Goal: Task Accomplishment & Management: Complete application form

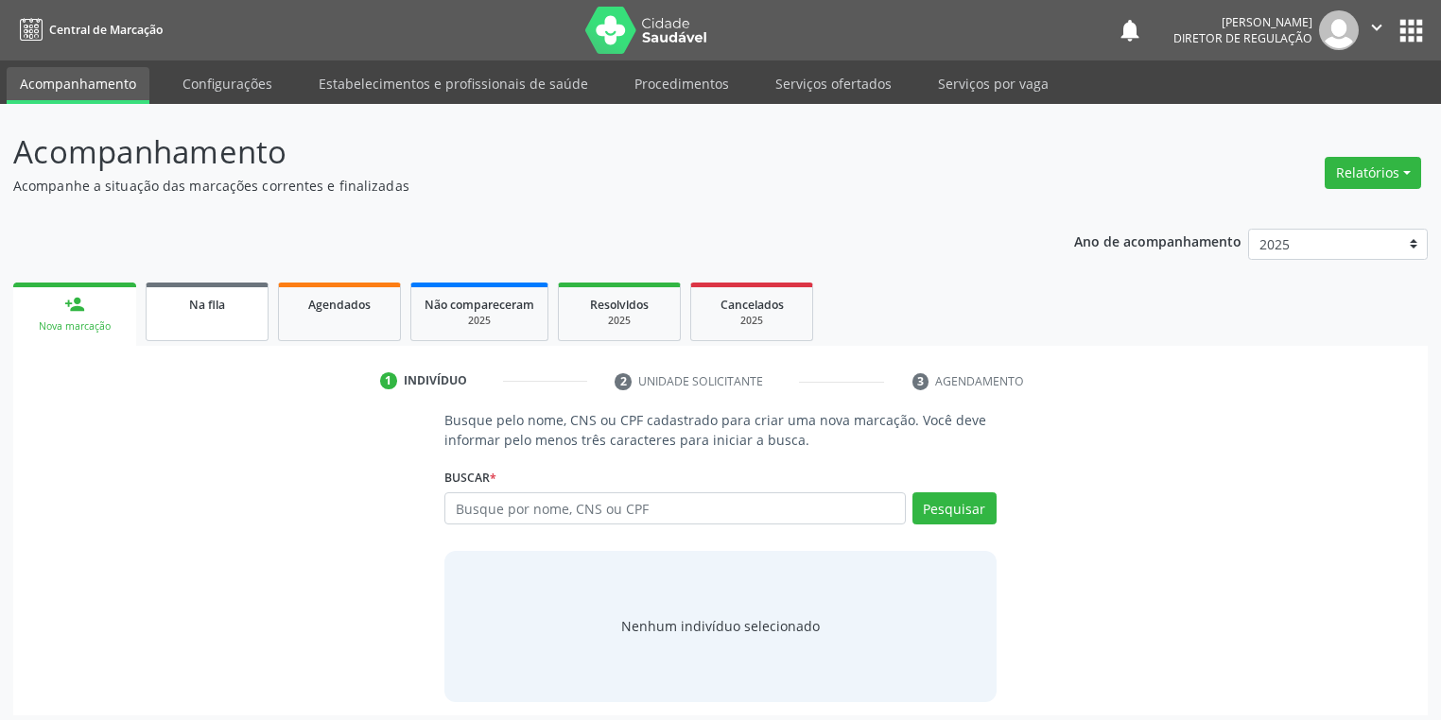
click at [196, 320] on link "Na fila" at bounding box center [207, 312] width 123 height 59
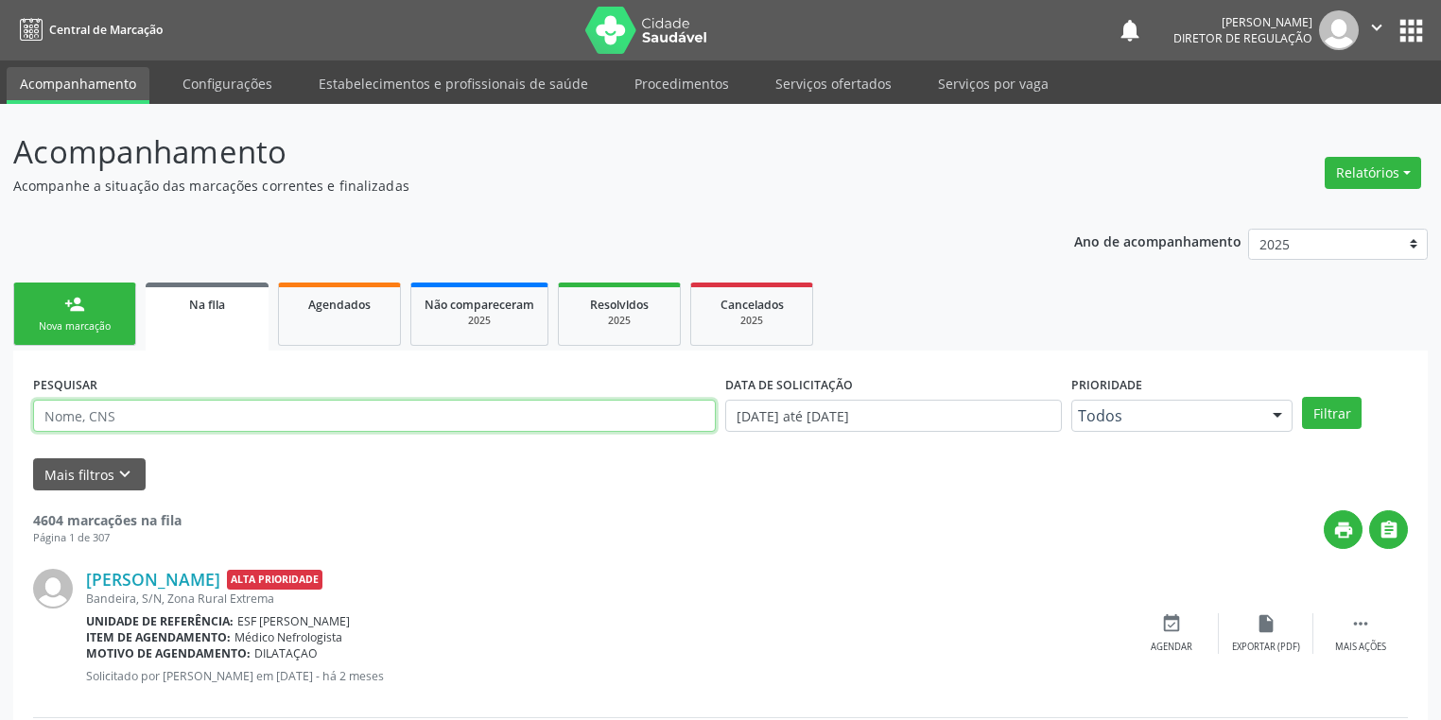
click at [142, 420] on input "text" at bounding box center [374, 416] width 683 height 32
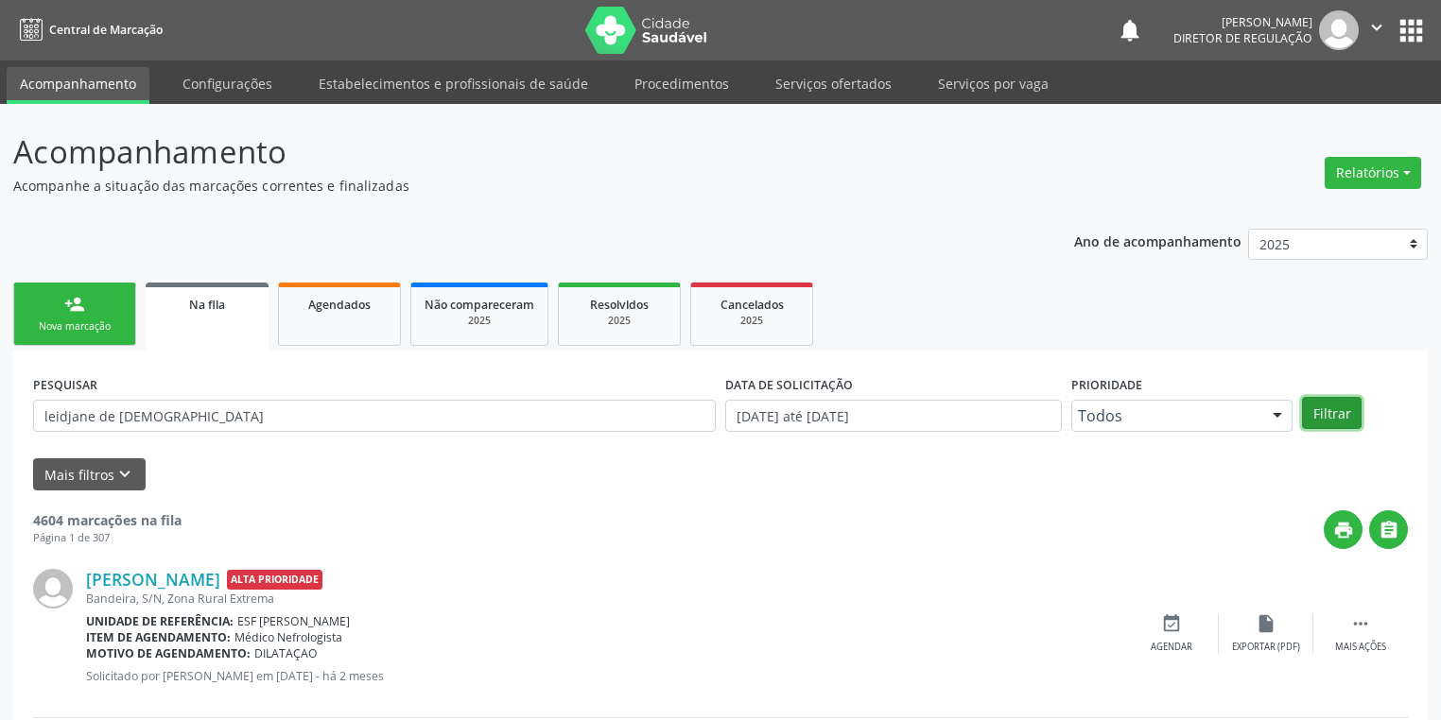
click at [1316, 415] on button "Filtrar" at bounding box center [1332, 413] width 60 height 32
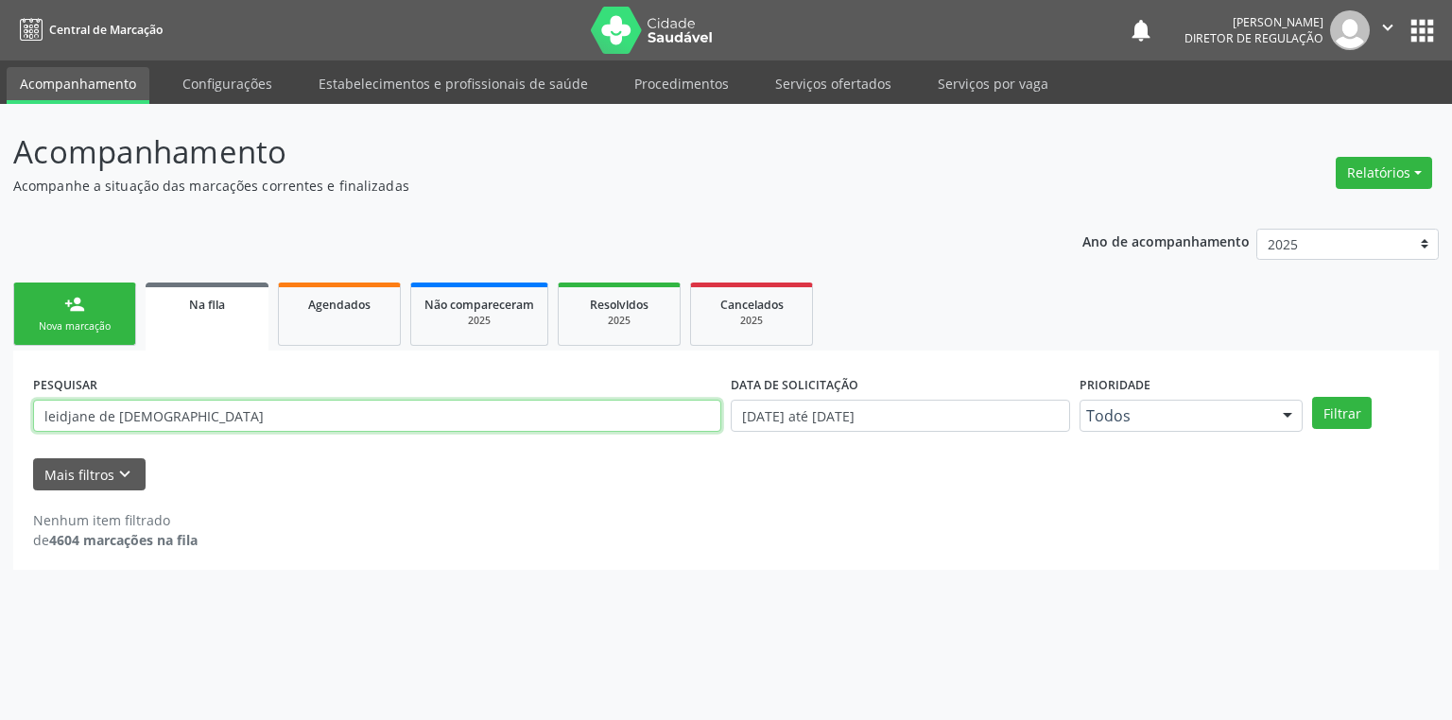
click at [186, 413] on input "leidjane de [DEMOGRAPHIC_DATA]" at bounding box center [377, 416] width 688 height 32
type input "l"
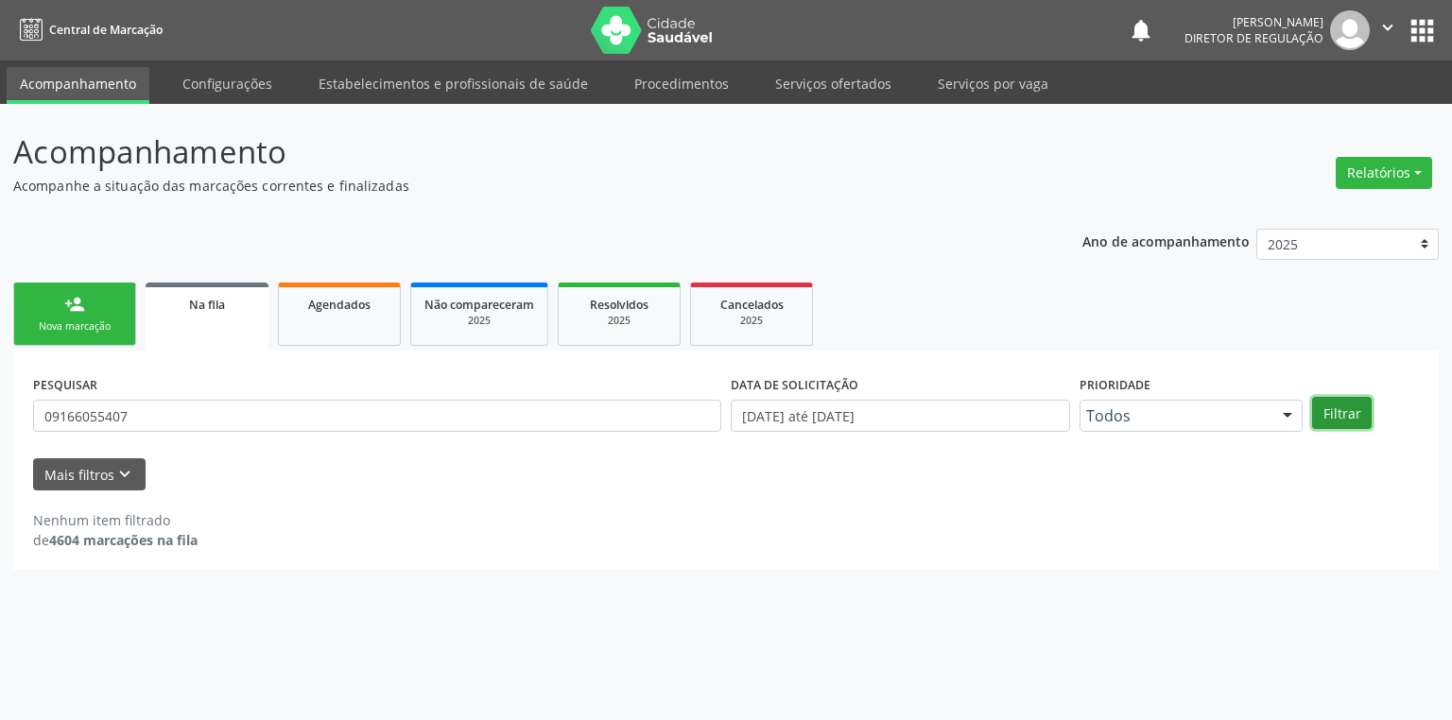
click at [1321, 405] on button "Filtrar" at bounding box center [1342, 413] width 60 height 32
click at [174, 407] on input "09166055407" at bounding box center [377, 416] width 688 height 32
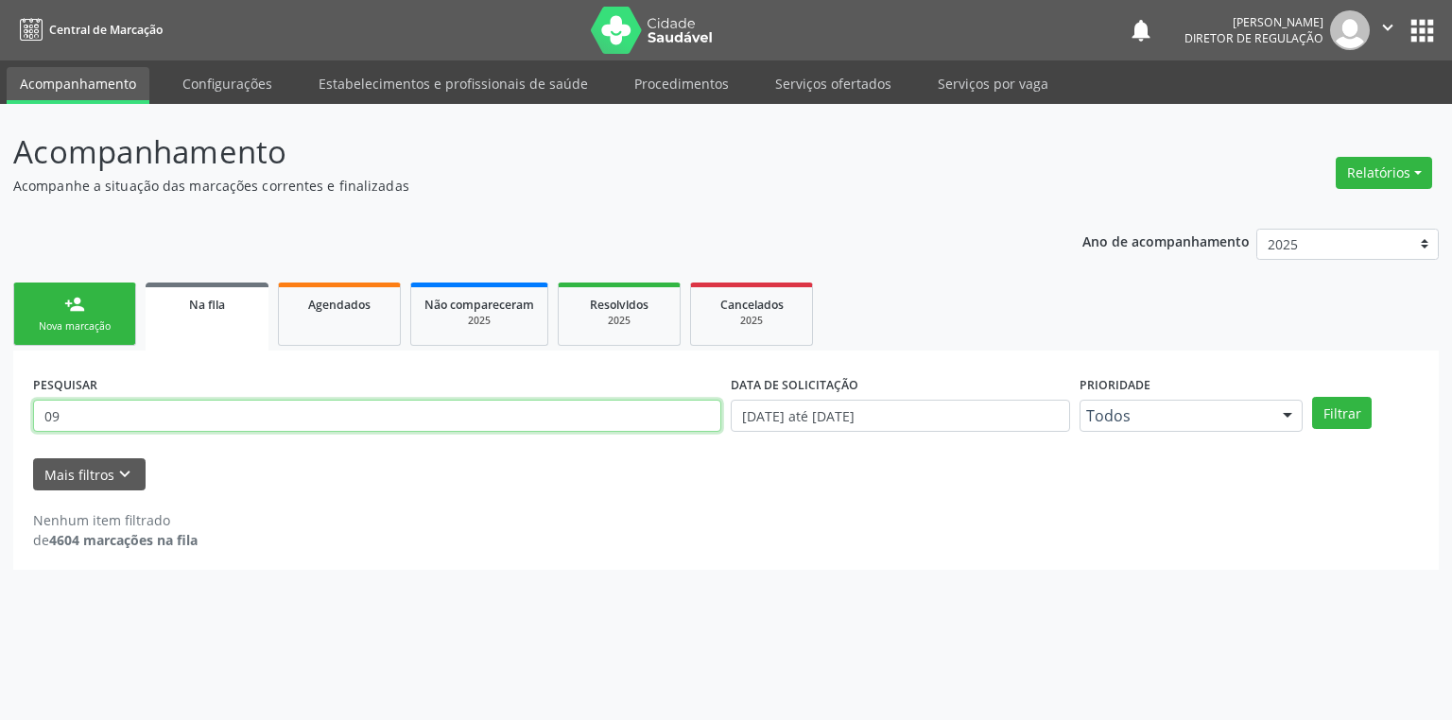
type input "0"
type input "700502197946757"
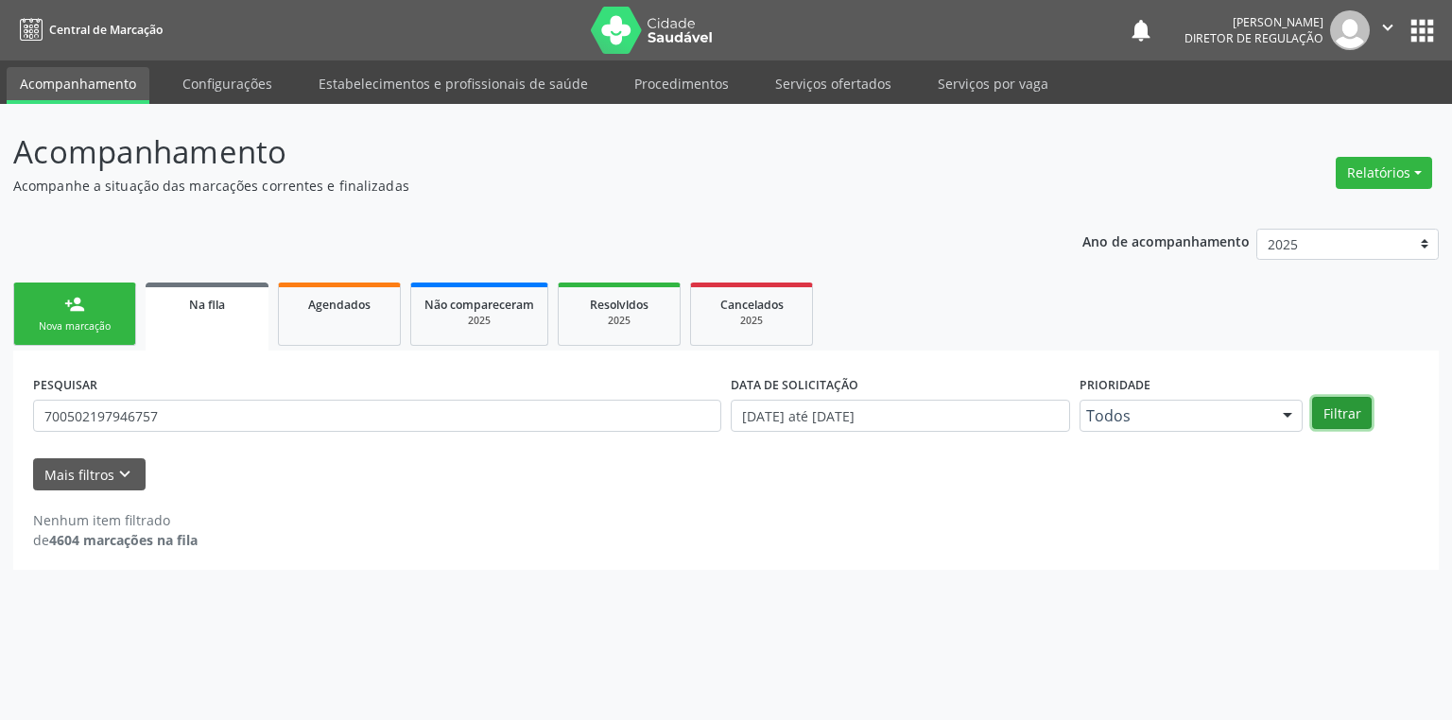
click at [1334, 411] on button "Filtrar" at bounding box center [1342, 413] width 60 height 32
drag, startPoint x: 212, startPoint y: 407, endPoint x: 4, endPoint y: 416, distance: 208.1
click at [4, 416] on div "Acompanhamento Acompanhe a situação das marcações correntes e finalizadas Relat…" at bounding box center [726, 412] width 1452 height 616
click at [324, 321] on link "Agendados" at bounding box center [339, 314] width 123 height 63
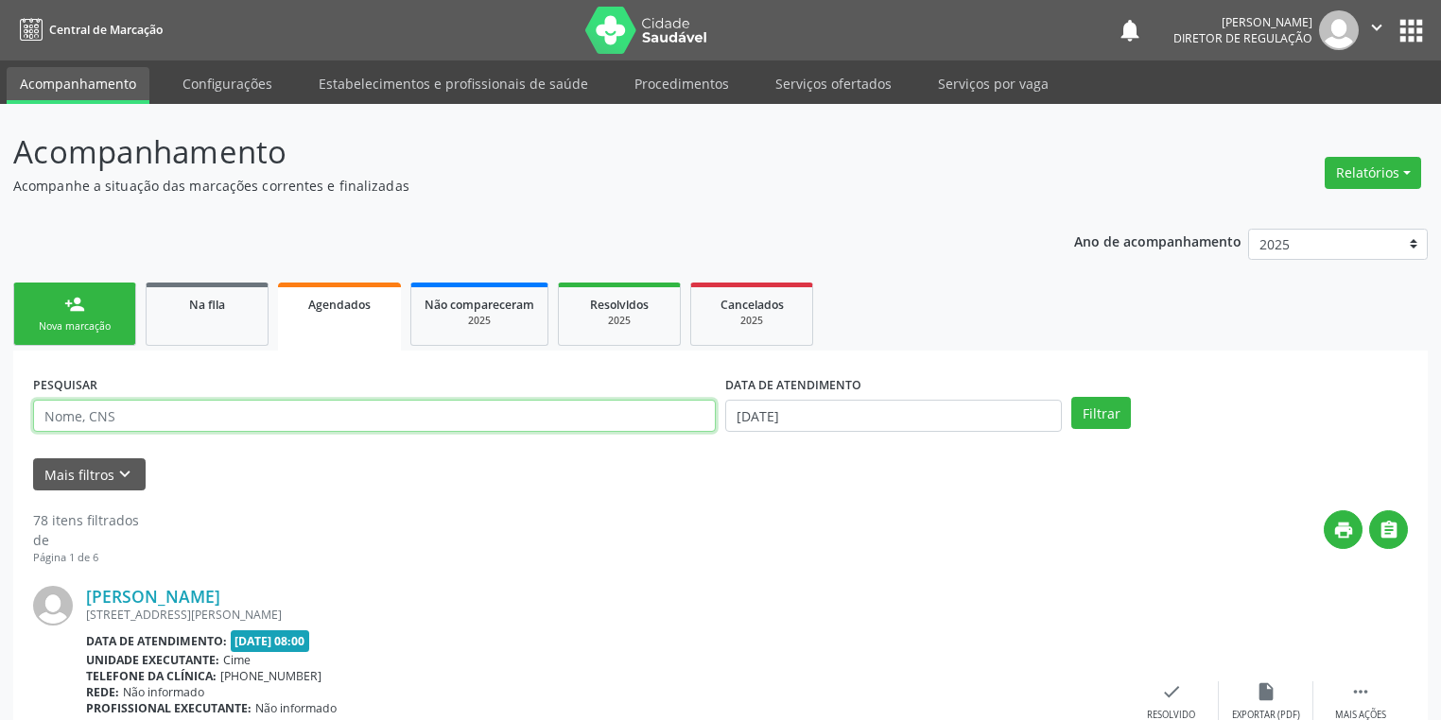
click at [145, 417] on input "text" at bounding box center [374, 416] width 683 height 32
paste input "700502197946757"
type input "700502197946757"
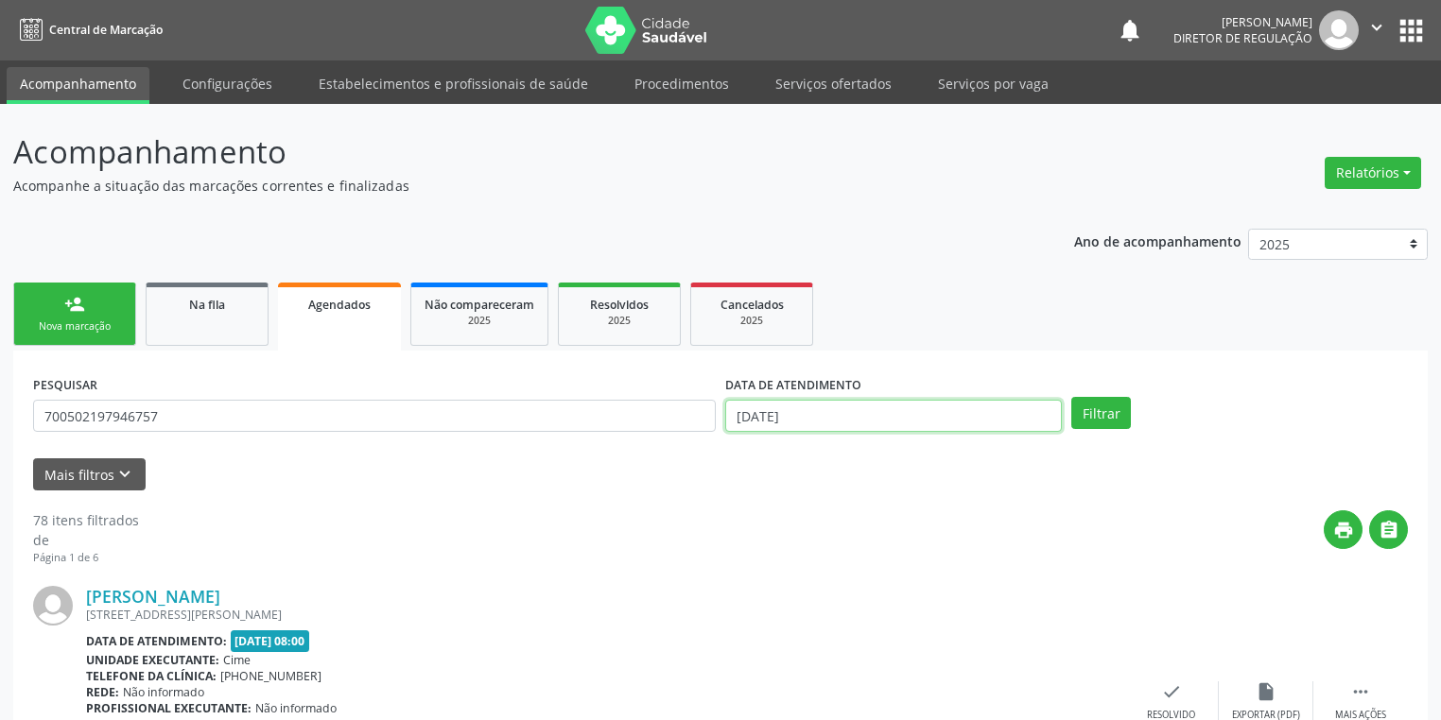
click at [875, 420] on input "[DATE]" at bounding box center [893, 416] width 337 height 32
click at [1112, 420] on button "Filtrar" at bounding box center [1101, 413] width 60 height 32
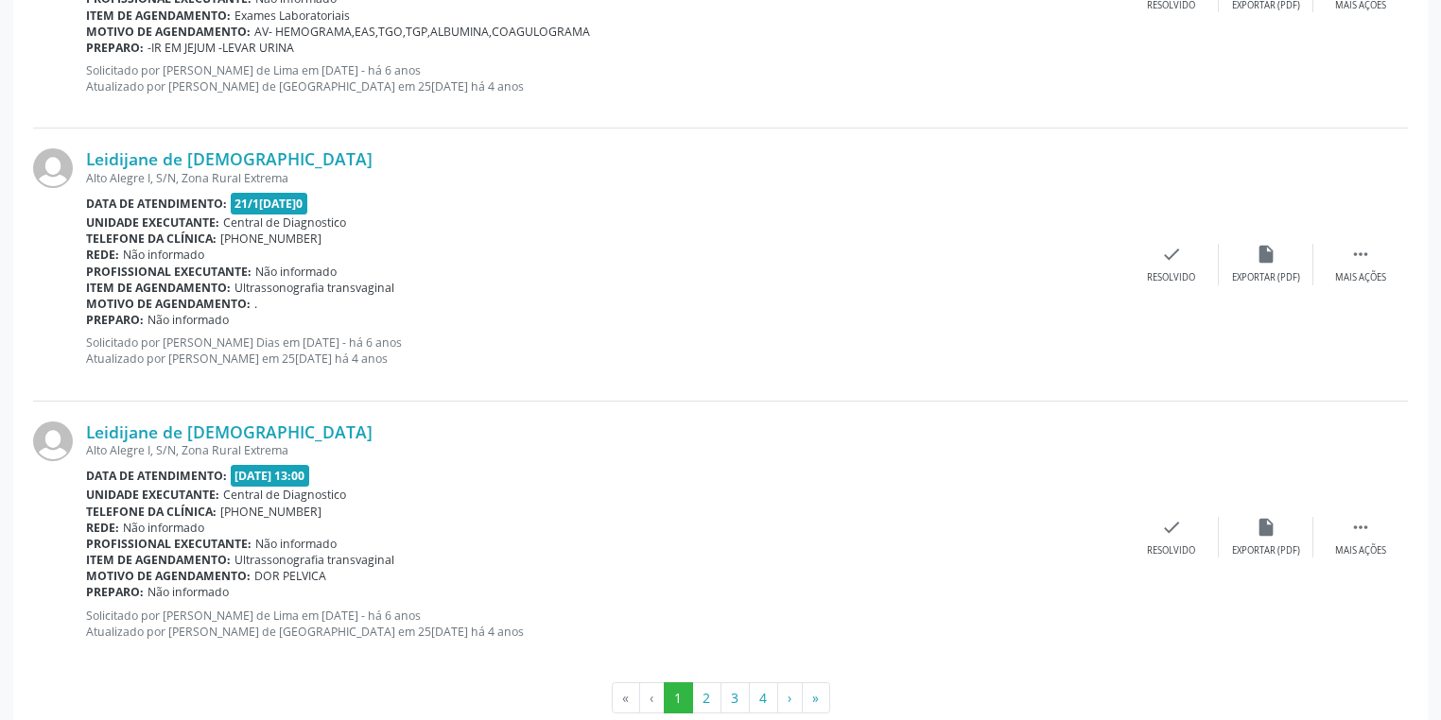
scroll to position [4014, 0]
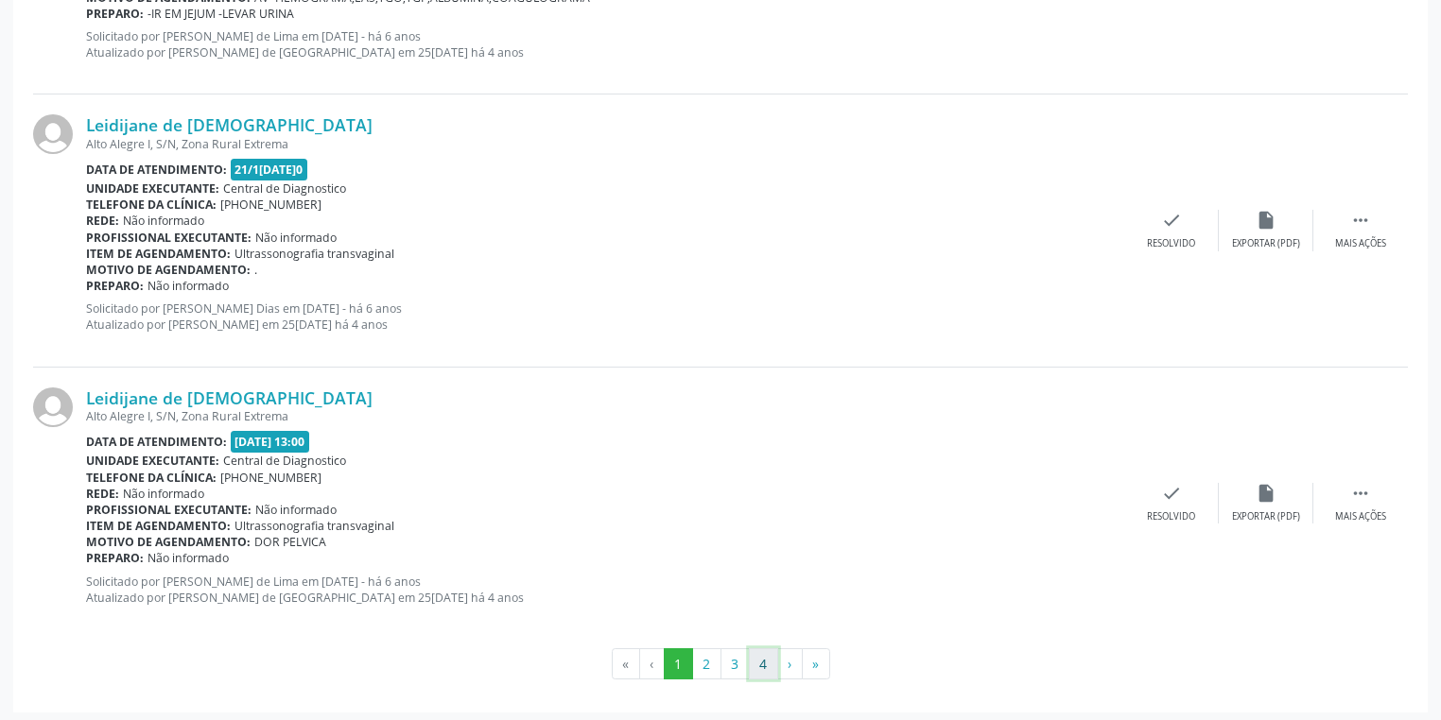
click at [766, 654] on button "4" at bounding box center [763, 664] width 29 height 32
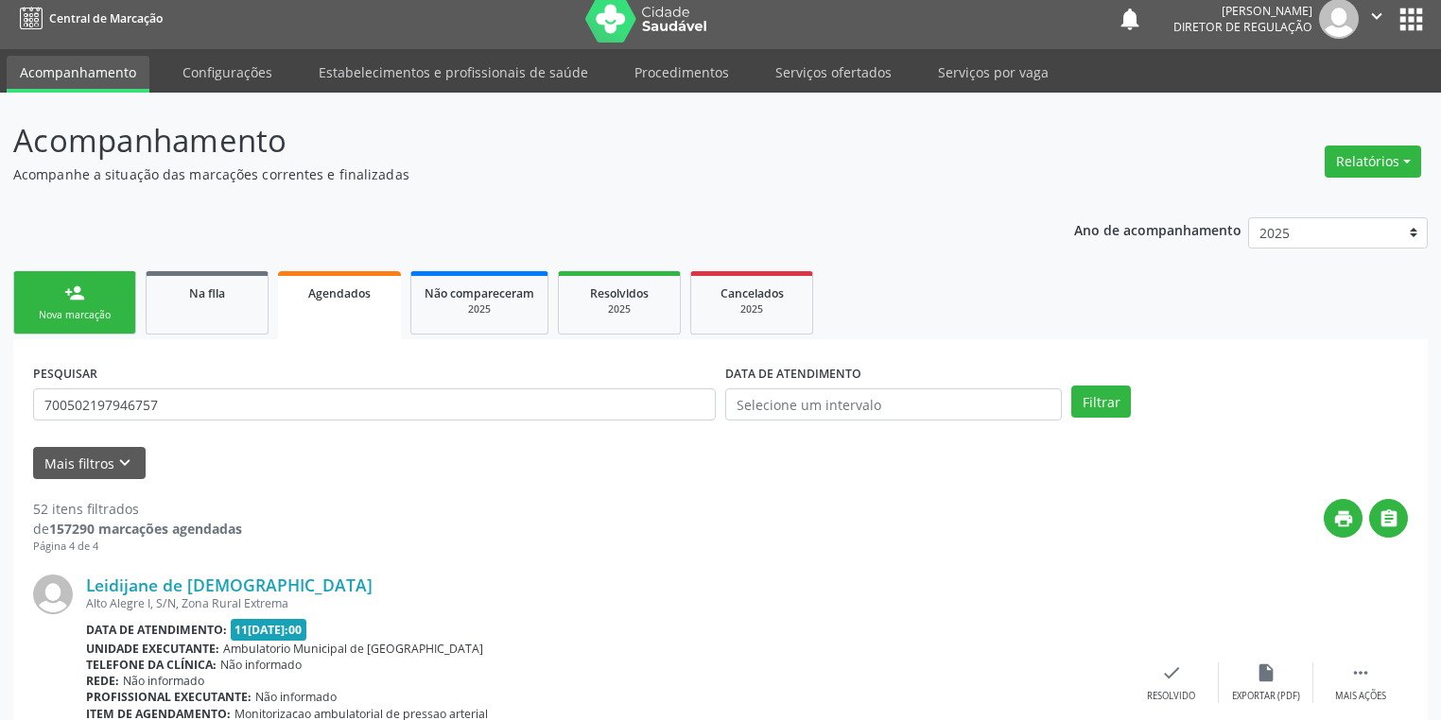
scroll to position [0, 0]
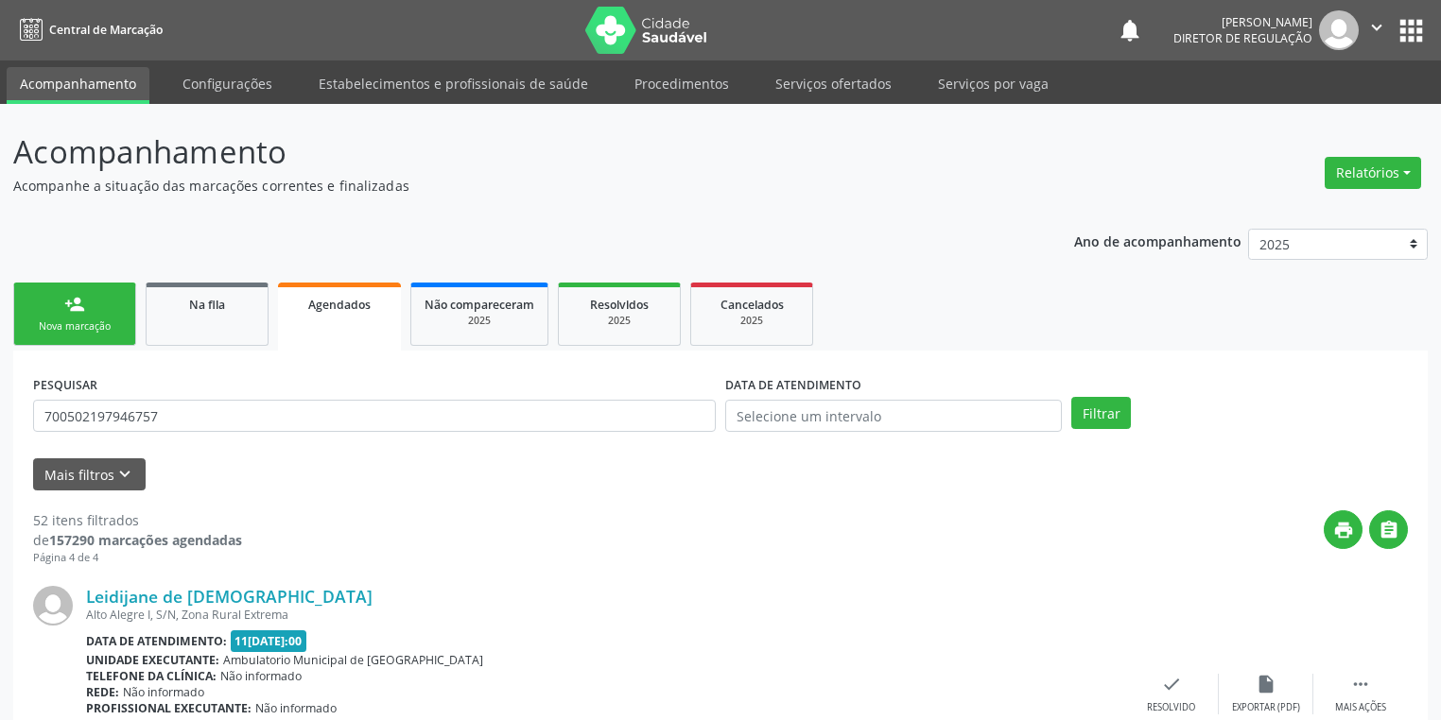
click at [77, 326] on div "Nova marcação" at bounding box center [74, 327] width 95 height 14
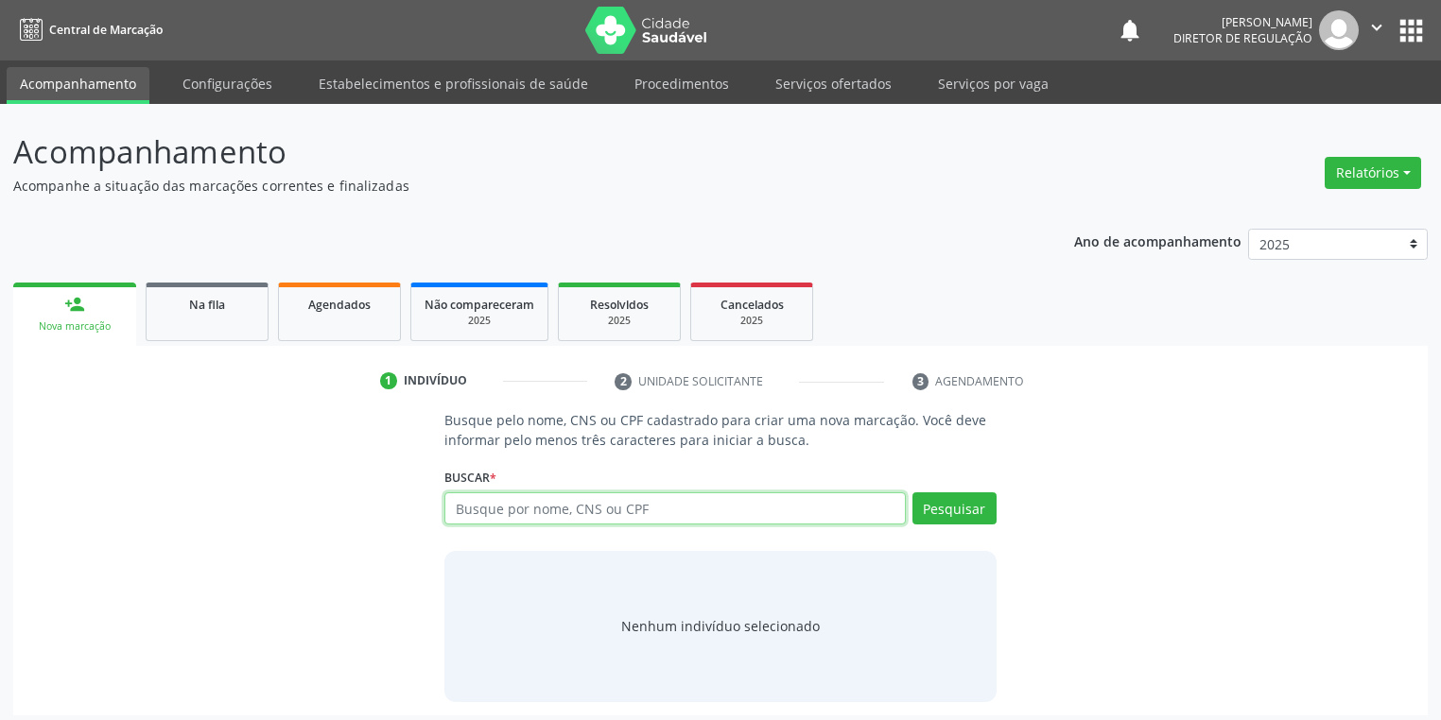
click at [494, 510] on input "text" at bounding box center [674, 509] width 461 height 32
type input "[PERSON_NAME]"
click at [947, 491] on div "Buscar * Busque por nome, CNS ou CPF Nenhum resultado encontrado para: " " Não …" at bounding box center [720, 500] width 552 height 74
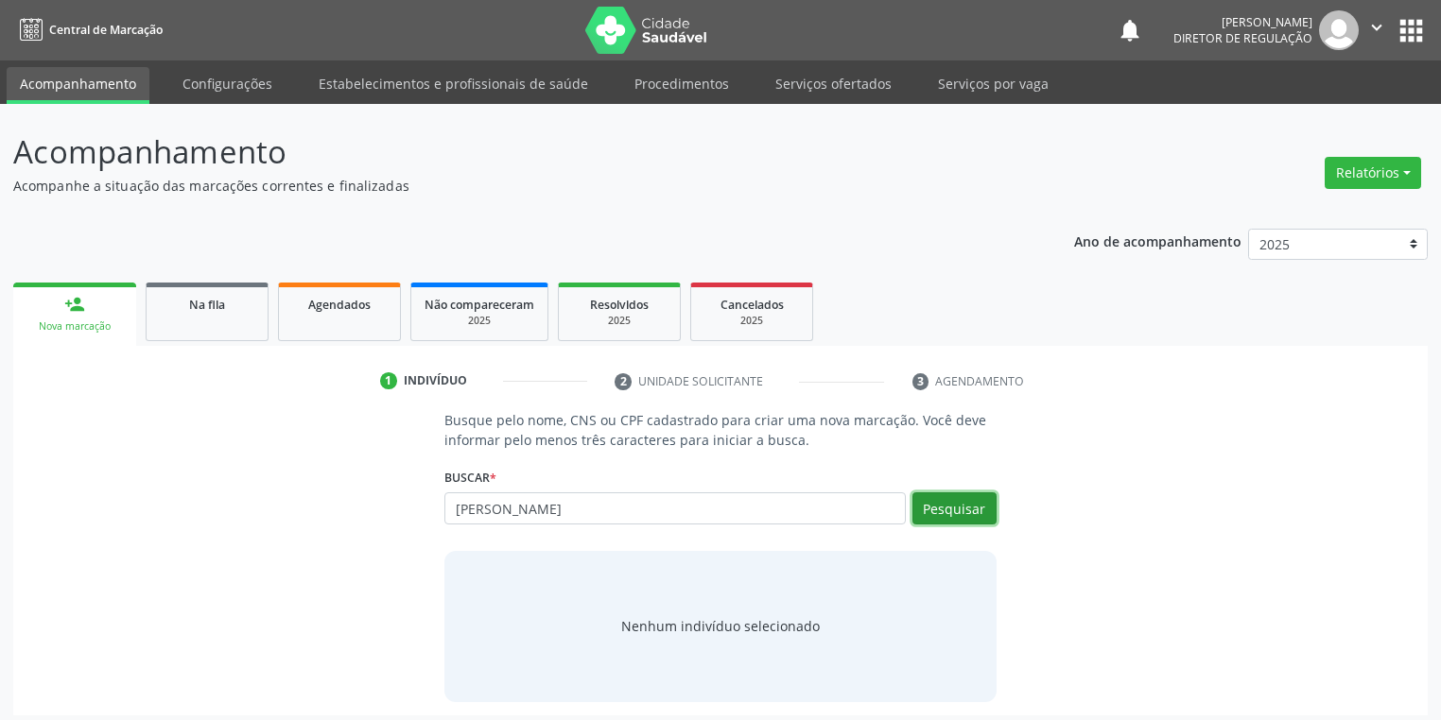
click at [933, 503] on button "Pesquisar" at bounding box center [954, 509] width 84 height 32
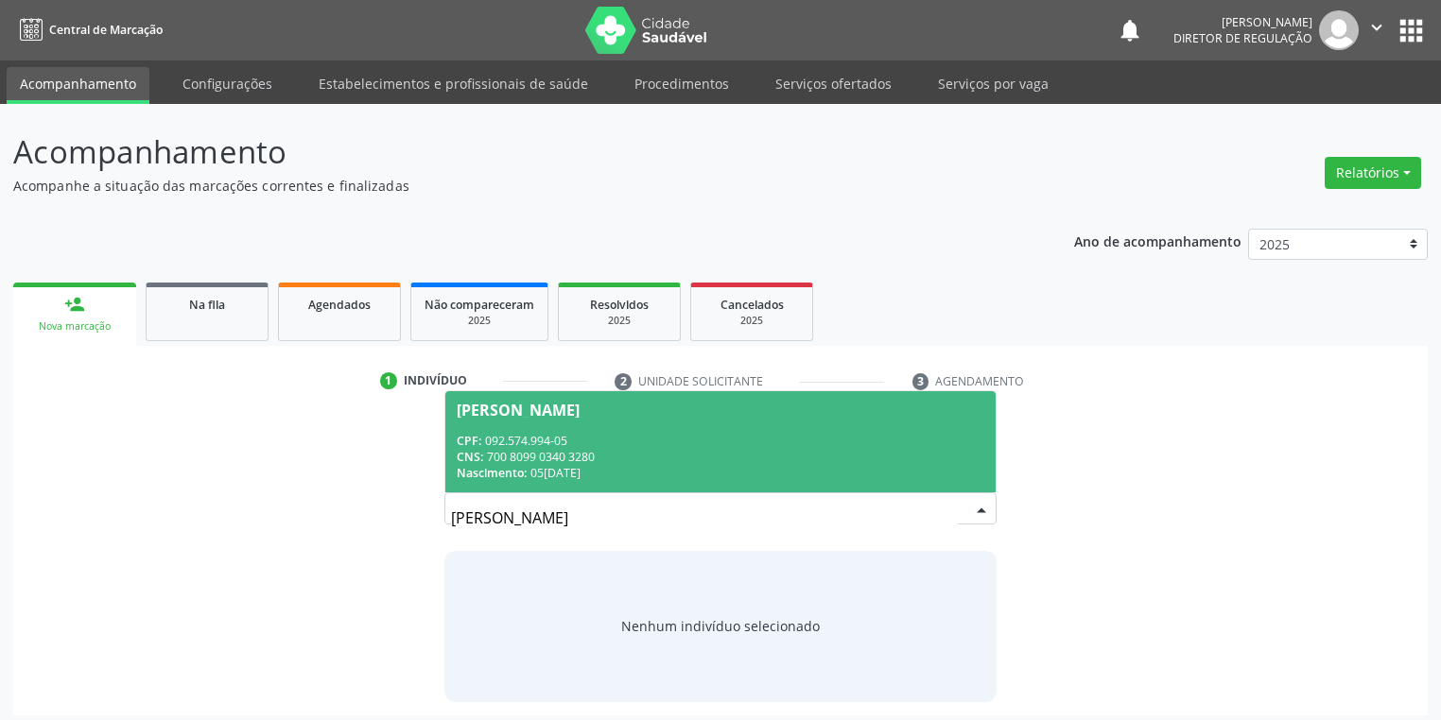
click at [528, 435] on div "CPF: 092.574.994-05" at bounding box center [720, 441] width 527 height 16
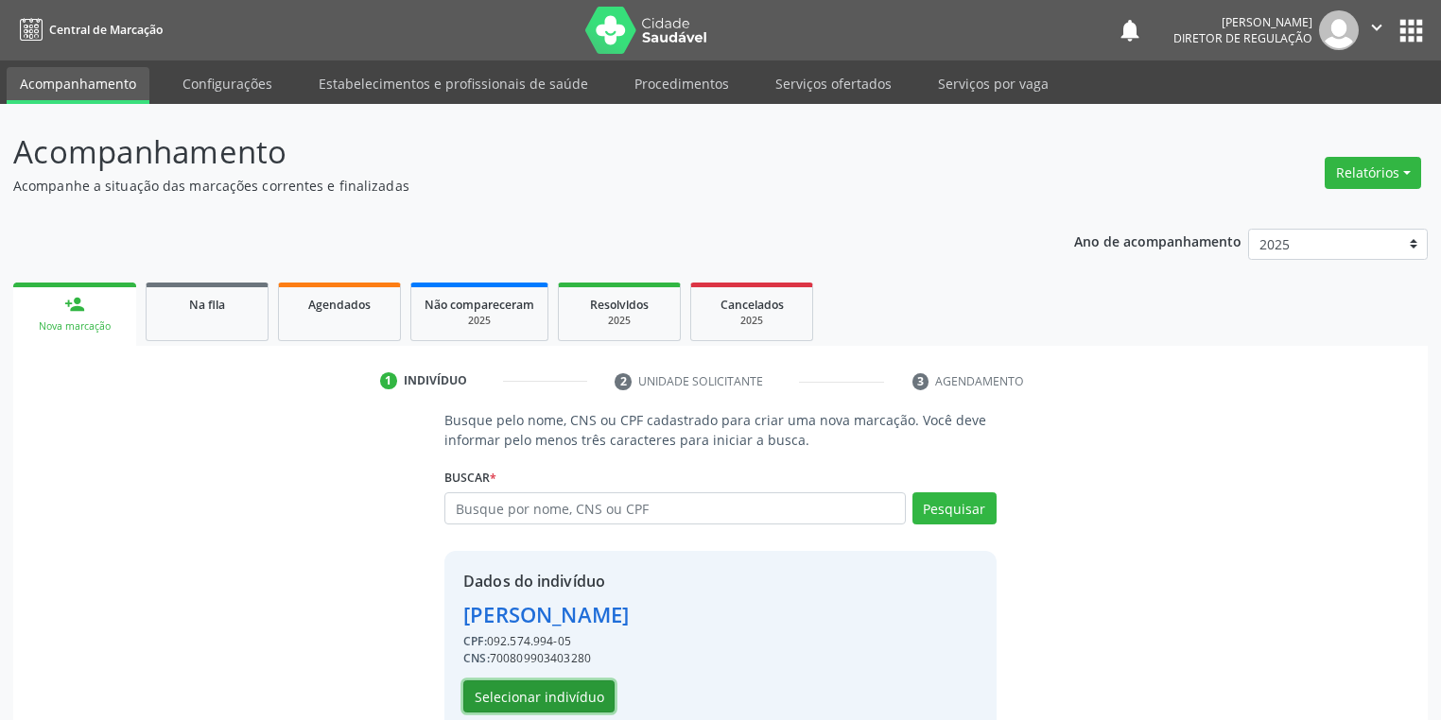
click at [487, 692] on button "Selecionar indivíduo" at bounding box center [538, 697] width 151 height 32
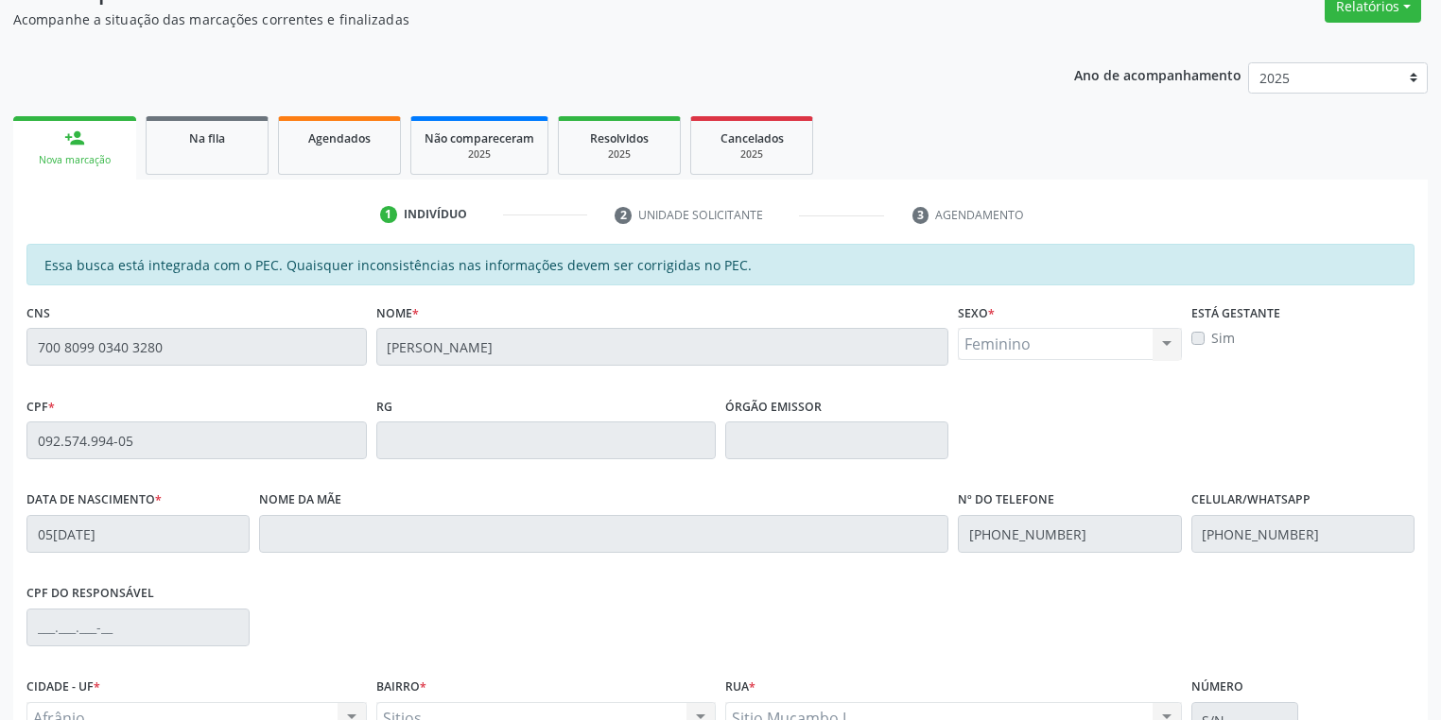
scroll to position [358, 0]
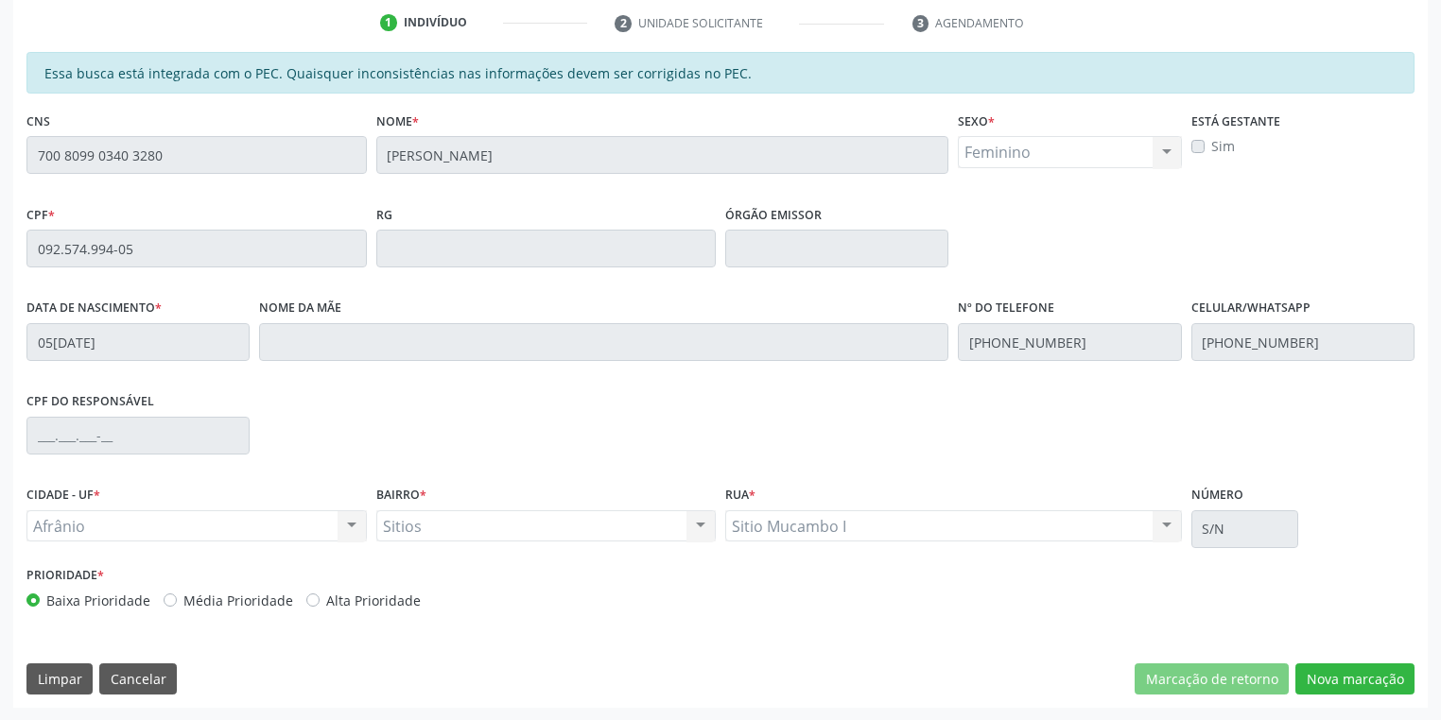
click at [13, 176] on div "Essa busca está integrada com o PEC. Quaisquer inconsistências nas informações …" at bounding box center [720, 380] width 1414 height 656
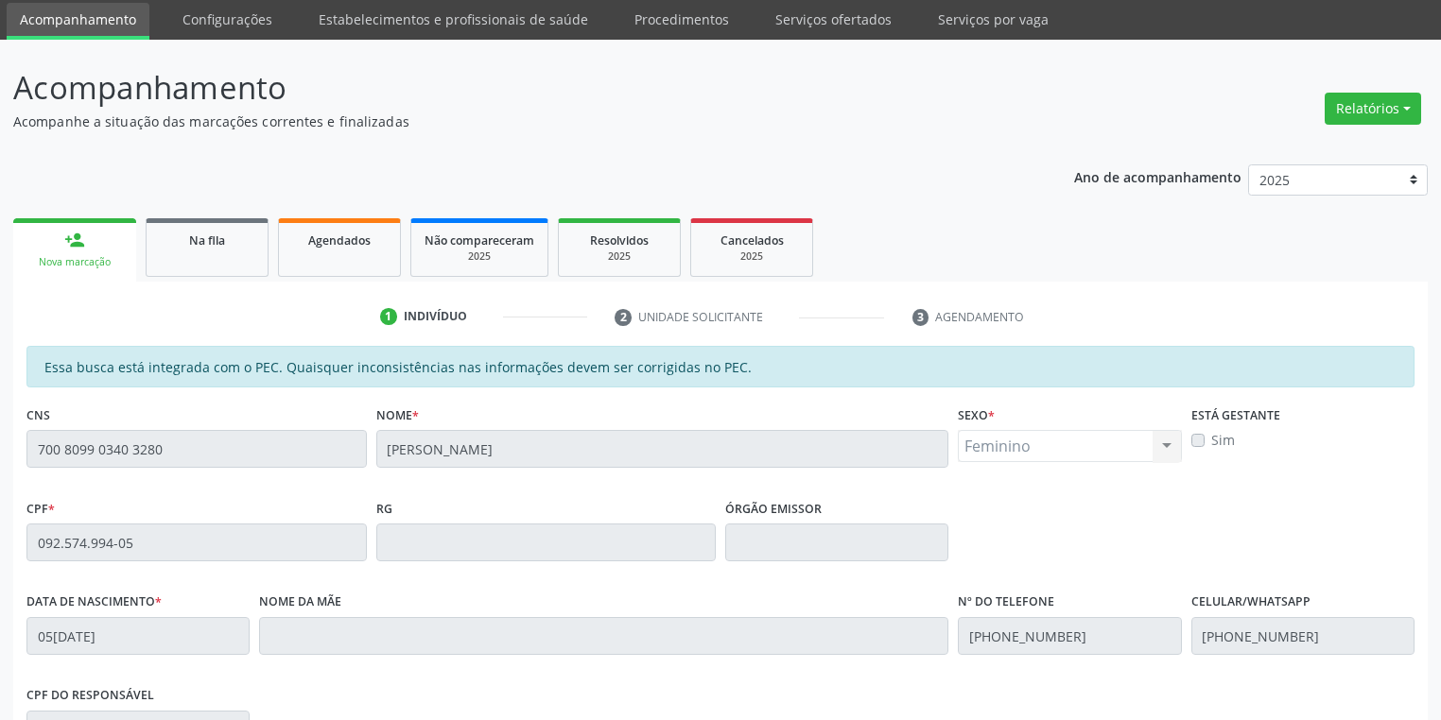
scroll to position [56, 0]
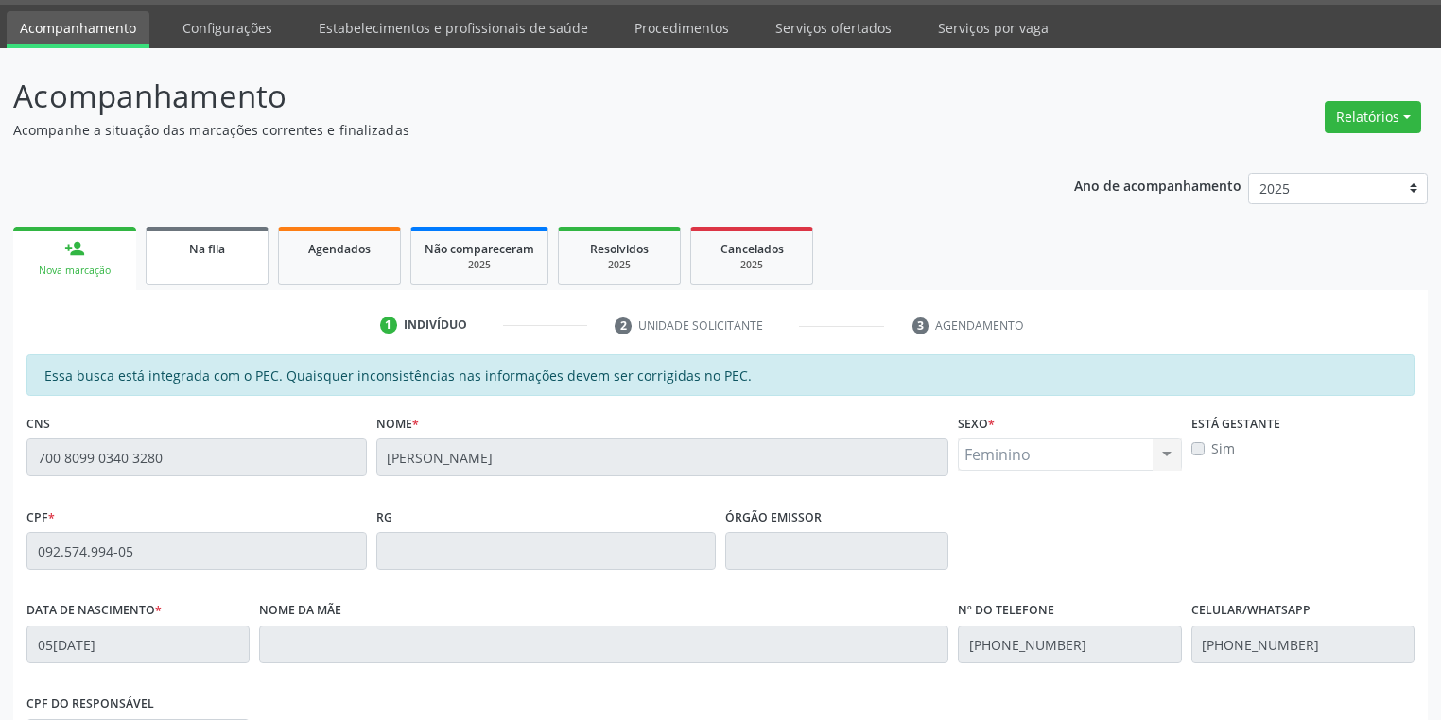
click at [210, 264] on link "Na fila" at bounding box center [207, 256] width 123 height 59
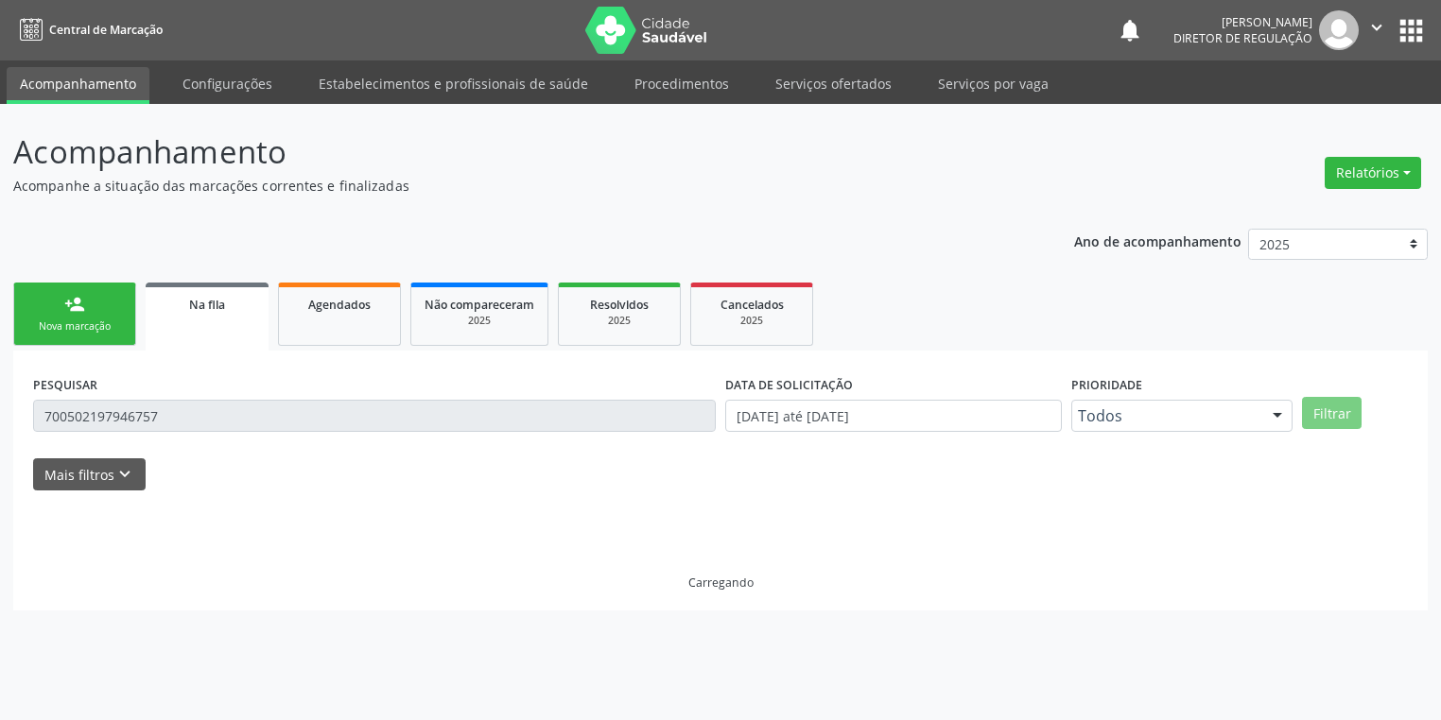
scroll to position [0, 0]
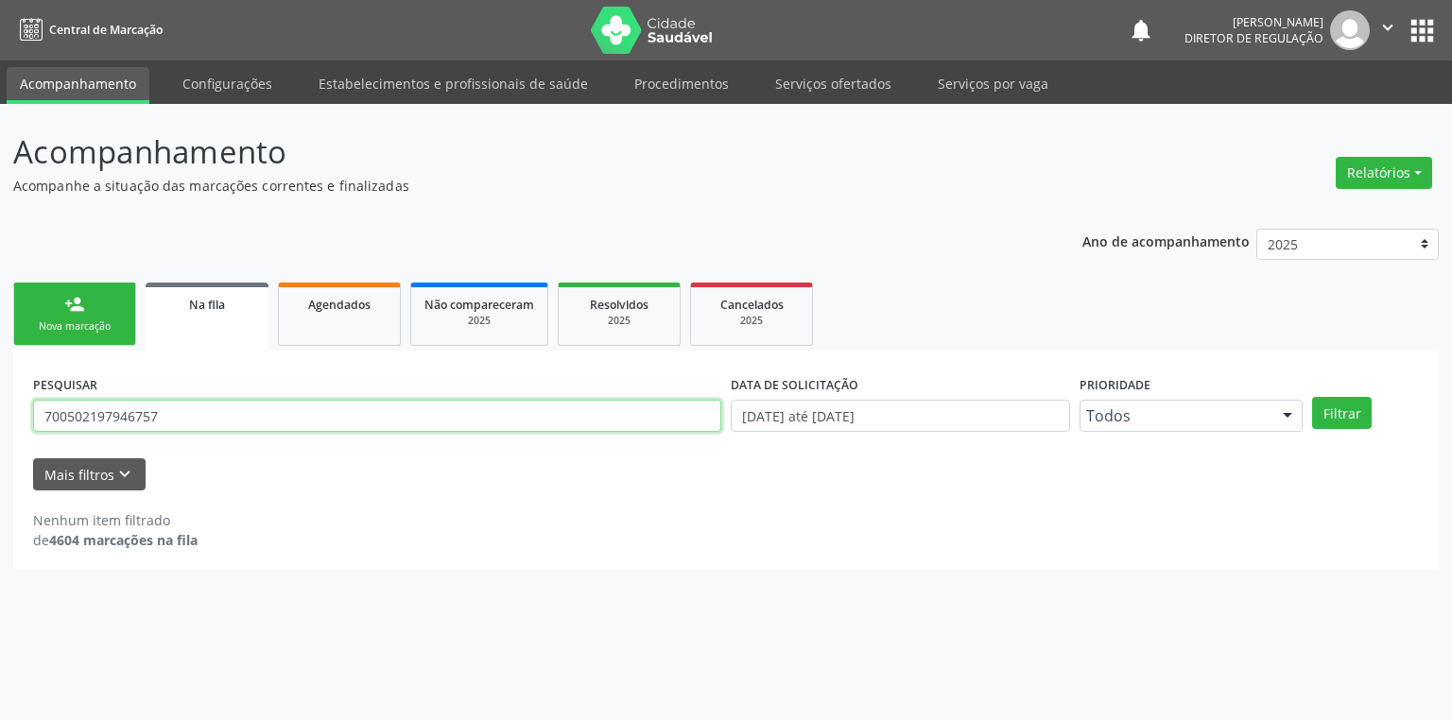
click at [216, 421] on input "700502197946757" at bounding box center [377, 416] width 688 height 32
type input "7"
type input "709607674899473"
click at [1323, 416] on button "Filtrar" at bounding box center [1342, 413] width 60 height 32
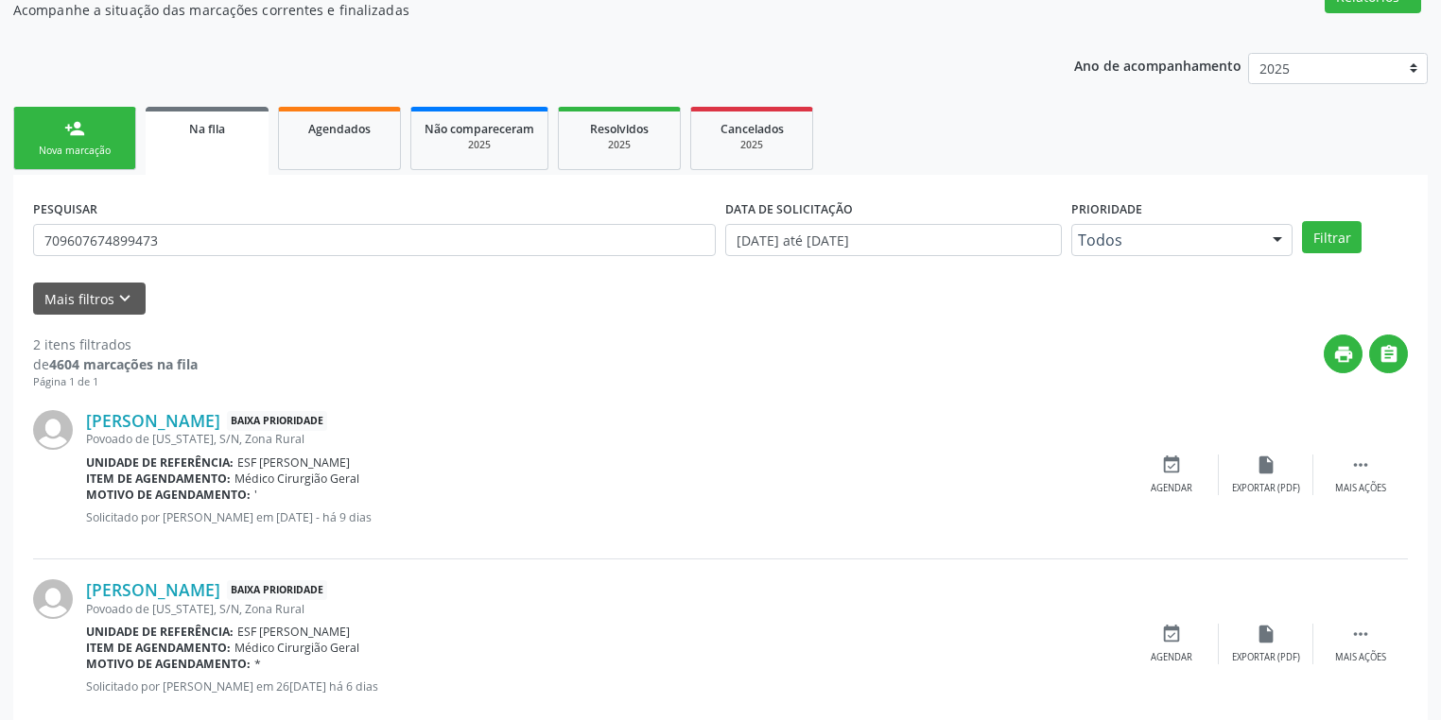
scroll to position [215, 0]
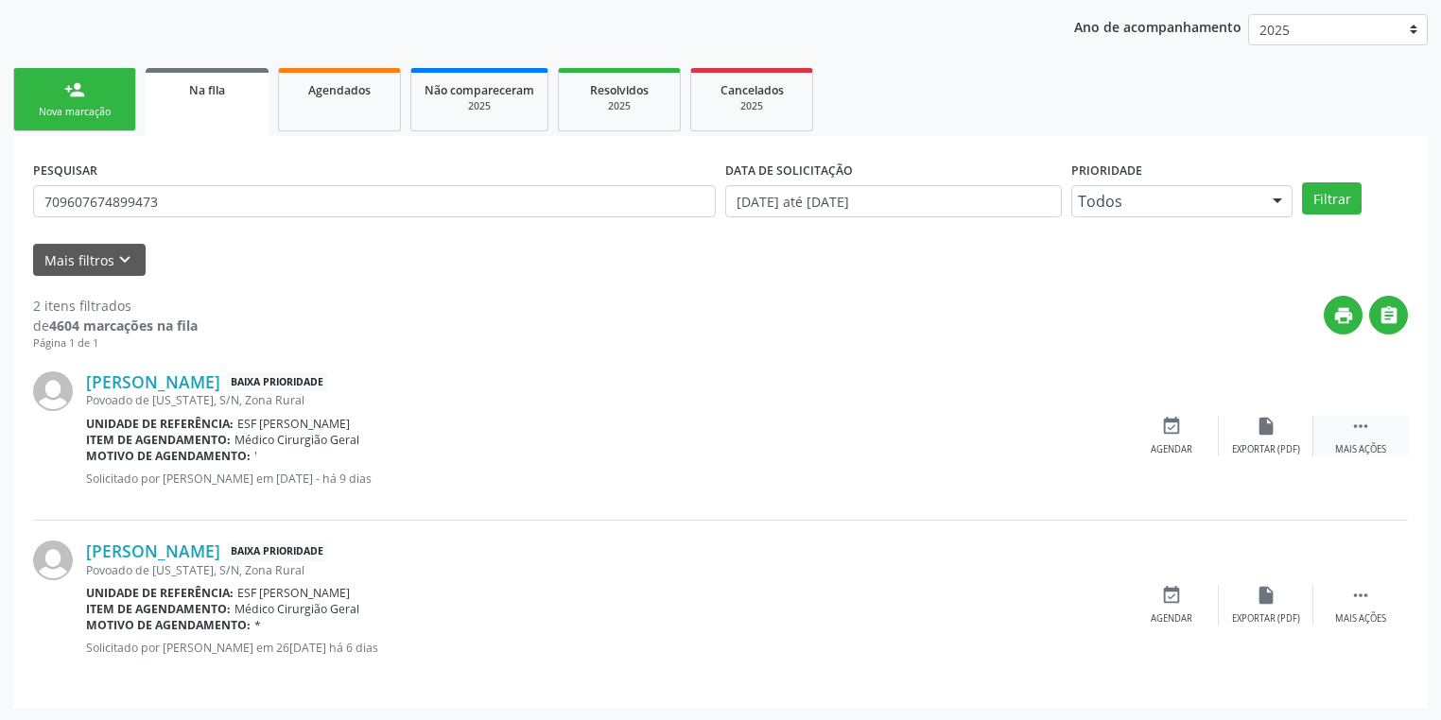
click at [1367, 425] on icon "" at bounding box center [1360, 426] width 21 height 21
click at [895, 433] on icon "event_available" at bounding box center [887, 426] width 21 height 21
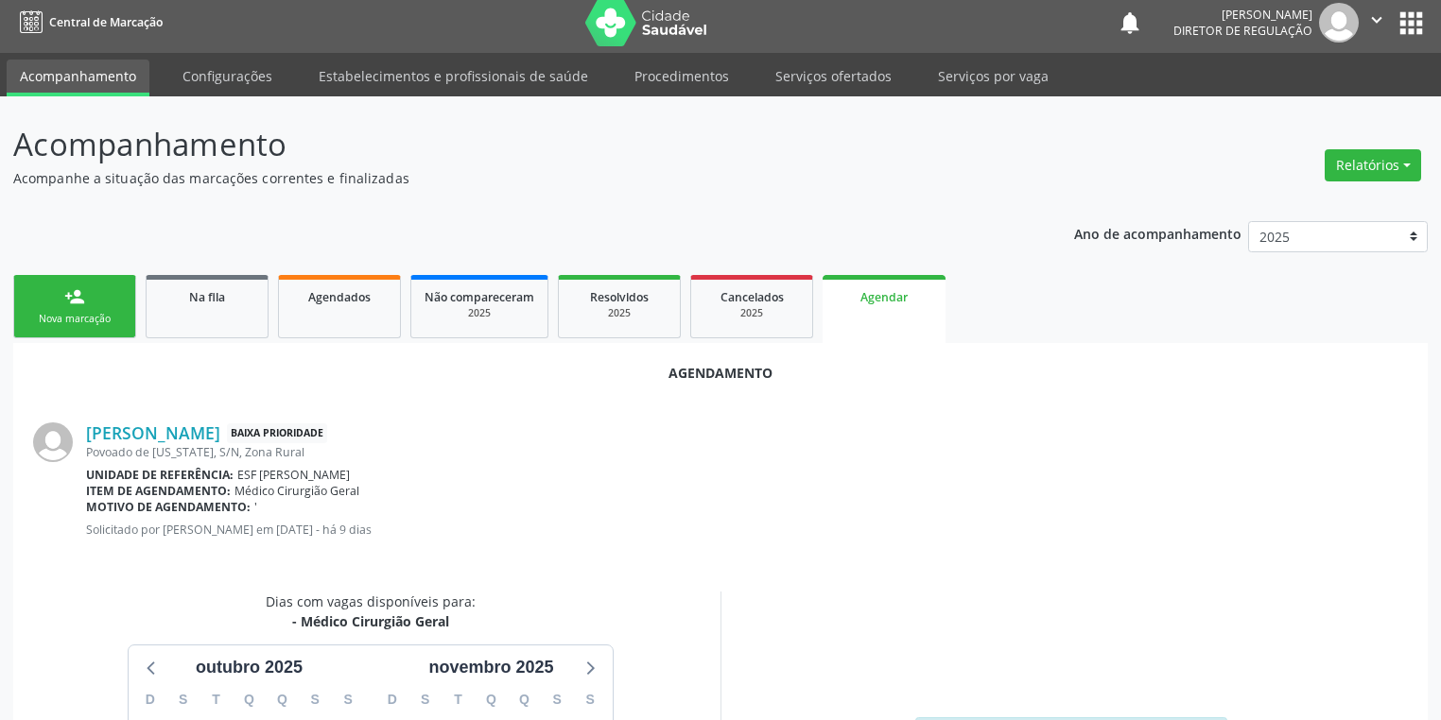
scroll to position [0, 0]
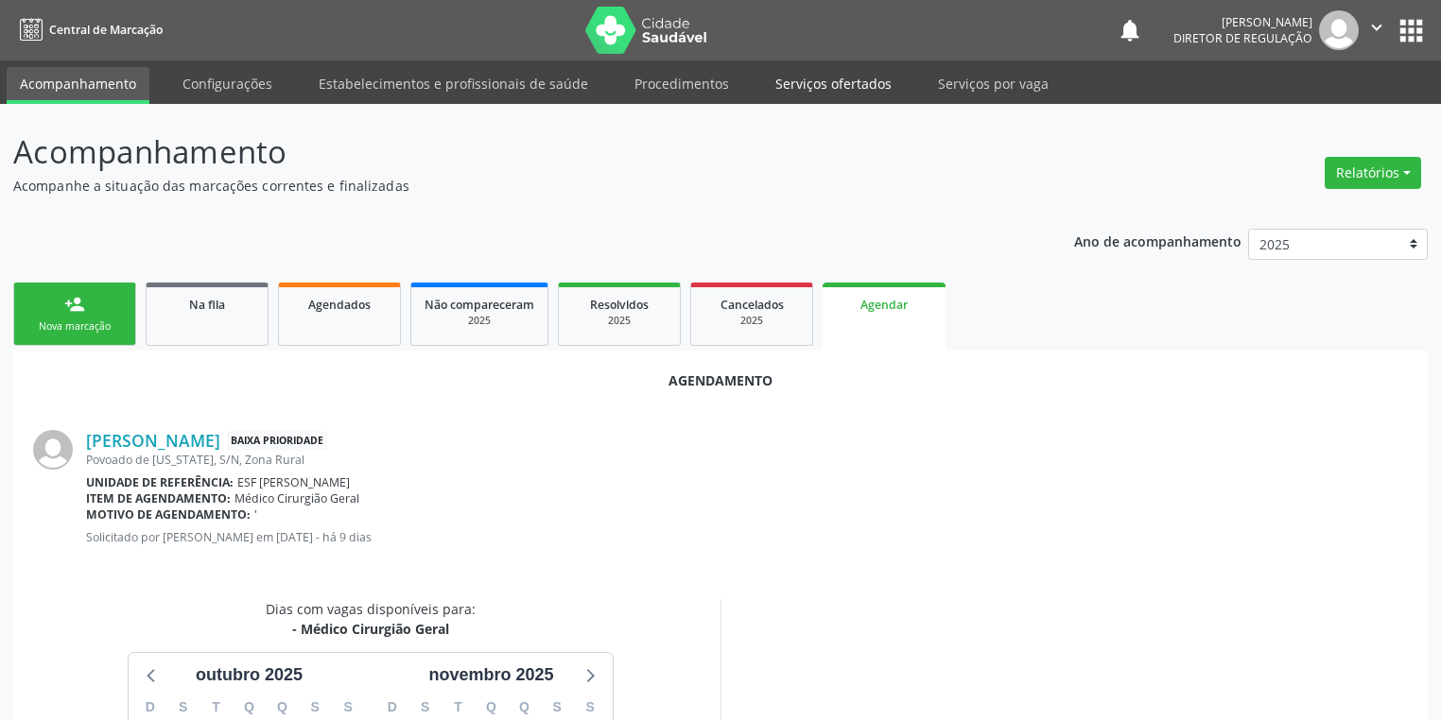
click at [804, 90] on link "Serviços ofertados" at bounding box center [833, 83] width 143 height 33
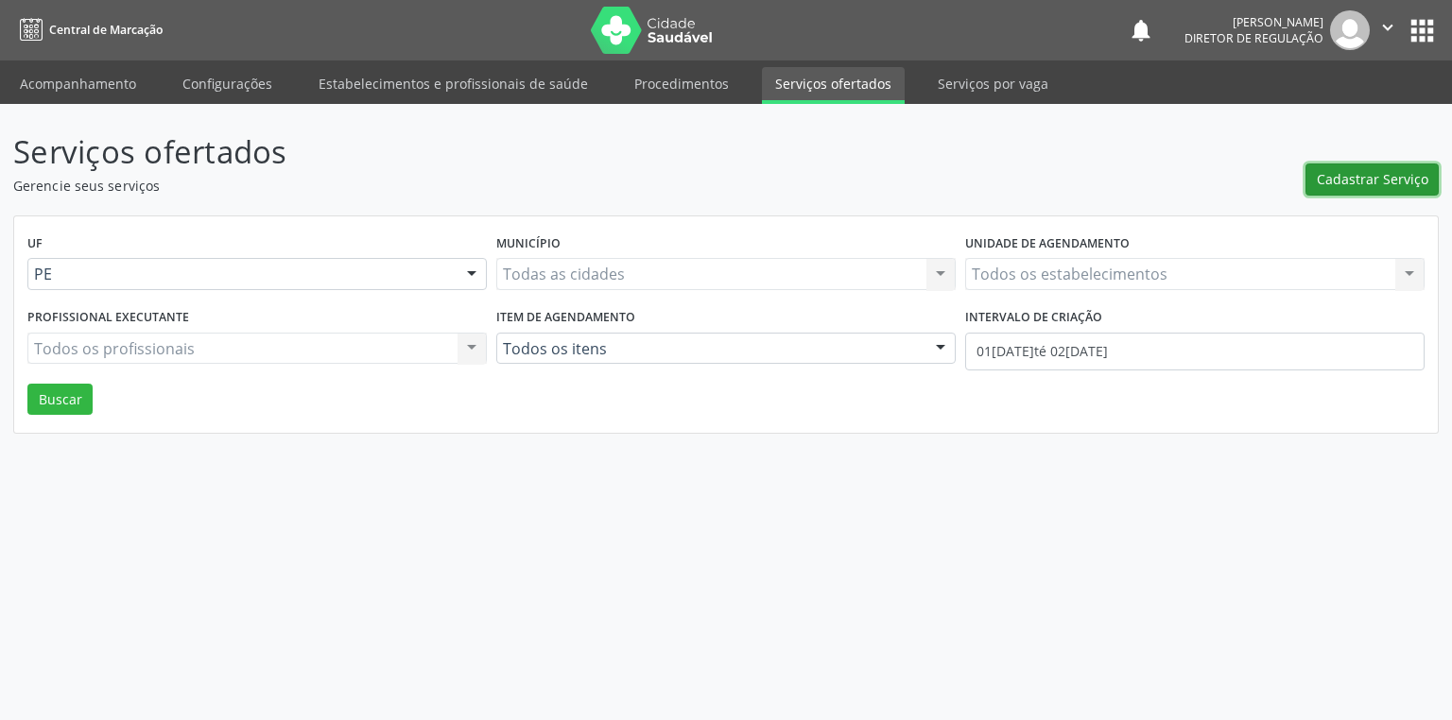
click at [1331, 173] on span "Cadastrar Serviço" at bounding box center [1373, 179] width 112 height 20
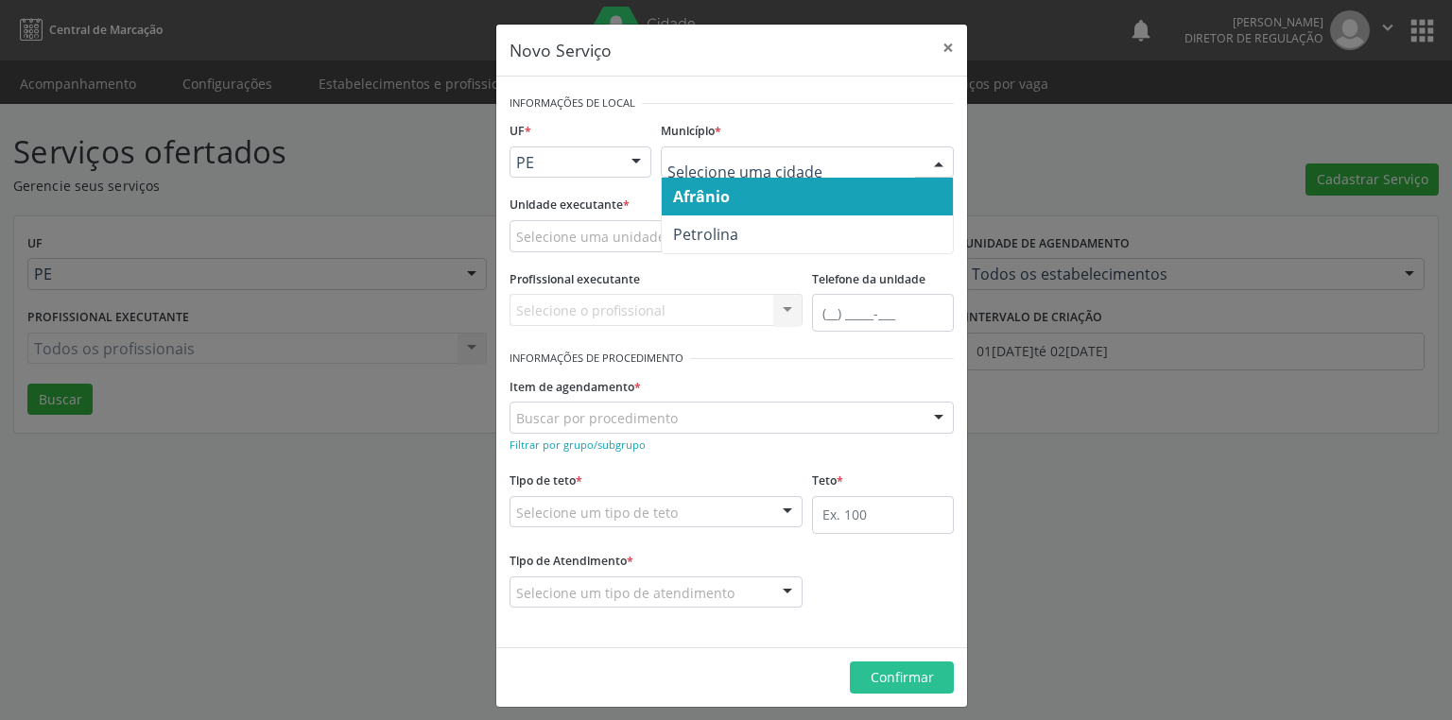
drag, startPoint x: 701, startPoint y: 200, endPoint x: 602, endPoint y: 223, distance: 101.8
click at [700, 200] on span "Afrânio" at bounding box center [701, 196] width 57 height 21
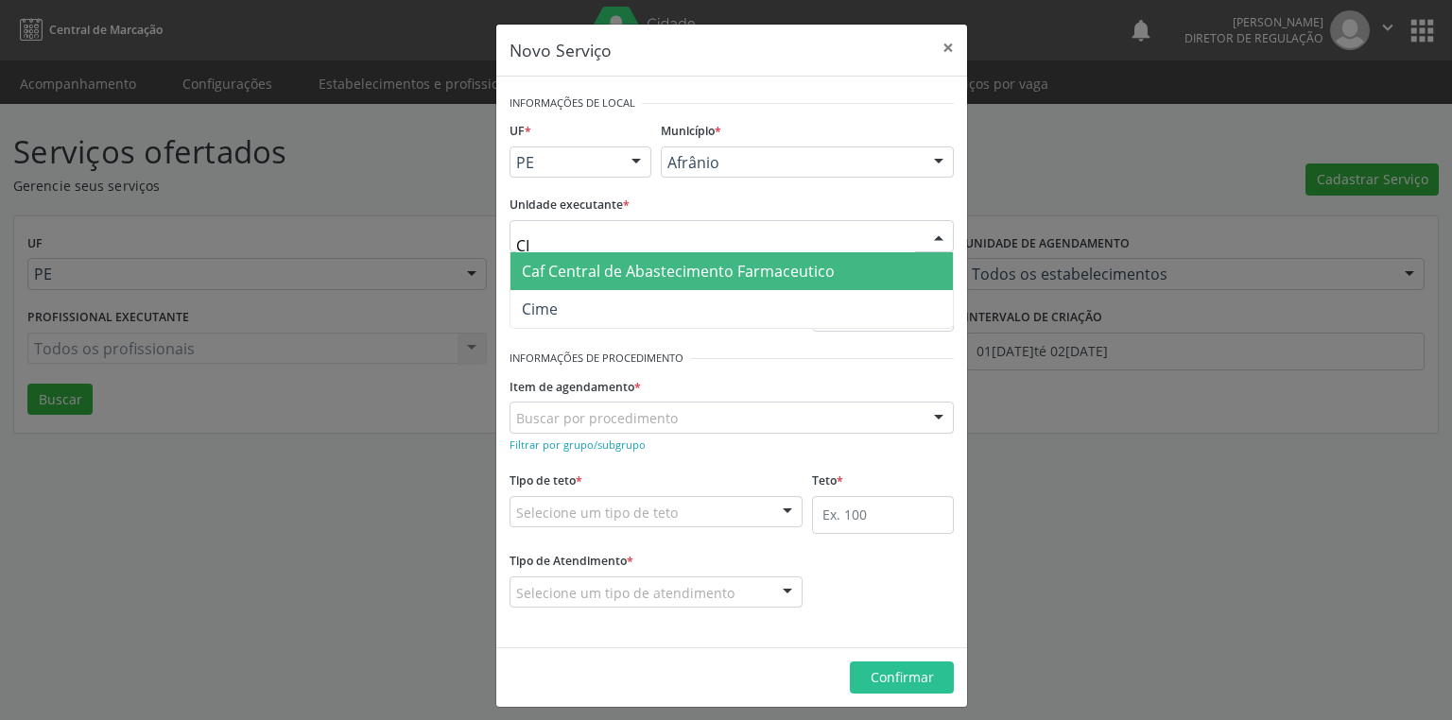
type input "C"
type input "AMBULAT"
click at [599, 265] on span "Ambulatorio Municipal de [GEOGRAPHIC_DATA]" at bounding box center [691, 271] width 338 height 21
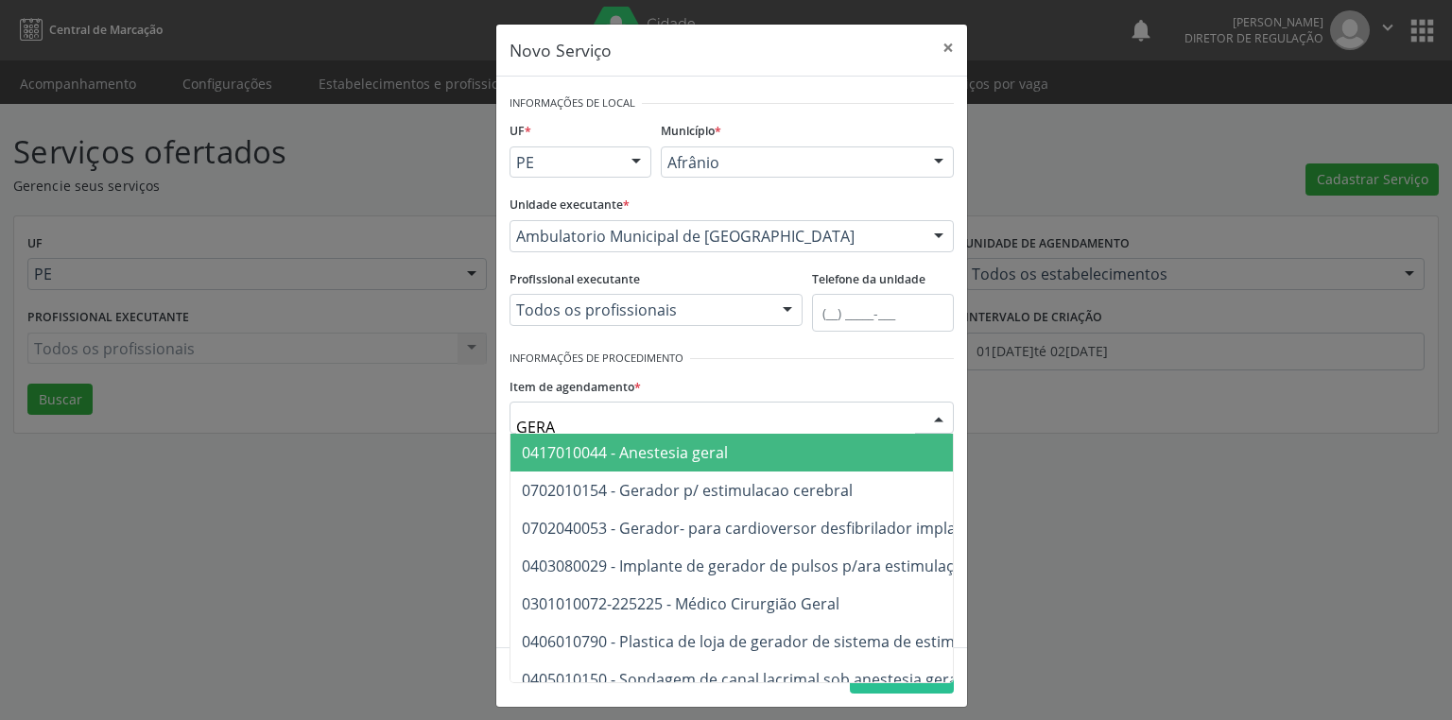
type input "GERAL"
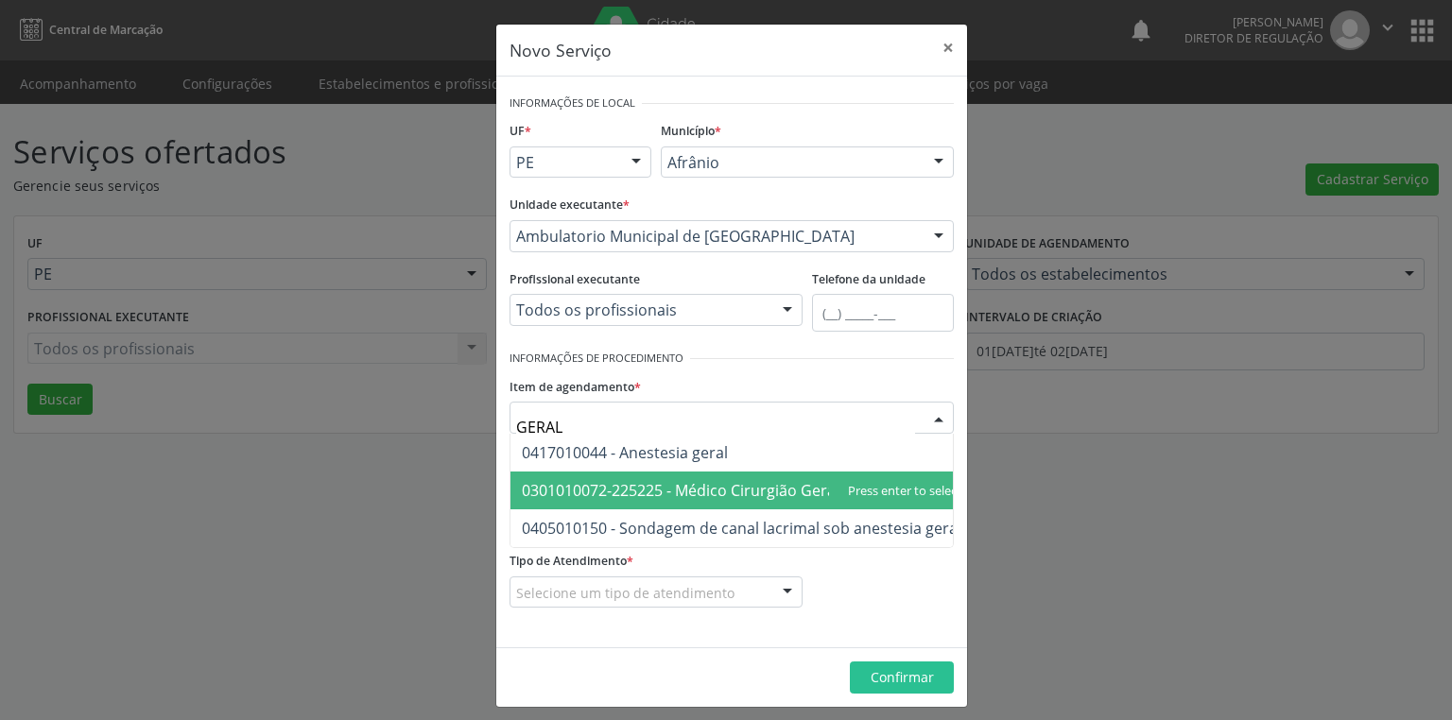
click at [590, 494] on span "0301010072-225225 - Médico Cirurgião Geral" at bounding box center [681, 490] width 318 height 21
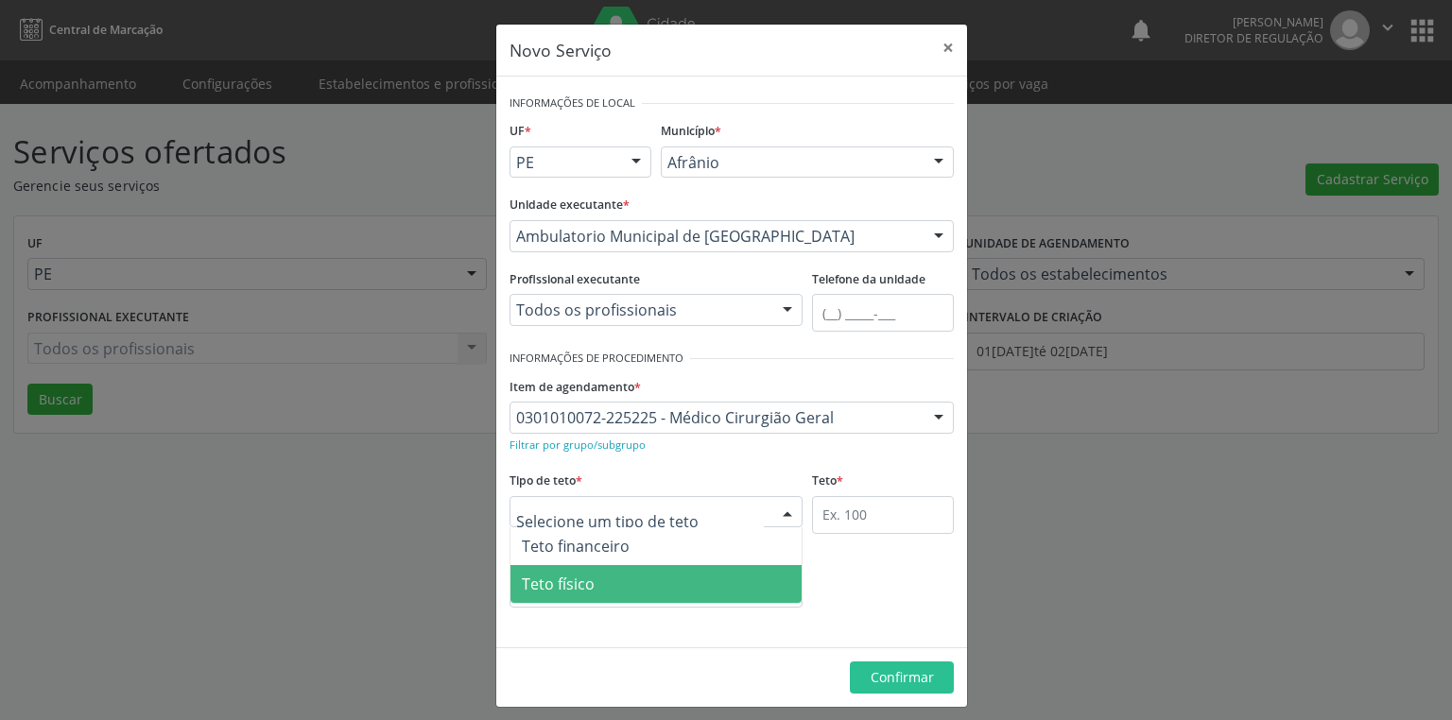
click at [571, 585] on span "Teto físico" at bounding box center [558, 584] width 73 height 21
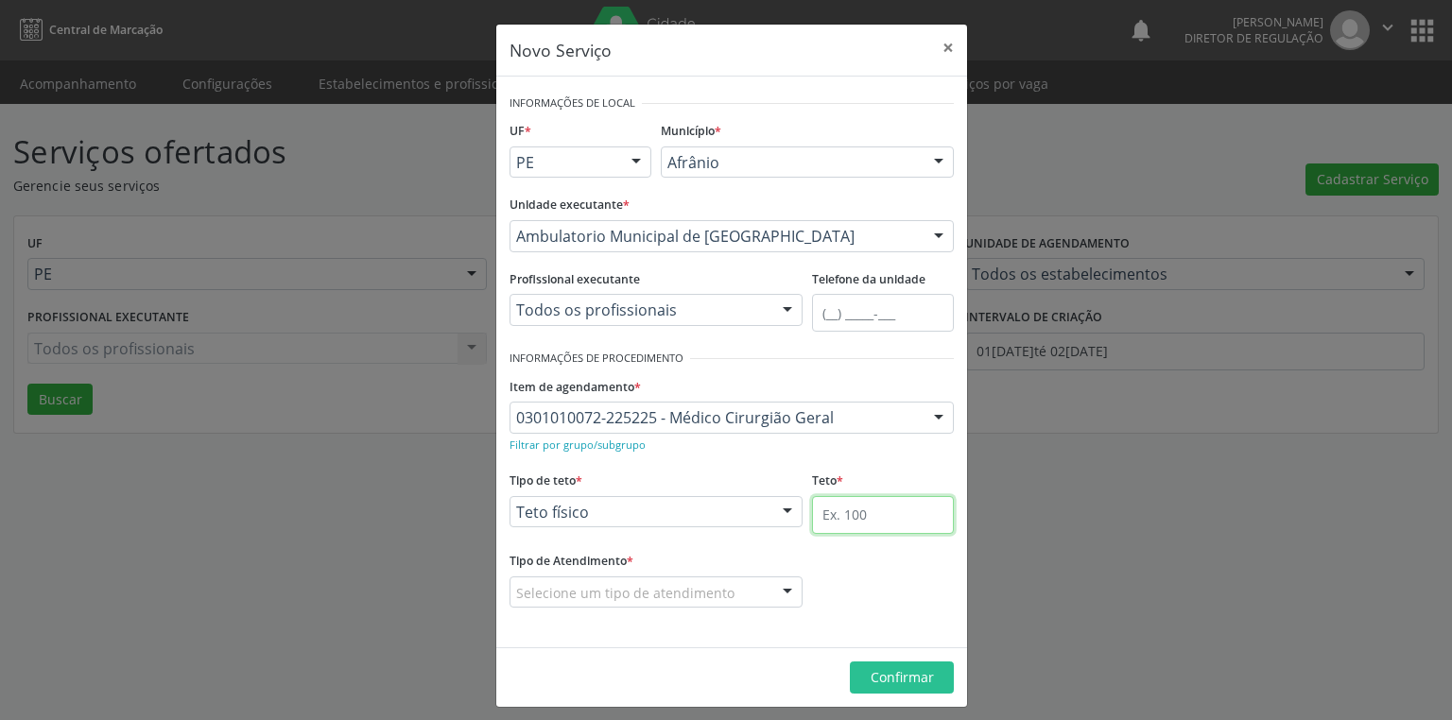
click at [824, 506] on input "text" at bounding box center [883, 515] width 142 height 38
type input "1"
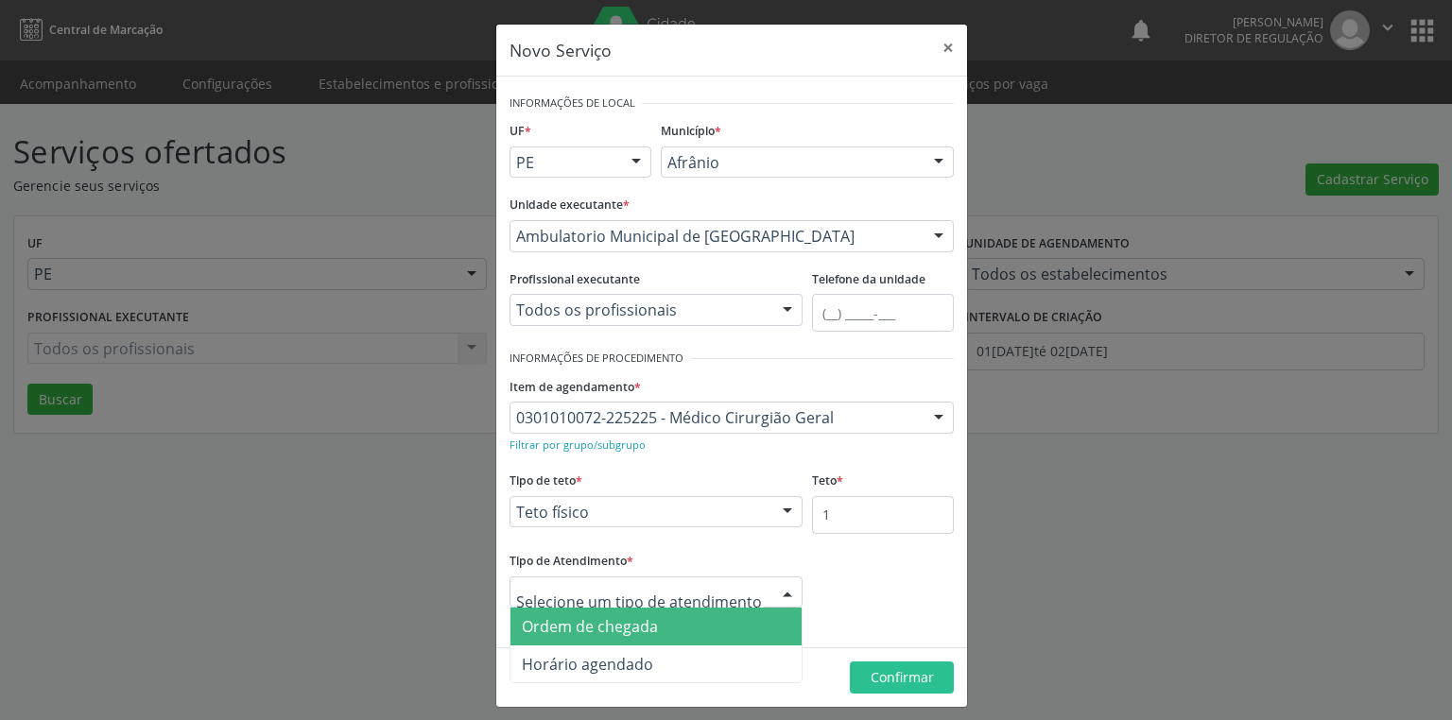
click at [595, 628] on span "Ordem de chegada" at bounding box center [590, 626] width 136 height 21
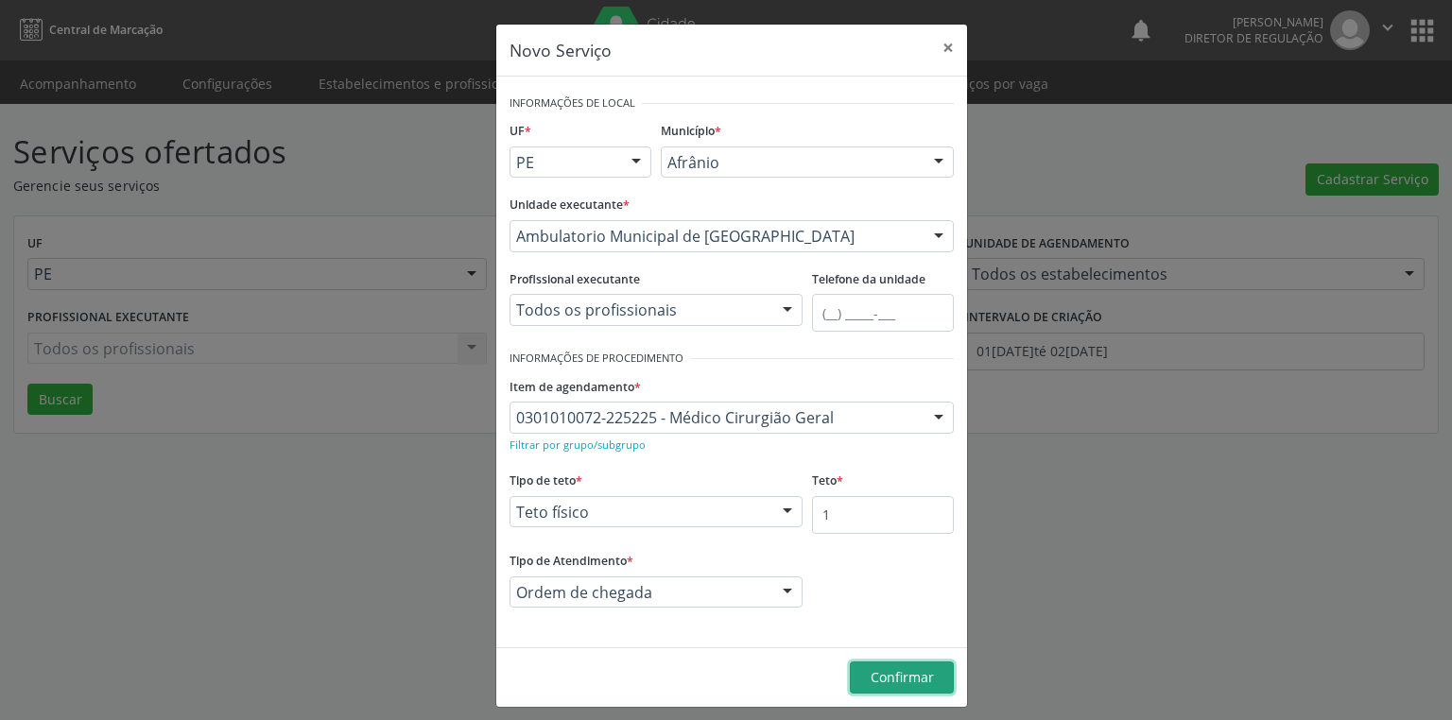
click at [876, 665] on button "Confirmar" at bounding box center [902, 678] width 104 height 32
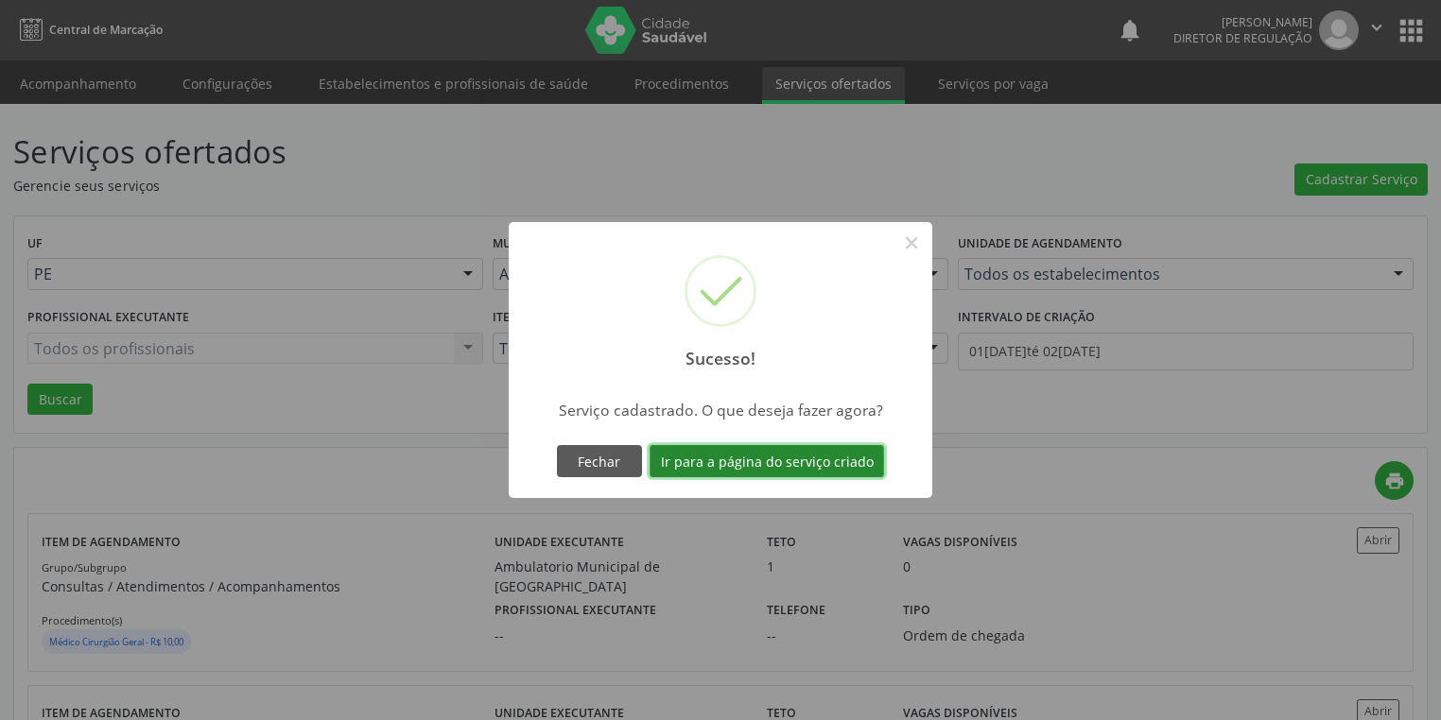
click at [717, 459] on button "Ir para a página do serviço criado" at bounding box center [766, 461] width 234 height 32
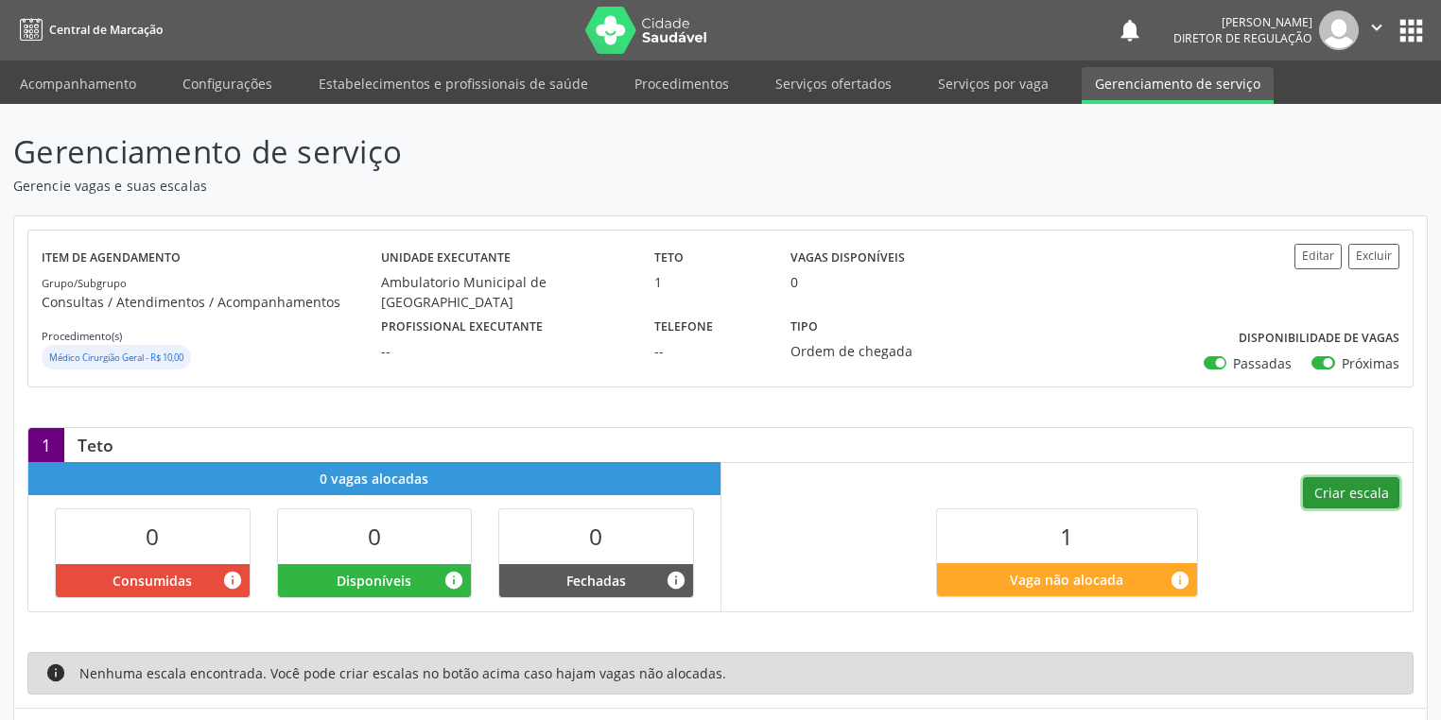
click at [1345, 498] on button "Criar escala" at bounding box center [1351, 493] width 96 height 32
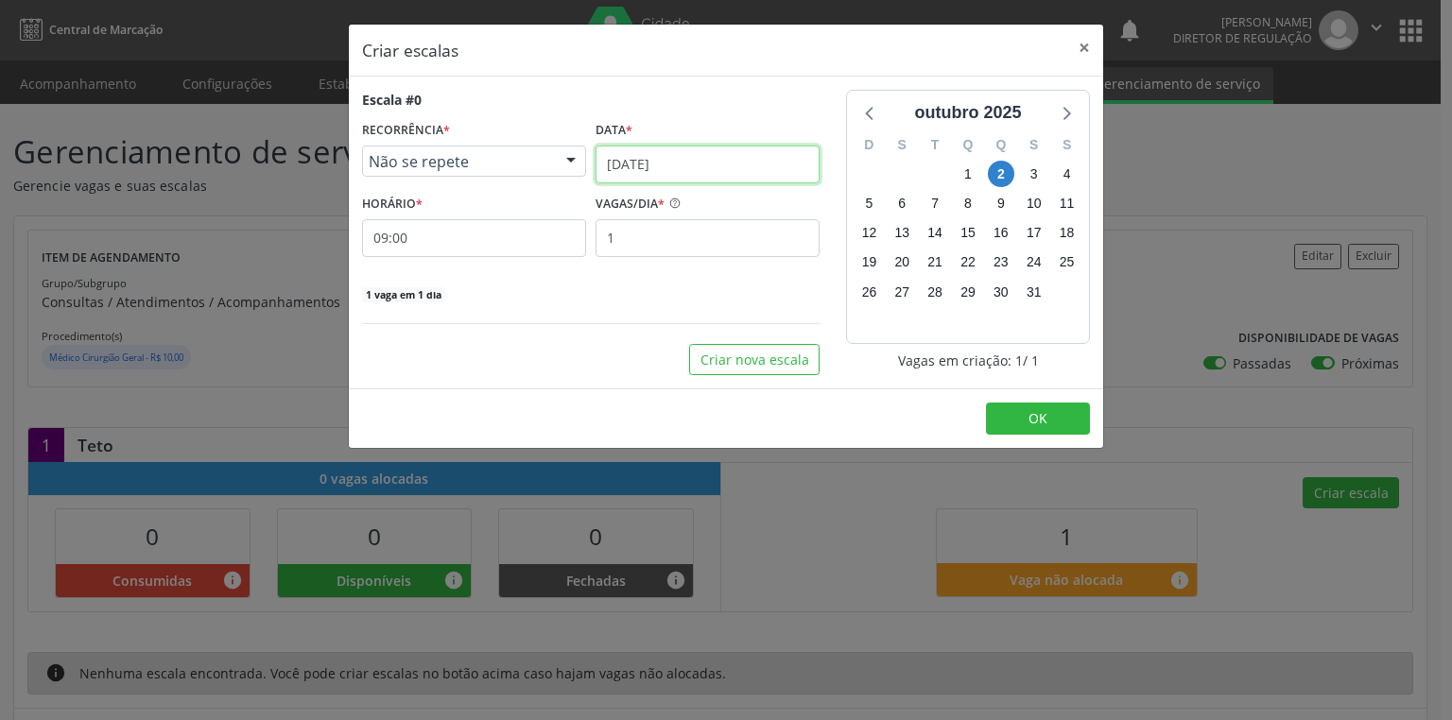
click at [683, 153] on input "[DATE]" at bounding box center [708, 165] width 224 height 38
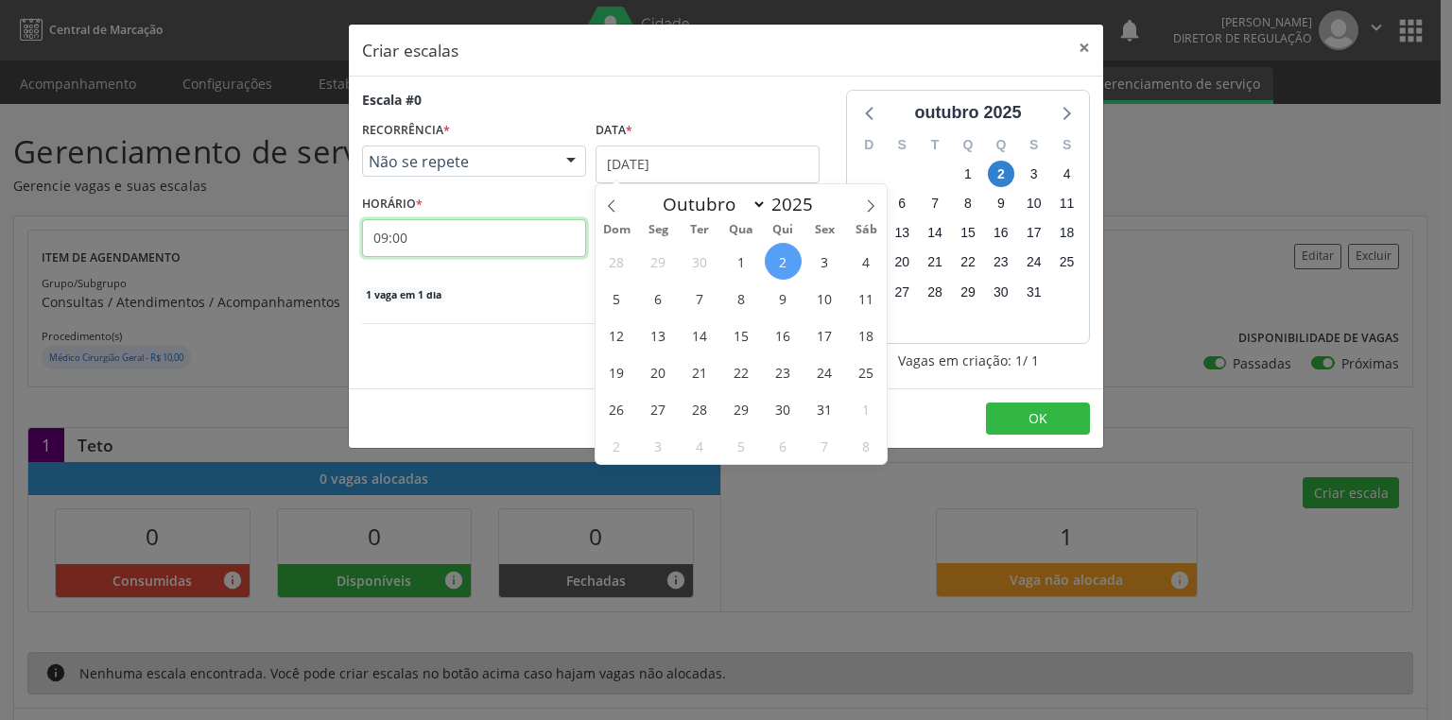
click at [492, 234] on input "09:00" at bounding box center [474, 238] width 224 height 38
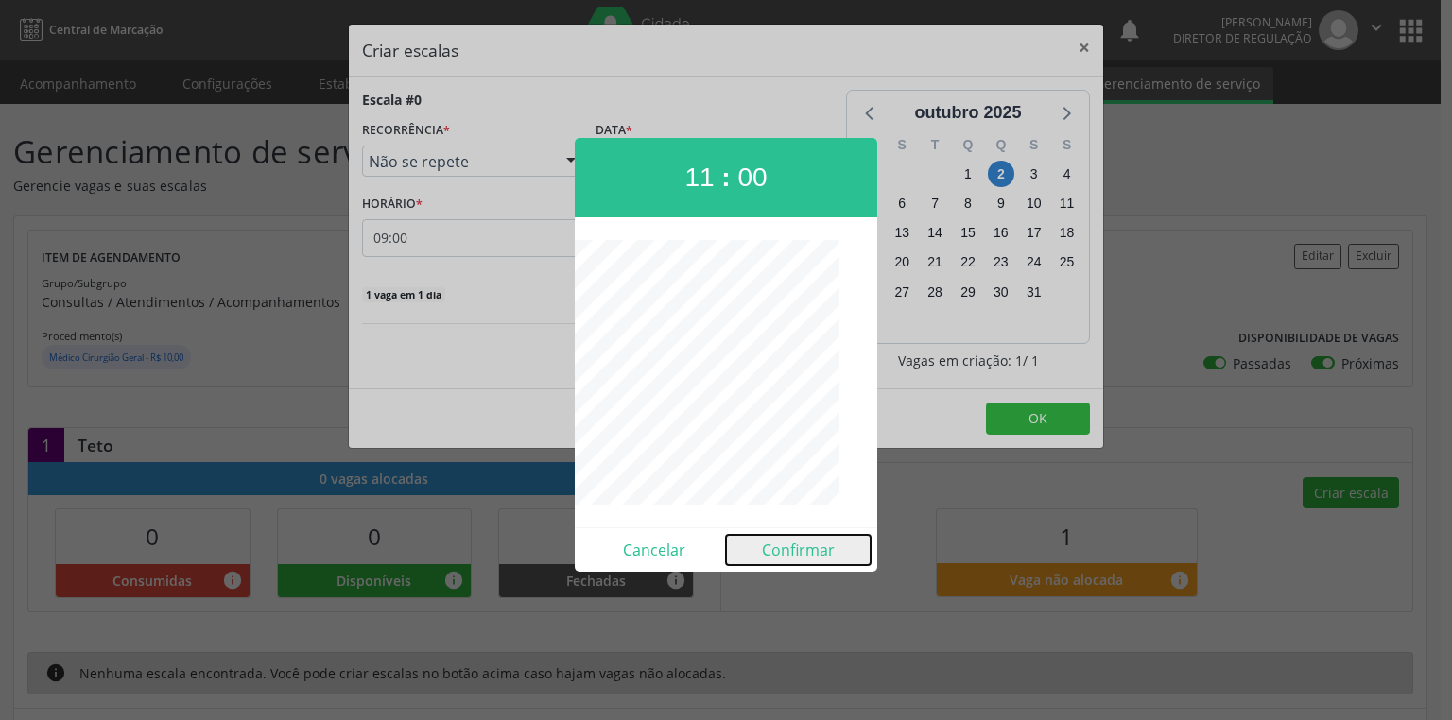
drag, startPoint x: 789, startPoint y: 548, endPoint x: 806, endPoint y: 534, distance: 22.1
click at [790, 548] on button "Confirmar" at bounding box center [798, 550] width 145 height 30
type input "11:00"
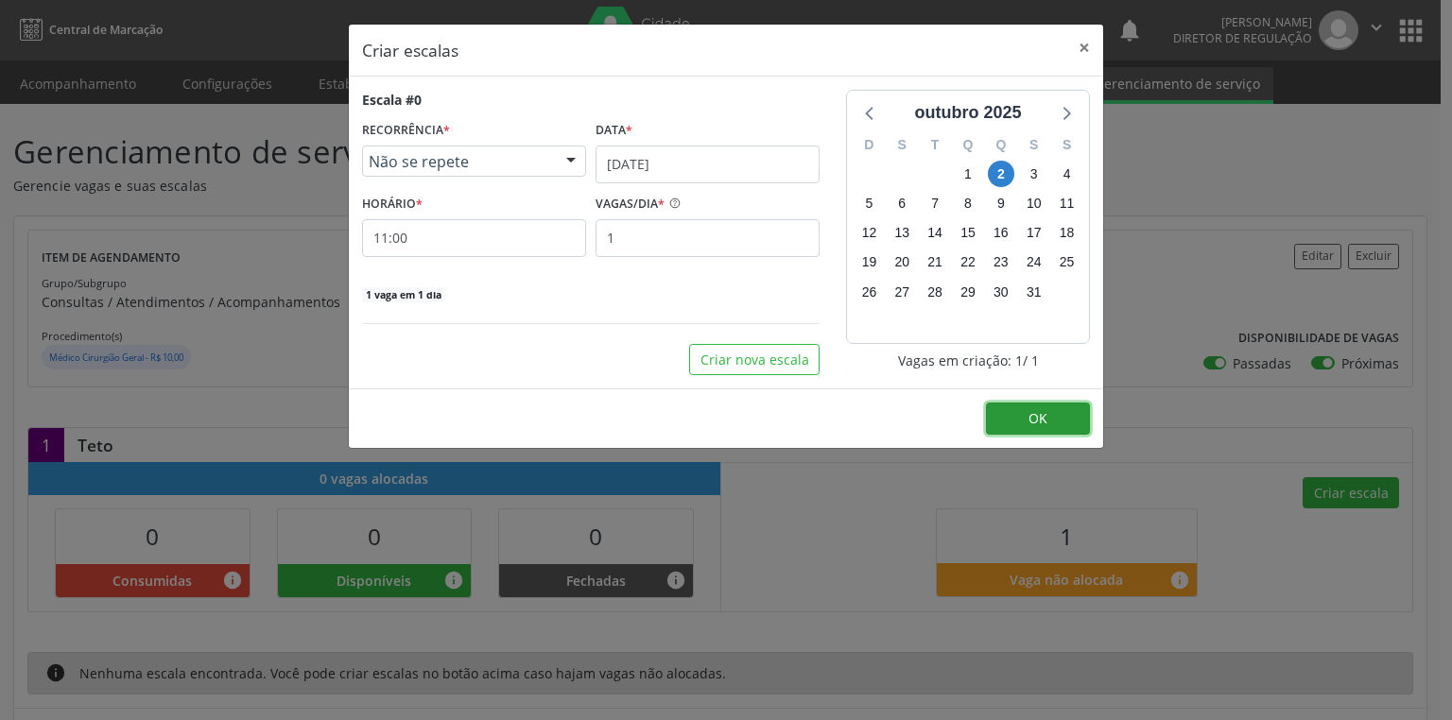
click at [1037, 423] on span "OK" at bounding box center [1038, 418] width 19 height 18
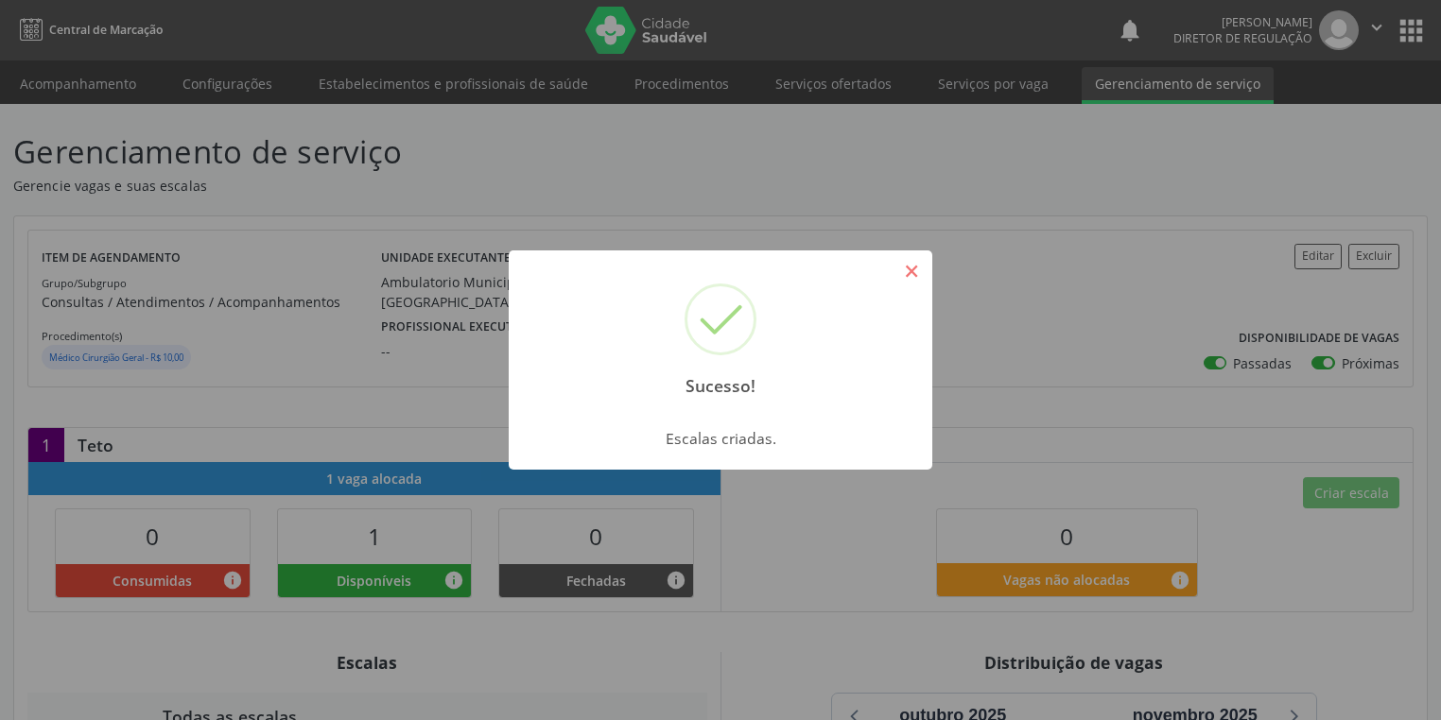
click at [908, 269] on button "×" at bounding box center [911, 271] width 32 height 32
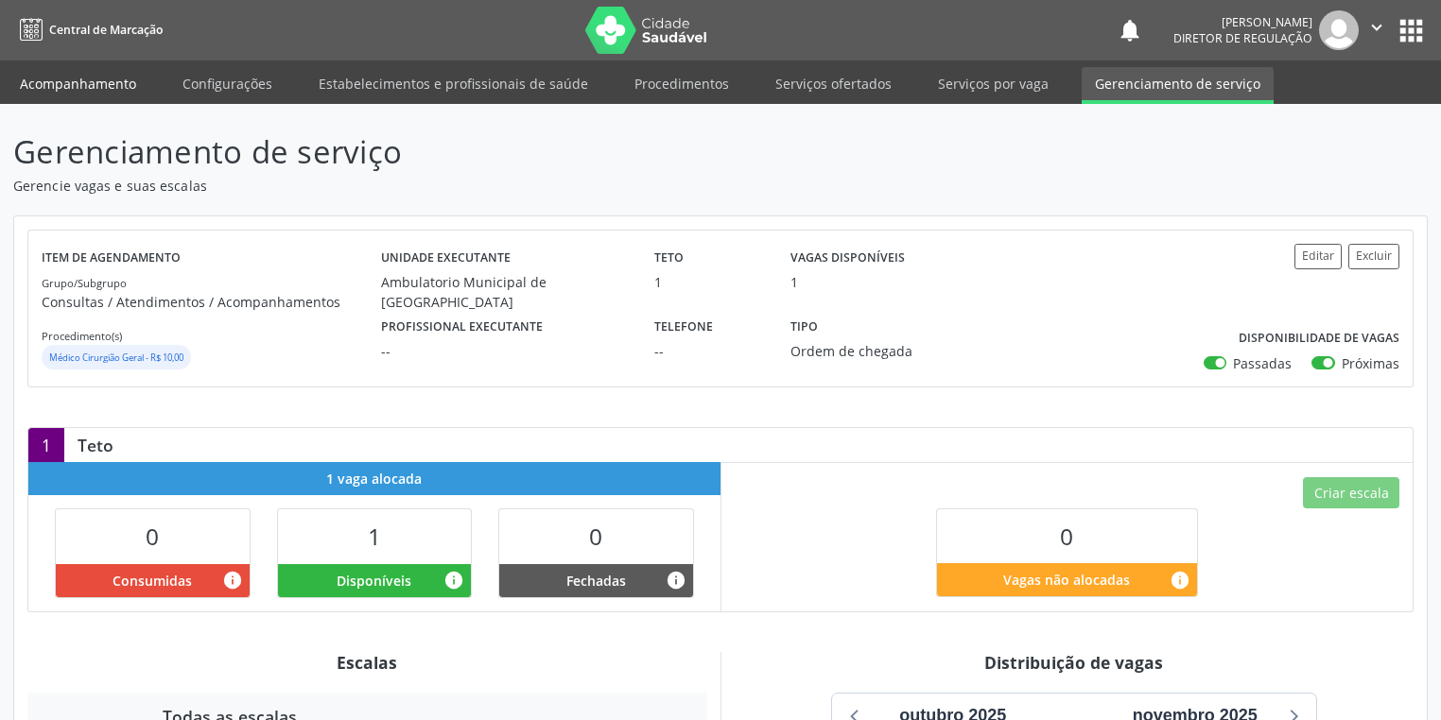
click at [102, 88] on link "Acompanhamento" at bounding box center [78, 83] width 143 height 33
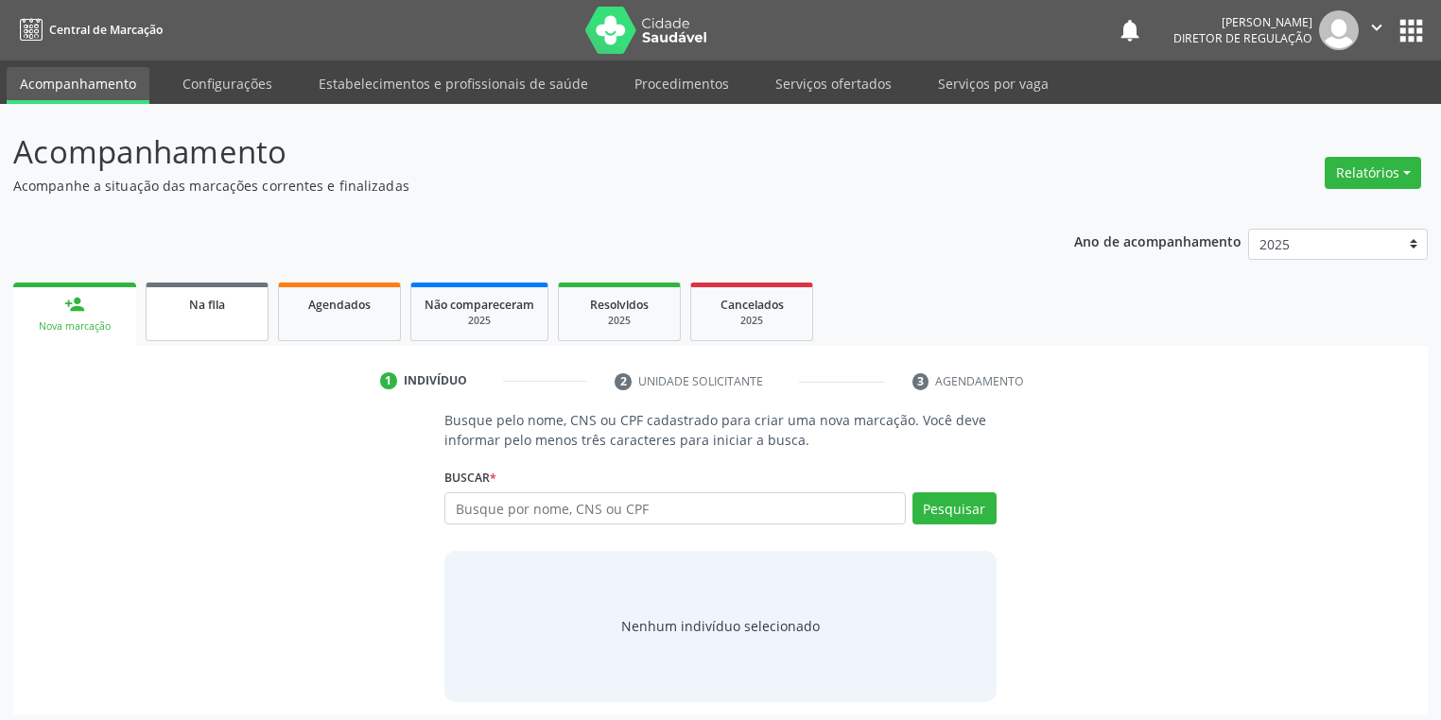
click at [221, 308] on span "Na fila" at bounding box center [207, 305] width 36 height 16
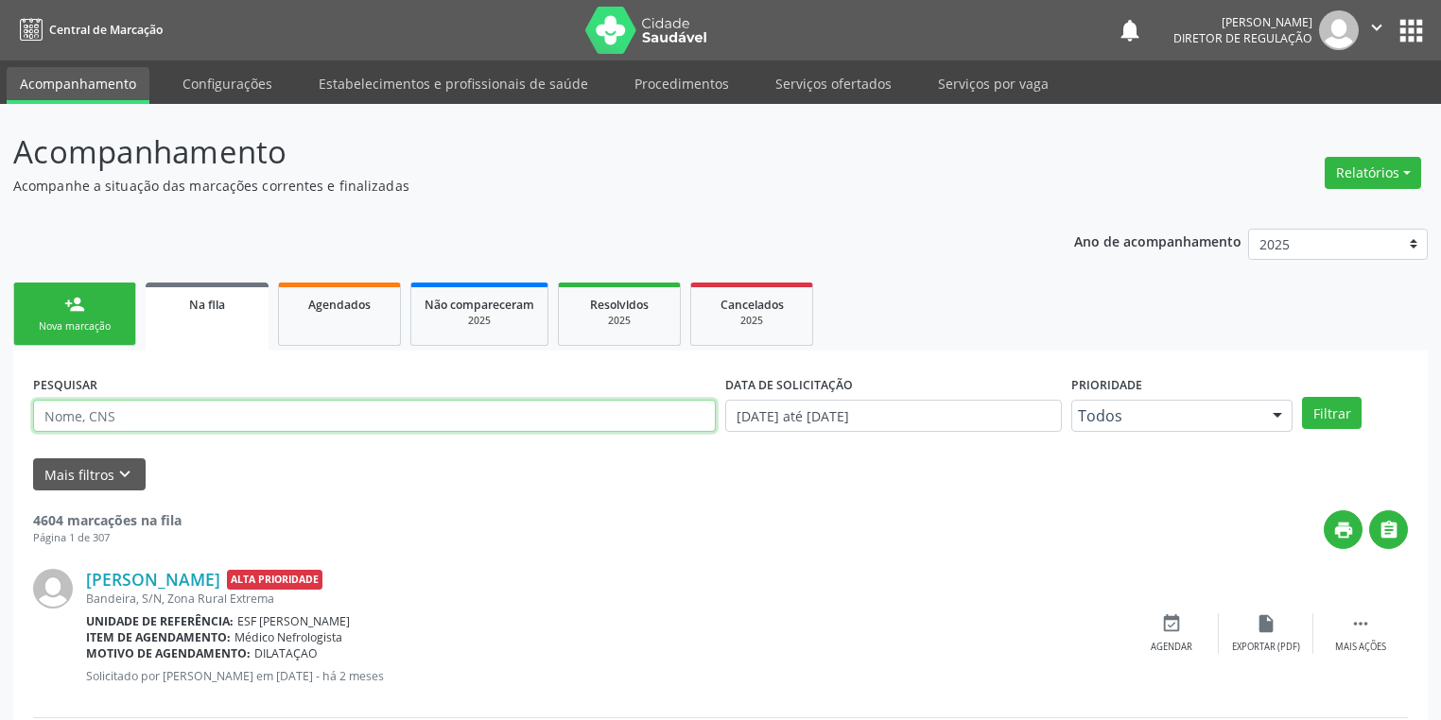
click at [169, 406] on input "text" at bounding box center [374, 416] width 683 height 32
type input "709607674899473"
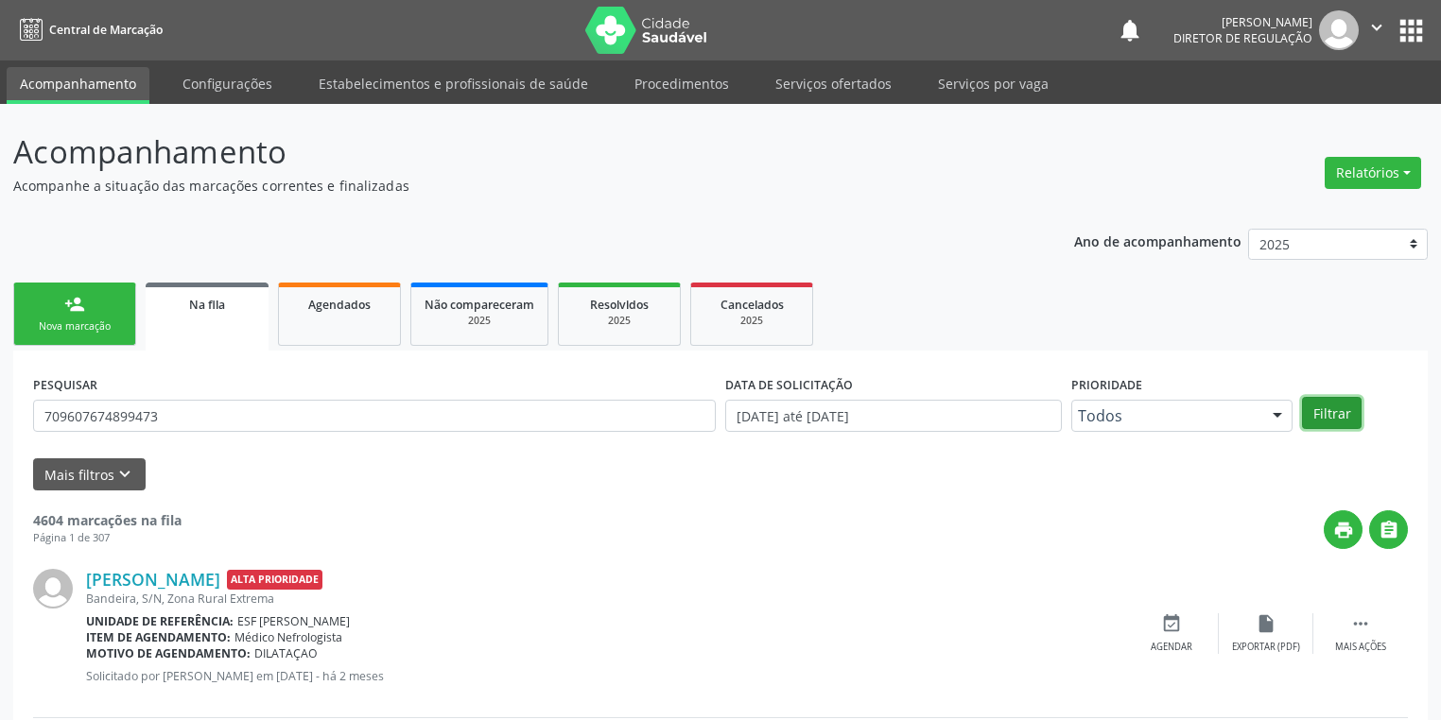
click at [1327, 410] on button "Filtrar" at bounding box center [1332, 413] width 60 height 32
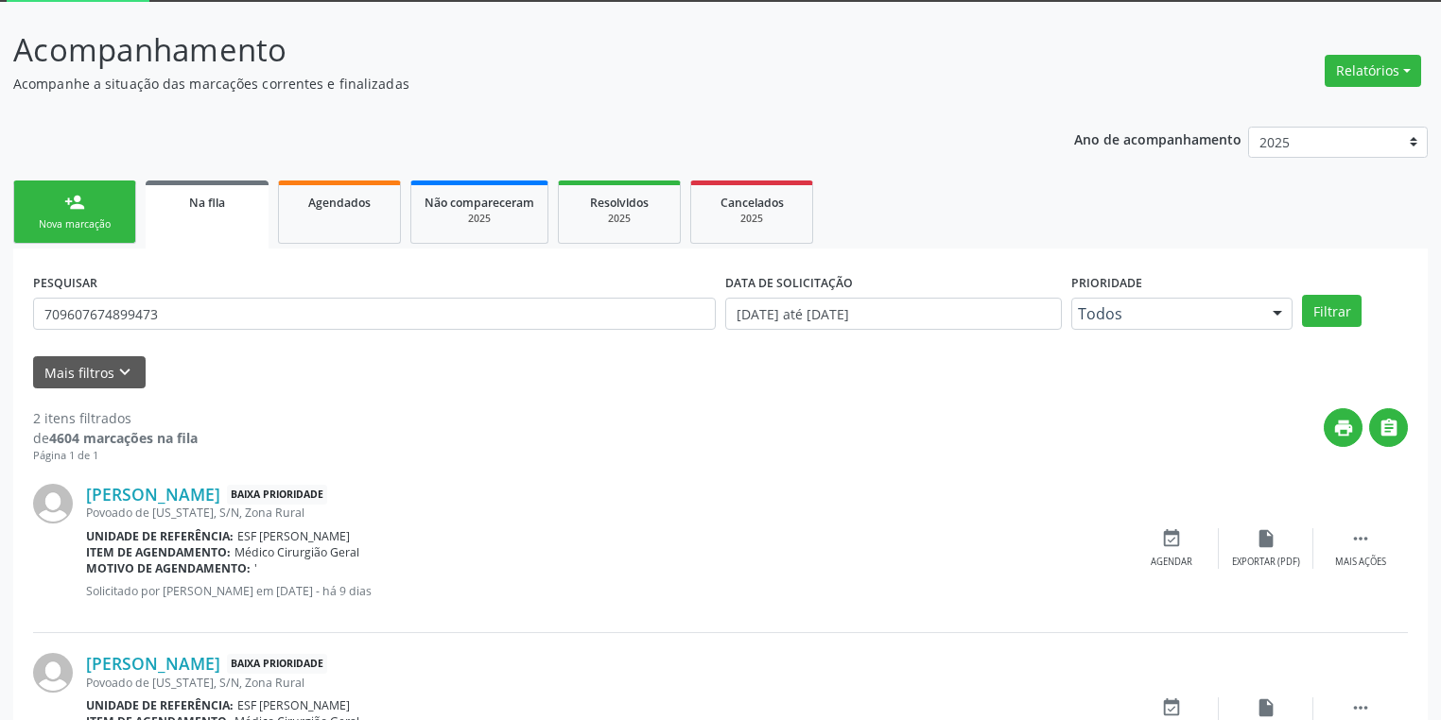
scroll to position [215, 0]
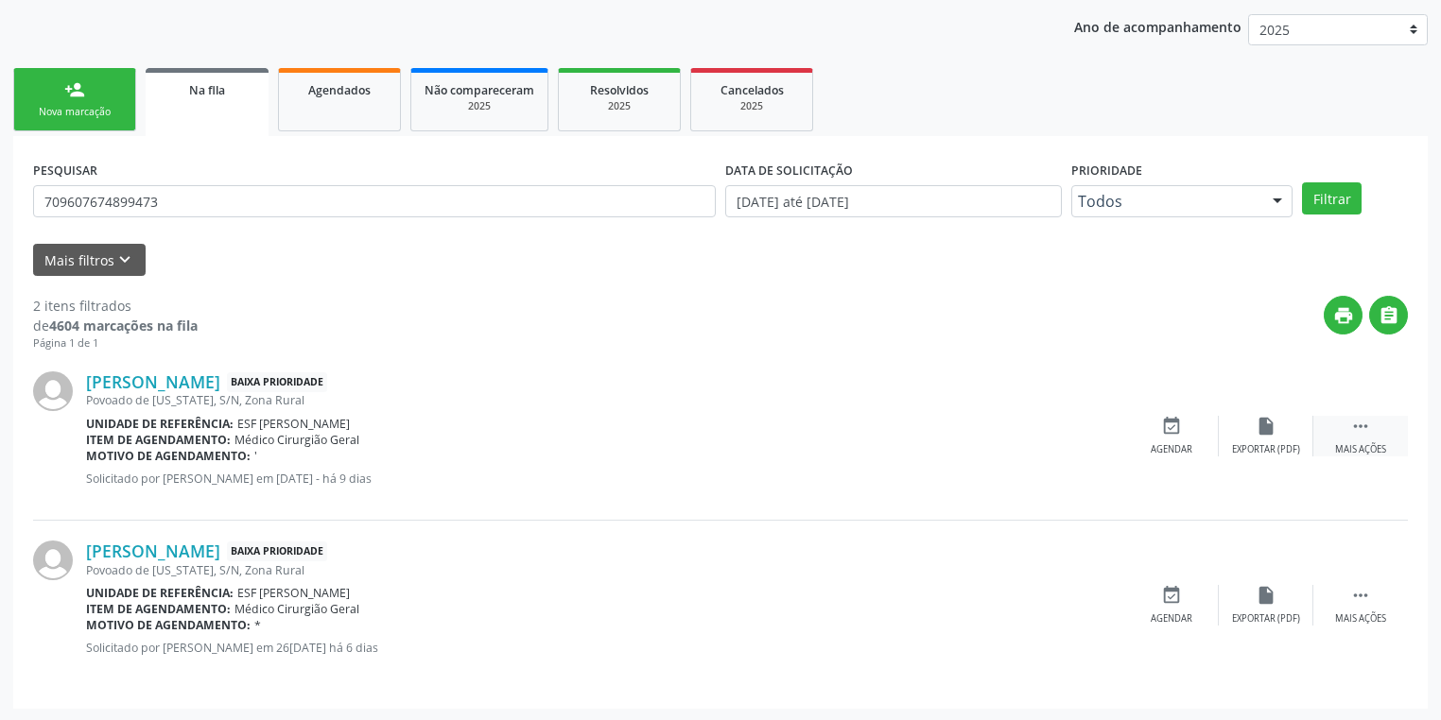
click at [1345, 423] on div " Mais ações" at bounding box center [1360, 436] width 95 height 41
click at [866, 424] on div "event_available Agendar" at bounding box center [887, 436] width 95 height 41
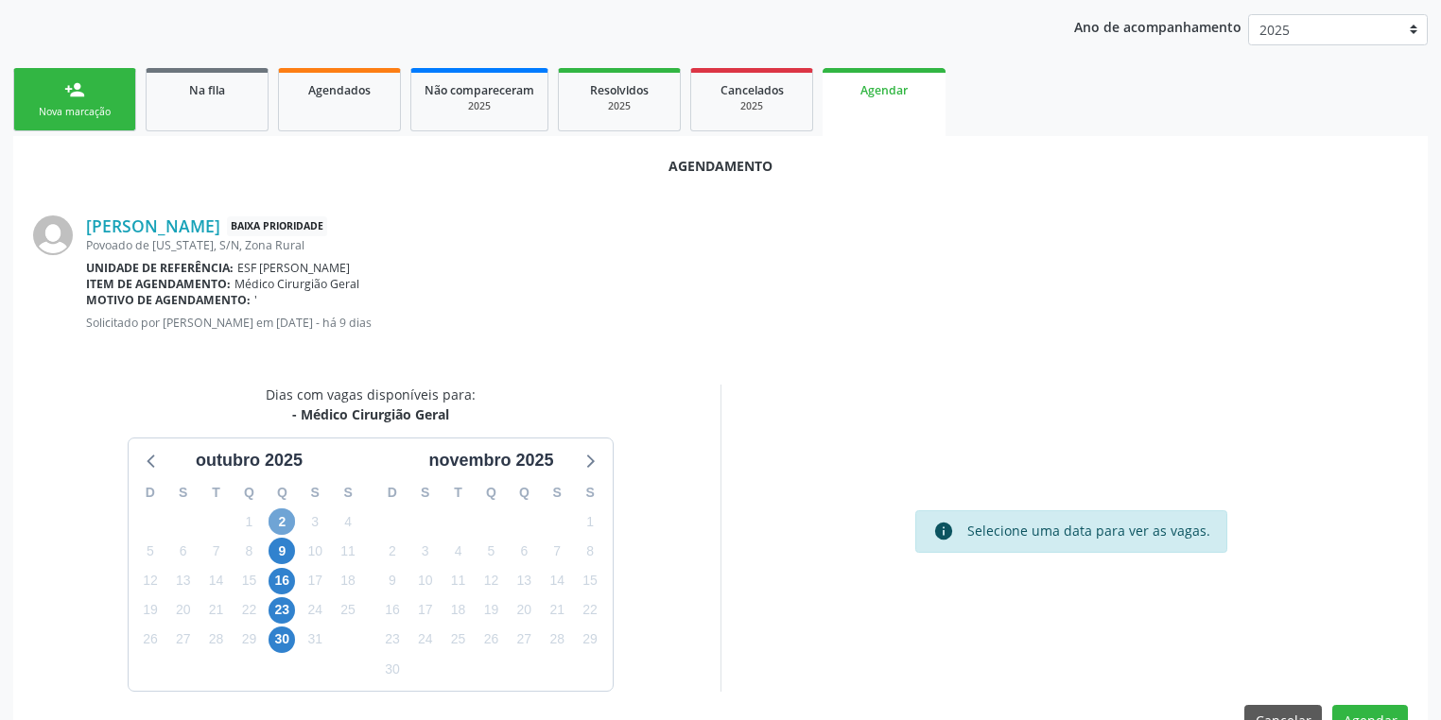
click at [272, 512] on span "2" at bounding box center [281, 522] width 26 height 26
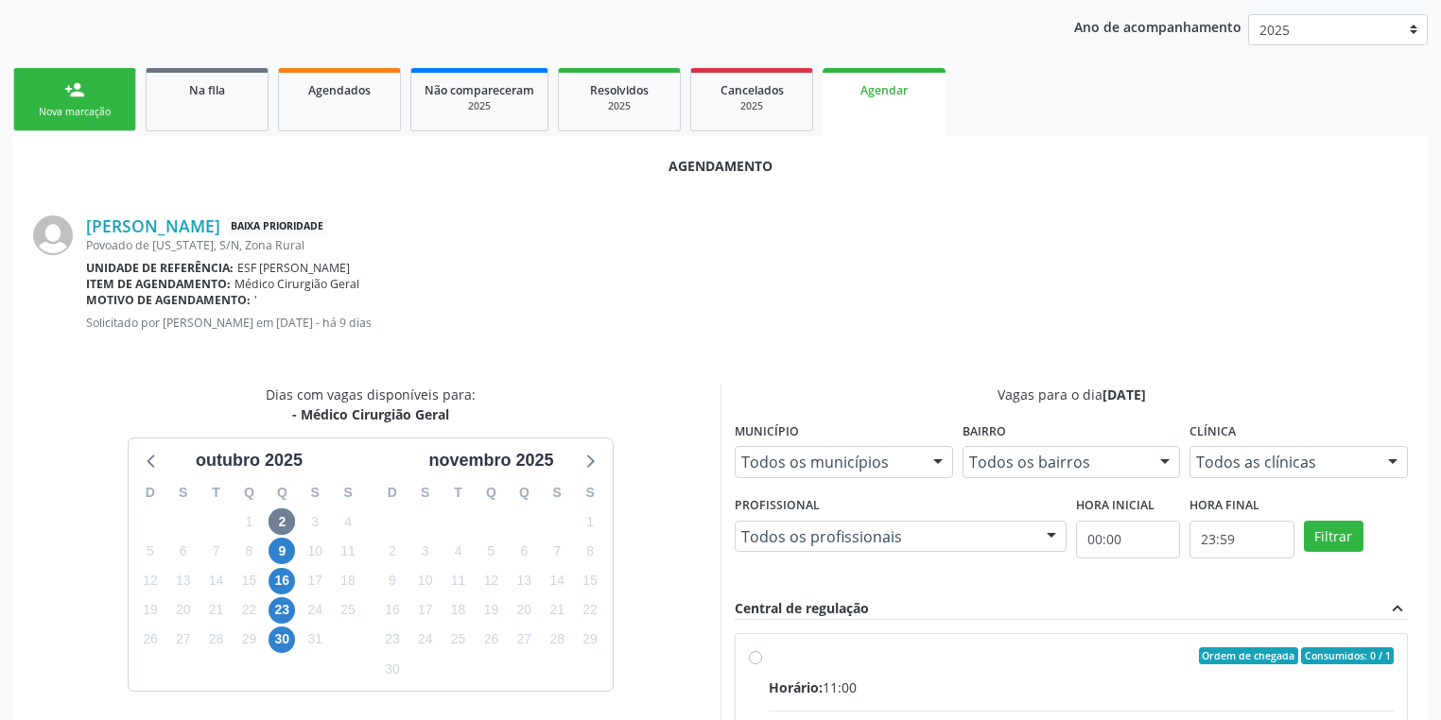
radio input "true"
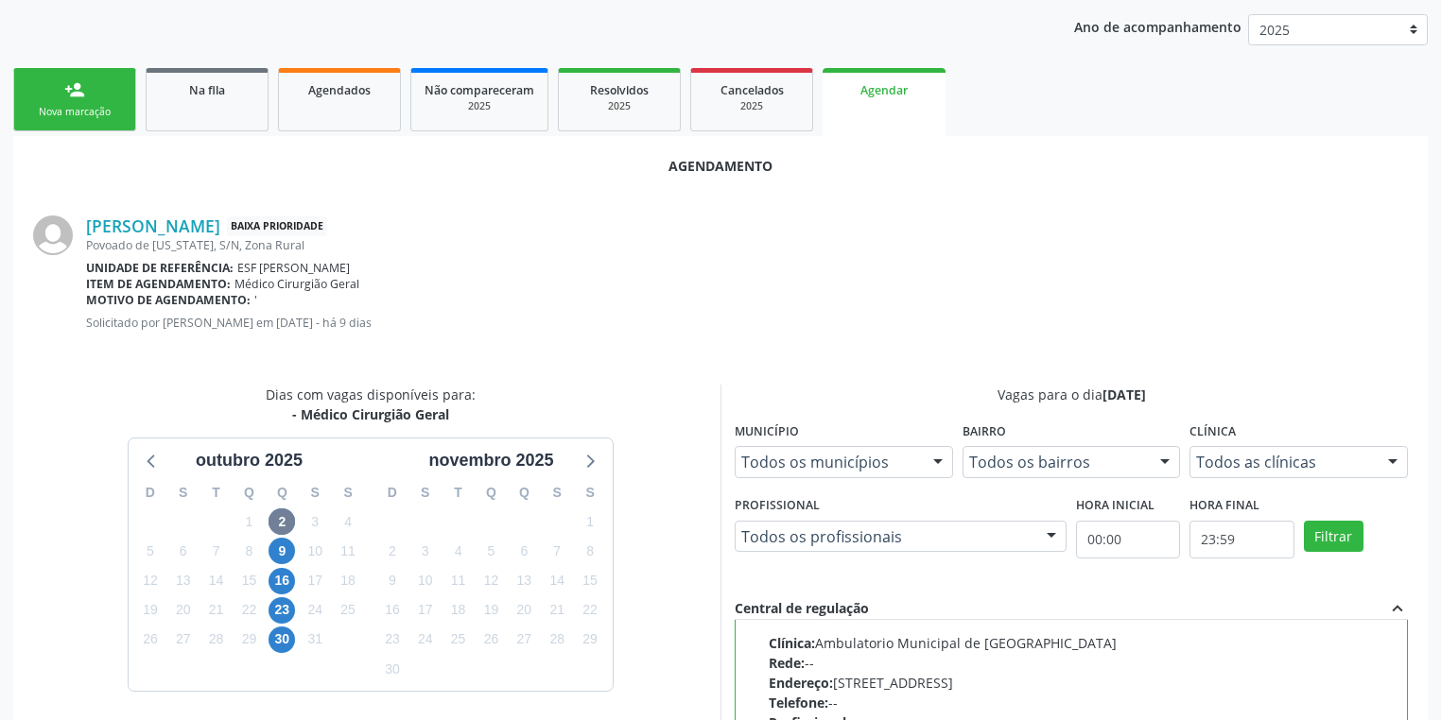
scroll to position [93, 0]
click at [1002, 636] on div "Clínica: Ambulatorio Municipal de [GEOGRAPHIC_DATA]" at bounding box center [1081, 642] width 625 height 20
click at [762, 572] on input "Ordem de chegada Consumidos: 0 / 1 Horário: 11:00 Clínica: Ambulatorio Municipa…" at bounding box center [755, 563] width 13 height 17
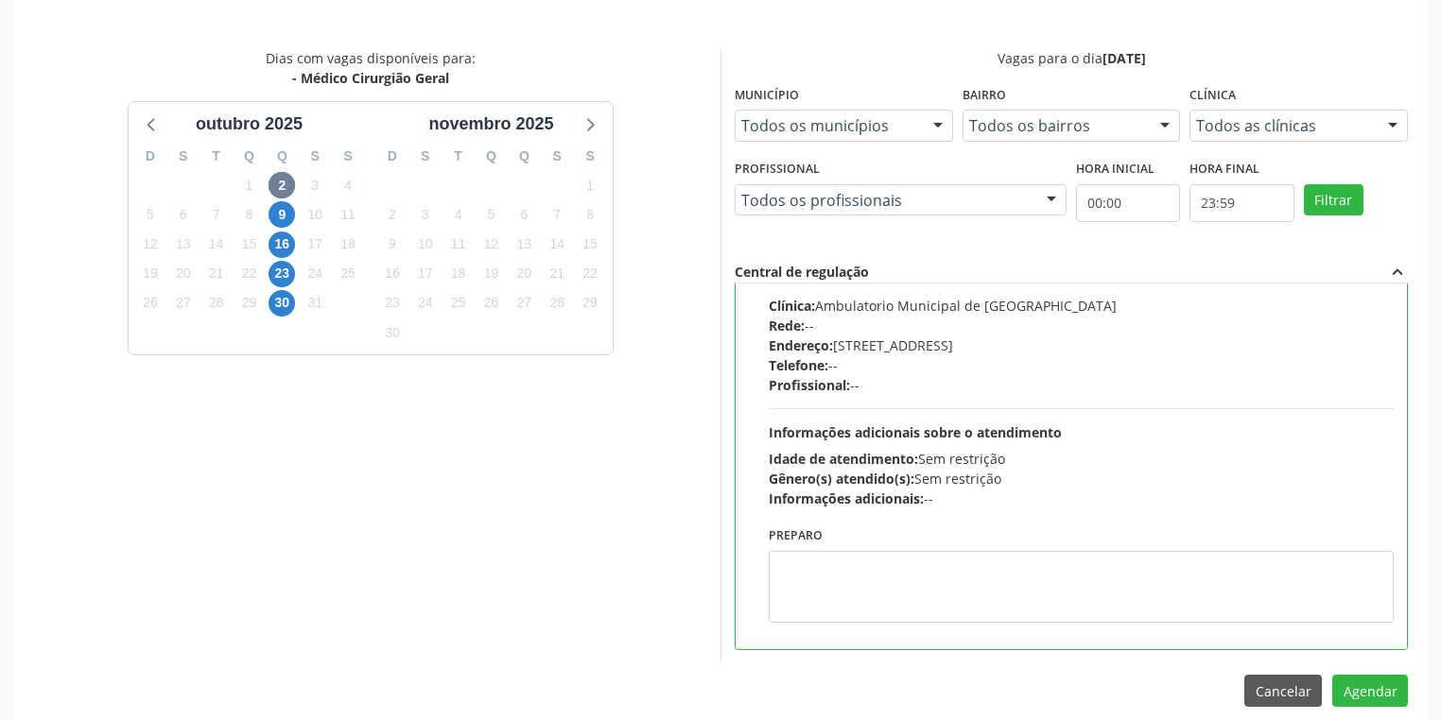
scroll to position [569, 0]
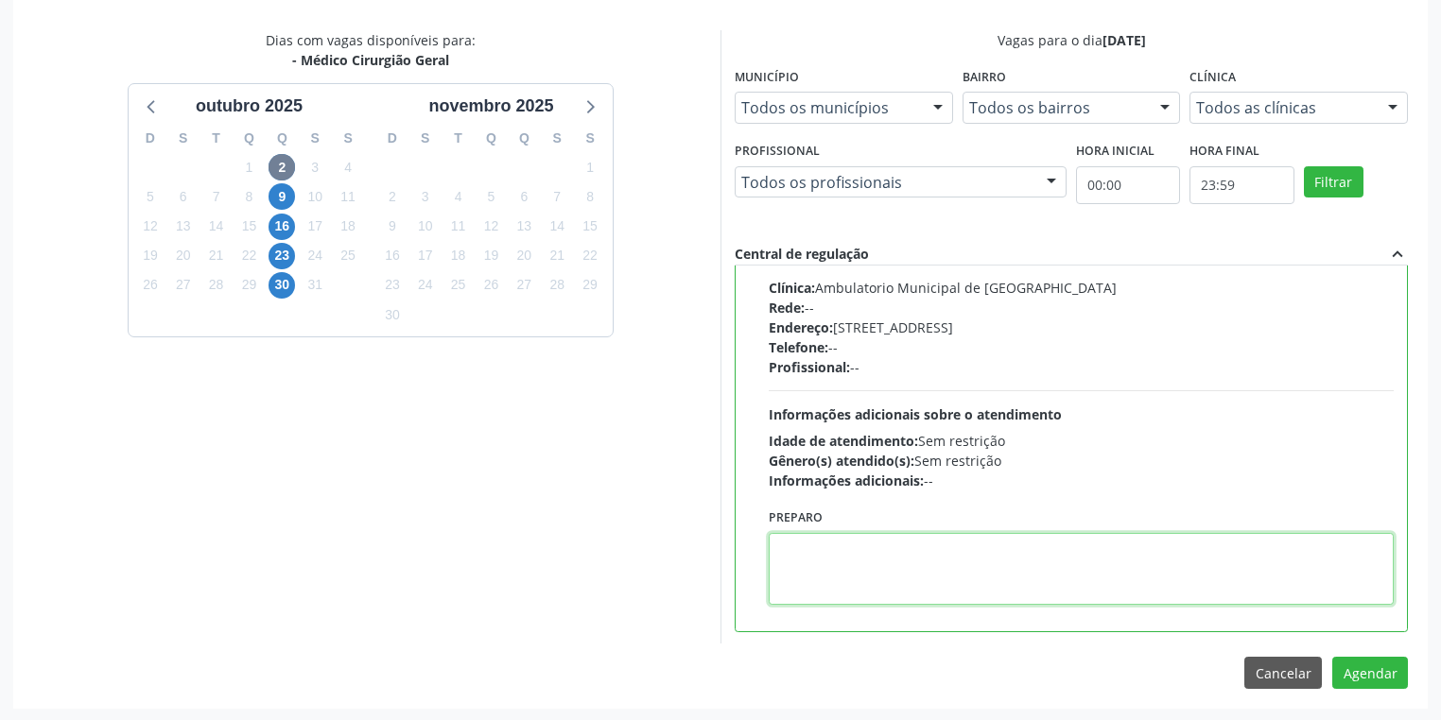
click at [935, 593] on textarea at bounding box center [1081, 569] width 625 height 72
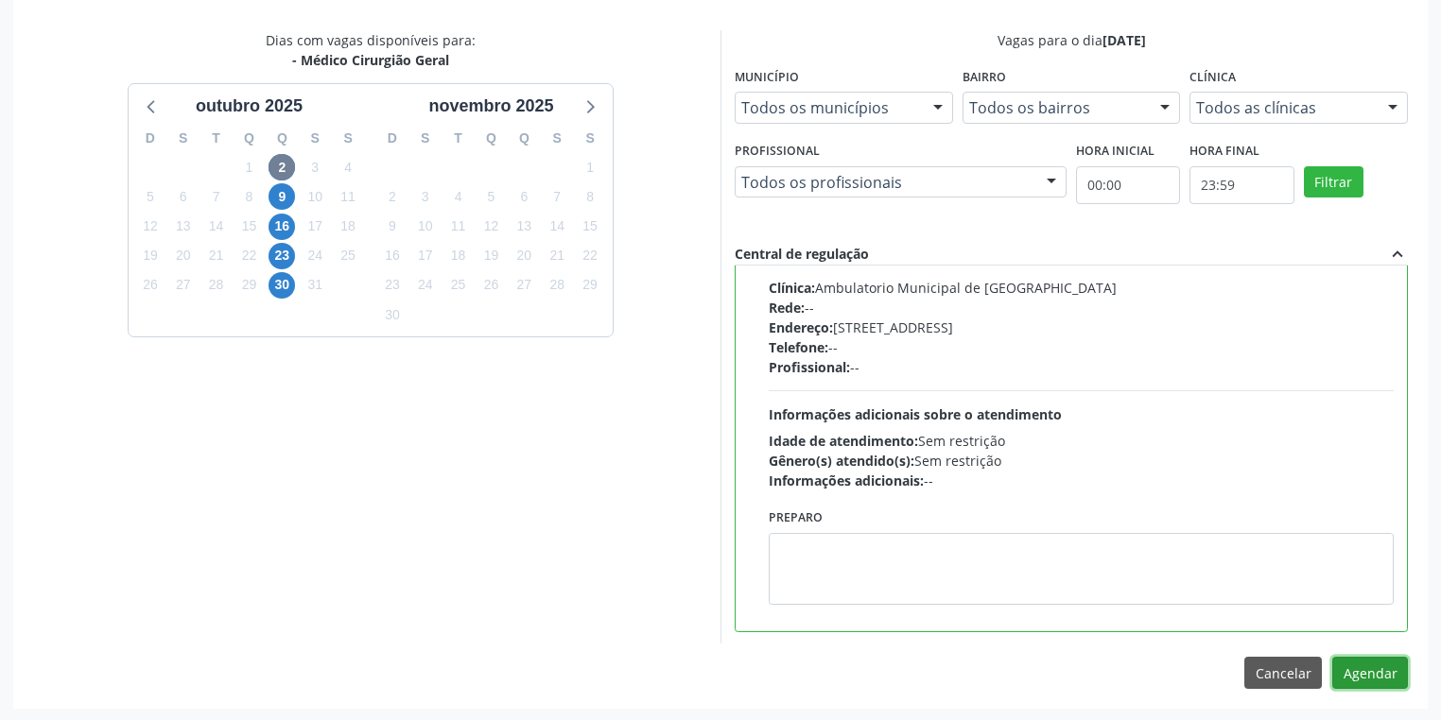
click at [1357, 677] on button "Agendar" at bounding box center [1370, 673] width 76 height 32
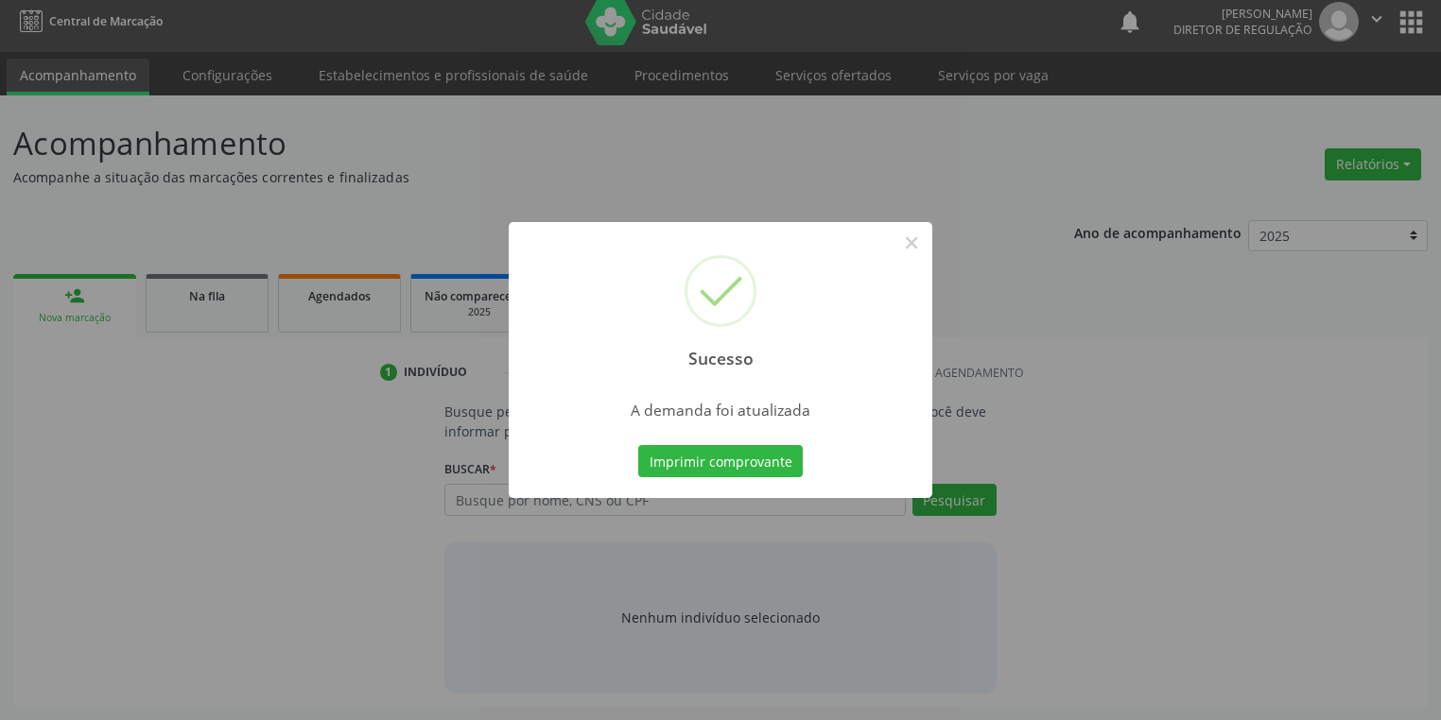
scroll to position [8, 0]
click at [700, 466] on button "Imprimir comprovante" at bounding box center [720, 461] width 164 height 32
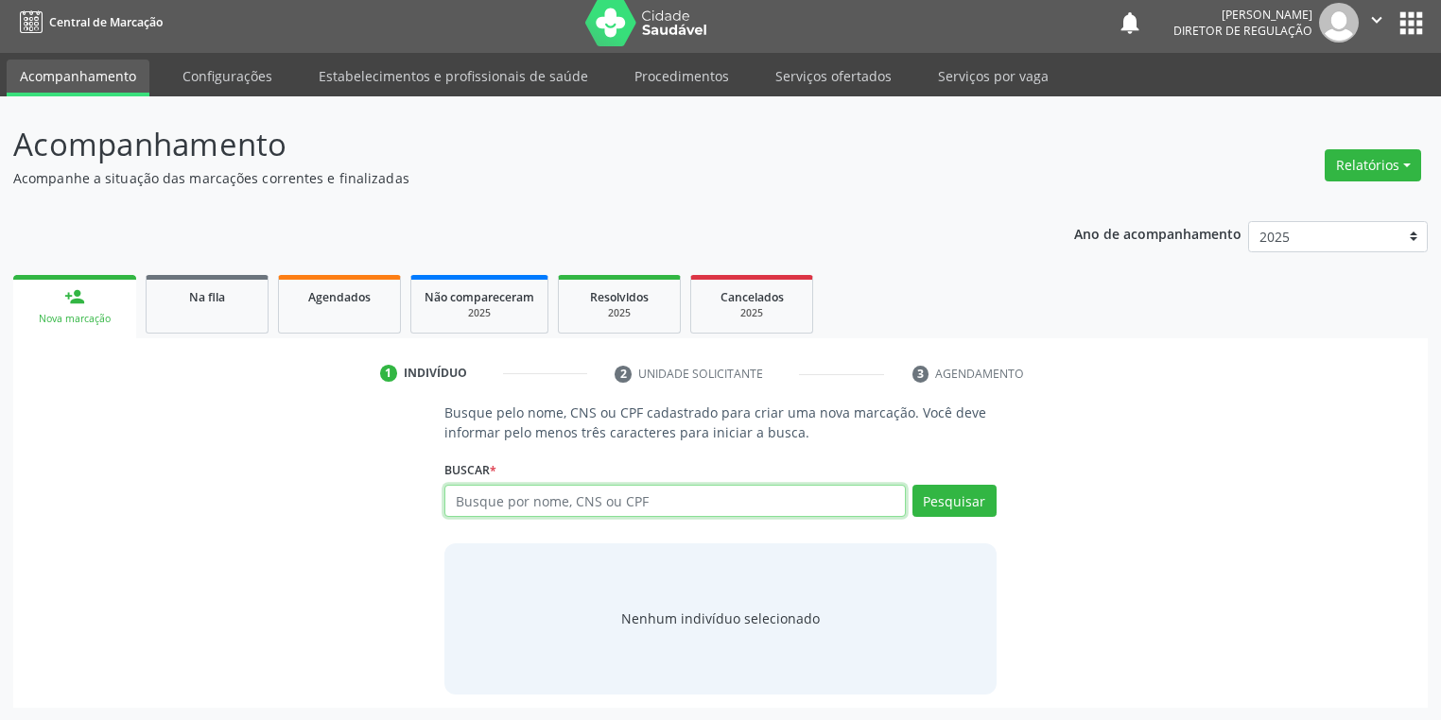
click at [488, 494] on input "text" at bounding box center [674, 501] width 461 height 32
type input "26098273855"
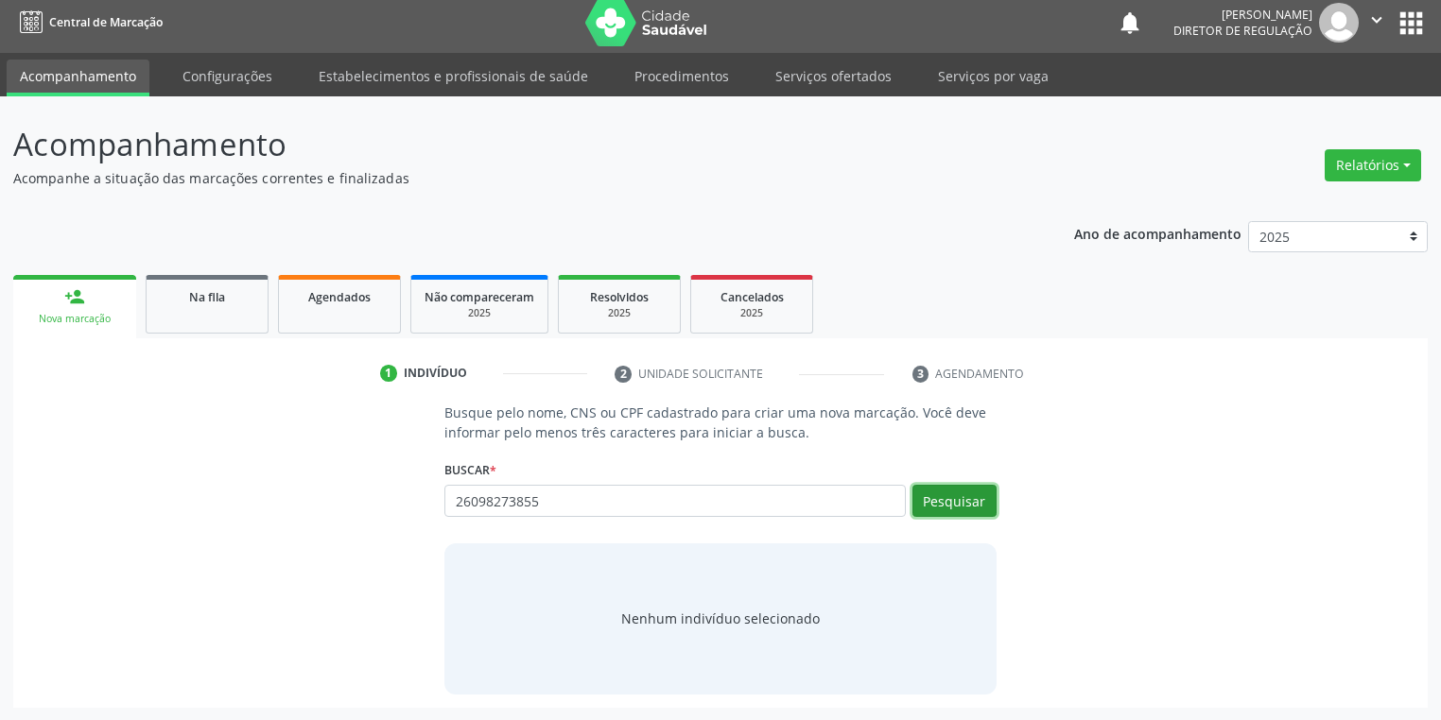
click at [960, 500] on button "Pesquisar" at bounding box center [954, 501] width 84 height 32
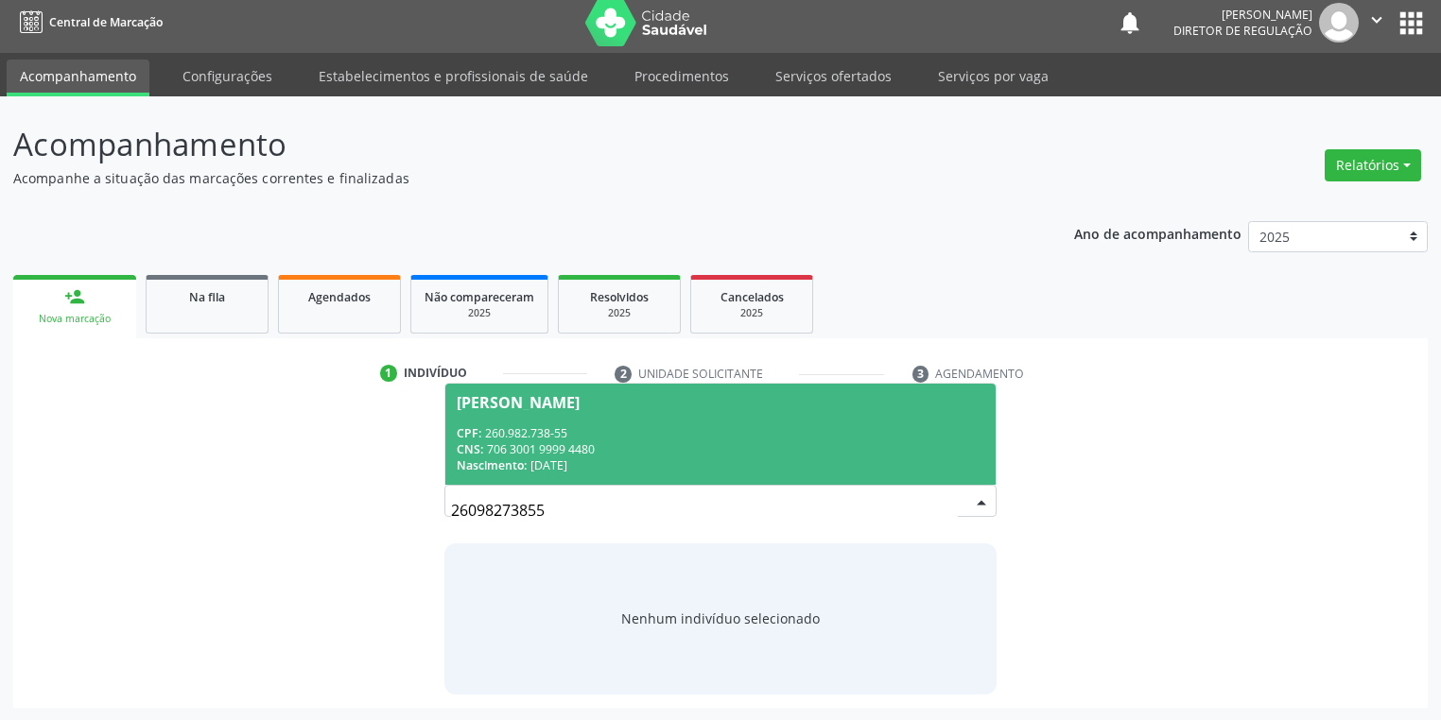
click at [621, 480] on span "[PERSON_NAME] CPF: 260.982.738-55 CNS: 706 3001 9999 4480 Nascimento: 07/1[DATE]" at bounding box center [720, 434] width 550 height 101
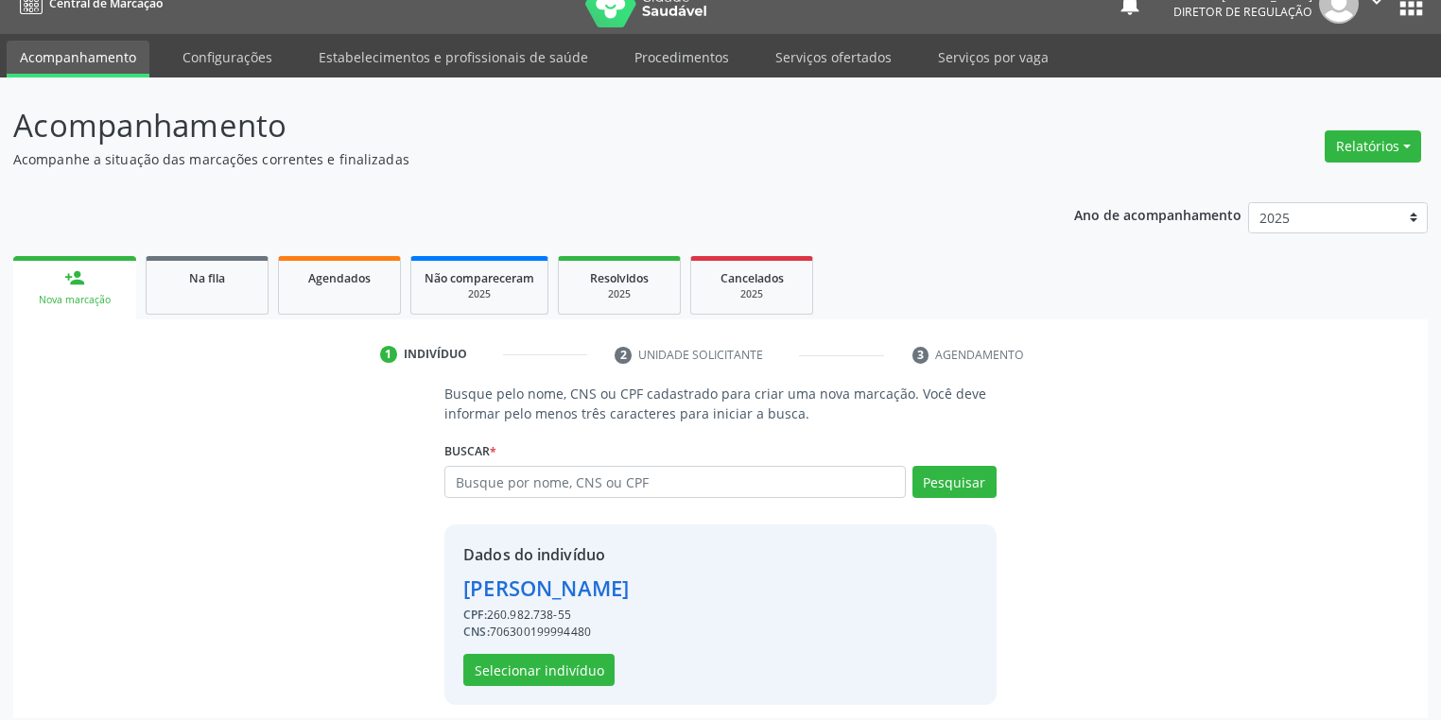
scroll to position [36, 0]
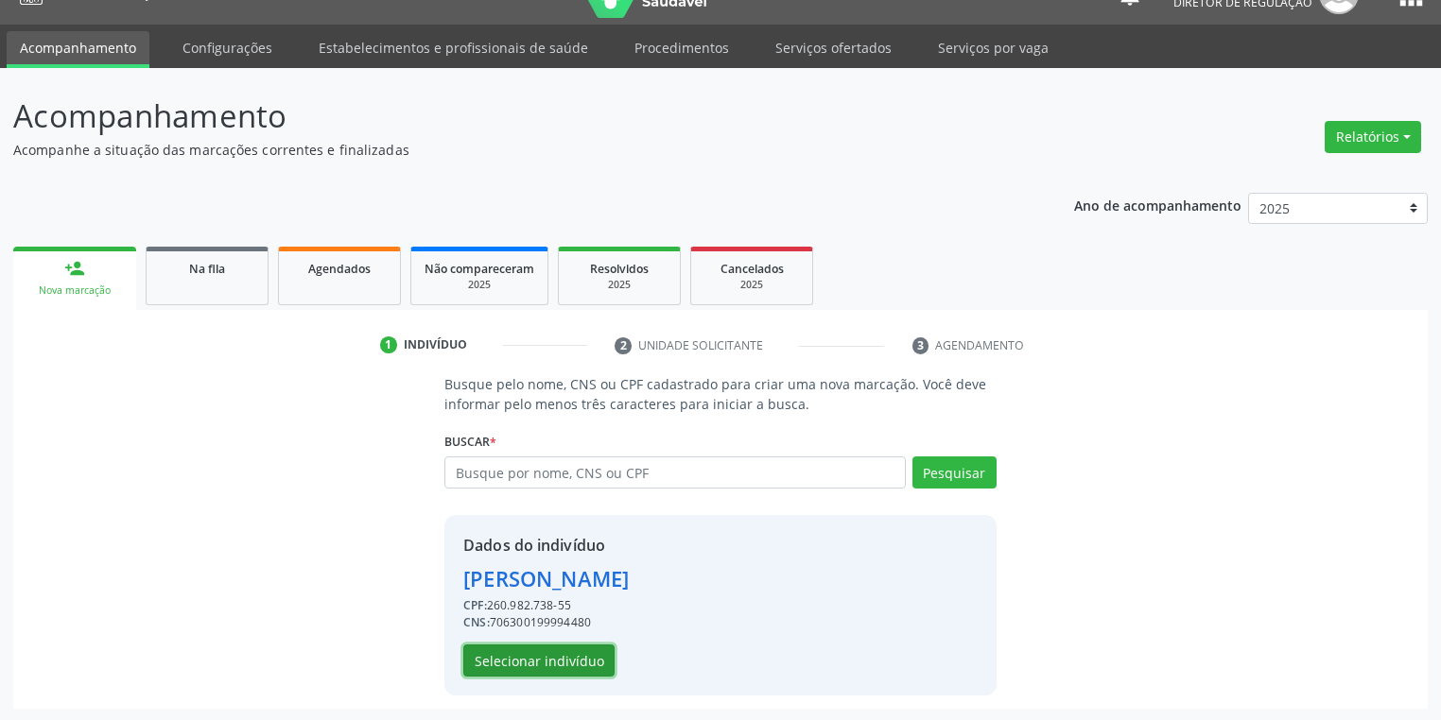
click at [533, 659] on button "Selecionar indivíduo" at bounding box center [538, 661] width 151 height 32
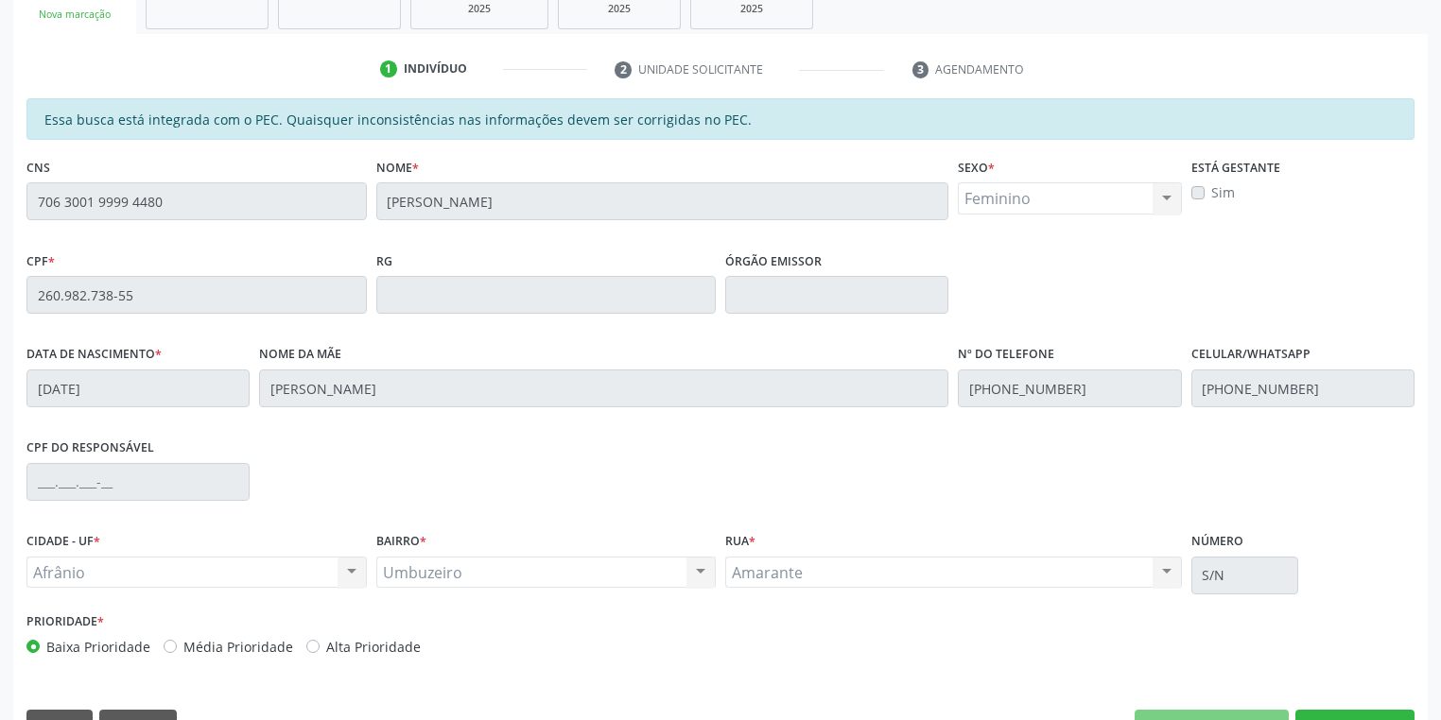
scroll to position [358, 0]
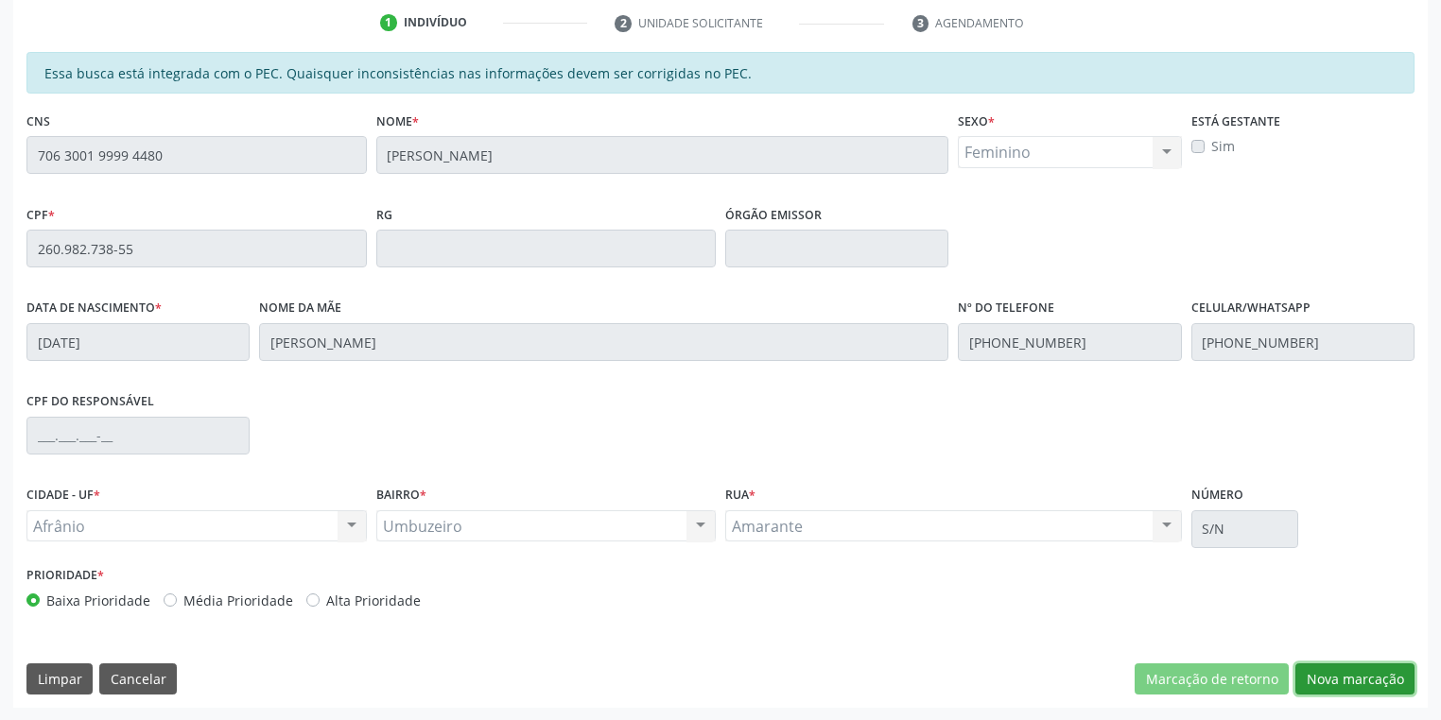
click at [1339, 677] on button "Nova marcação" at bounding box center [1354, 680] width 119 height 32
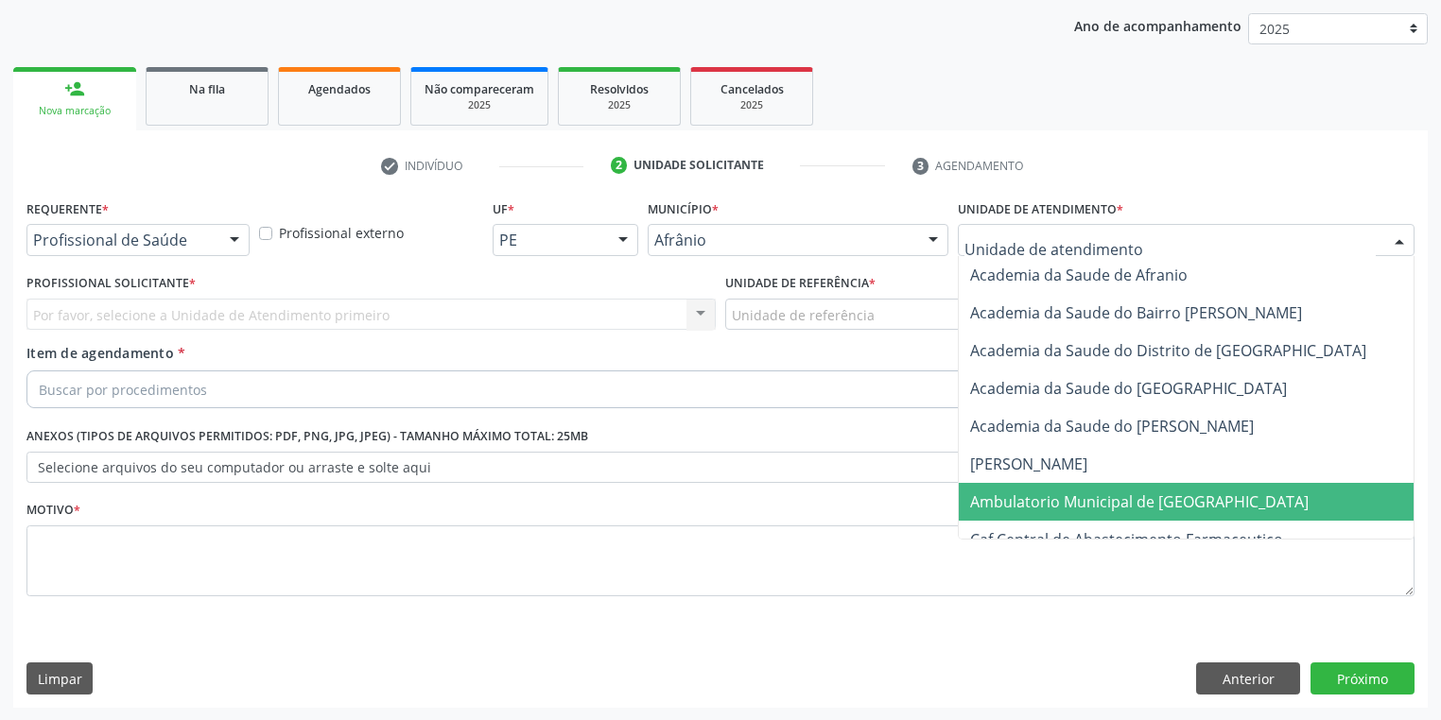
click at [1039, 503] on span "Ambulatorio Municipal de [GEOGRAPHIC_DATA]" at bounding box center [1139, 502] width 338 height 21
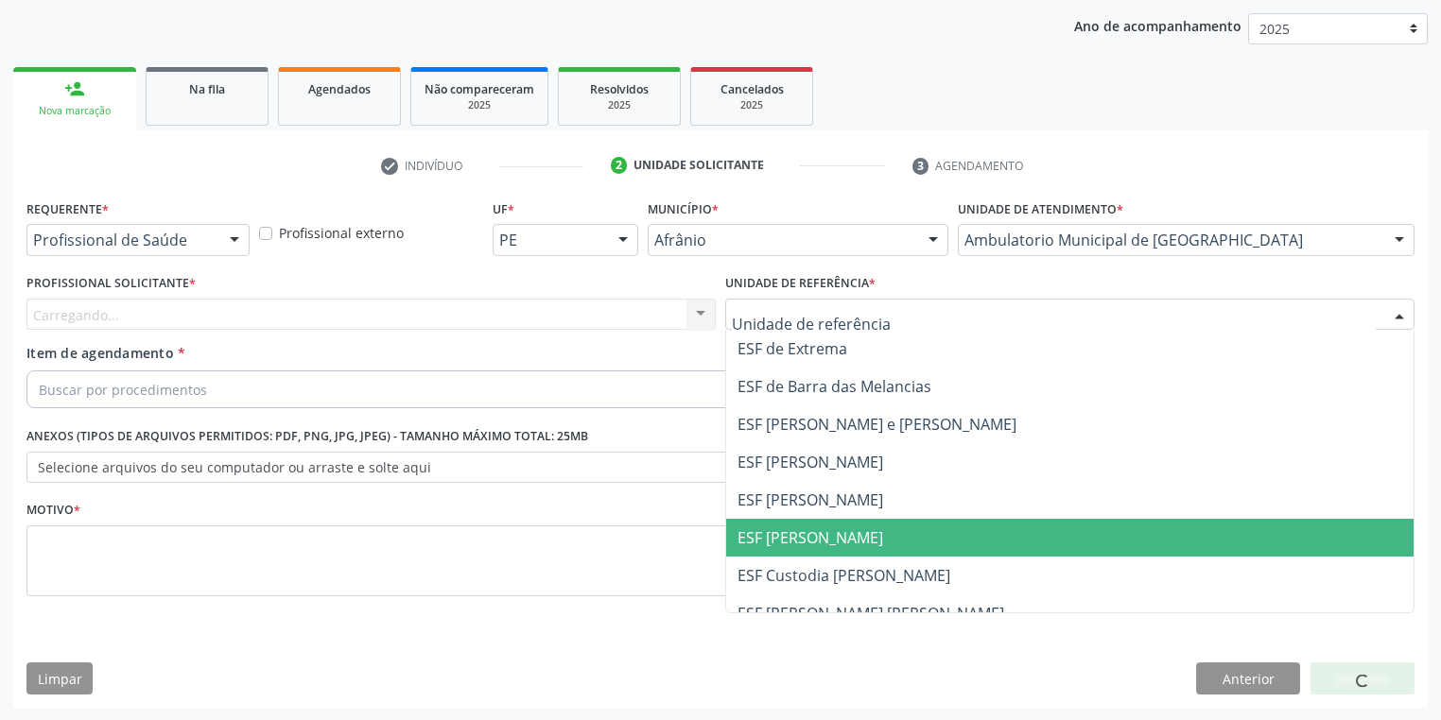
click at [794, 536] on span "ESF [PERSON_NAME]" at bounding box center [810, 537] width 146 height 21
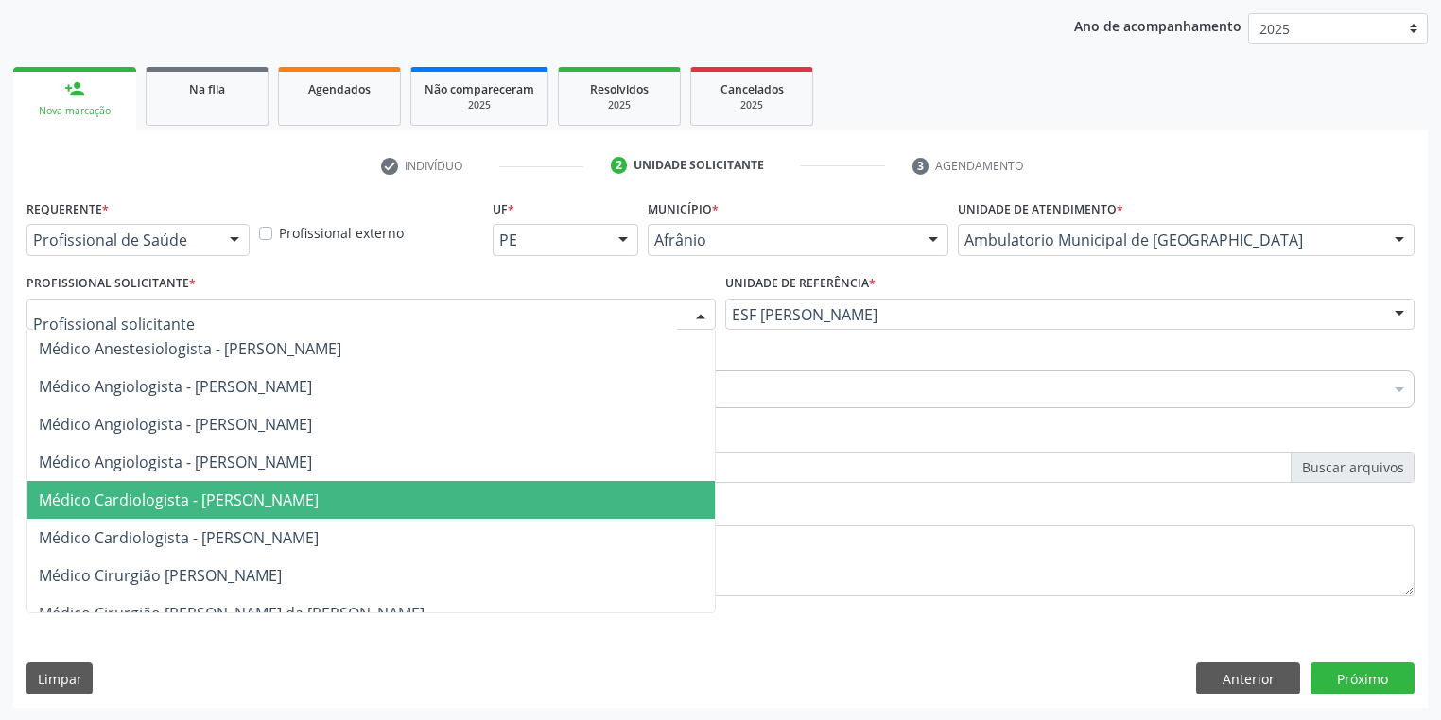
drag, startPoint x: 186, startPoint y: 495, endPoint x: 166, endPoint y: 468, distance: 33.8
click at [186, 495] on span "Médico Cardiologista - [PERSON_NAME]" at bounding box center [179, 500] width 280 height 21
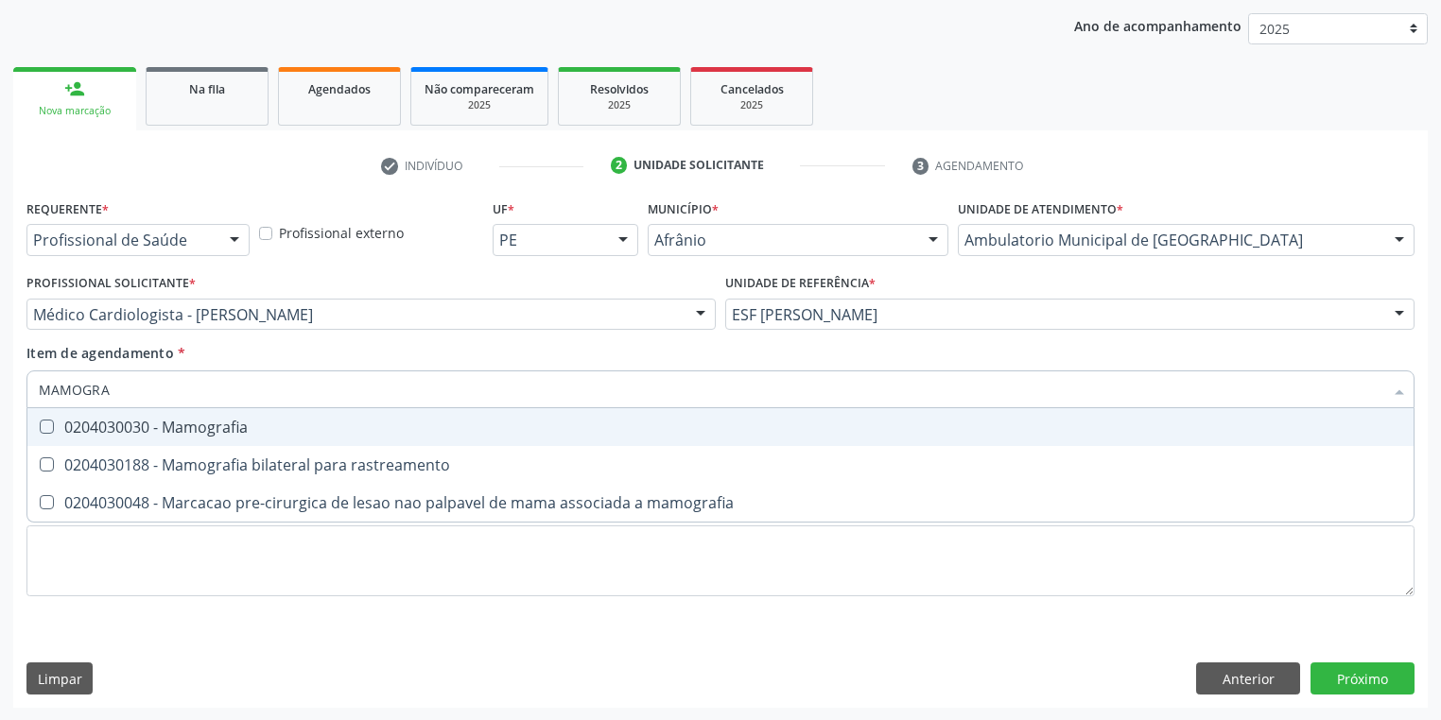
type input "MAMOGRAF"
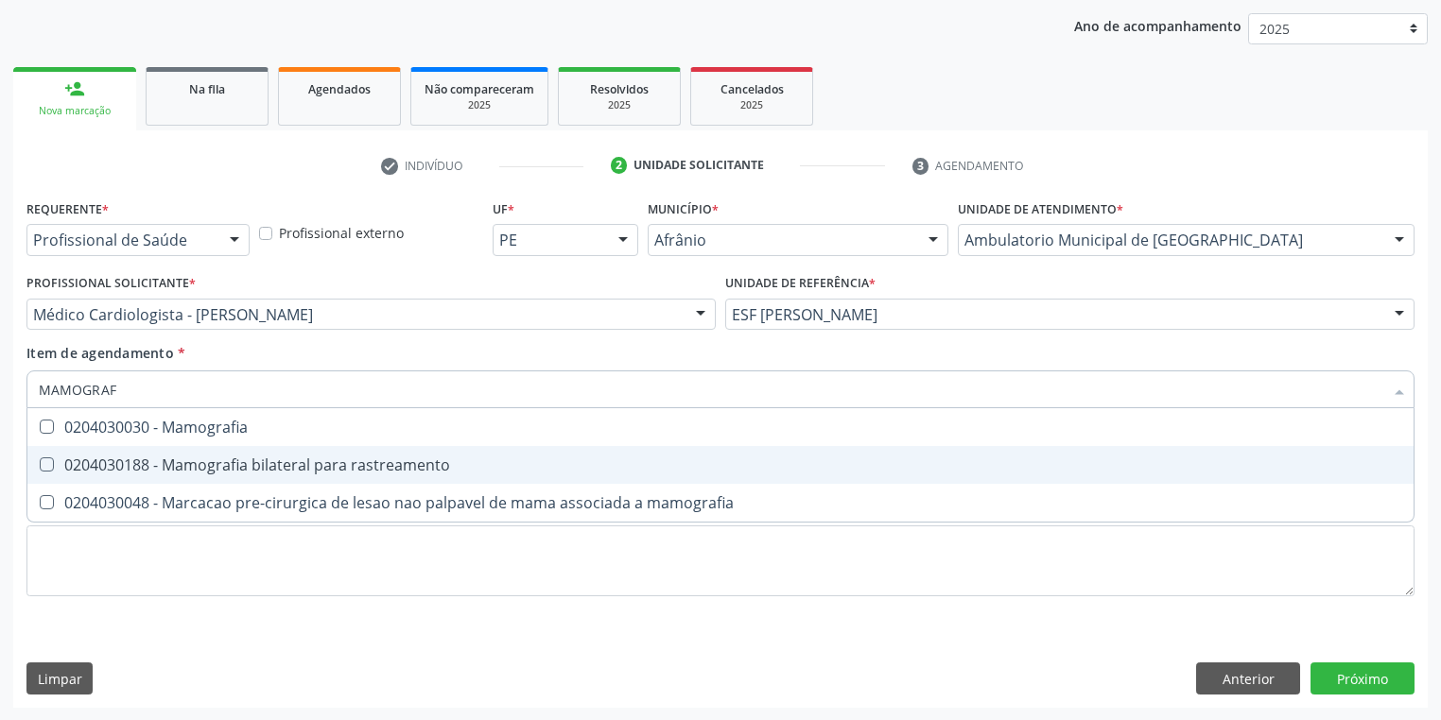
click at [132, 480] on span "0204030188 - Mamografia bilateral para rastreamento" at bounding box center [720, 465] width 1386 height 38
checkbox rastreamento "true"
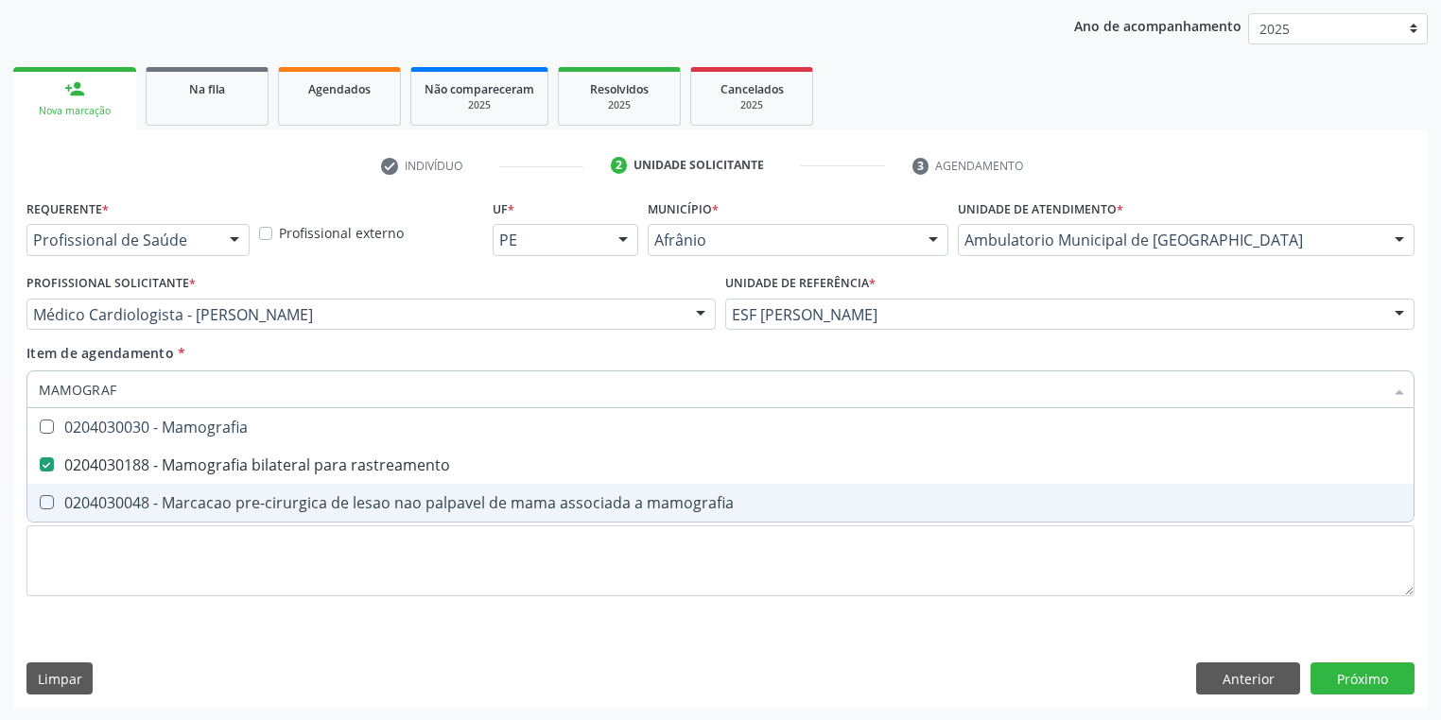
type input "MAMOGRAF"
click at [95, 547] on div "Requerente * Profissional de Saúde Profissional de Saúde Paciente Nenhum result…" at bounding box center [720, 409] width 1388 height 428
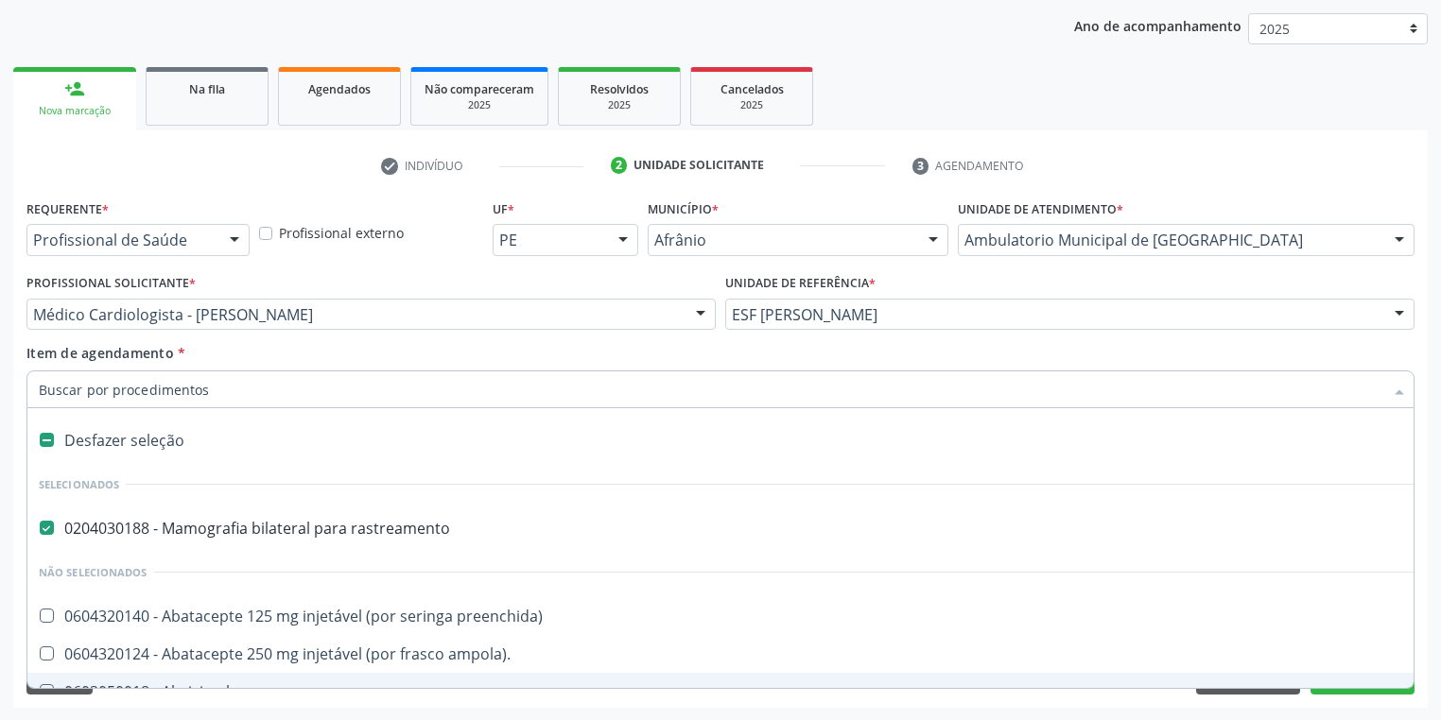
click at [203, 700] on div "Requerente * Profissional de Saúde Profissional de Saúde Paciente Nenhum result…" at bounding box center [720, 451] width 1414 height 513
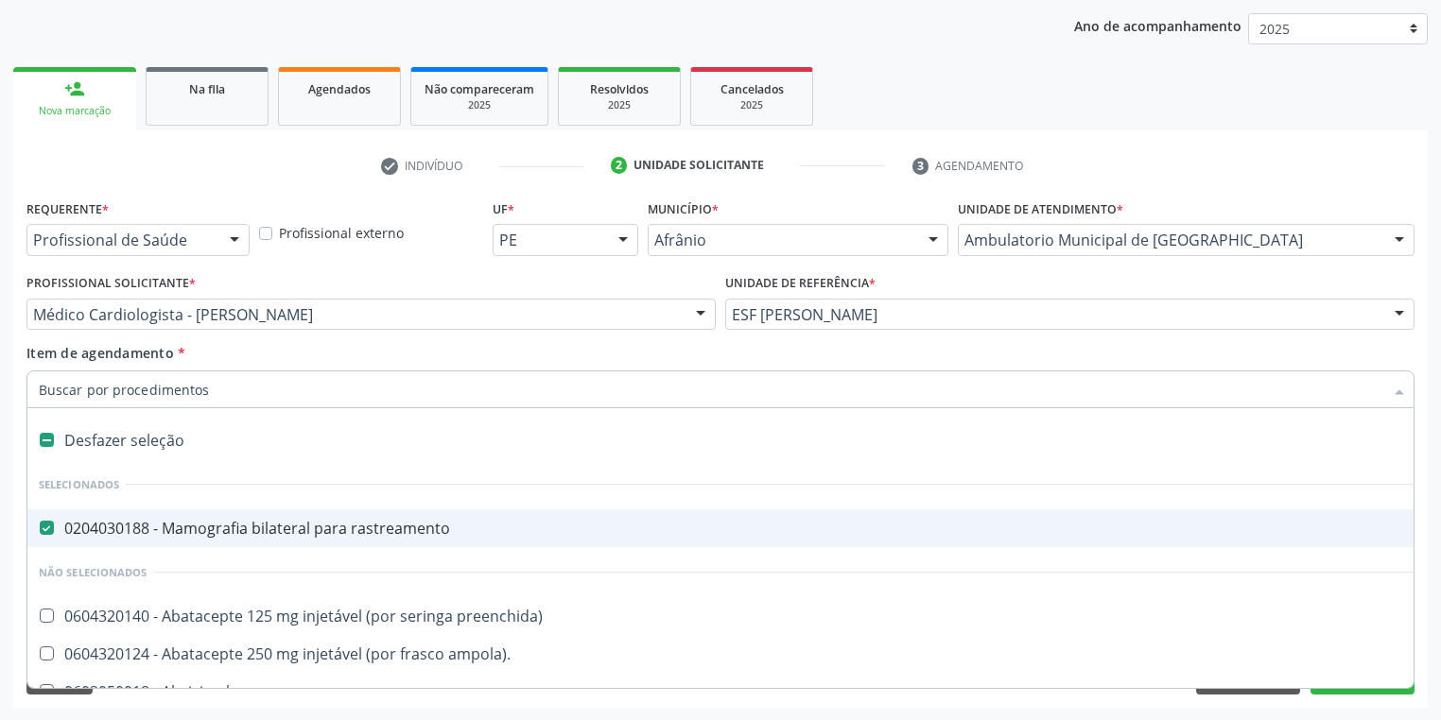
click at [101, 526] on div "0204030188 - Mamografia bilateral para rastreamento" at bounding box center [766, 528] width 1455 height 15
checkbox rastreamento "false"
click at [85, 382] on input "Item de agendamento *" at bounding box center [711, 390] width 1344 height 38
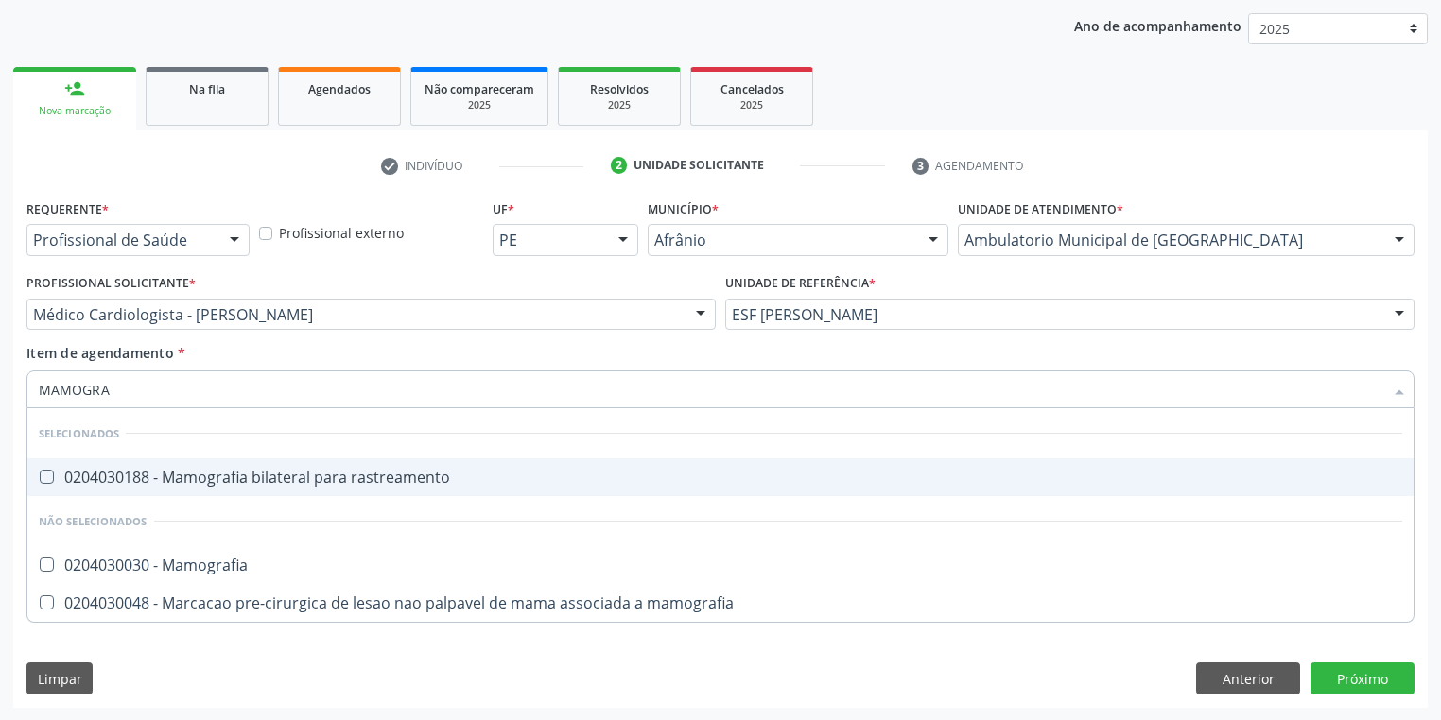
type input "MAMOGRAF"
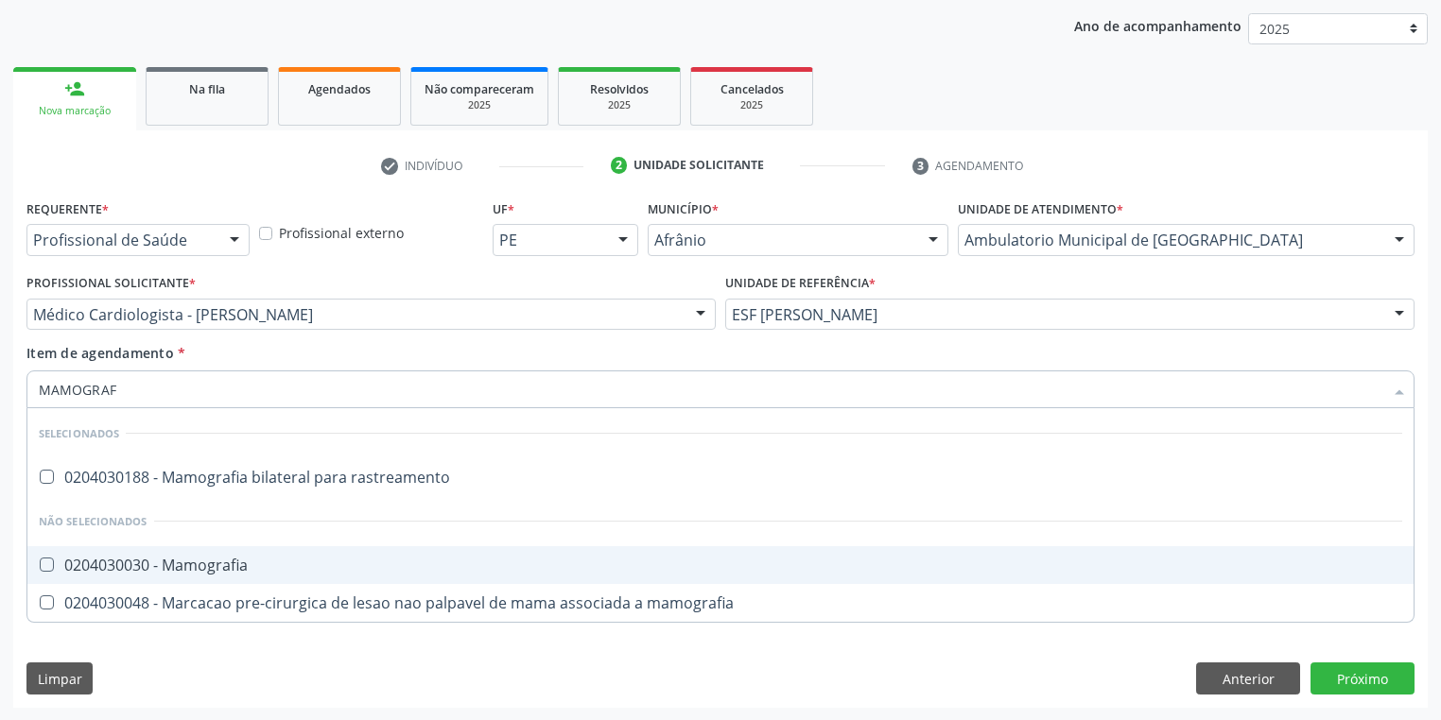
click at [190, 559] on div "0204030030 - Mamografia" at bounding box center [720, 565] width 1363 height 15
checkbox Mamografia "true"
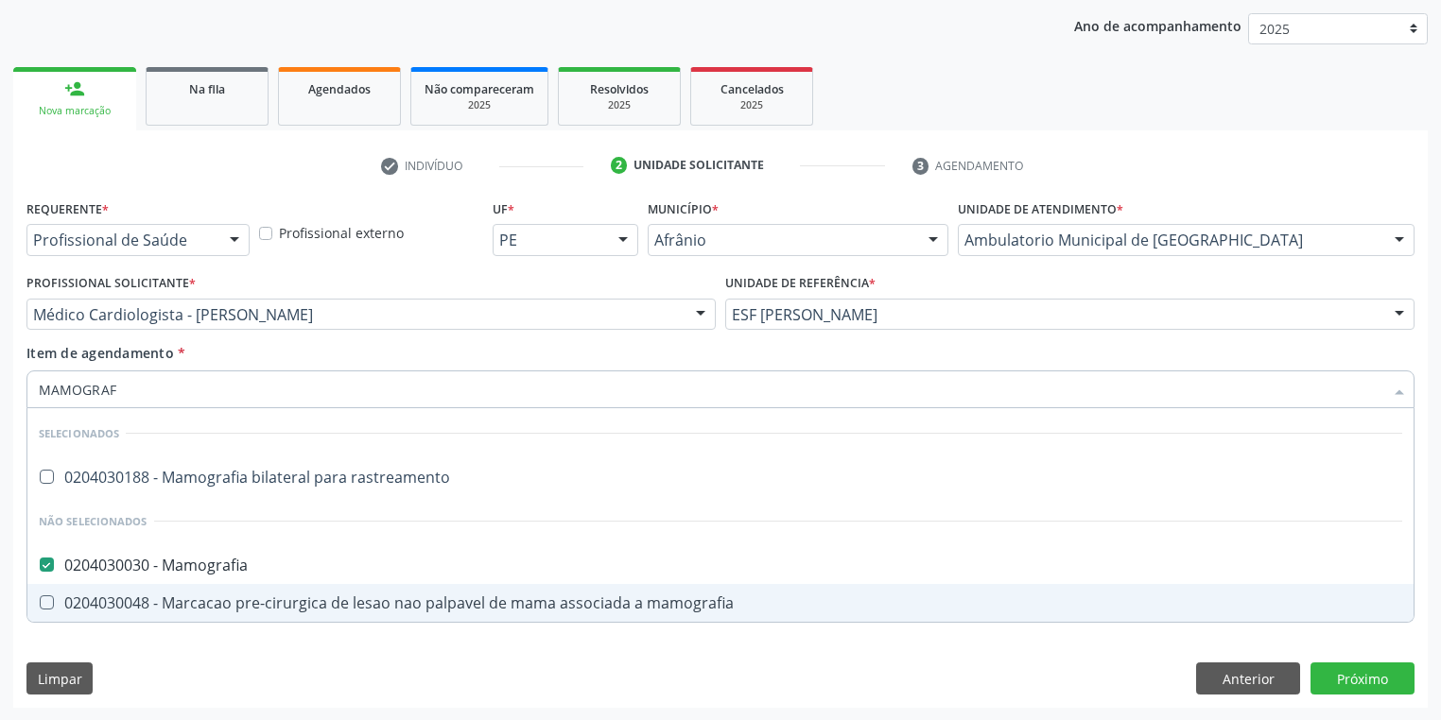
click at [159, 631] on div "Requerente * Profissional de Saúde Profissional de Saúde Paciente Nenhum result…" at bounding box center [720, 451] width 1414 height 513
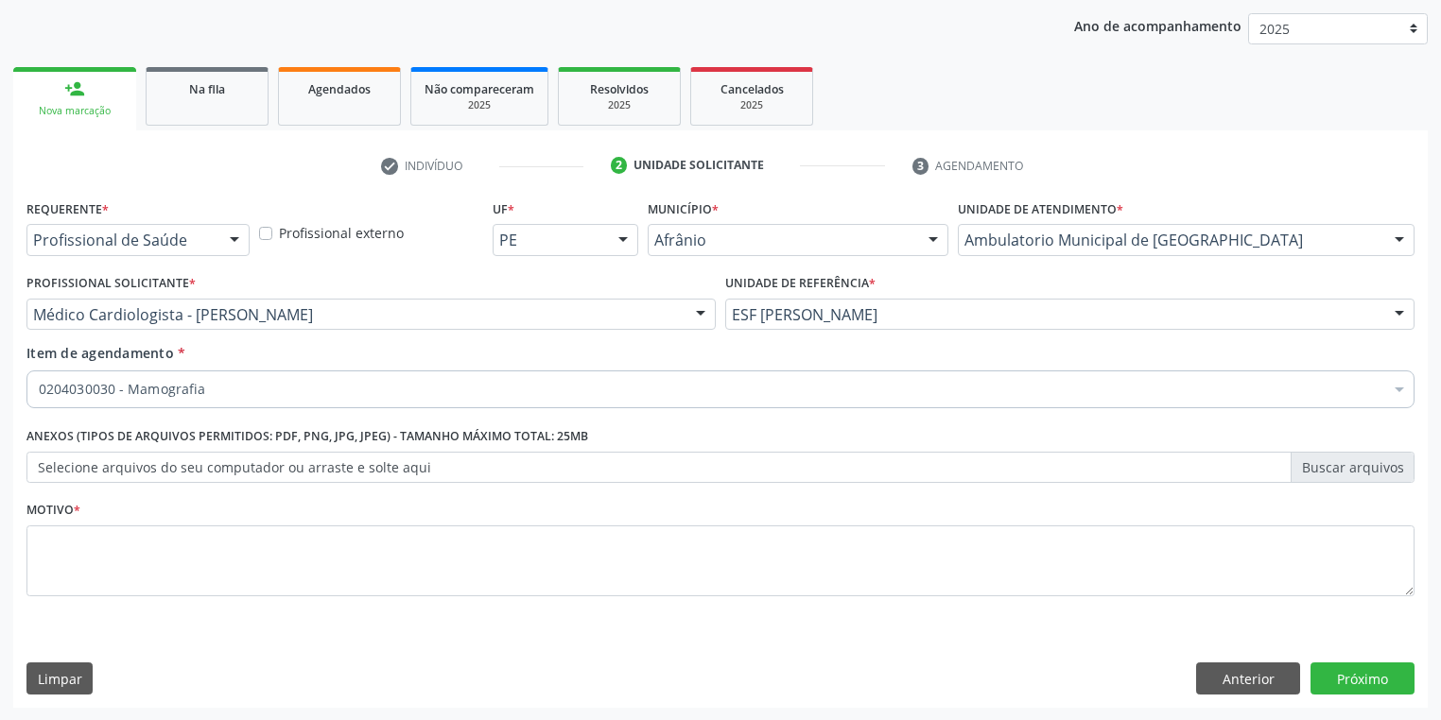
drag, startPoint x: 81, startPoint y: 107, endPoint x: 89, endPoint y: 113, distance: 10.0
click at [81, 108] on div "Nova marcação" at bounding box center [74, 111] width 96 height 14
drag, startPoint x: 141, startPoint y: 90, endPoint x: 151, endPoint y: 93, distance: 10.8
click at [149, 93] on ul "person_add Nova marcação Na fila Agendados Não compareceram 2025 Resolvidos 202…" at bounding box center [720, 96] width 1414 height 68
click at [202, 96] on div "Na fila" at bounding box center [207, 88] width 95 height 20
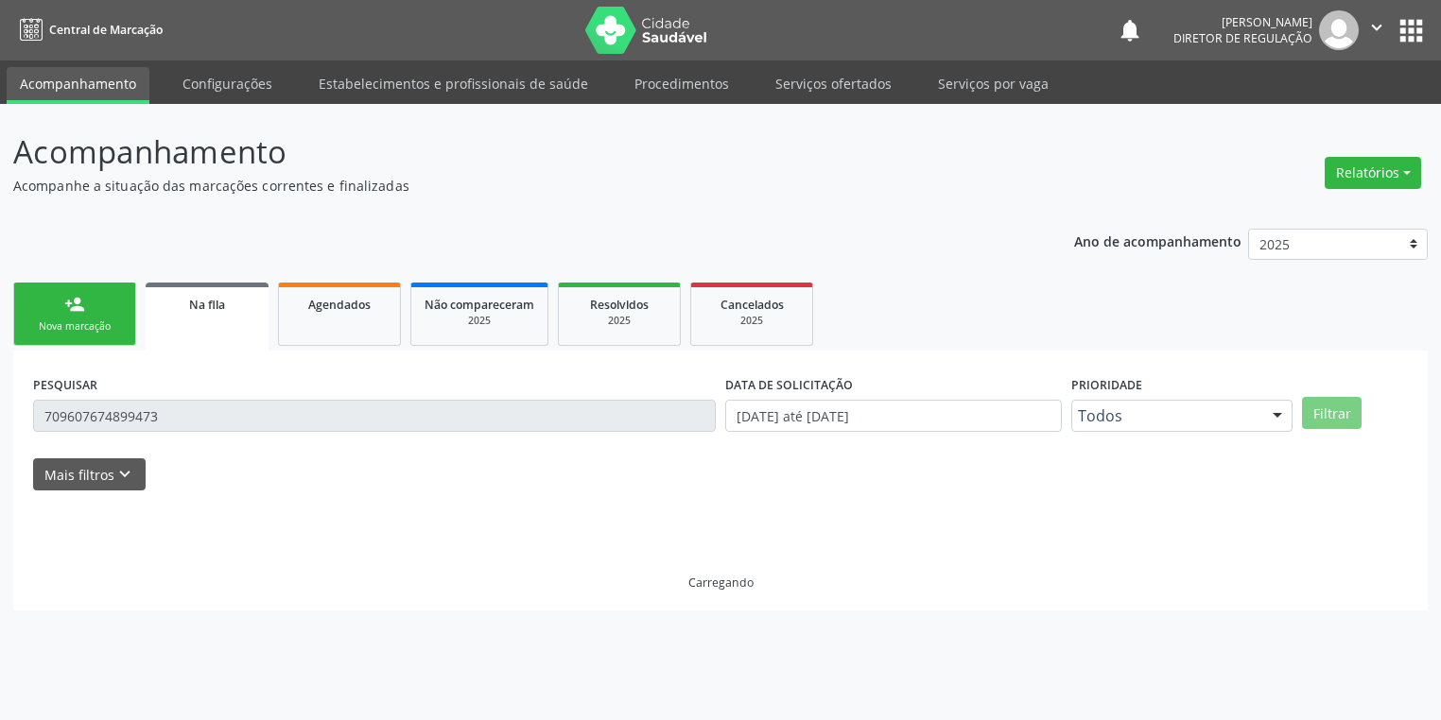
scroll to position [0, 0]
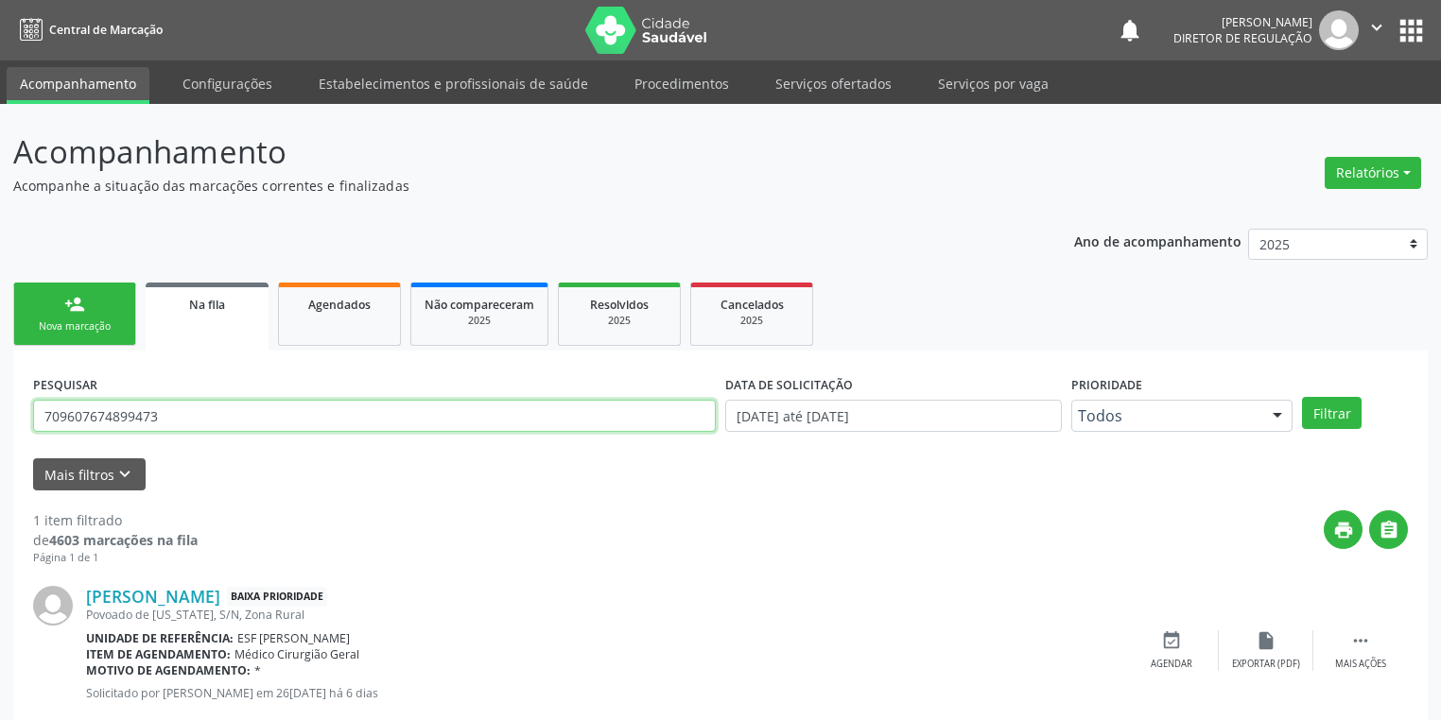
click at [178, 417] on input "709607674899473" at bounding box center [374, 416] width 683 height 32
type input "7"
click at [1340, 417] on button "Filtrar" at bounding box center [1332, 413] width 60 height 32
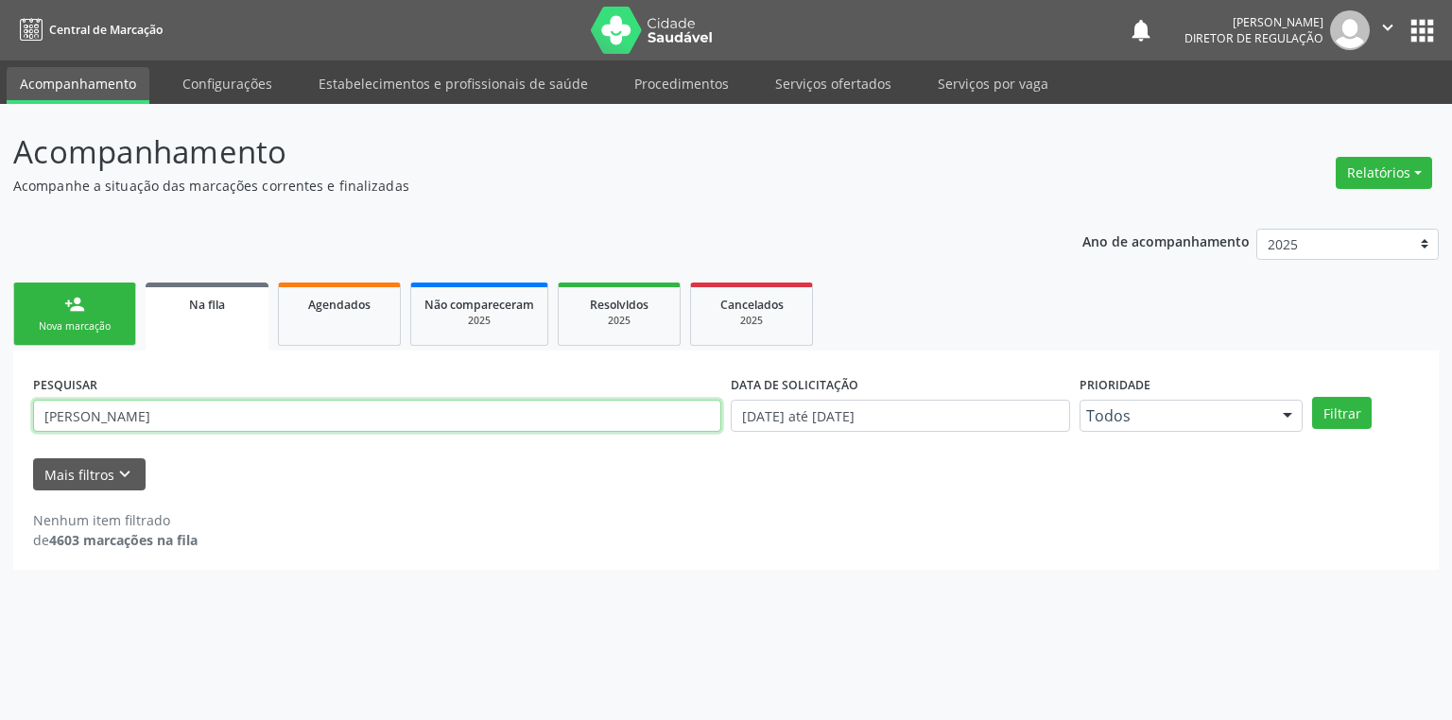
click at [216, 416] on input "[PERSON_NAME]" at bounding box center [377, 416] width 688 height 32
click at [1350, 416] on button "Filtrar" at bounding box center [1342, 413] width 60 height 32
click at [232, 411] on input "[PERSON_NAME]" at bounding box center [377, 416] width 688 height 32
type input "[PERSON_NAME]"
click at [1353, 416] on button "Filtrar" at bounding box center [1342, 413] width 60 height 32
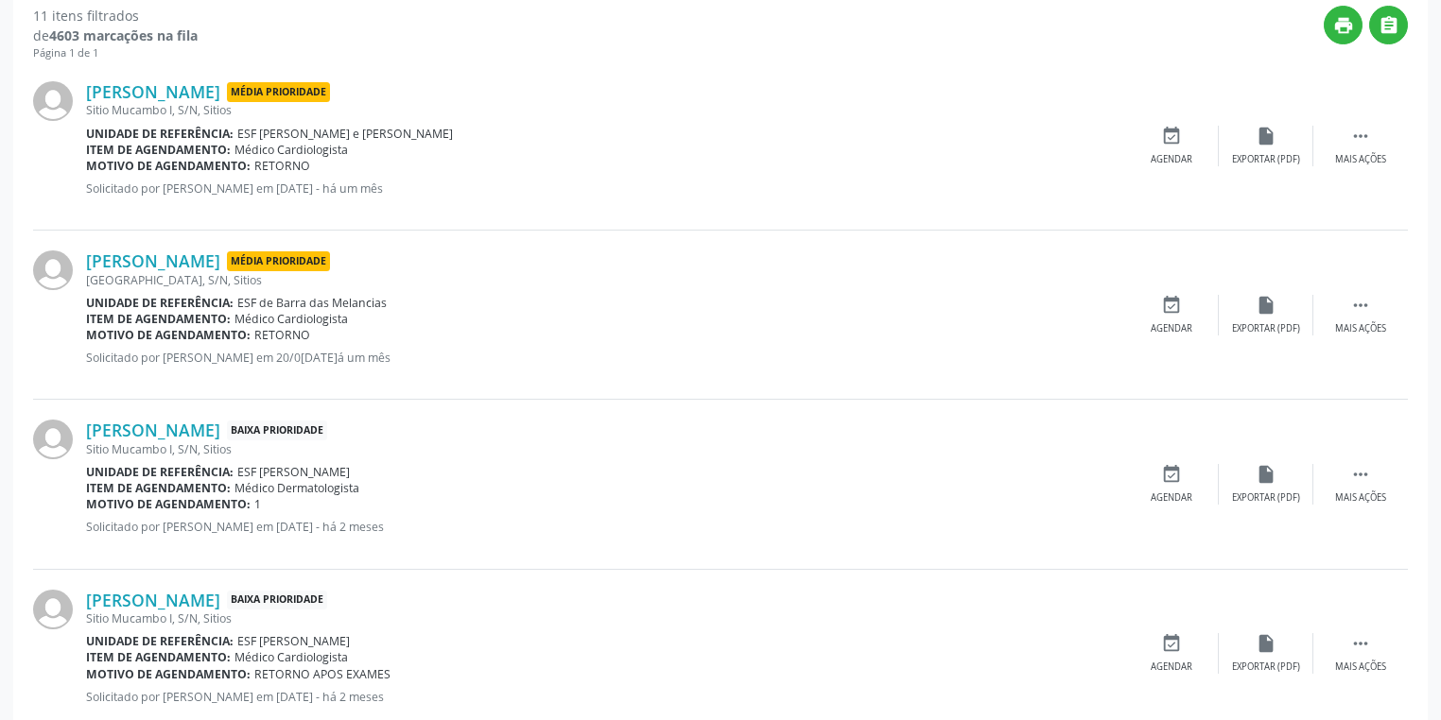
scroll to position [529, 0]
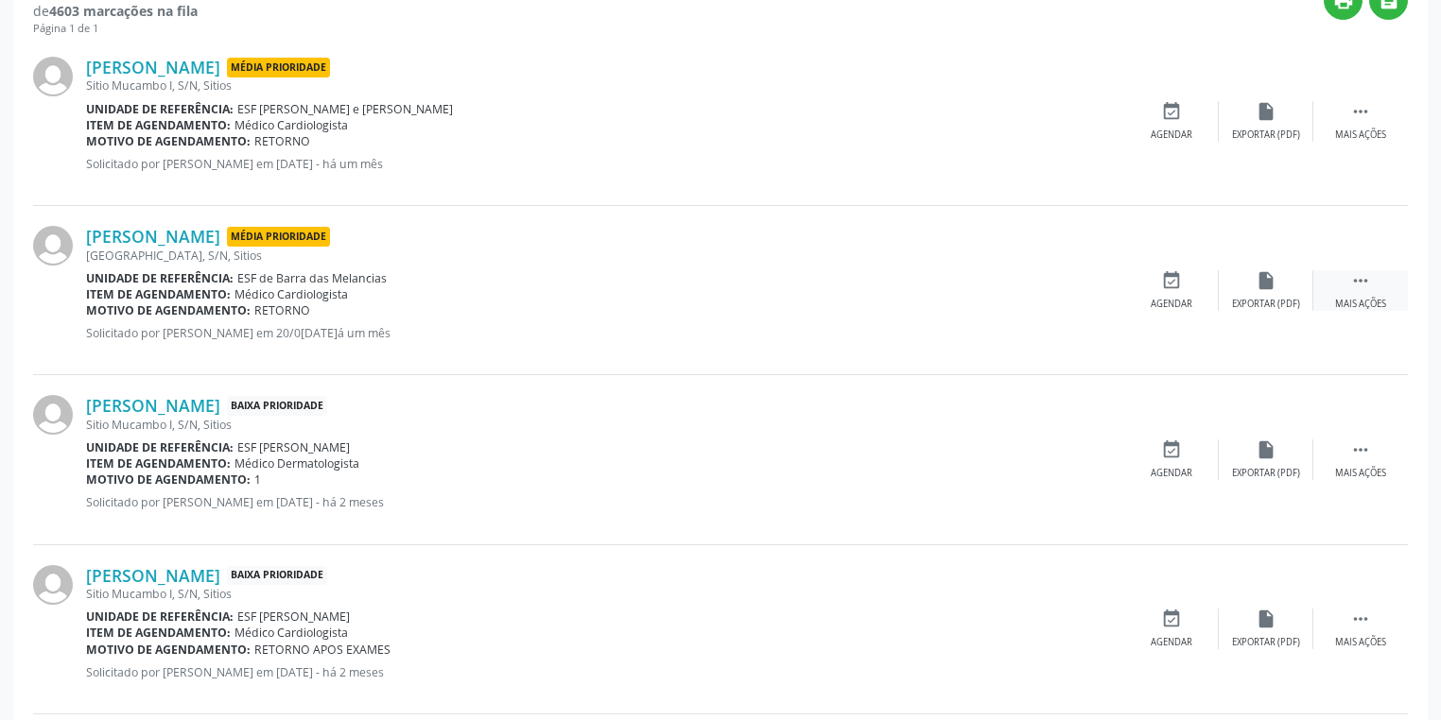
click at [1376, 273] on div " Mais ações" at bounding box center [1360, 290] width 95 height 41
click at [877, 292] on div "event_available Agendar" at bounding box center [887, 290] width 95 height 41
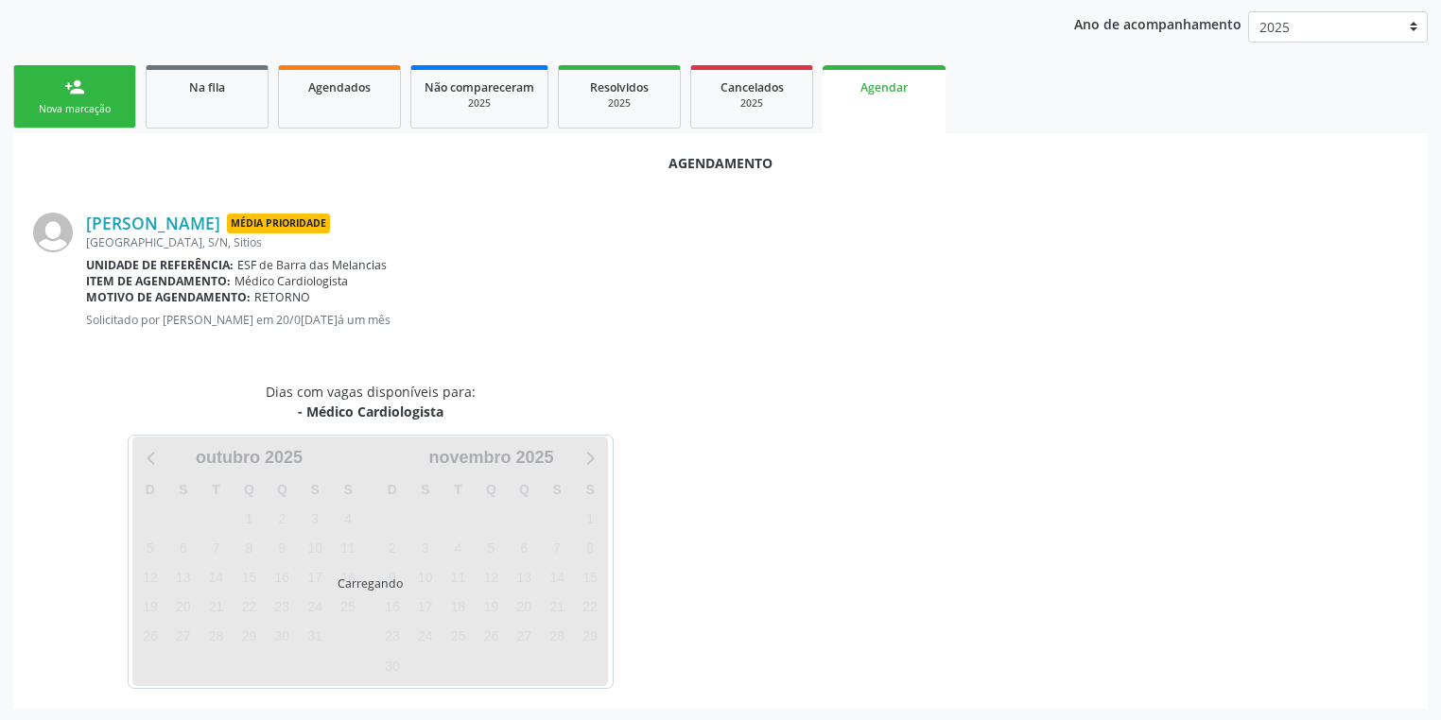
scroll to position [262, 0]
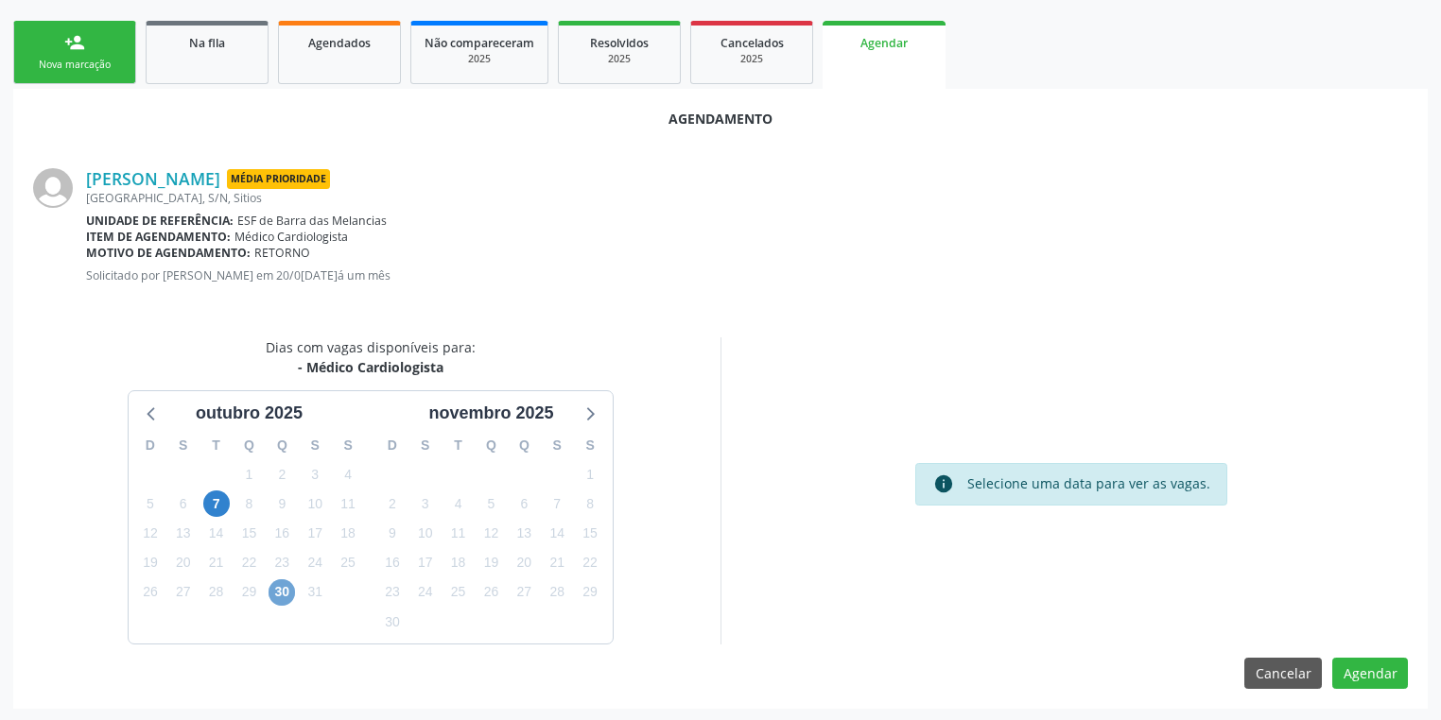
click at [278, 595] on span "30" at bounding box center [281, 592] width 26 height 26
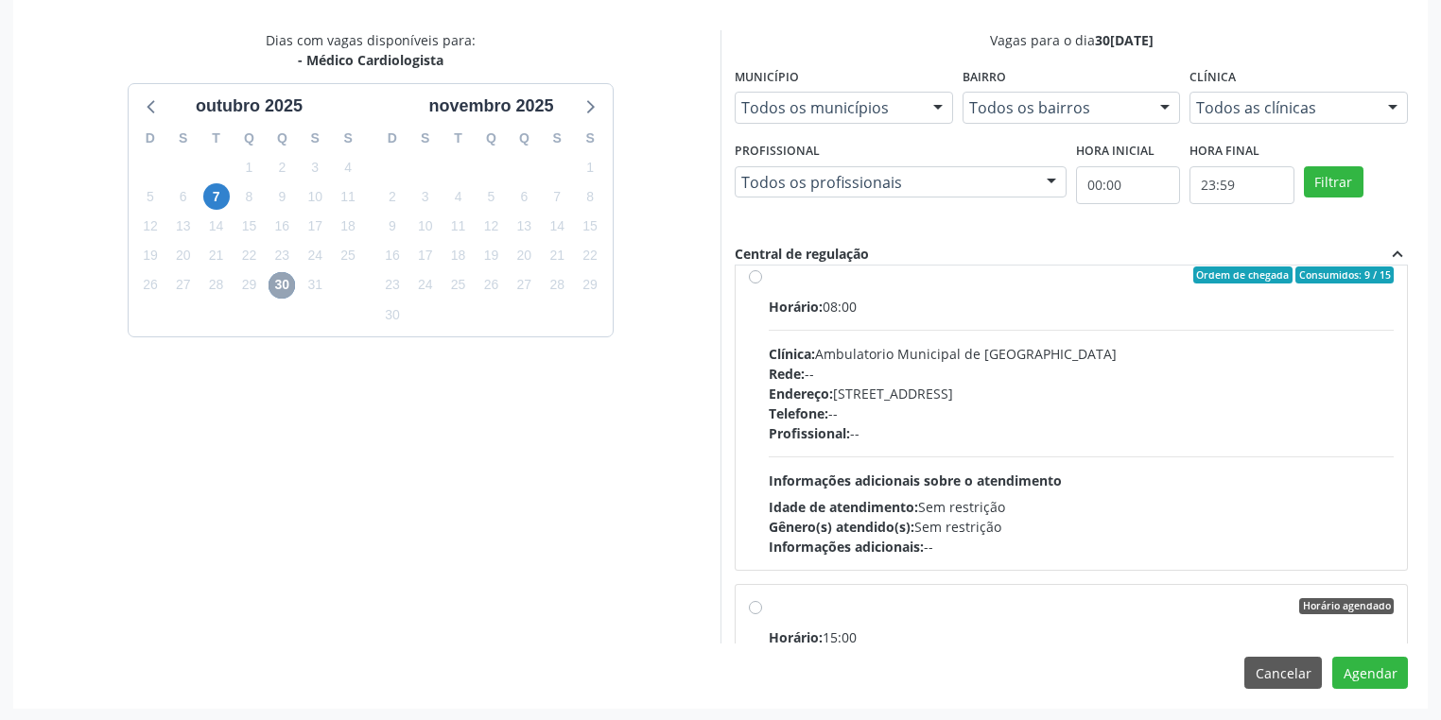
scroll to position [0, 0]
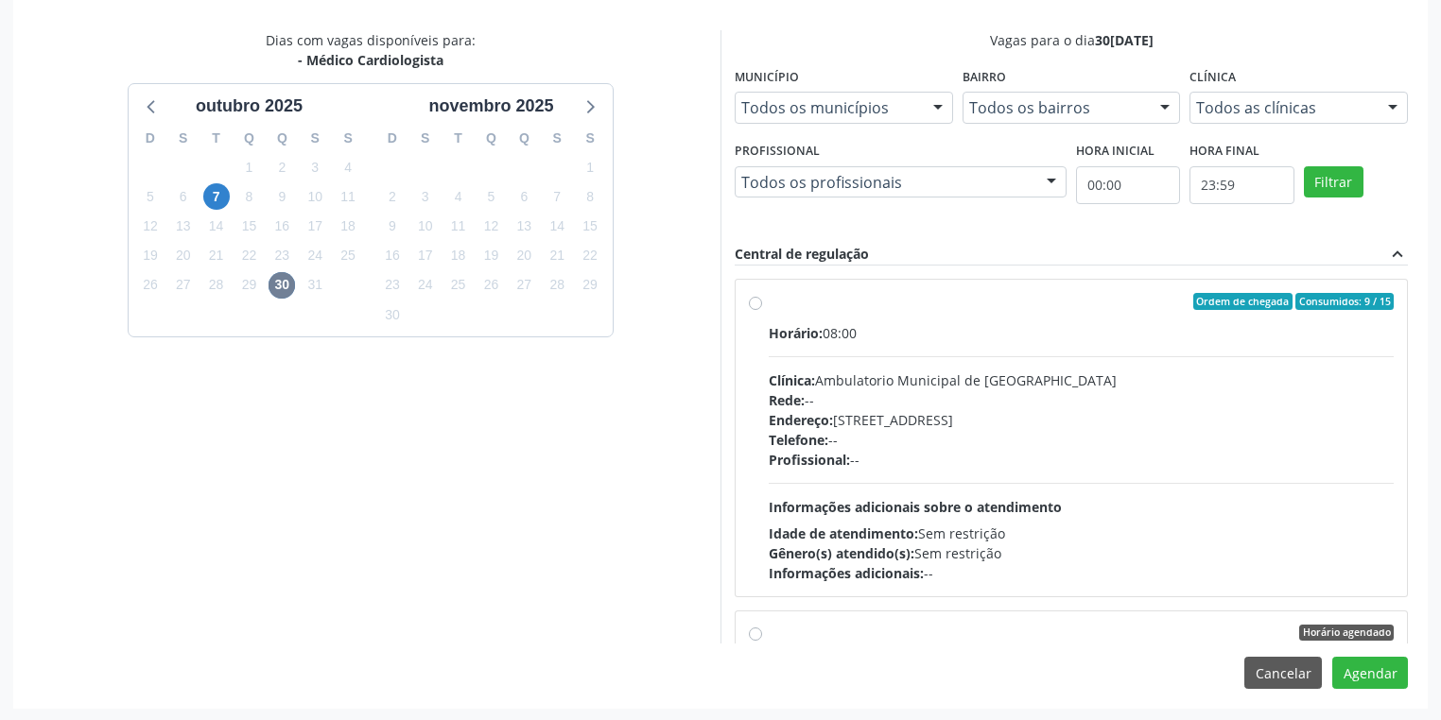
click at [972, 413] on div "Endereço: [STREET_ADDRESS]" at bounding box center [1081, 420] width 625 height 20
click at [762, 310] on input "Ordem de chegada Consumidos: 9 / 15 Horário: 08:00 Clínica: Ambulatorio Municip…" at bounding box center [755, 301] width 13 height 17
radio input "true"
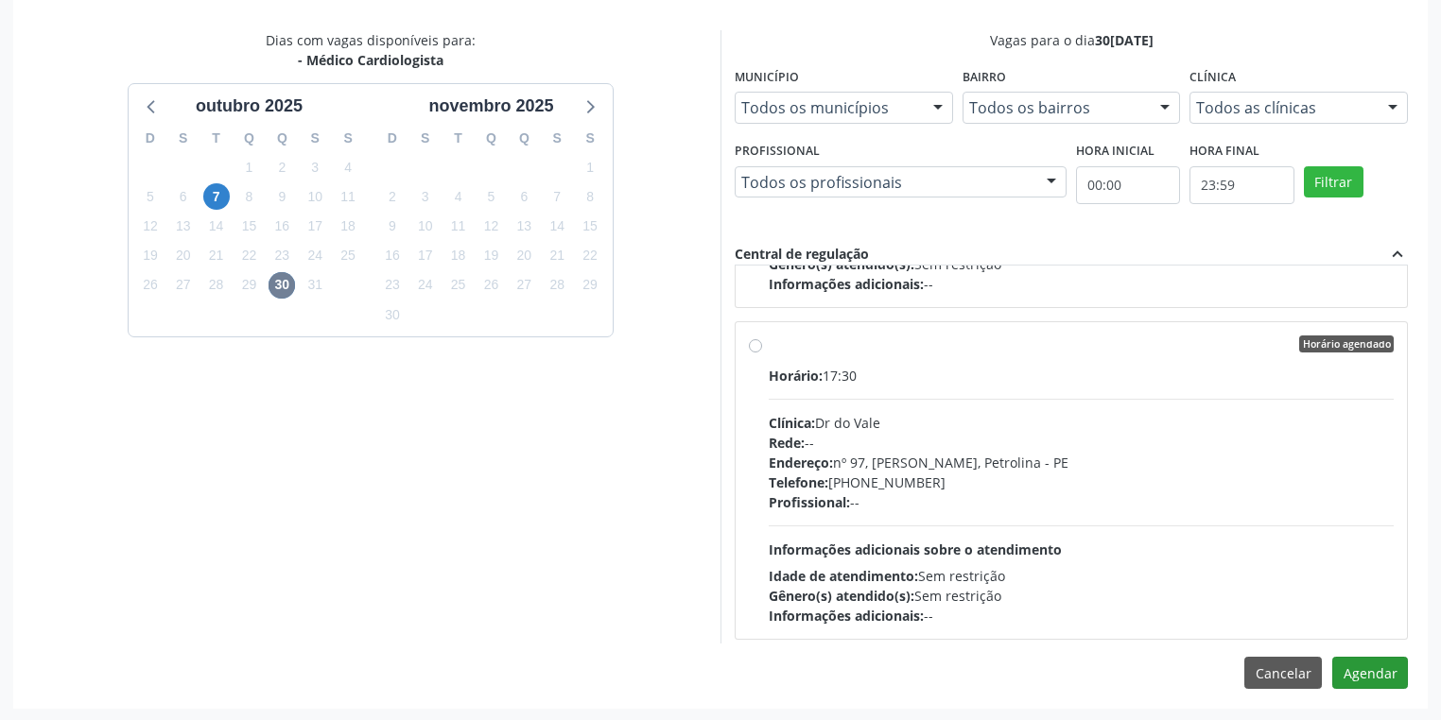
scroll to position [2076, 0]
click at [1363, 659] on button "Agendar" at bounding box center [1370, 673] width 76 height 32
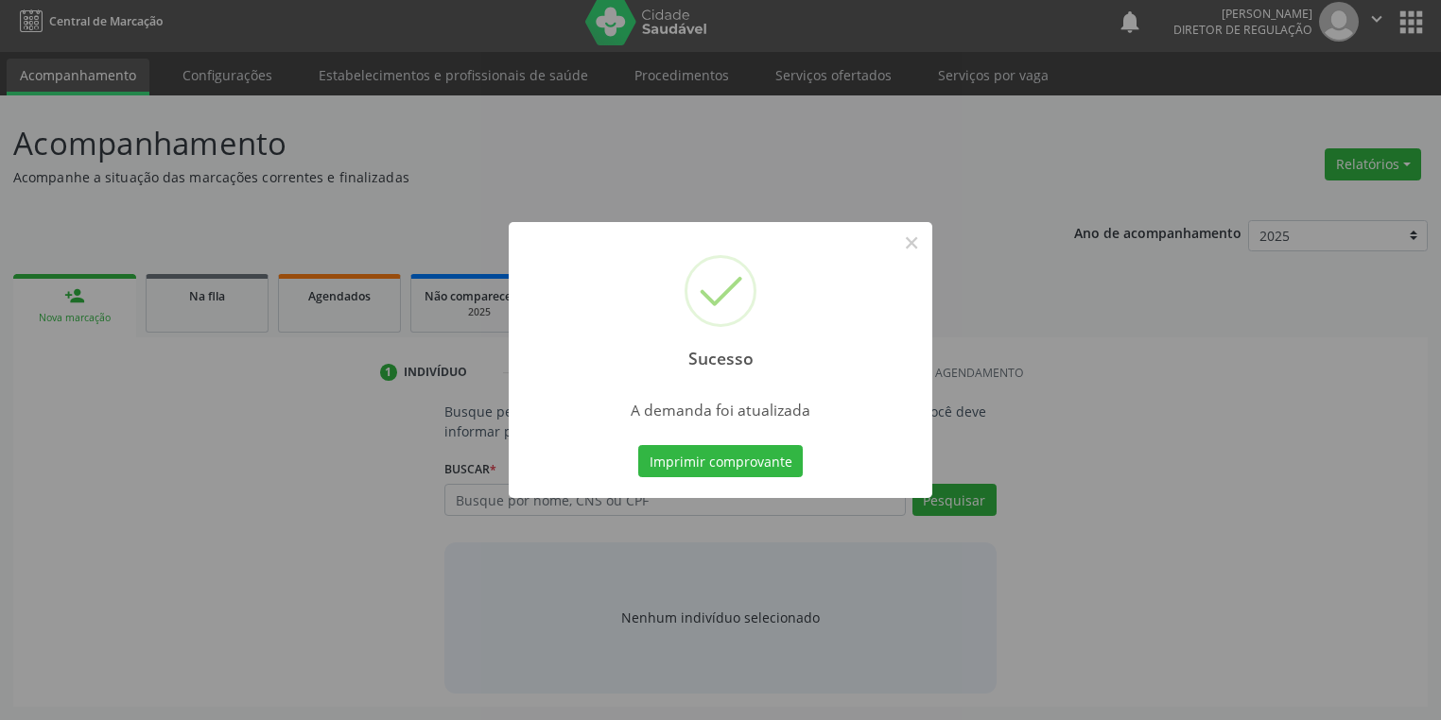
scroll to position [8, 0]
click at [692, 456] on button "Imprimir comprovante" at bounding box center [720, 461] width 164 height 32
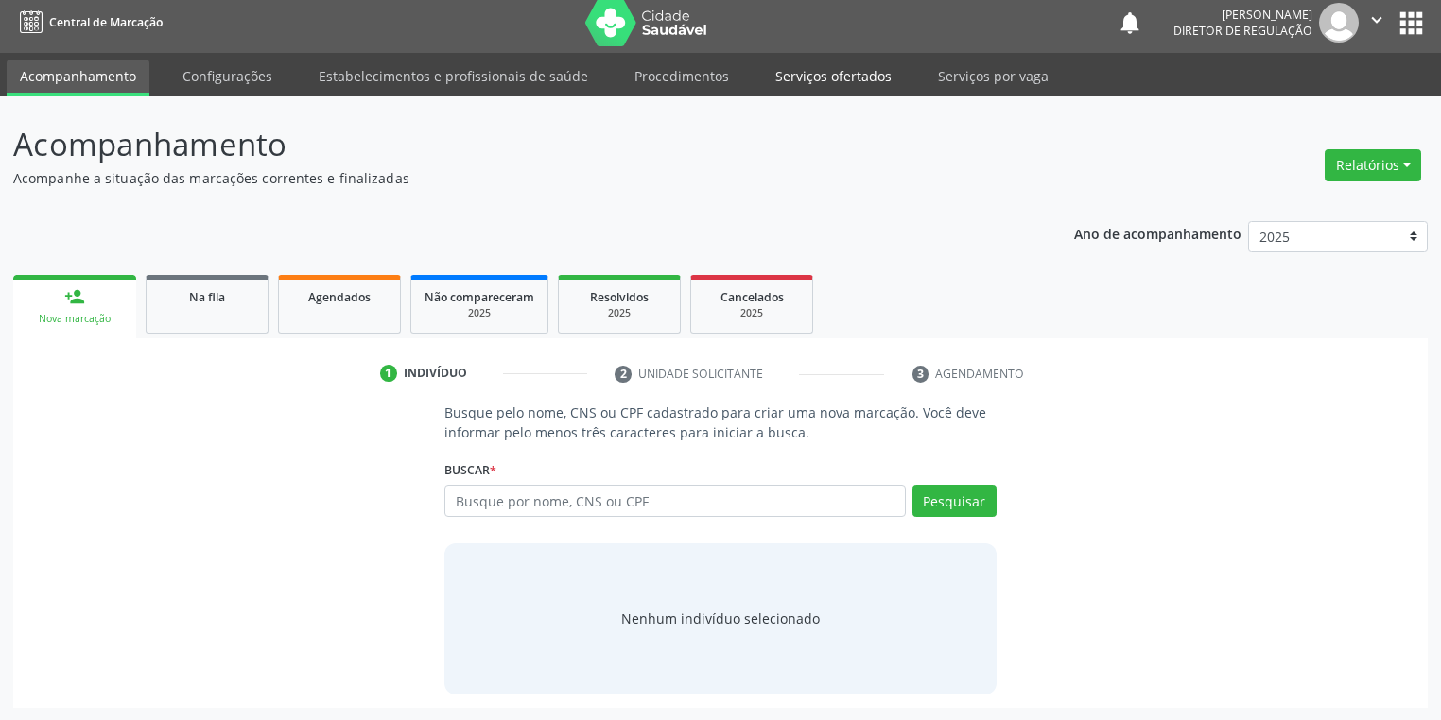
click at [847, 78] on link "Serviços ofertados" at bounding box center [833, 76] width 143 height 33
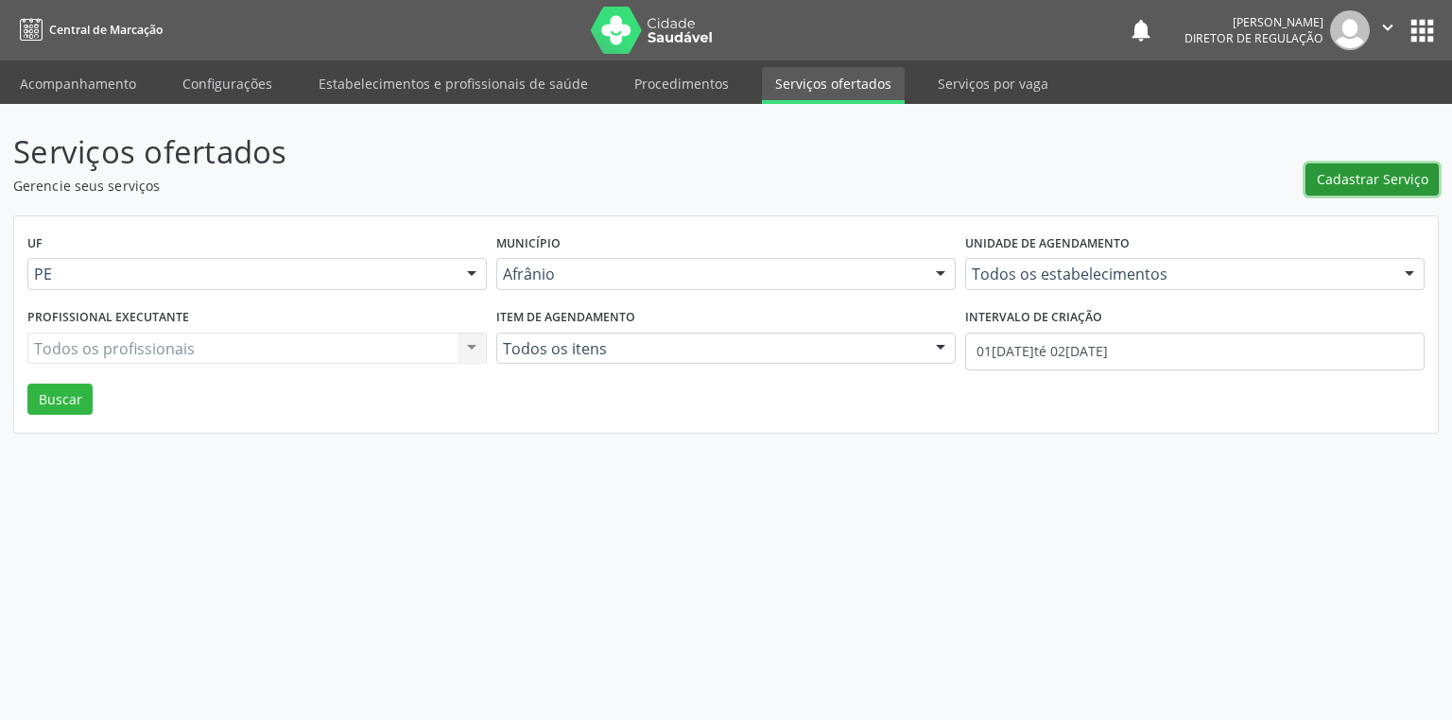
click at [1340, 185] on span "Cadastrar Serviço" at bounding box center [1373, 179] width 112 height 20
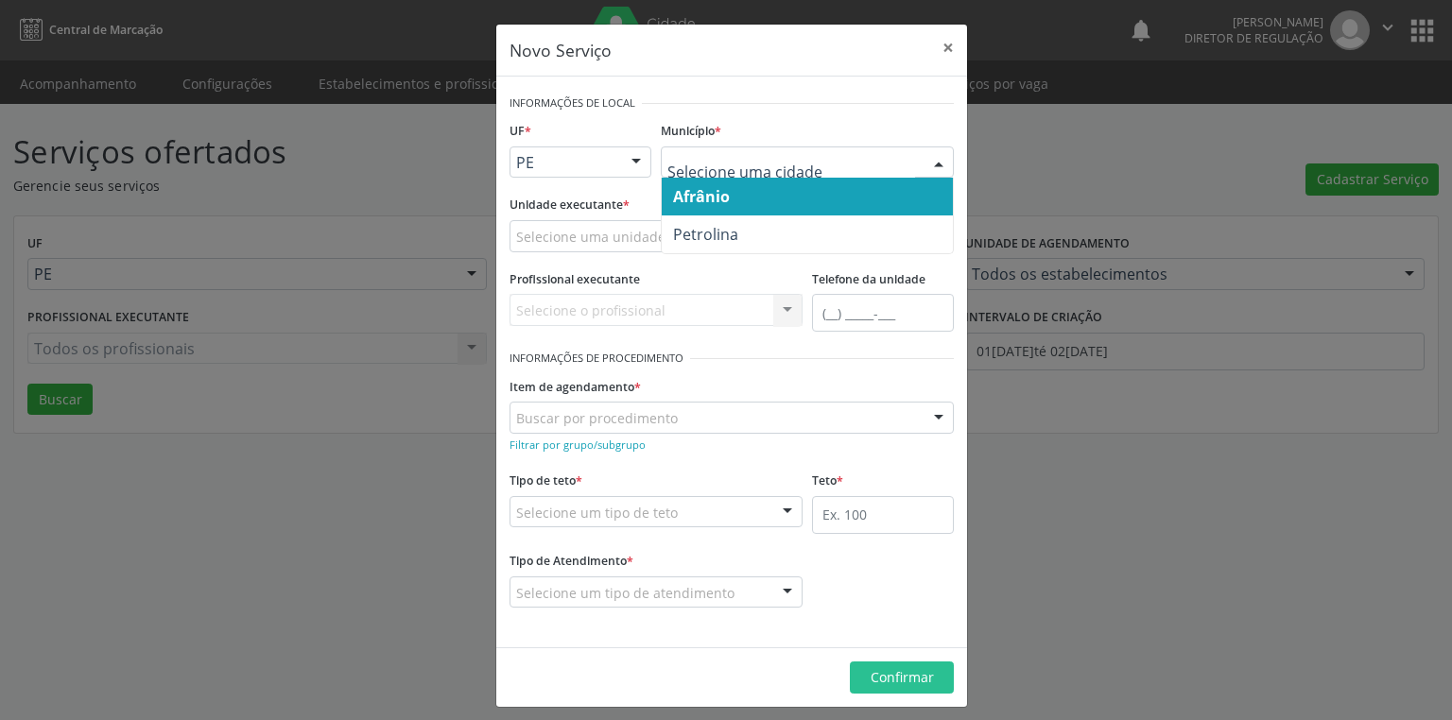
drag, startPoint x: 728, startPoint y: 202, endPoint x: 592, endPoint y: 249, distance: 143.8
click at [709, 208] on span "Afrânio" at bounding box center [807, 197] width 291 height 38
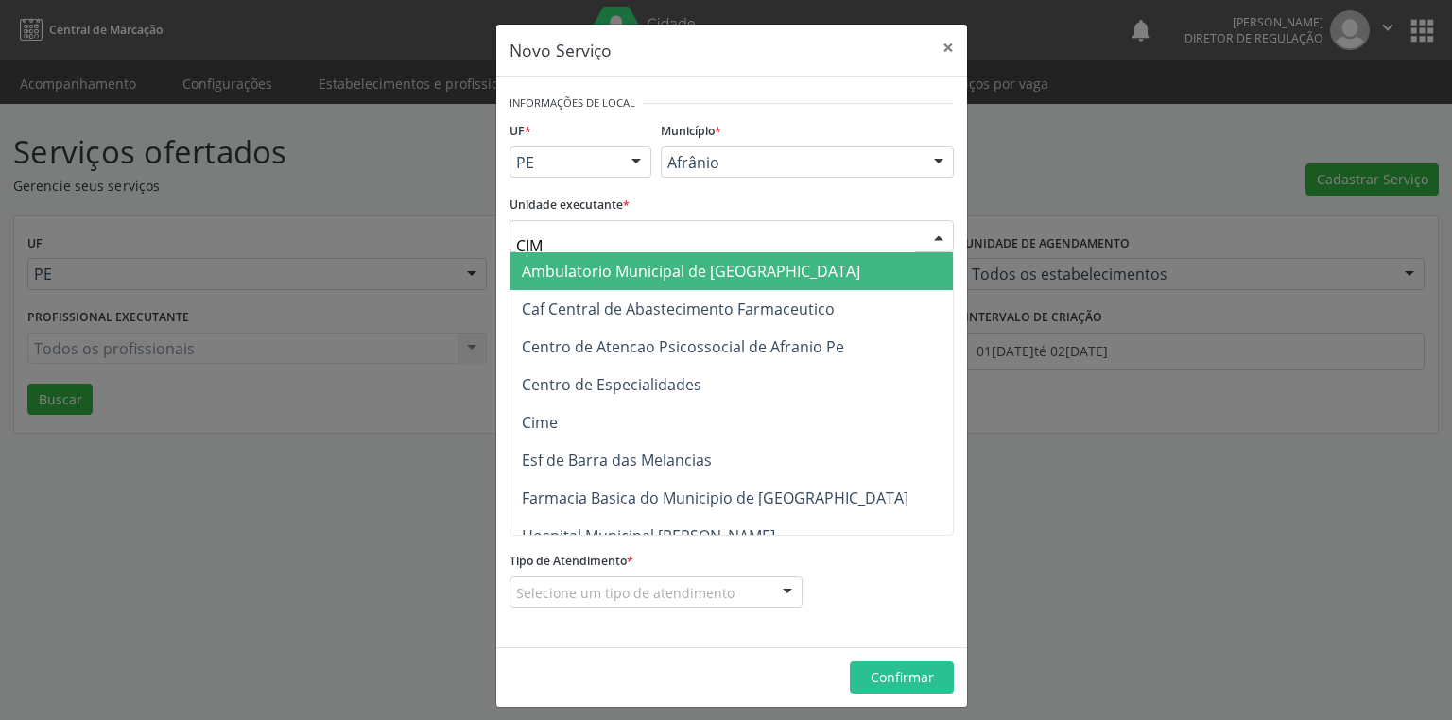
type input "CIME"
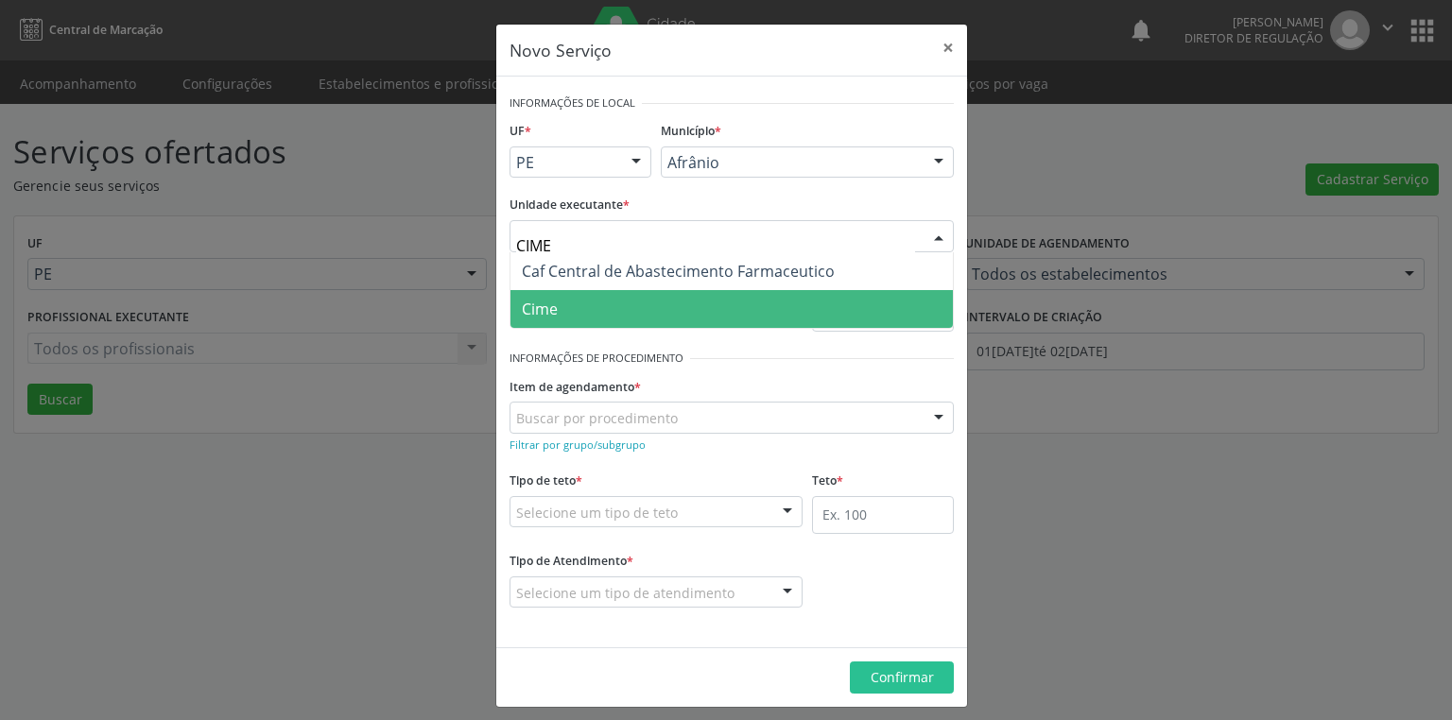
click at [550, 321] on span "Cime" at bounding box center [731, 309] width 442 height 38
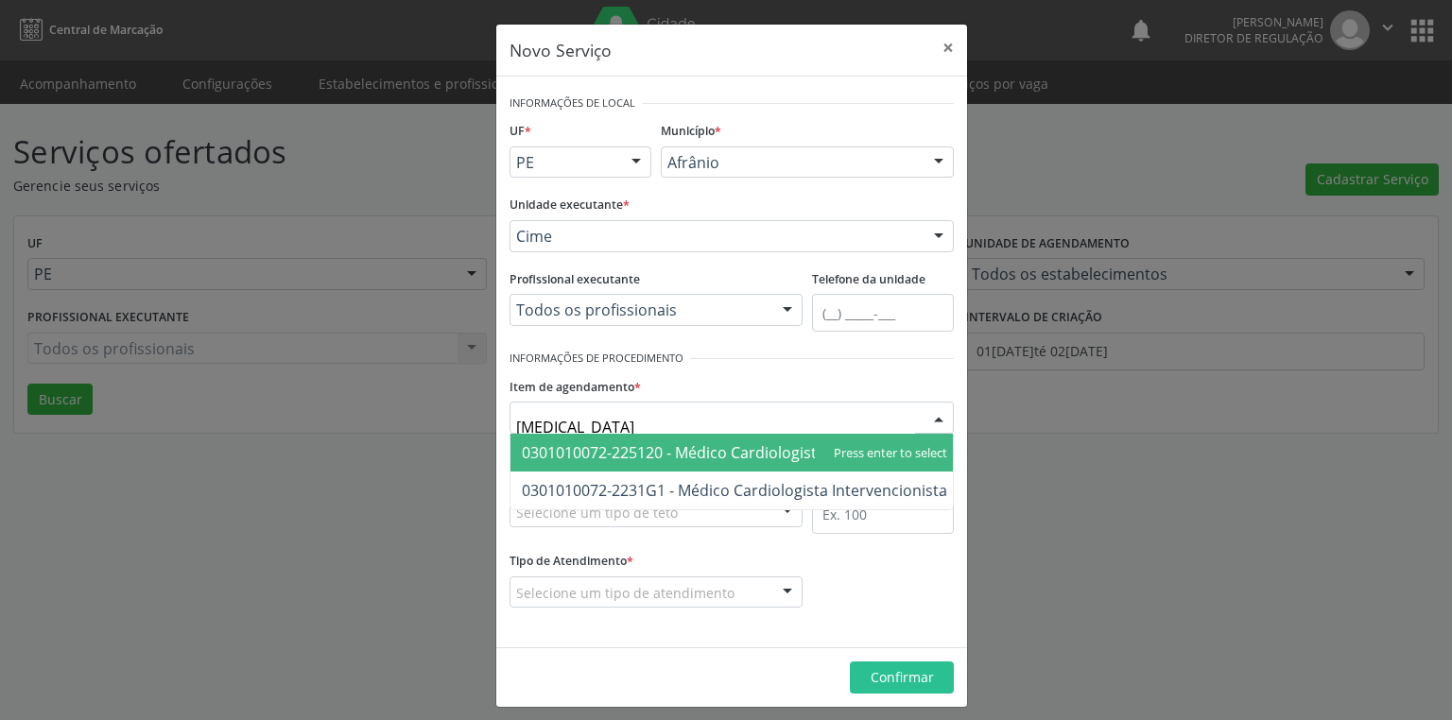
type input "CARDIOLOGISTA"
drag, startPoint x: 575, startPoint y: 450, endPoint x: 623, endPoint y: 479, distance: 56.4
click at [575, 450] on span "0301010072-225120 - Médico Cardiologista" at bounding box center [673, 452] width 303 height 21
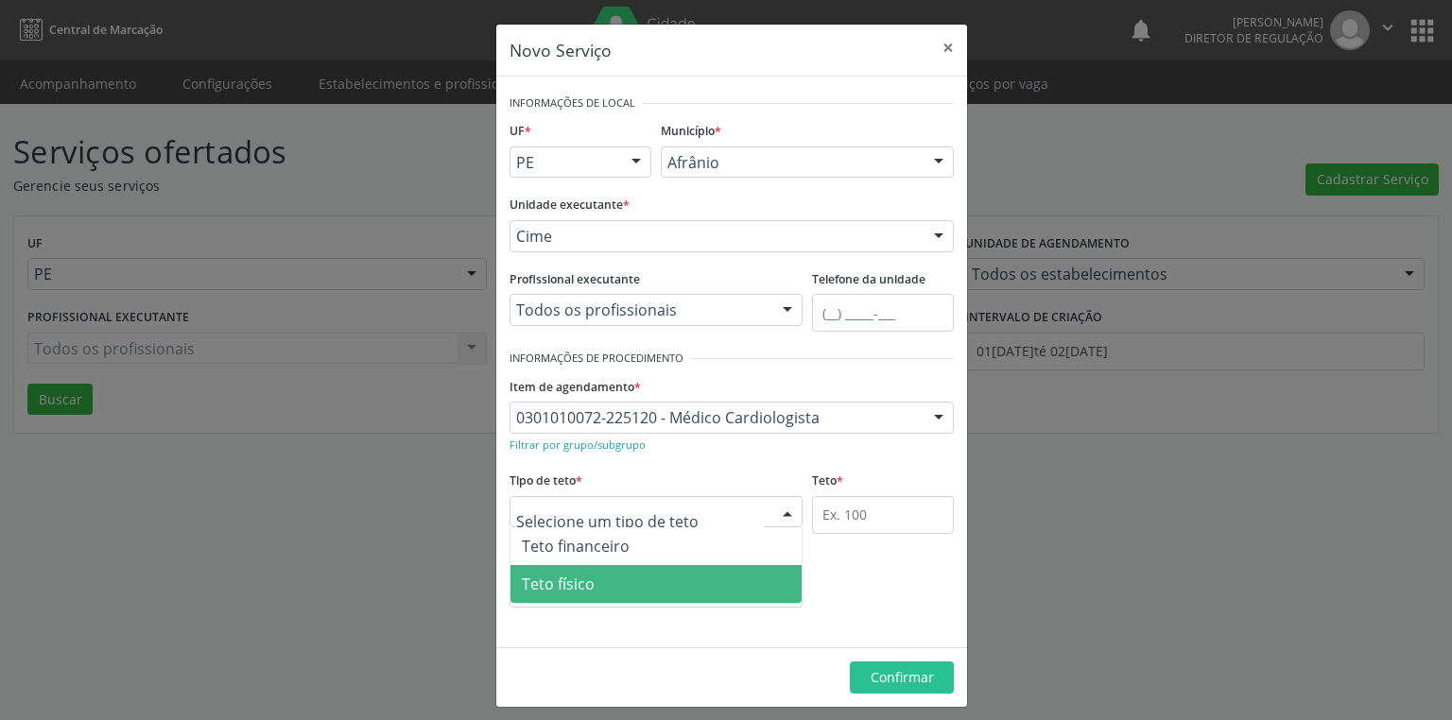
drag, startPoint x: 577, startPoint y: 585, endPoint x: 788, endPoint y: 554, distance: 214.0
click at [578, 585] on span "Teto físico" at bounding box center [558, 584] width 73 height 21
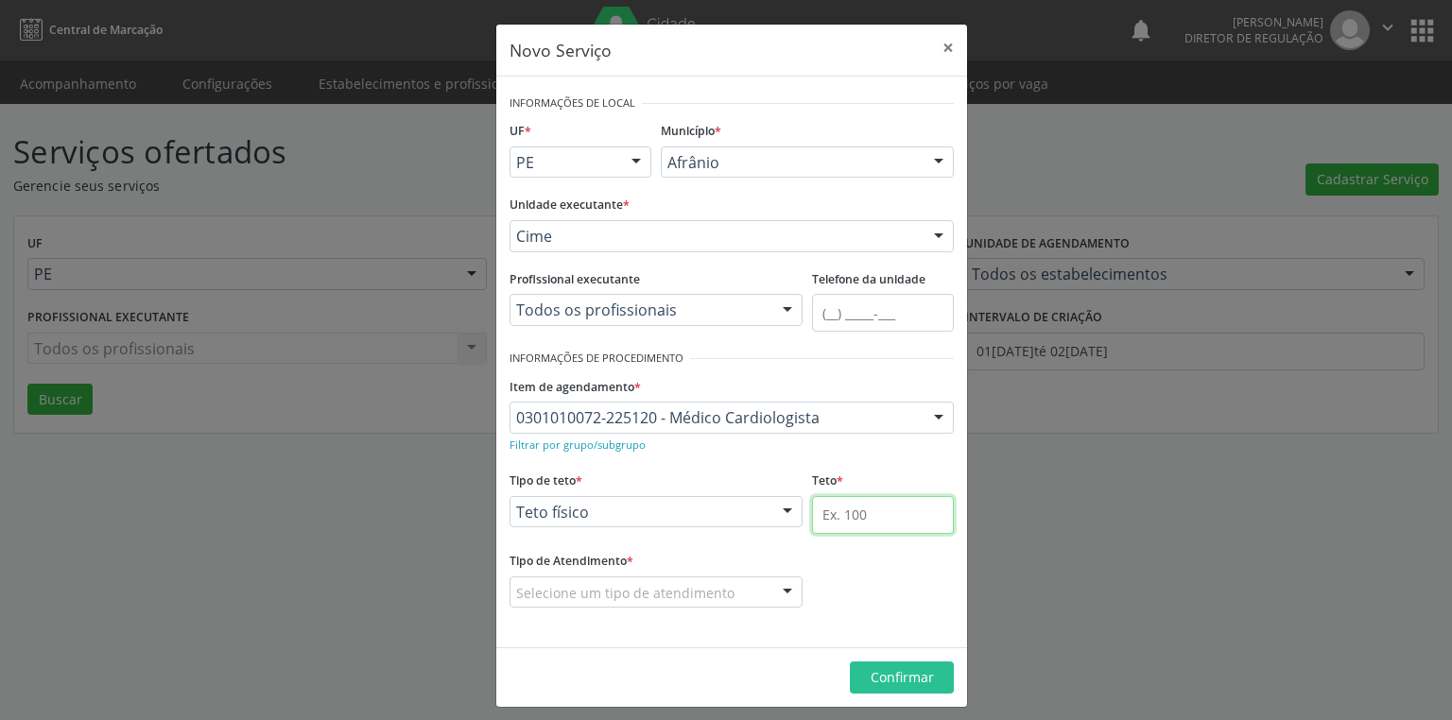
click at [832, 526] on input "text" at bounding box center [883, 515] width 142 height 38
type input "1"
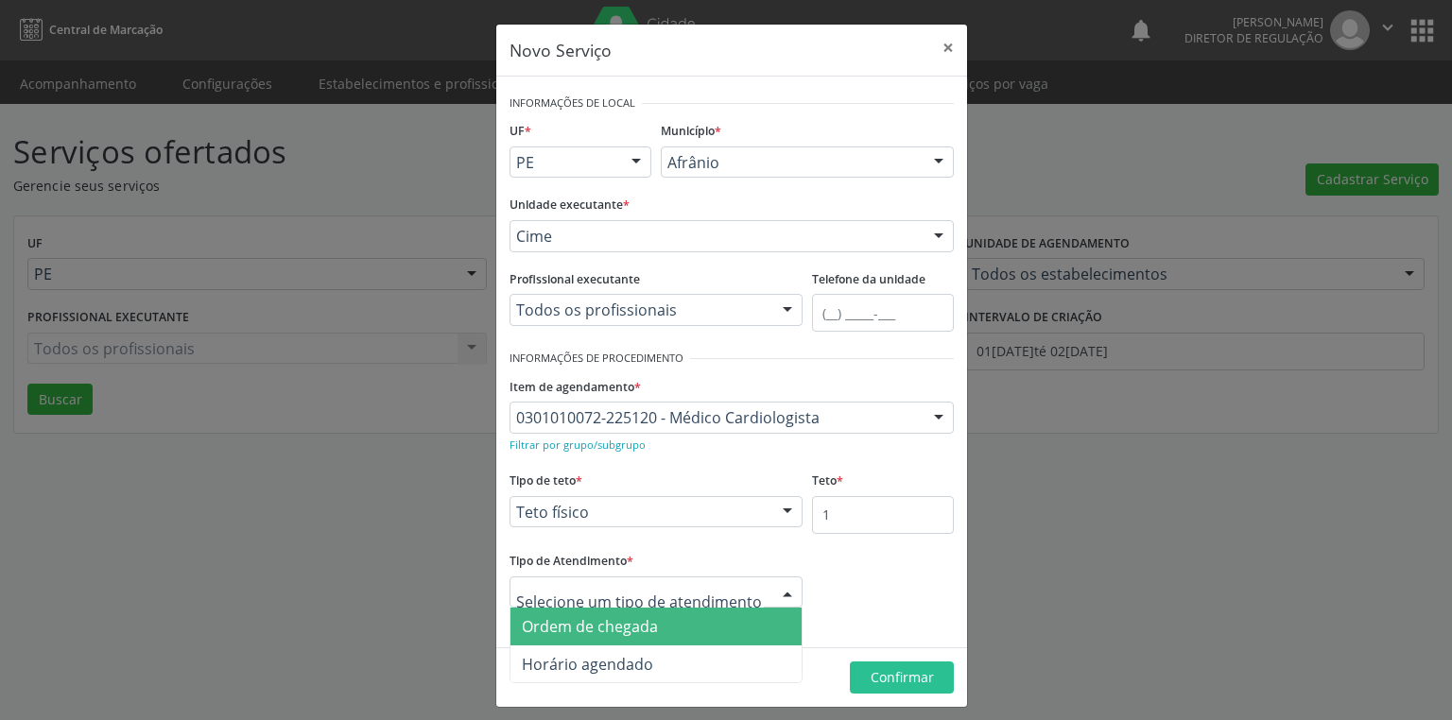
click at [586, 632] on span "Ordem de chegada" at bounding box center [590, 626] width 136 height 21
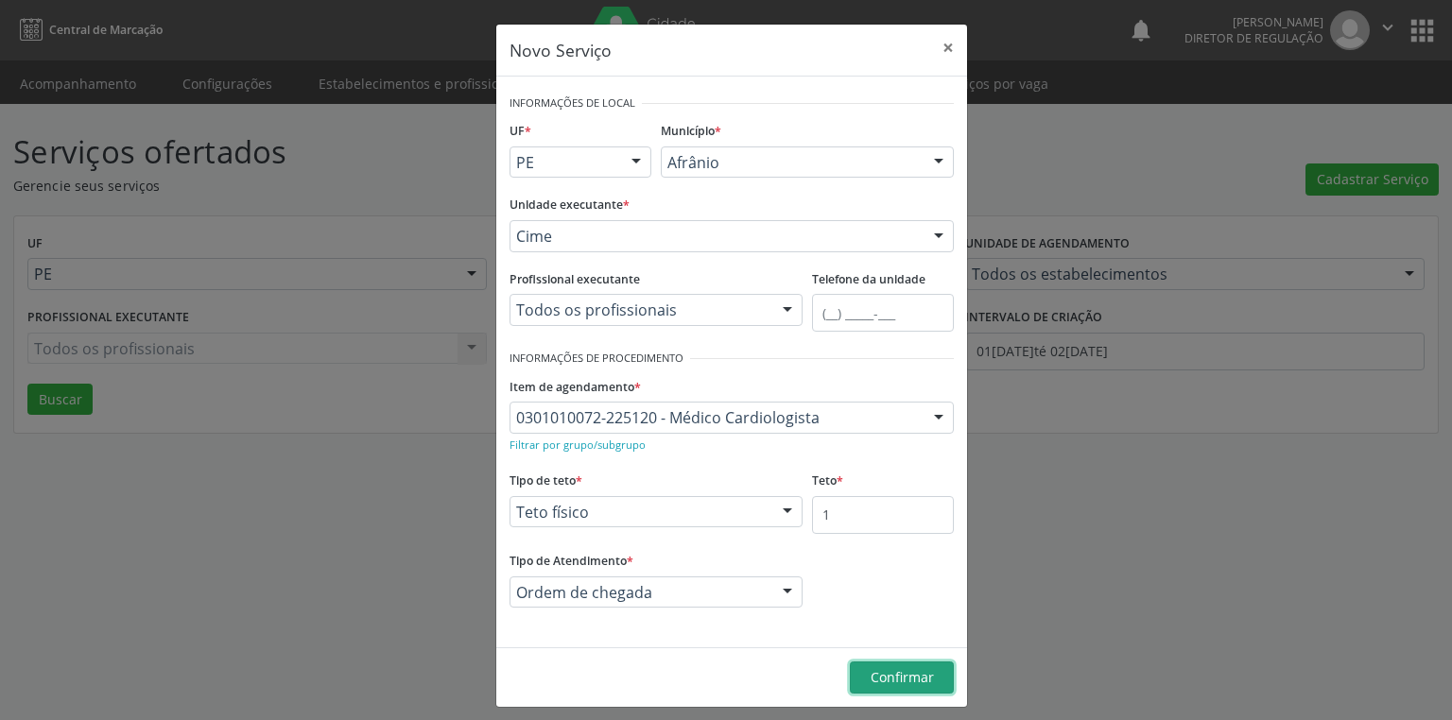
click at [883, 669] on span "Confirmar" at bounding box center [902, 677] width 63 height 18
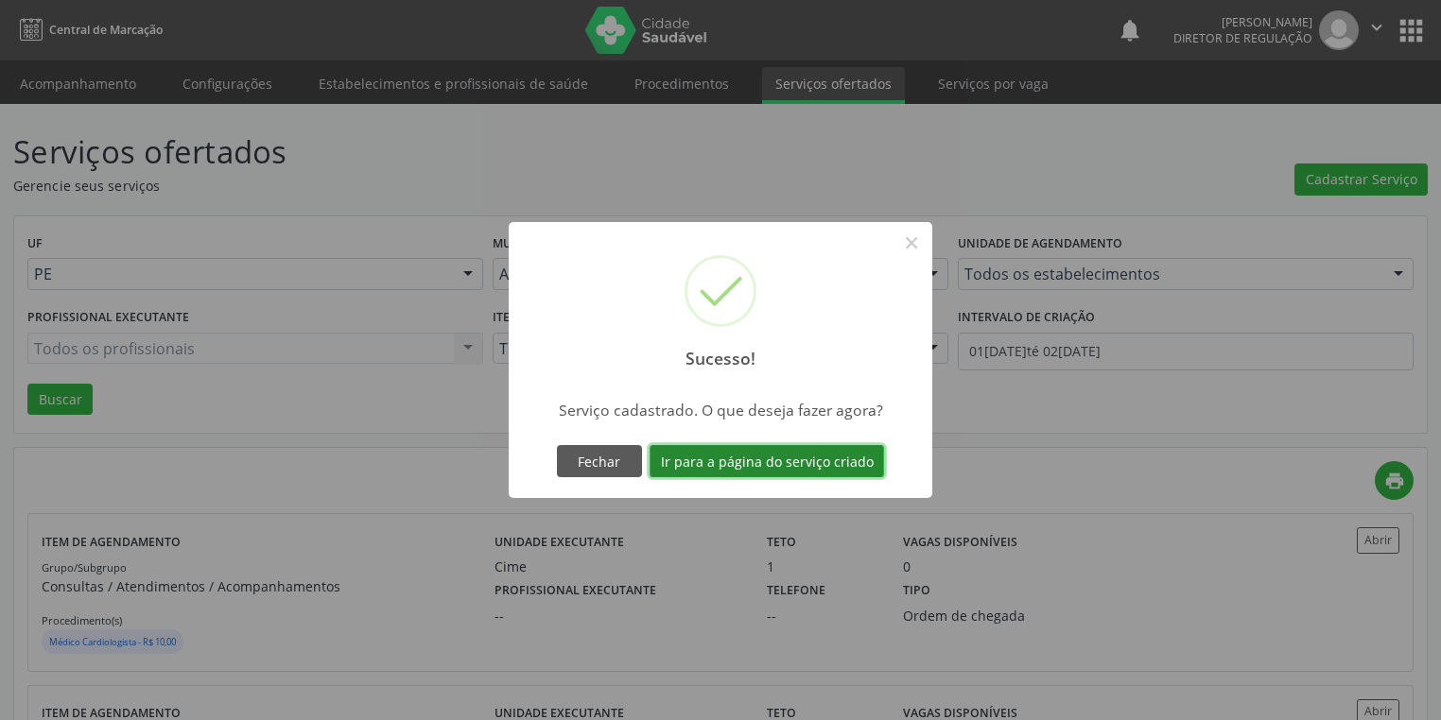
click at [762, 454] on button "Ir para a página do serviço criado" at bounding box center [766, 461] width 234 height 32
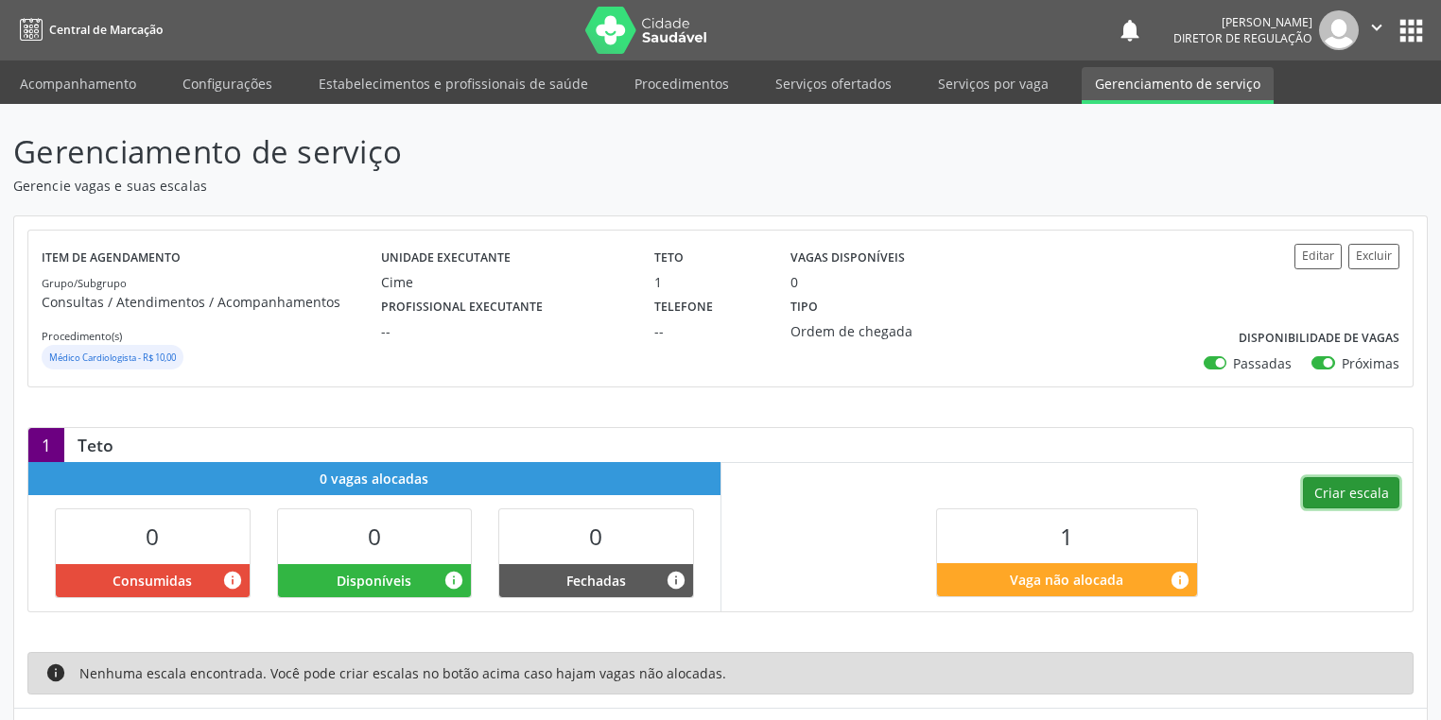
click at [1339, 485] on button "Criar escala" at bounding box center [1351, 493] width 96 height 32
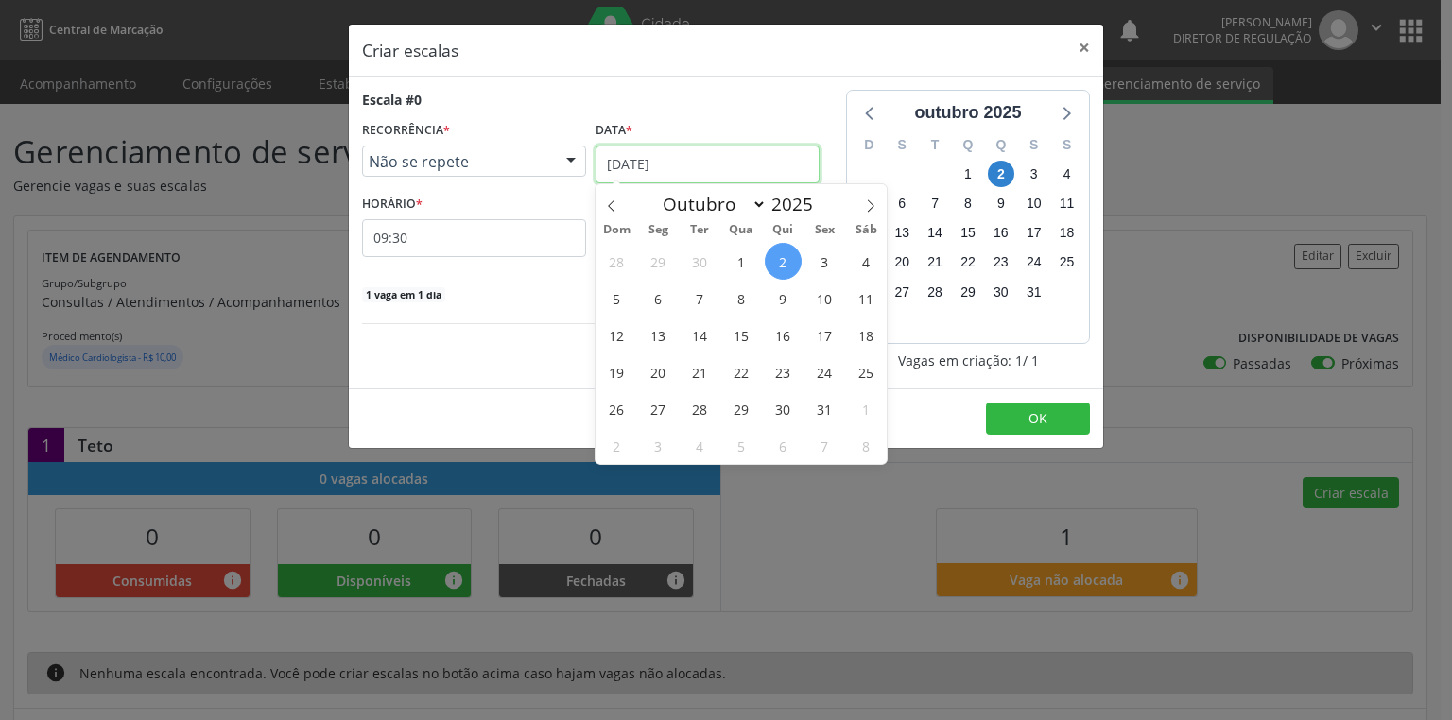
click at [658, 166] on input "[DATE]" at bounding box center [708, 165] width 224 height 38
click at [782, 261] on span "2" at bounding box center [783, 261] width 37 height 37
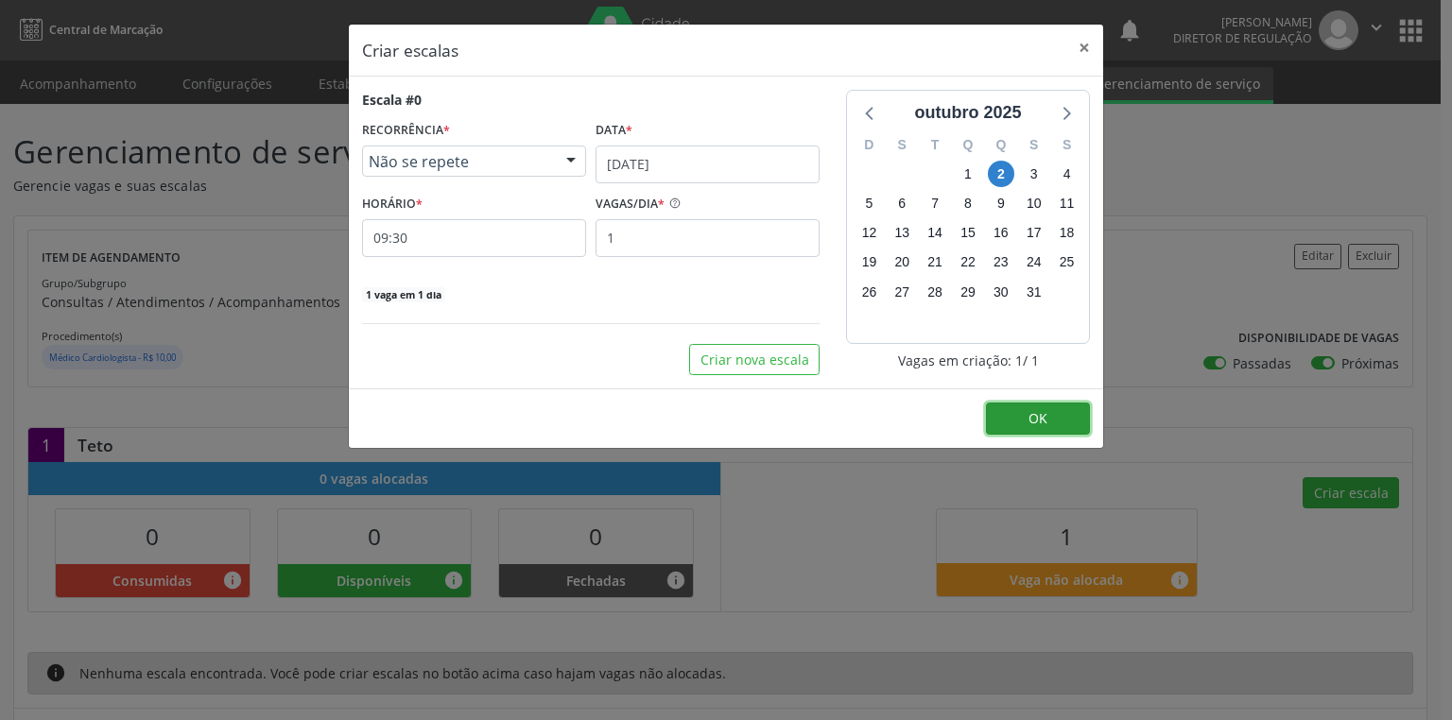
click at [1013, 416] on button "OK" at bounding box center [1038, 419] width 104 height 32
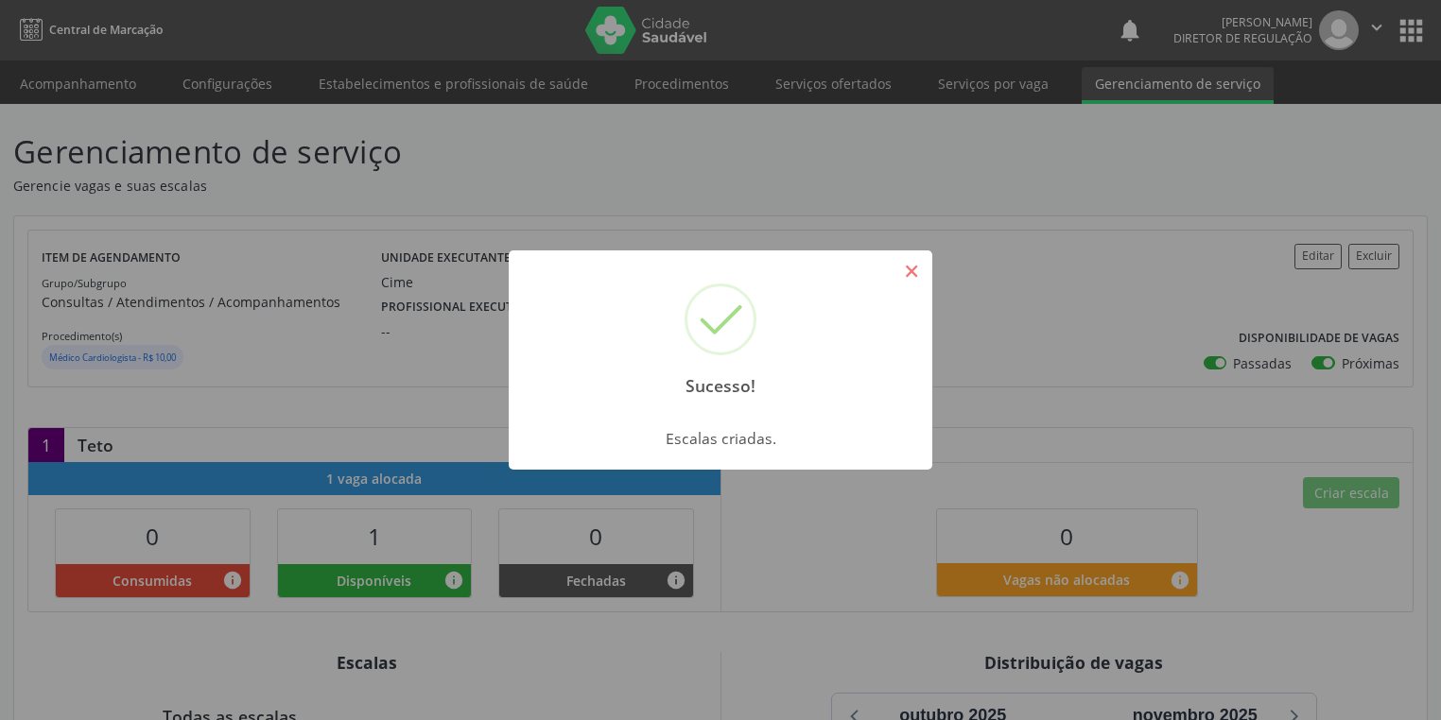
click at [905, 268] on button "×" at bounding box center [911, 271] width 32 height 32
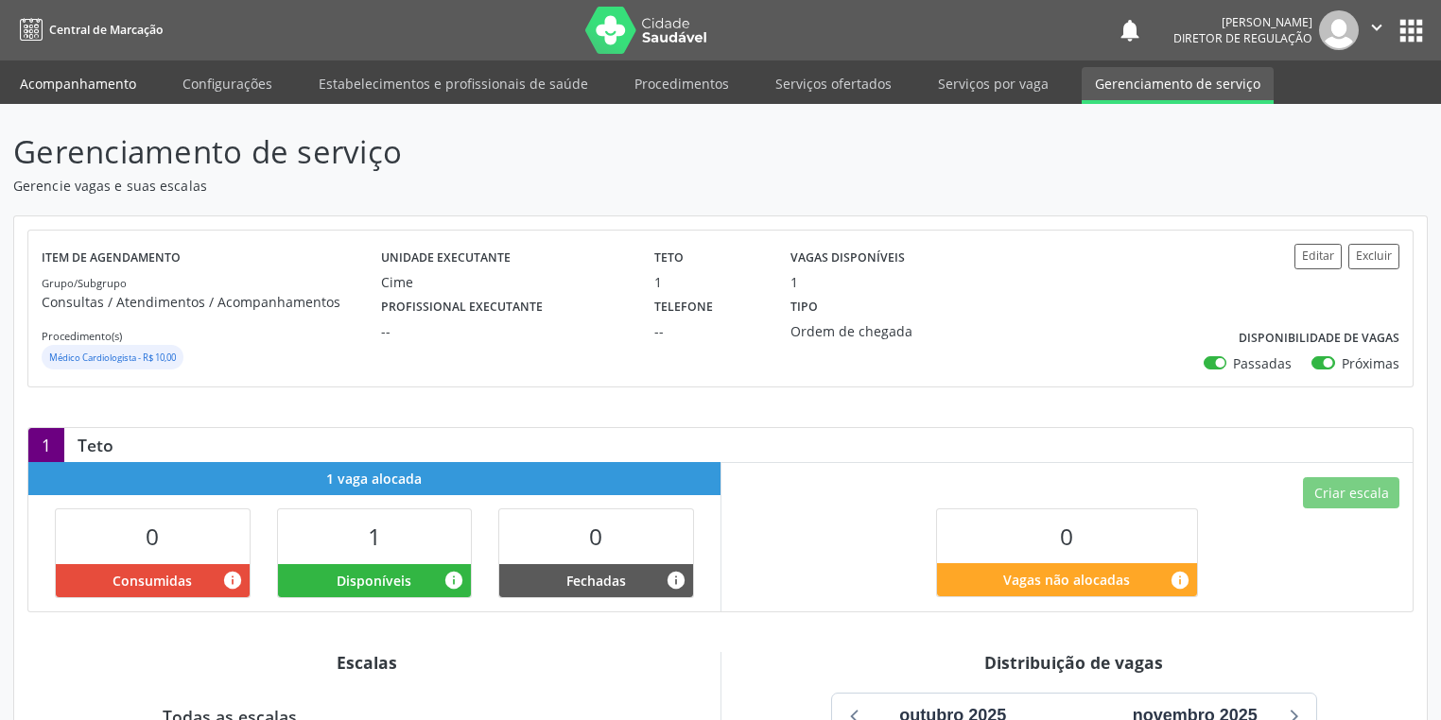
click at [83, 85] on link "Acompanhamento" at bounding box center [78, 83] width 143 height 33
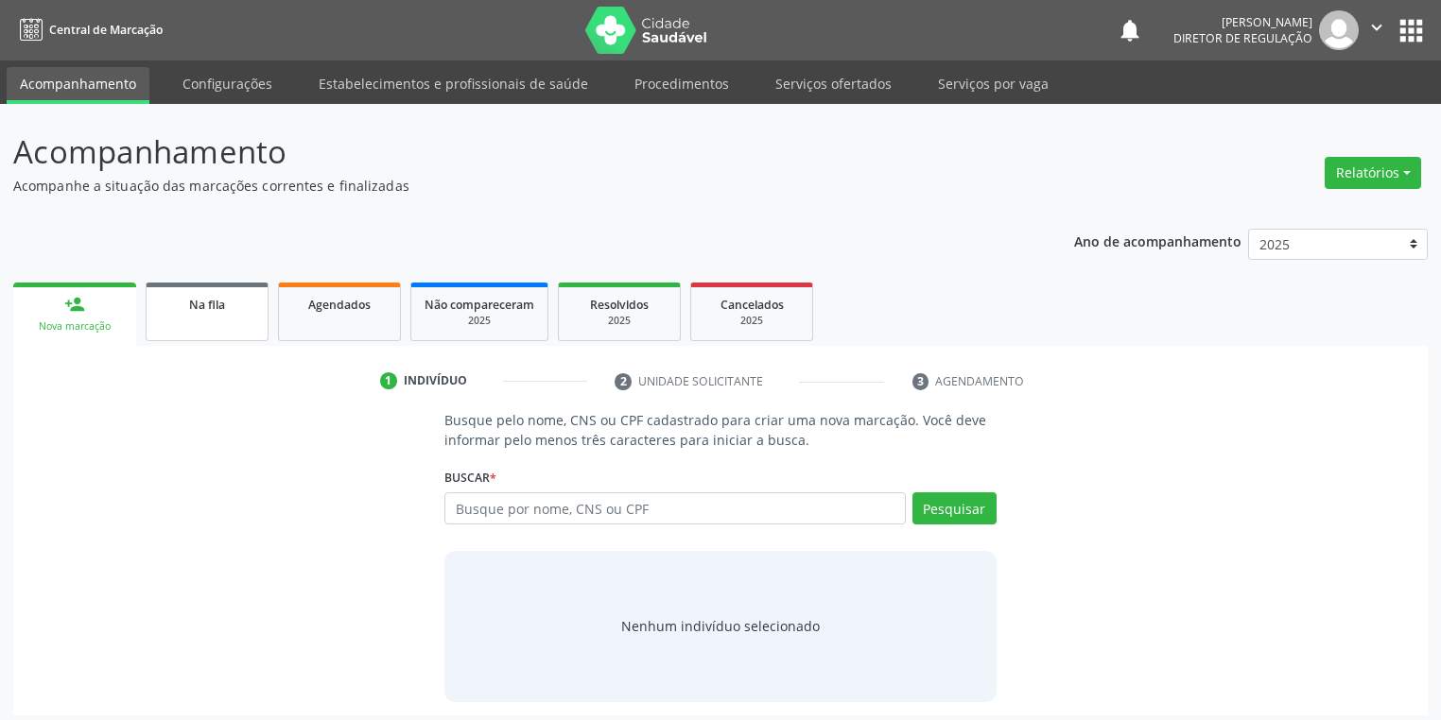
click at [193, 299] on span "Na fila" at bounding box center [207, 305] width 36 height 16
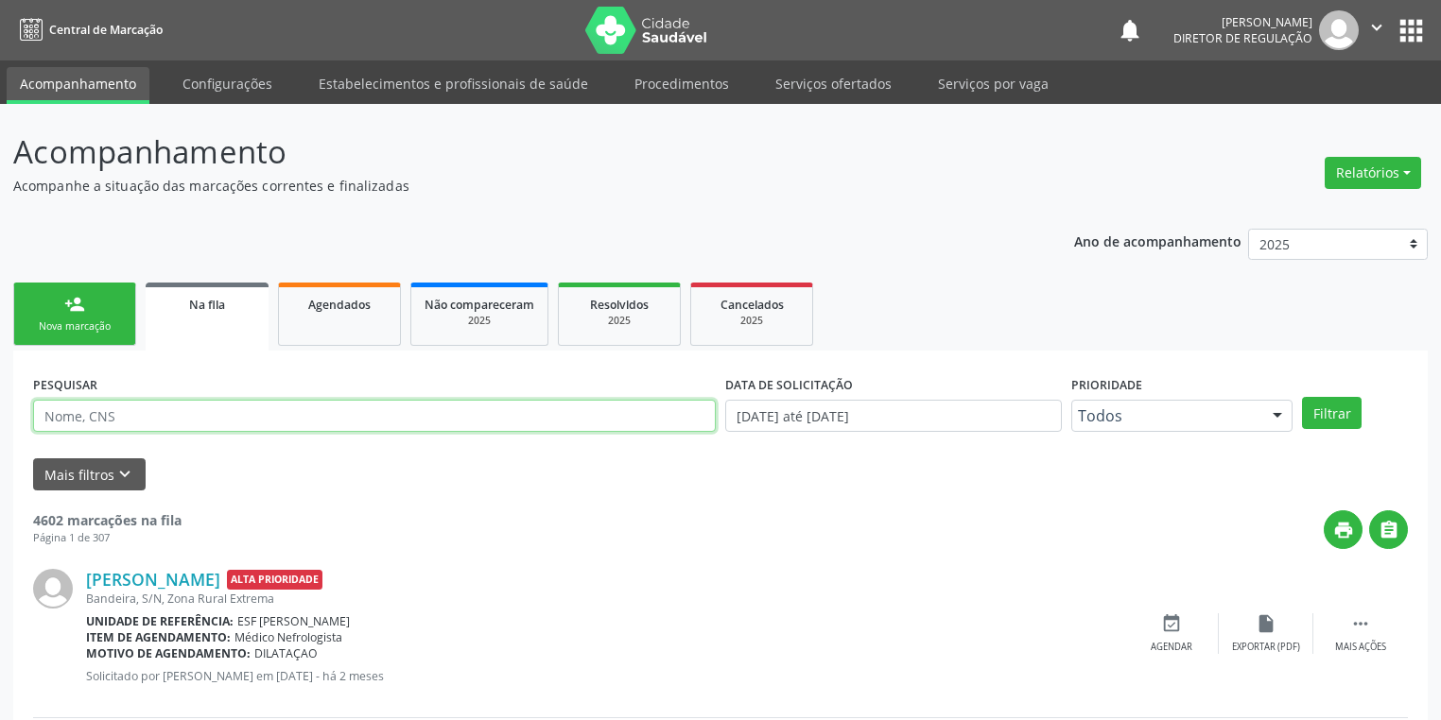
click at [194, 413] on input "text" at bounding box center [374, 416] width 683 height 32
type input "[PERSON_NAME]"
click at [1317, 409] on button "Filtrar" at bounding box center [1332, 413] width 60 height 32
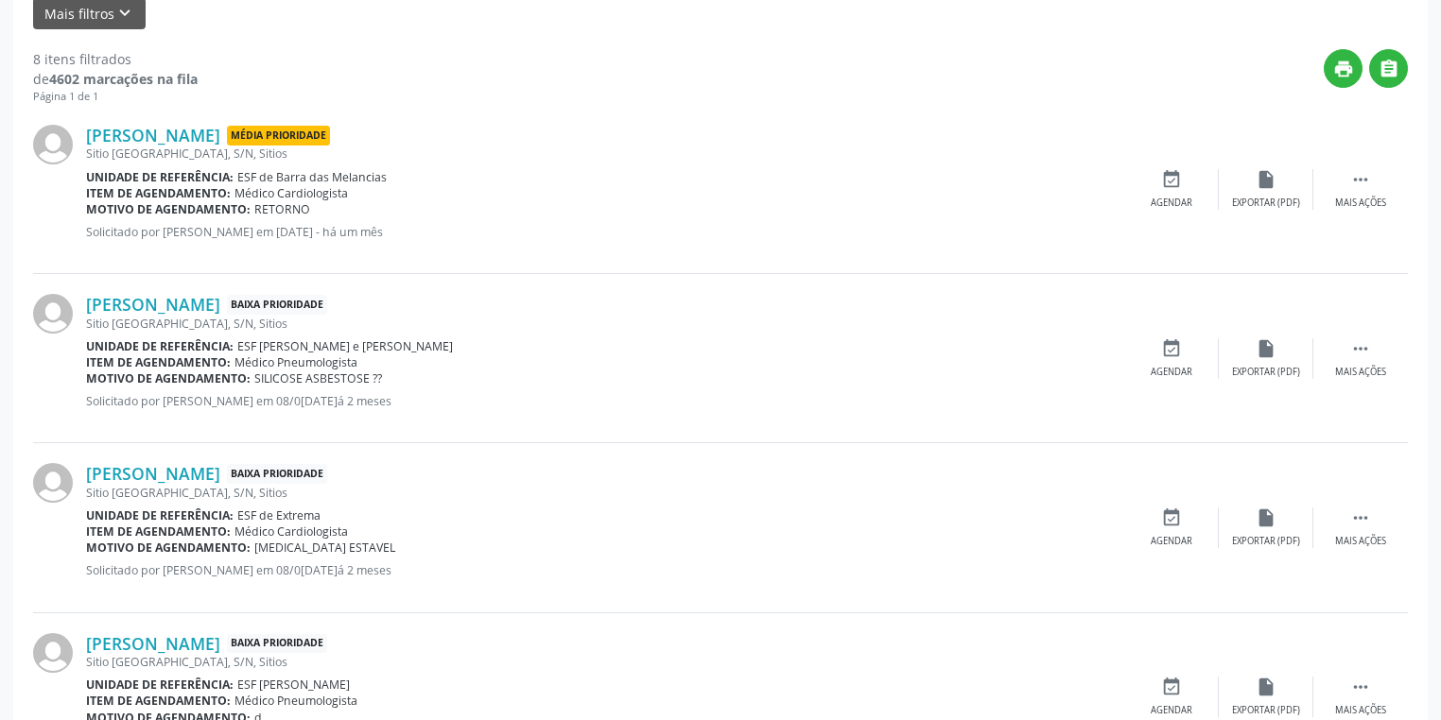
scroll to position [454, 0]
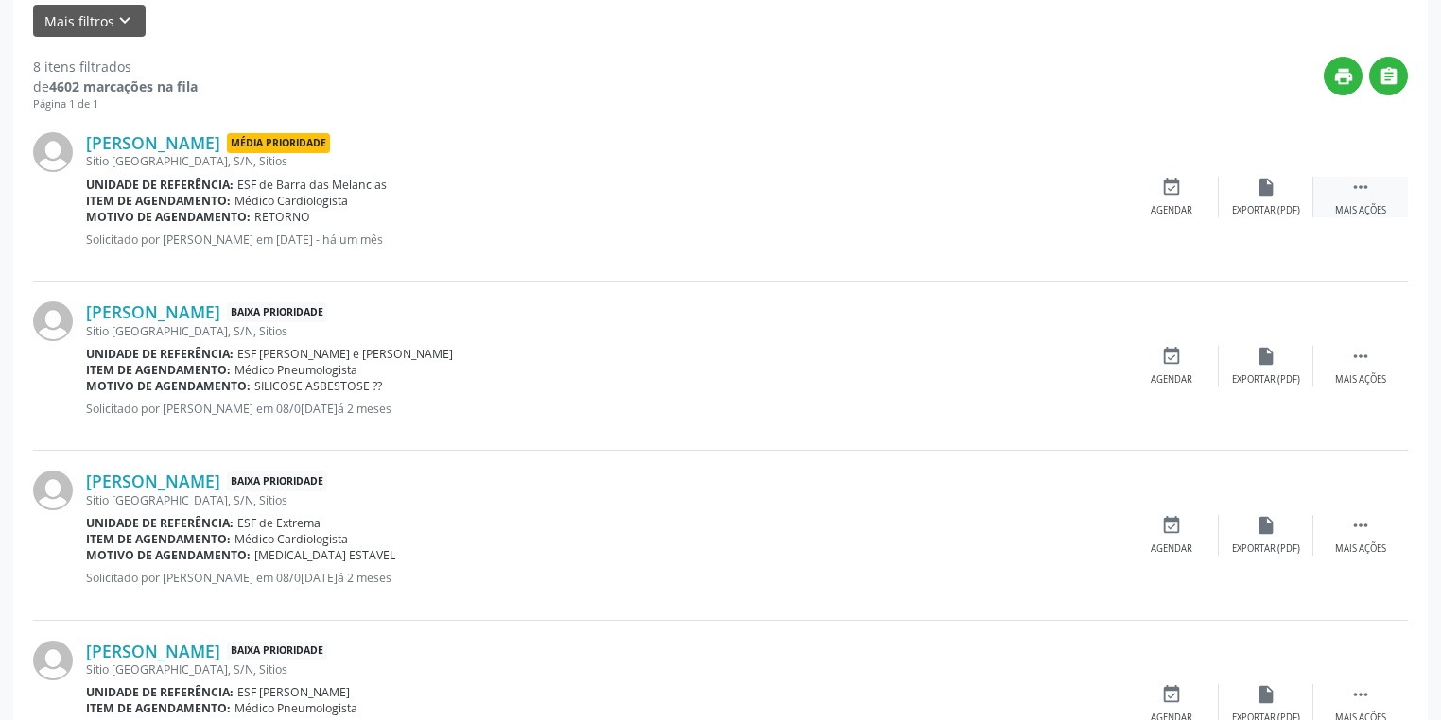
click at [1351, 185] on icon "" at bounding box center [1360, 187] width 21 height 21
click at [896, 206] on div "Agendar" at bounding box center [888, 210] width 42 height 13
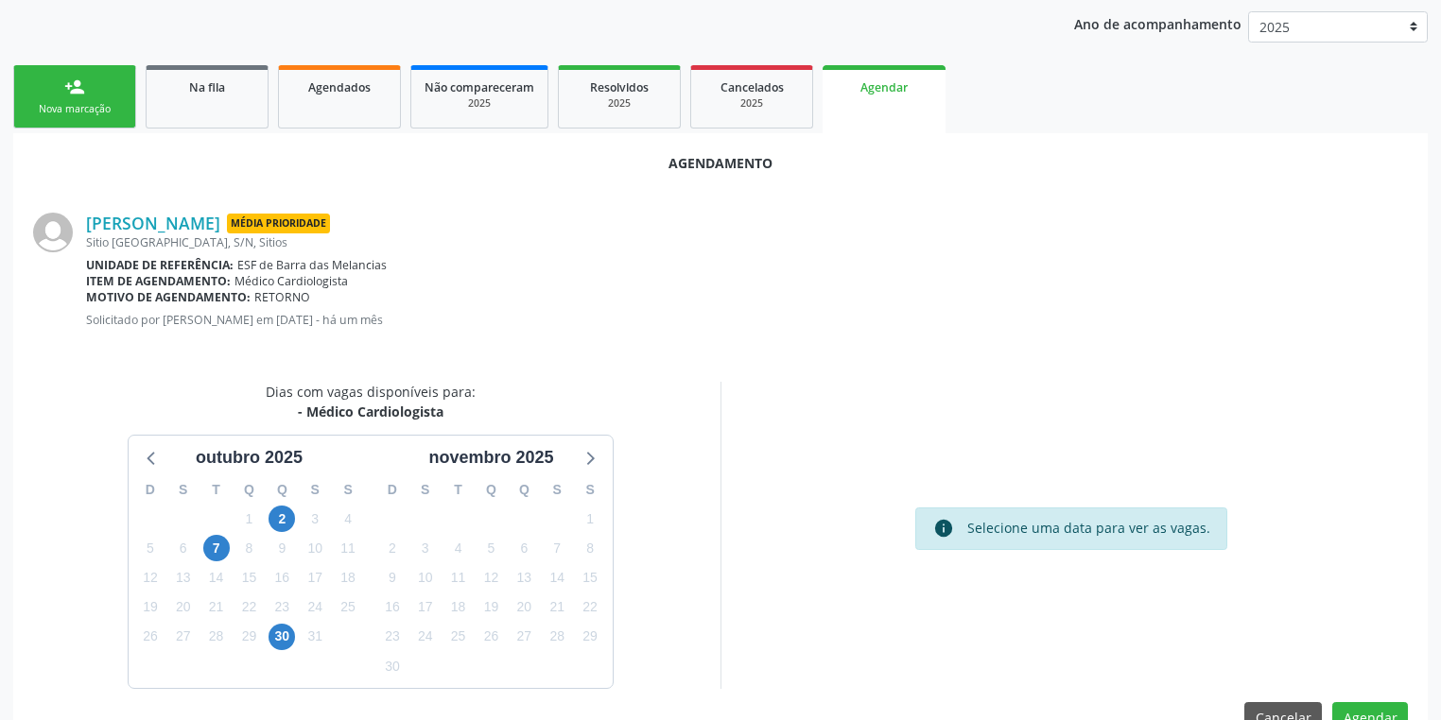
scroll to position [262, 0]
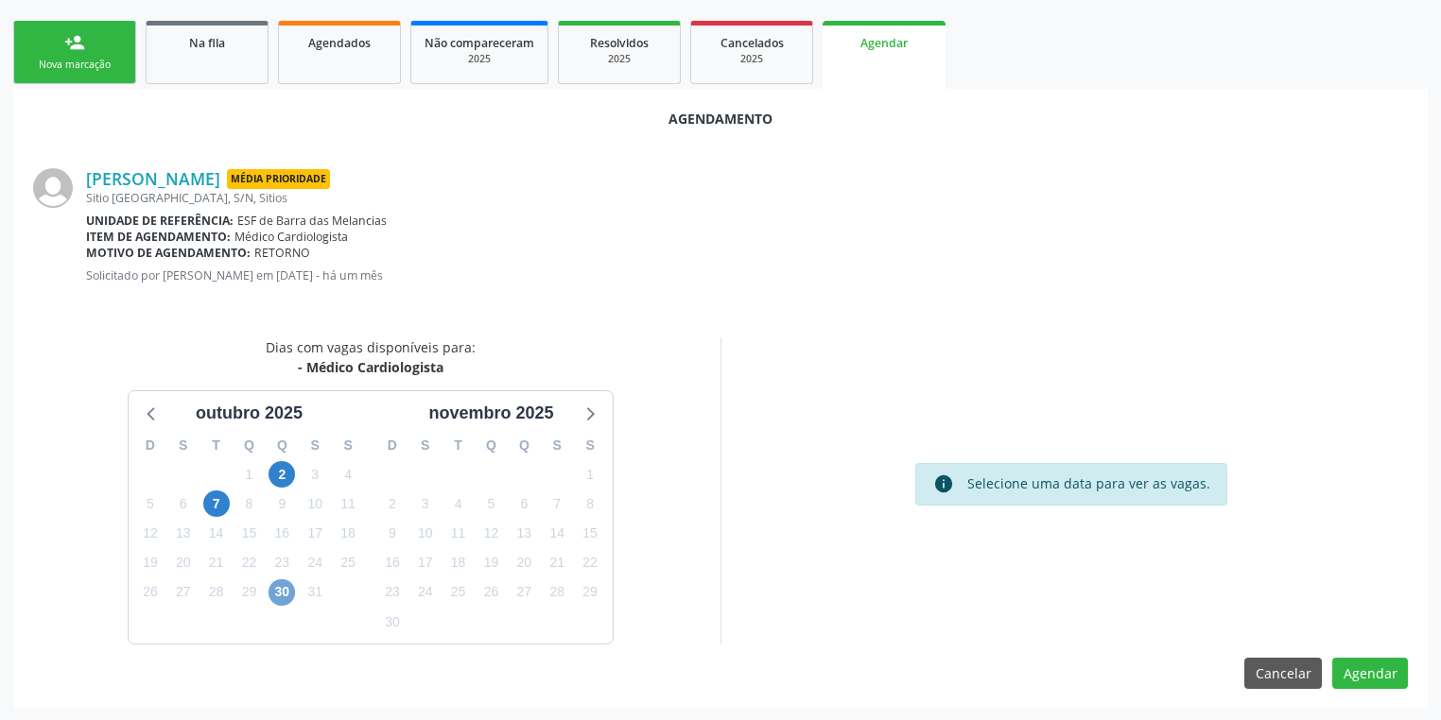
click at [284, 587] on span "30" at bounding box center [281, 592] width 26 height 26
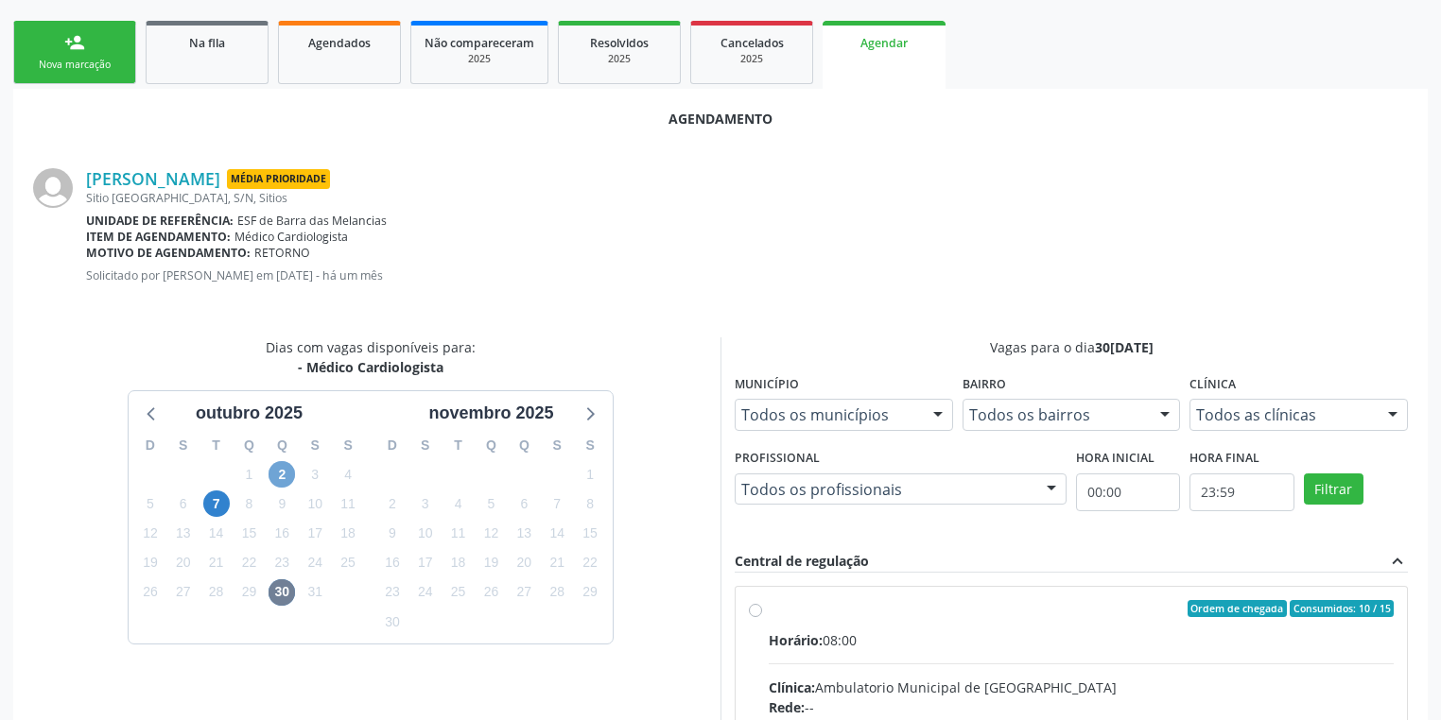
click at [280, 473] on span "2" at bounding box center [281, 474] width 26 height 26
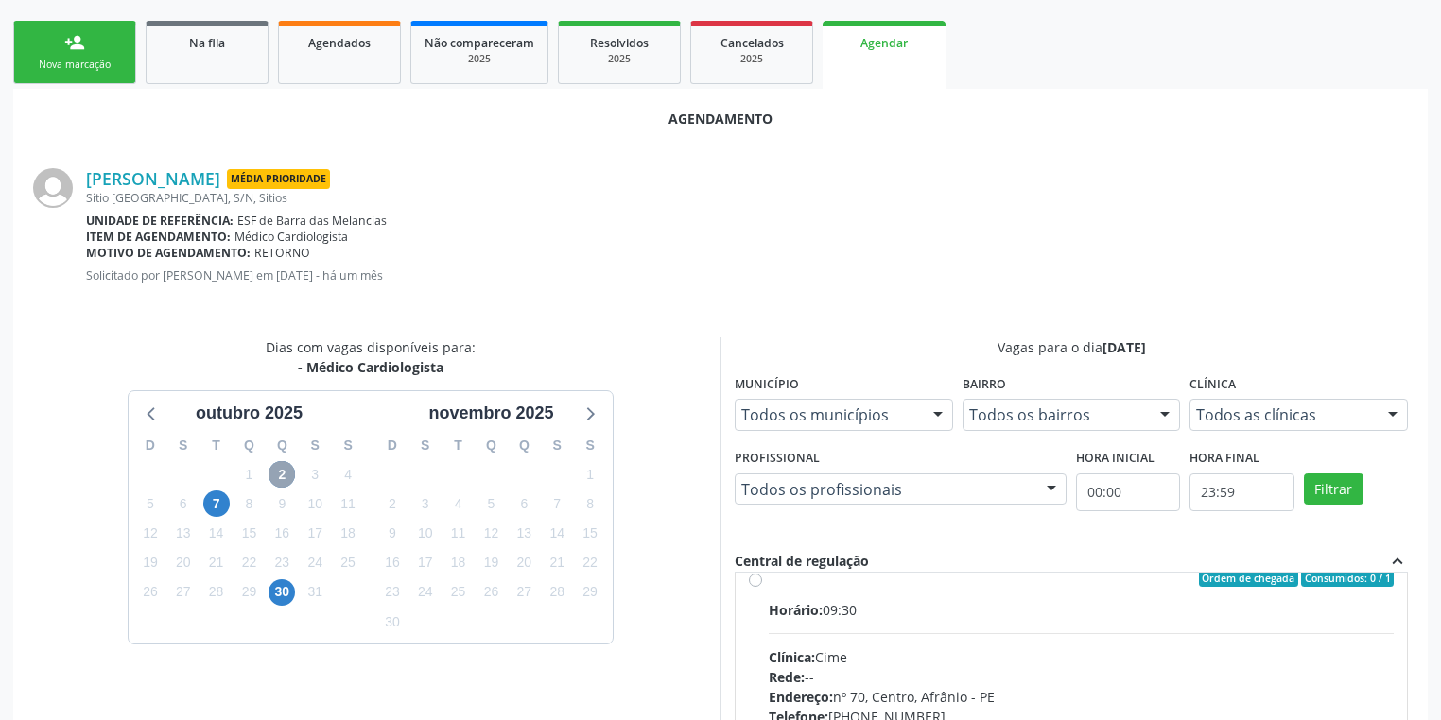
scroll to position [0, 0]
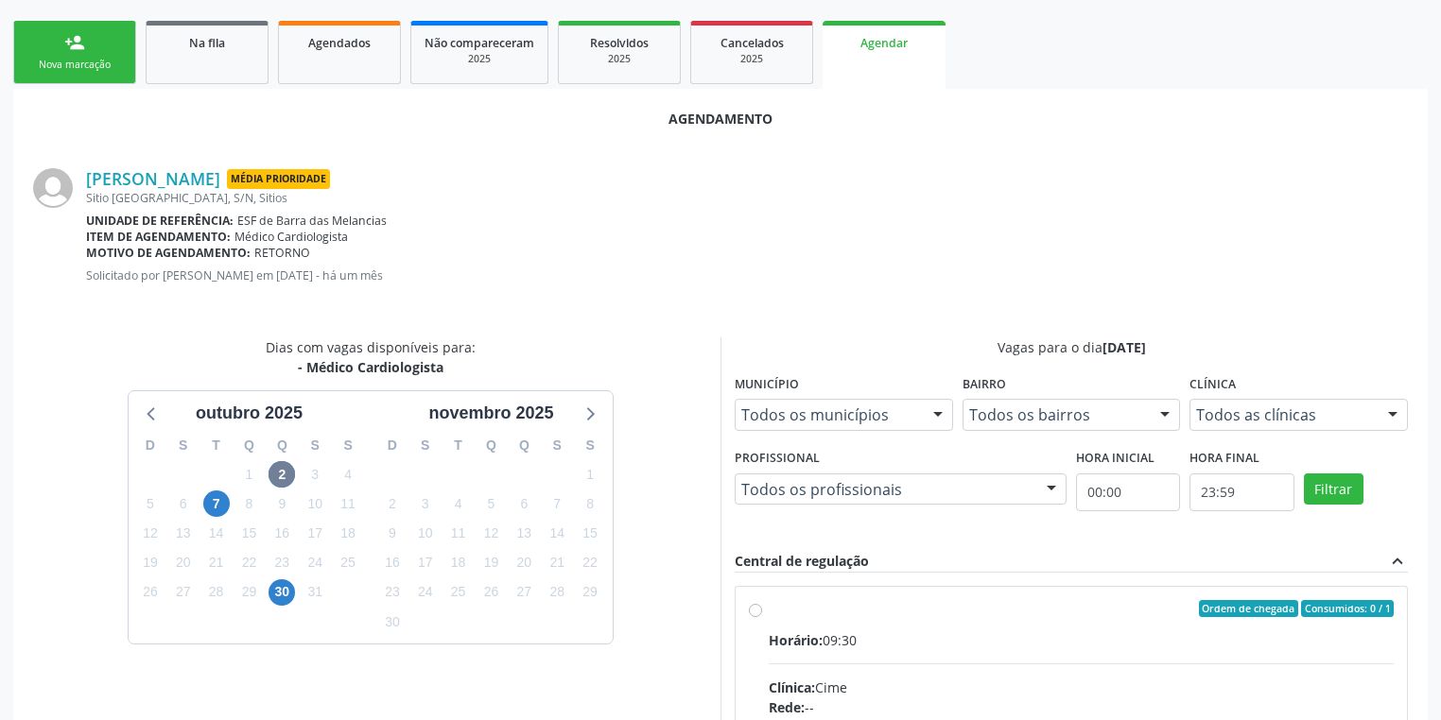
click at [956, 647] on div "Horário: 09:30" at bounding box center [1081, 641] width 625 height 20
click at [762, 617] on input "Ordem de chegada Consumidos: 0 / 1 Horário: 09:30 Clínica: Cime Rede: -- Endere…" at bounding box center [755, 608] width 13 height 17
radio input "true"
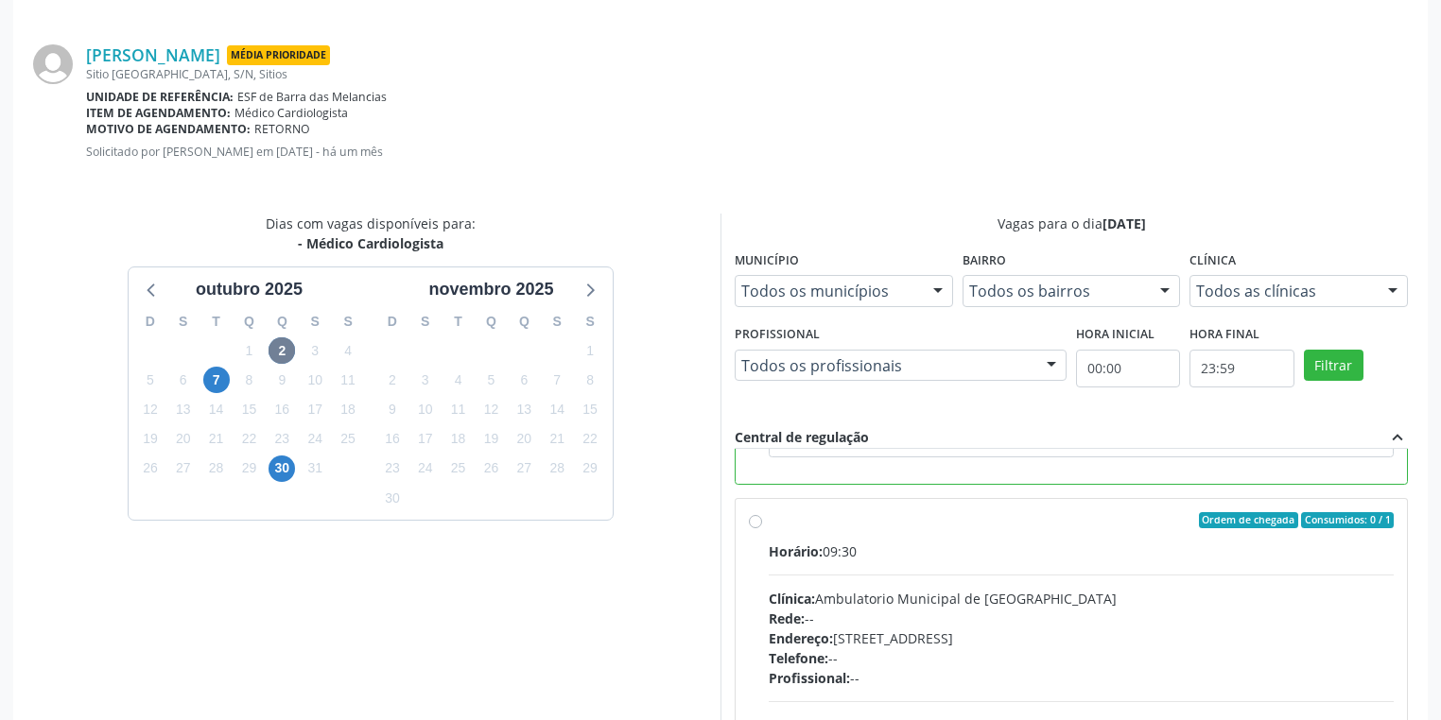
scroll to position [569, 0]
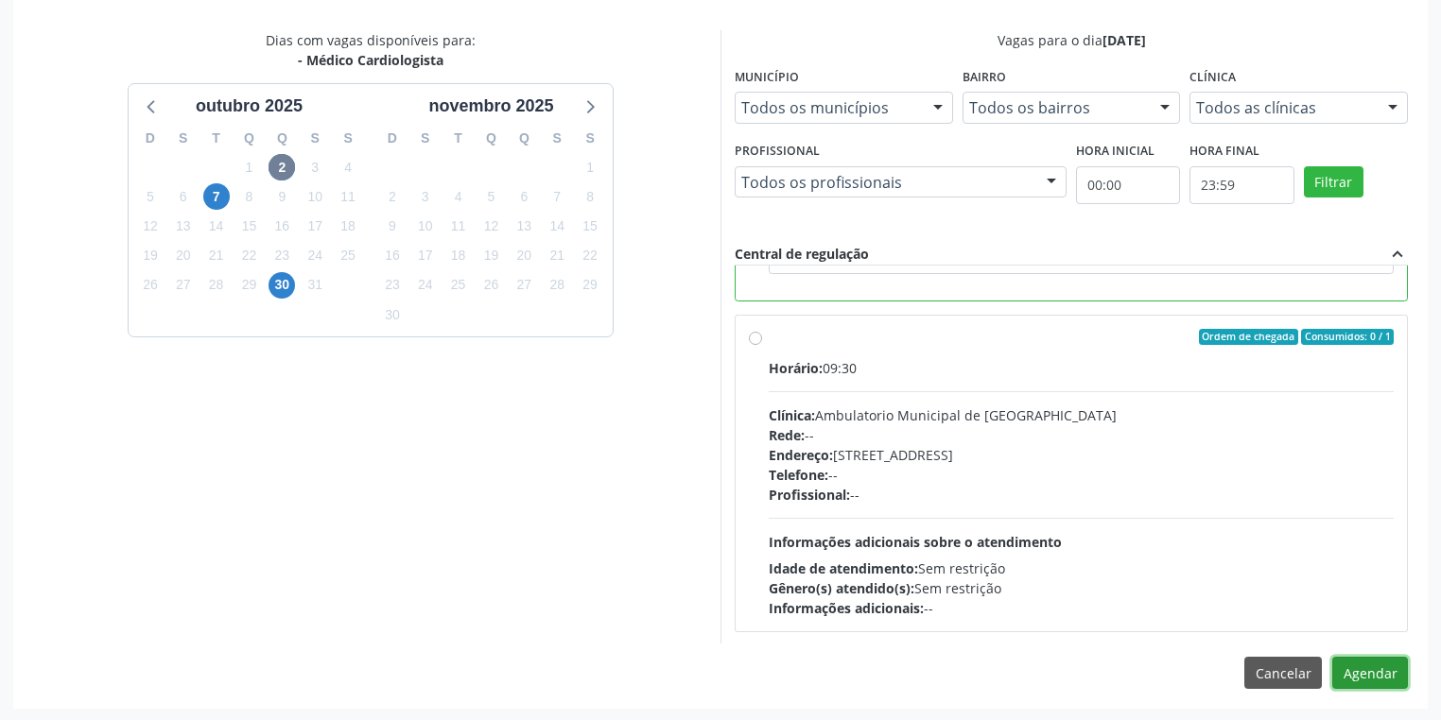
click at [1361, 668] on button "Agendar" at bounding box center [1370, 673] width 76 height 32
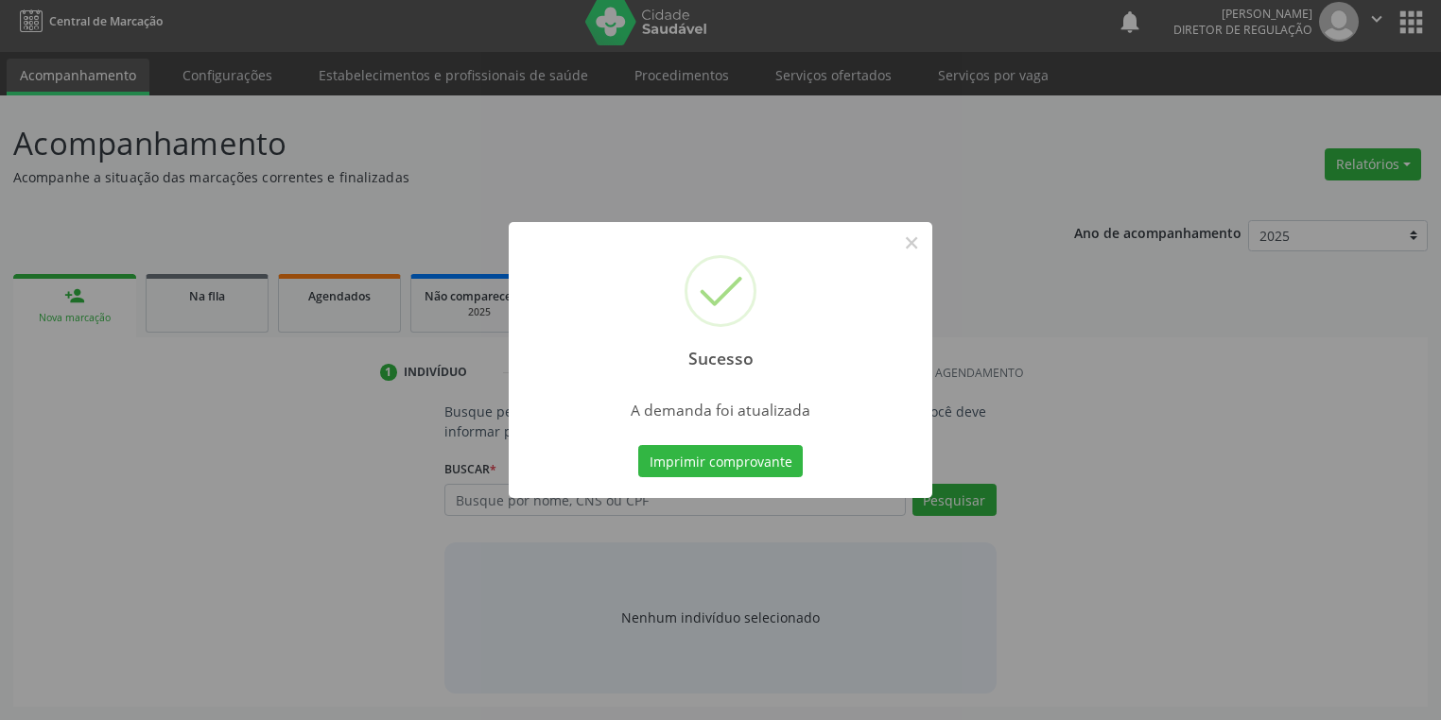
scroll to position [8, 0]
click at [697, 457] on button "Imprimir comprovante" at bounding box center [720, 461] width 164 height 32
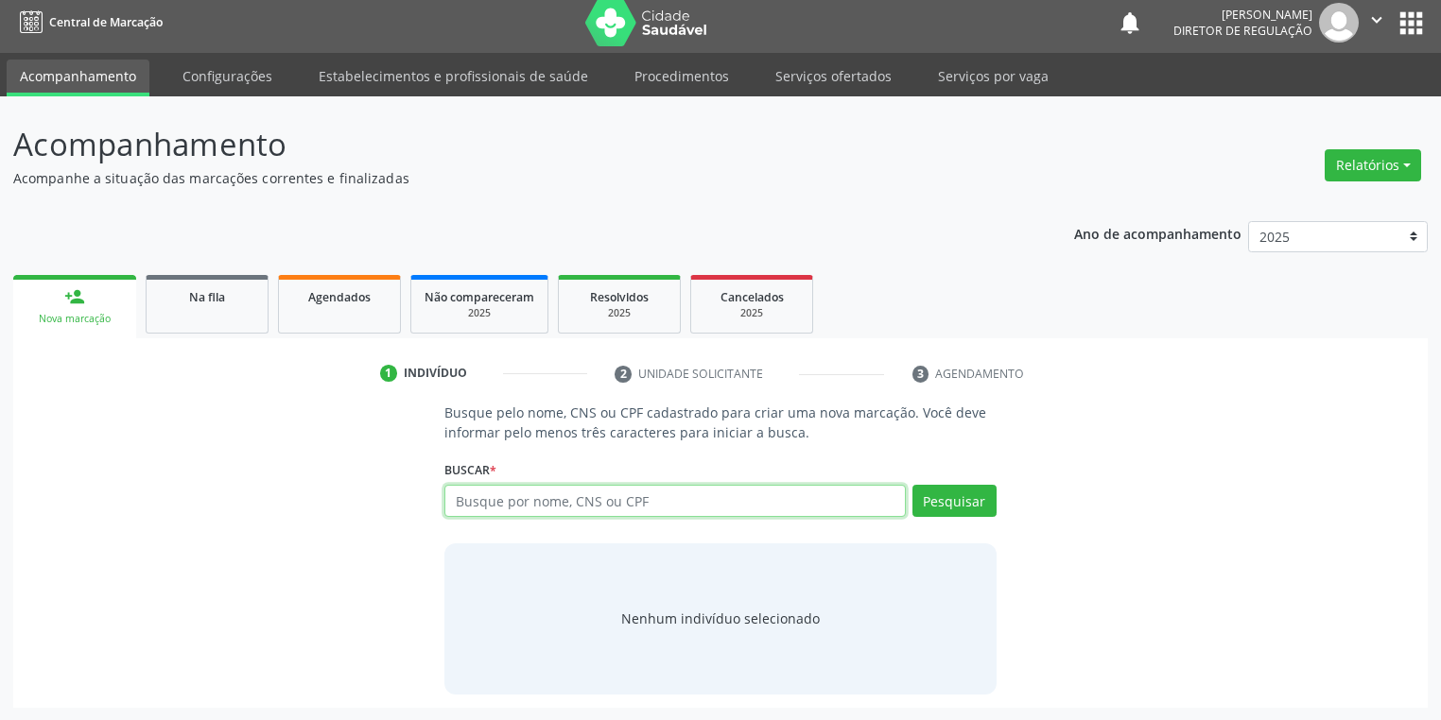
click at [518, 499] on input "text" at bounding box center [674, 501] width 461 height 32
type input "J"
click at [227, 317] on link "Na fila" at bounding box center [207, 304] width 123 height 59
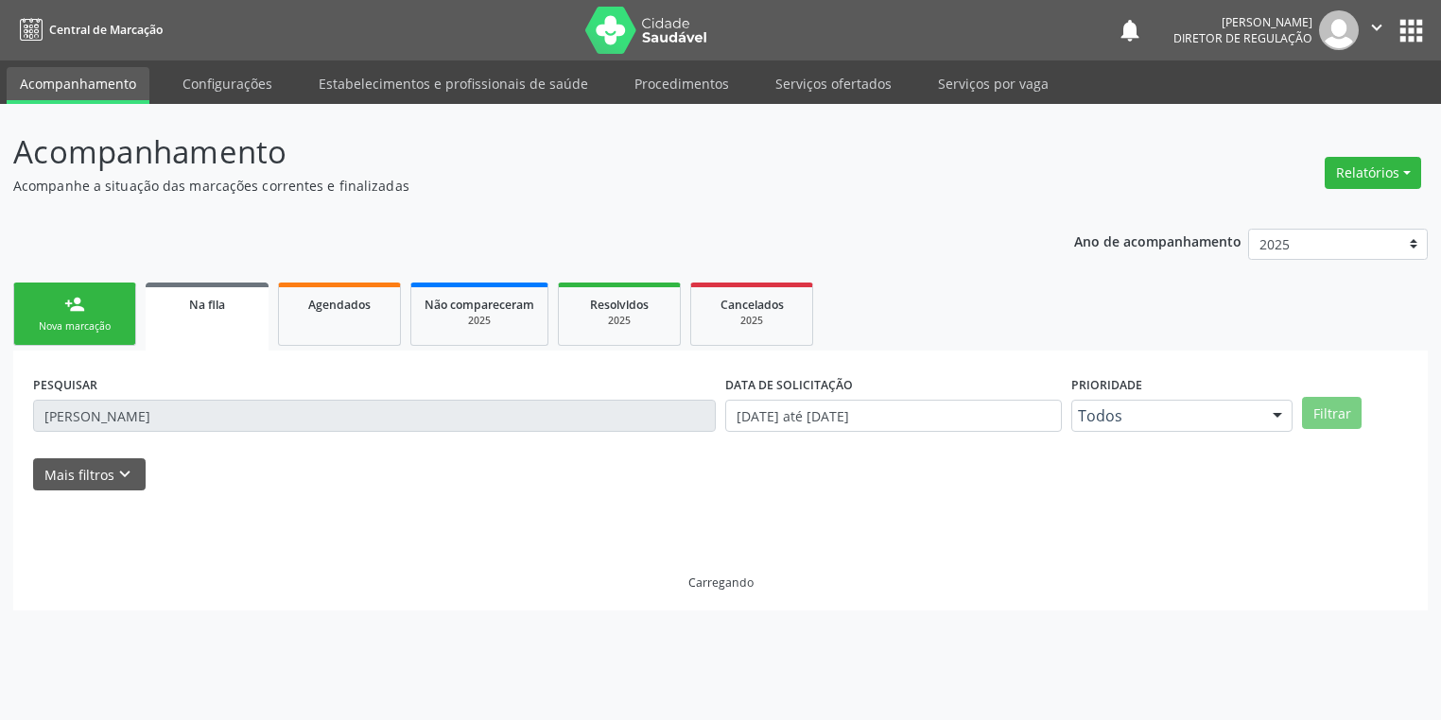
scroll to position [0, 0]
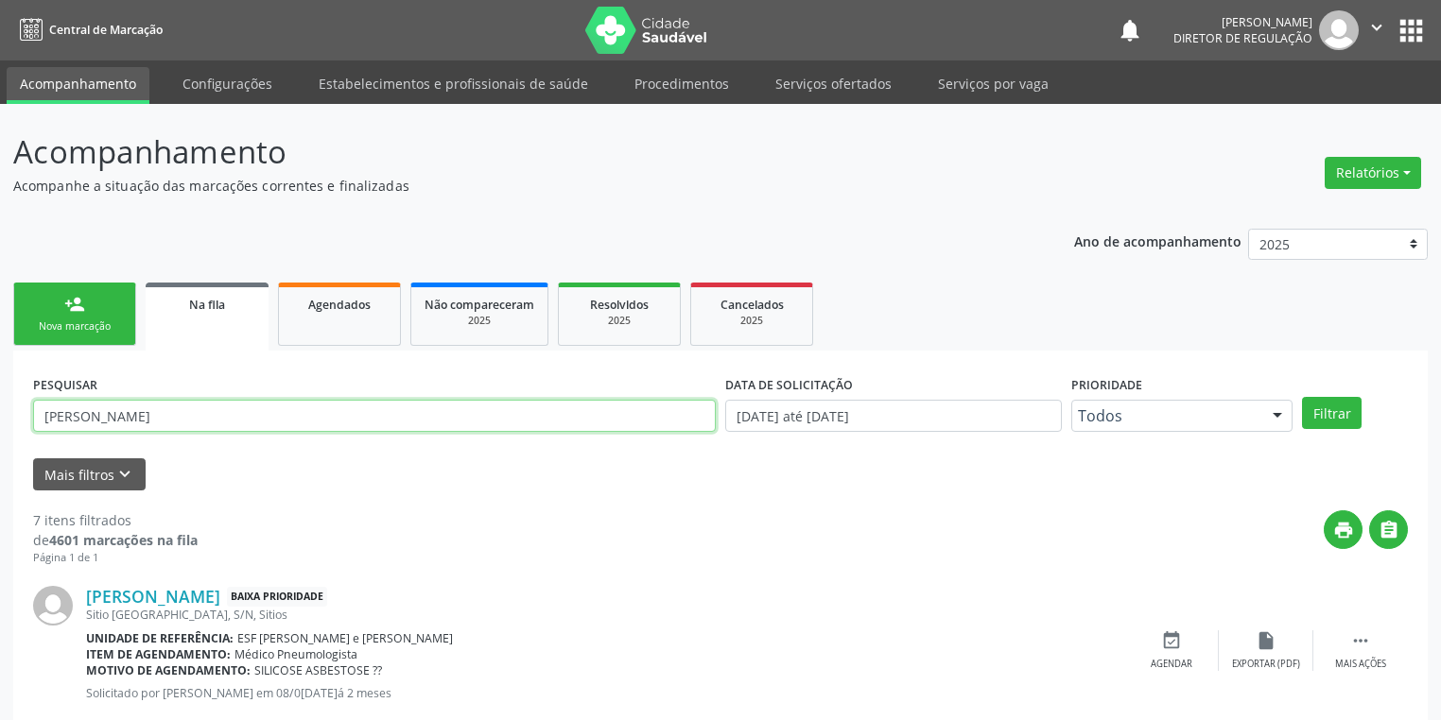
click at [178, 408] on input "[PERSON_NAME]" at bounding box center [374, 416] width 683 height 32
type input "J"
type input "[PERSON_NAME]"
click at [1329, 410] on button "Filtrar" at bounding box center [1332, 413] width 60 height 32
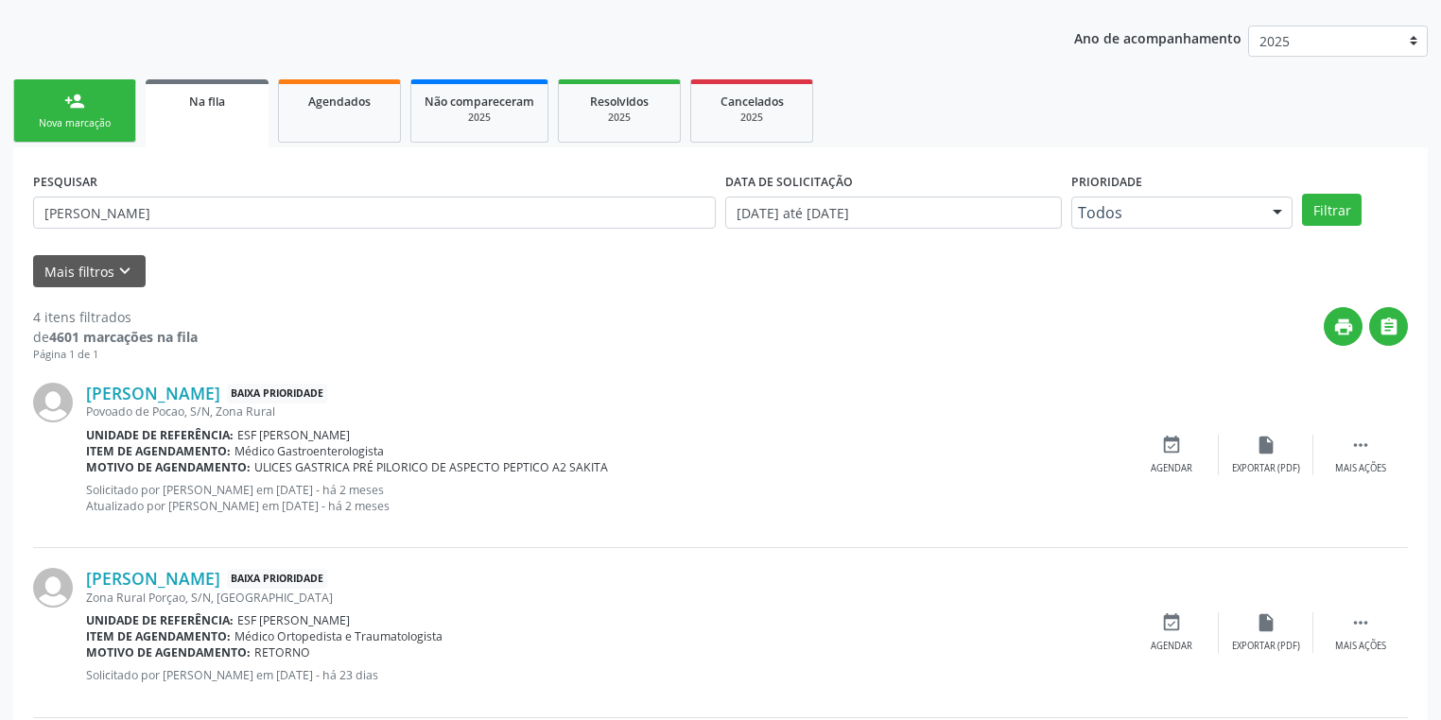
scroll to position [191, 0]
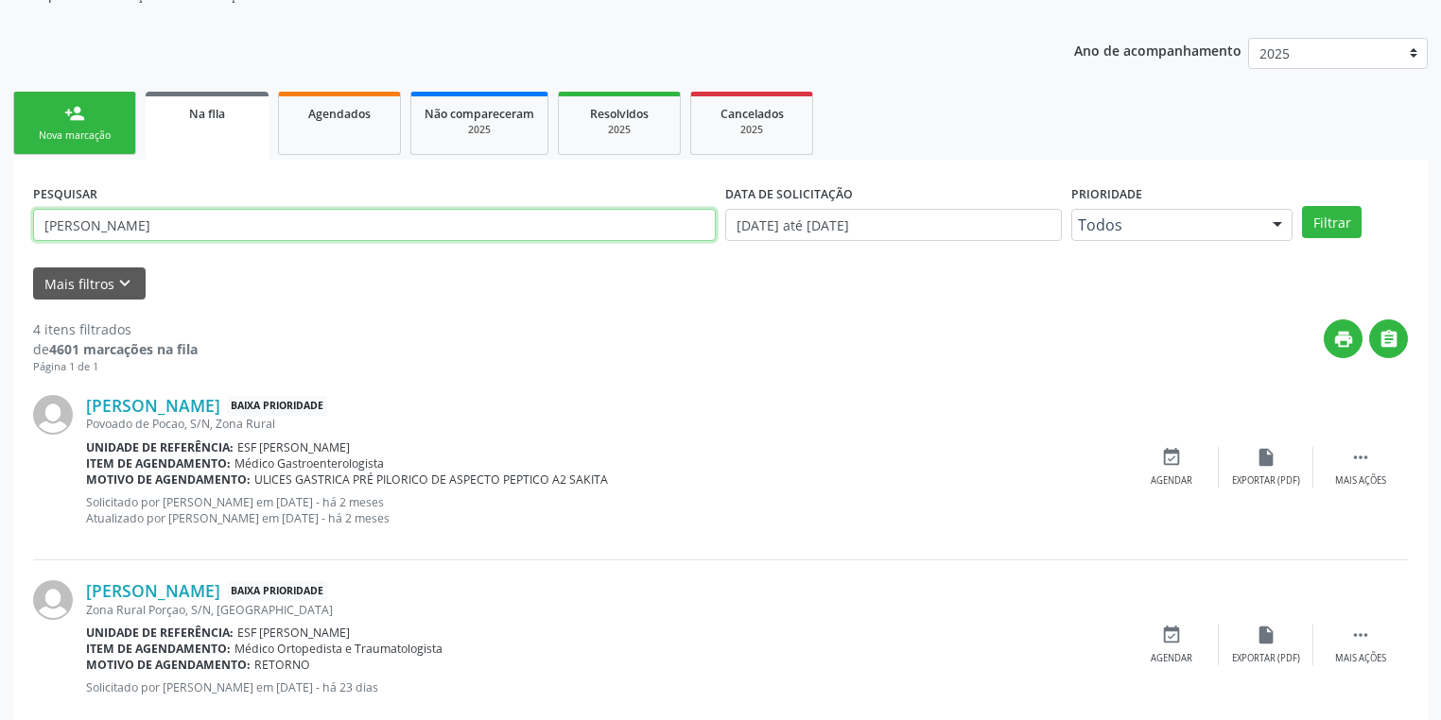
drag, startPoint x: 268, startPoint y: 232, endPoint x: 0, endPoint y: 224, distance: 268.6
click at [0, 224] on div "Acompanhamento Acompanhe a situação das marcações correntes e finalizadas Relat…" at bounding box center [720, 507] width 1441 height 1188
click at [326, 130] on link "Agendados" at bounding box center [339, 123] width 123 height 63
select select "9"
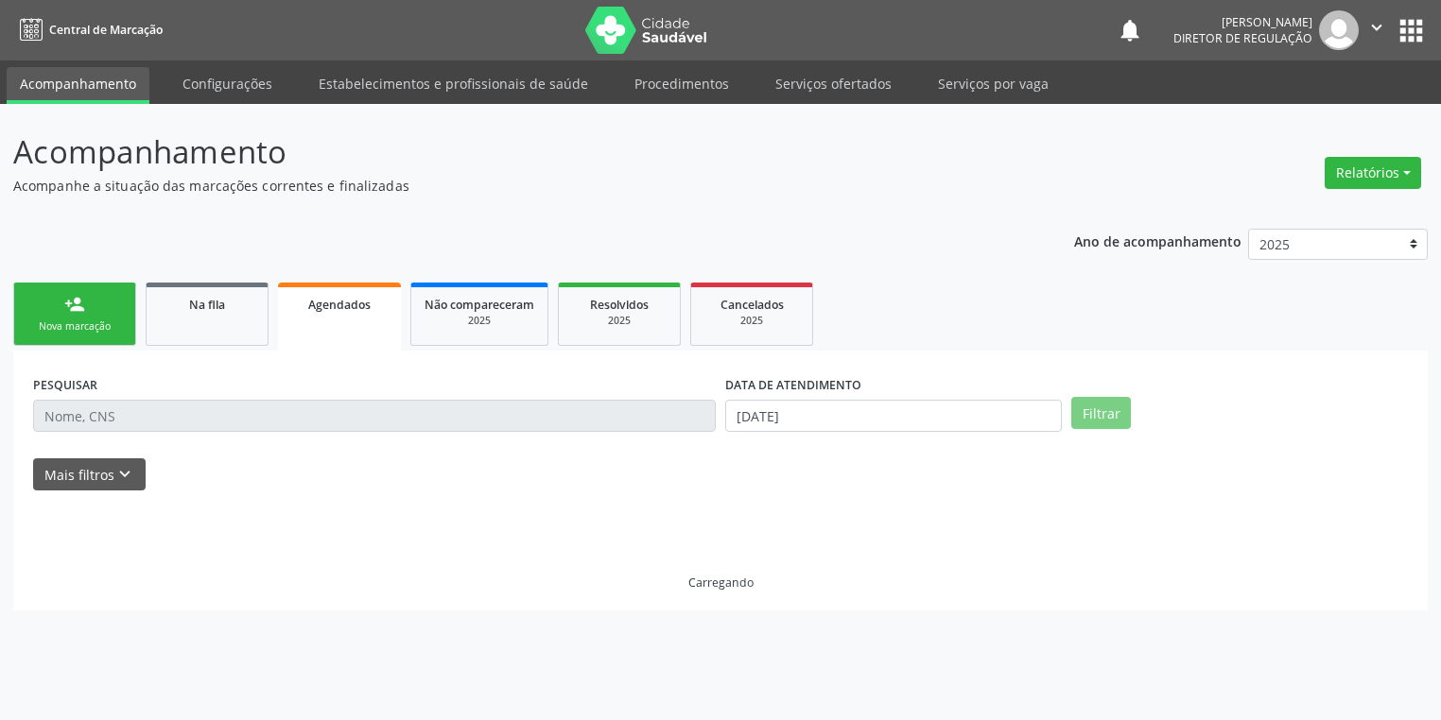
scroll to position [0, 0]
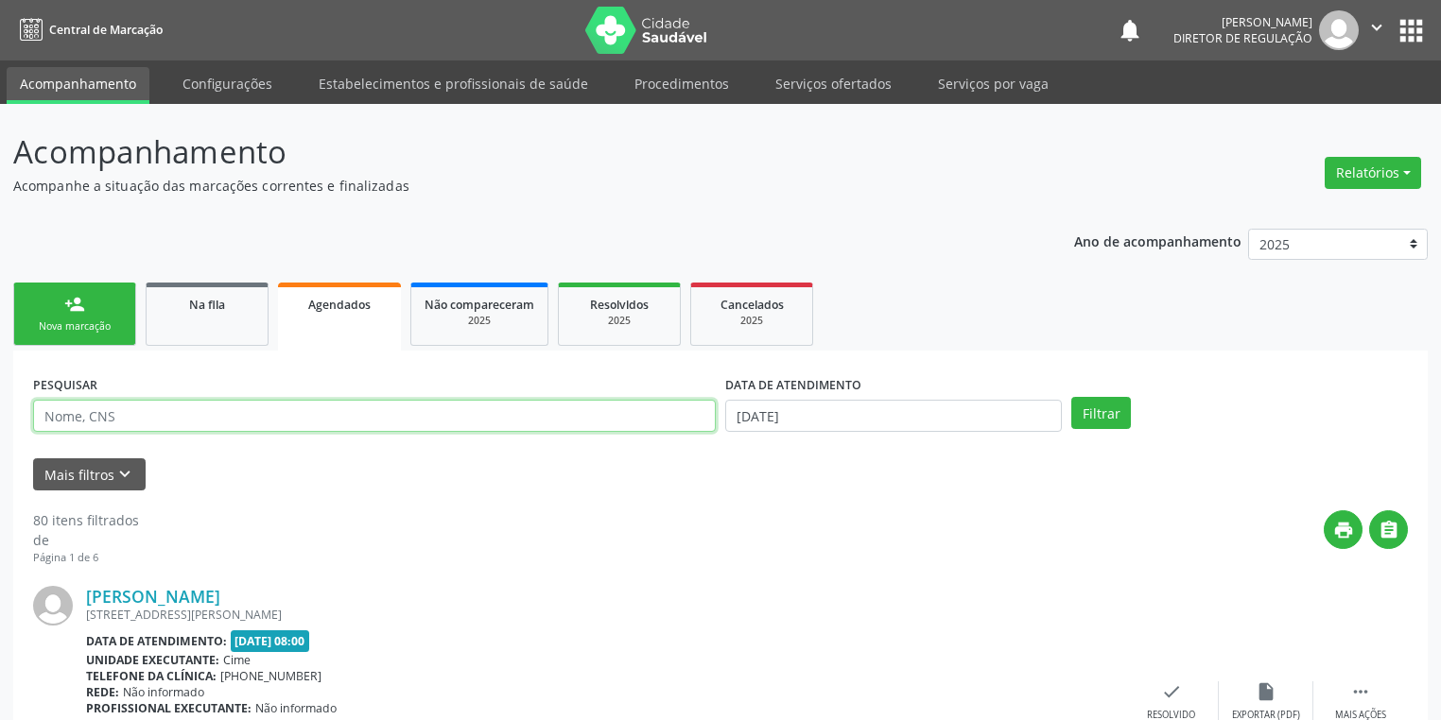
click at [166, 424] on input "text" at bounding box center [374, 416] width 683 height 32
paste input "[PERSON_NAME]"
type input "[PERSON_NAME]"
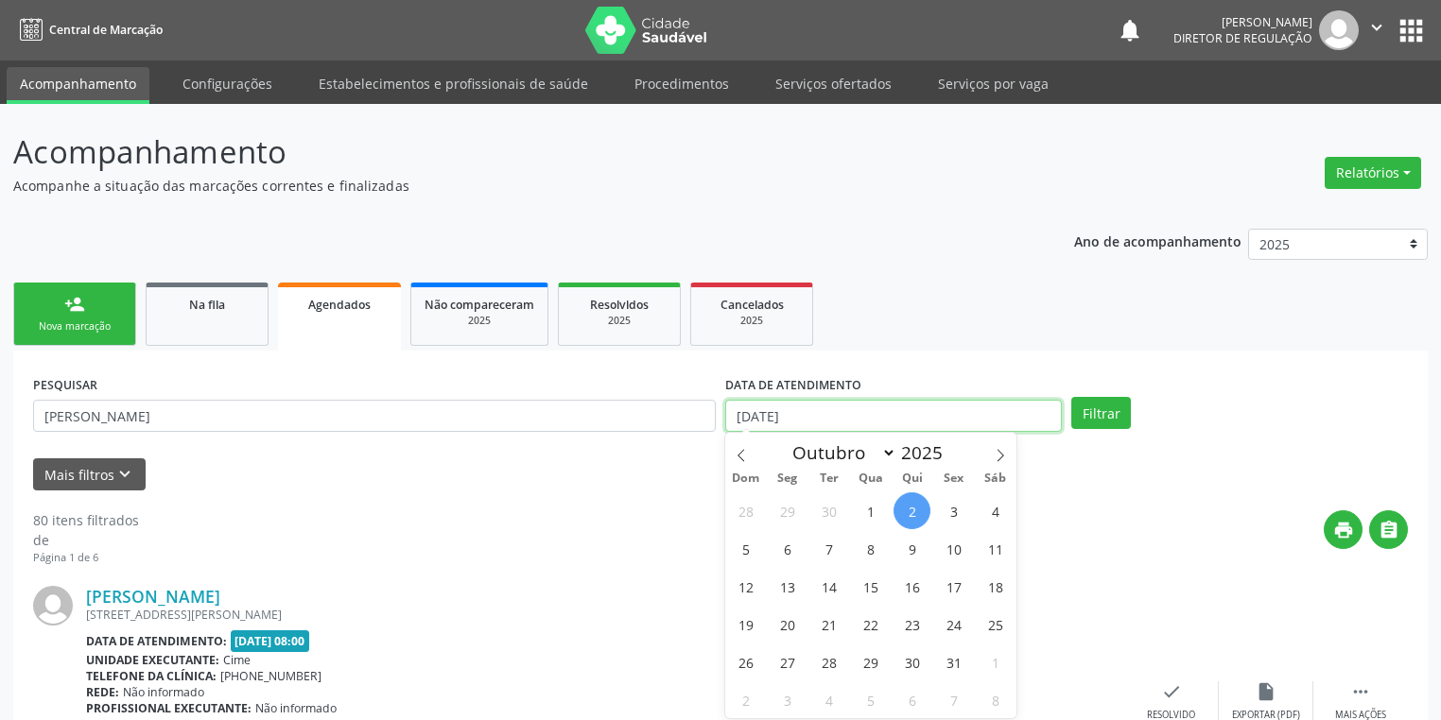
click at [768, 410] on input "[DATE]" at bounding box center [893, 416] width 337 height 32
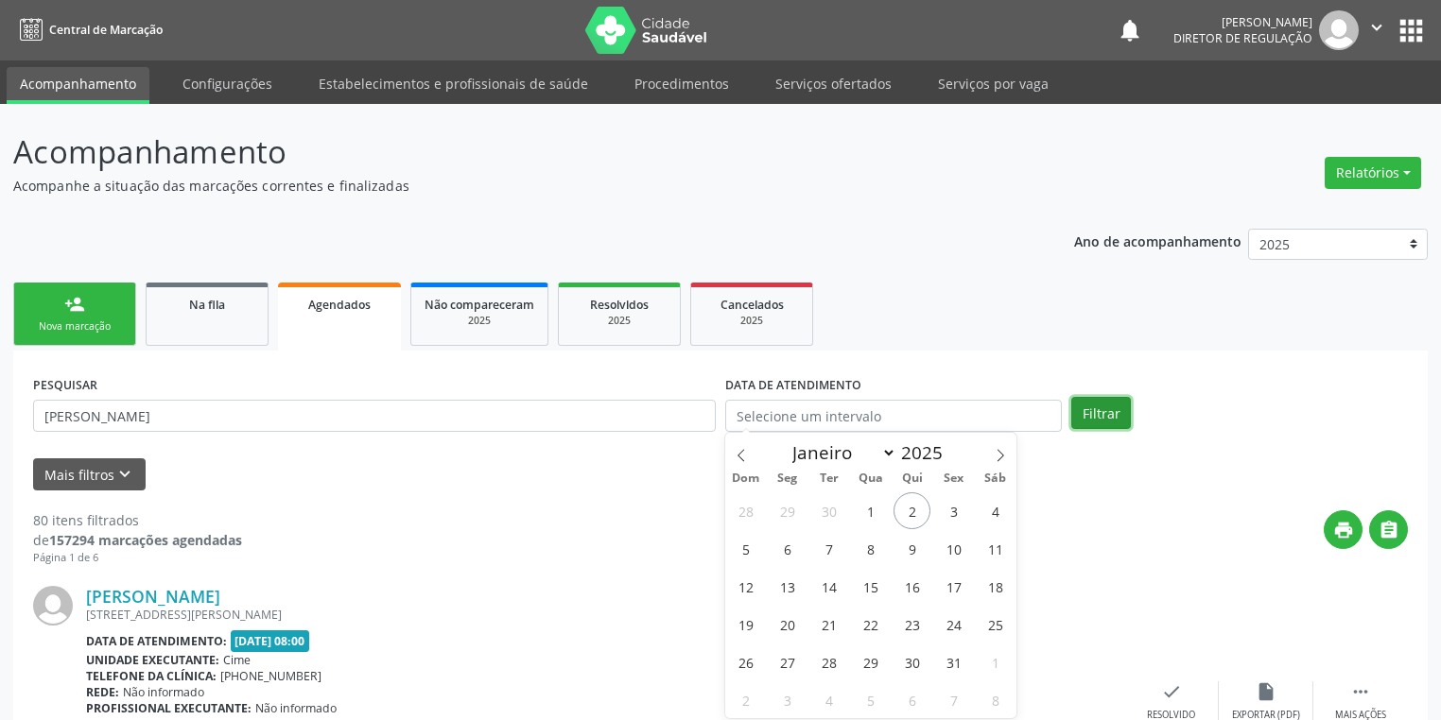
click at [1106, 411] on button "Filtrar" at bounding box center [1101, 413] width 60 height 32
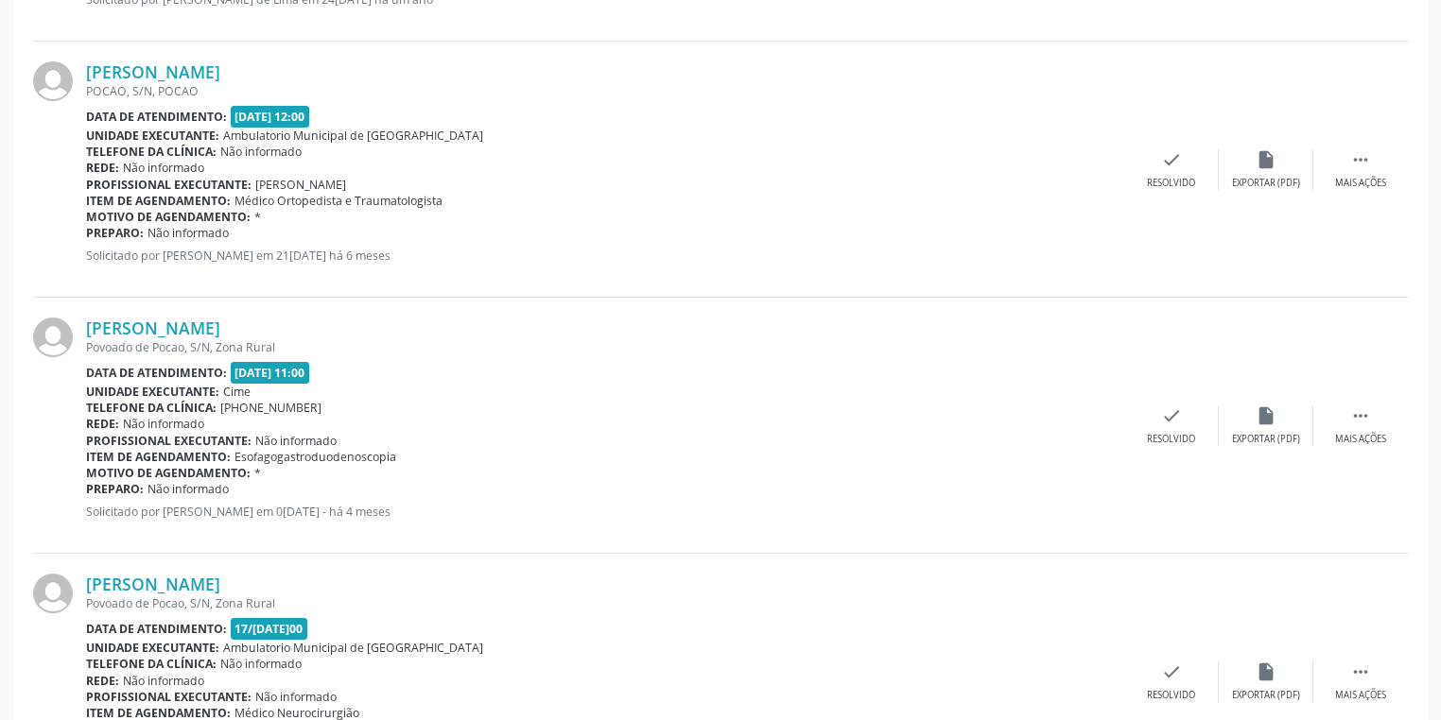
scroll to position [3770, 0]
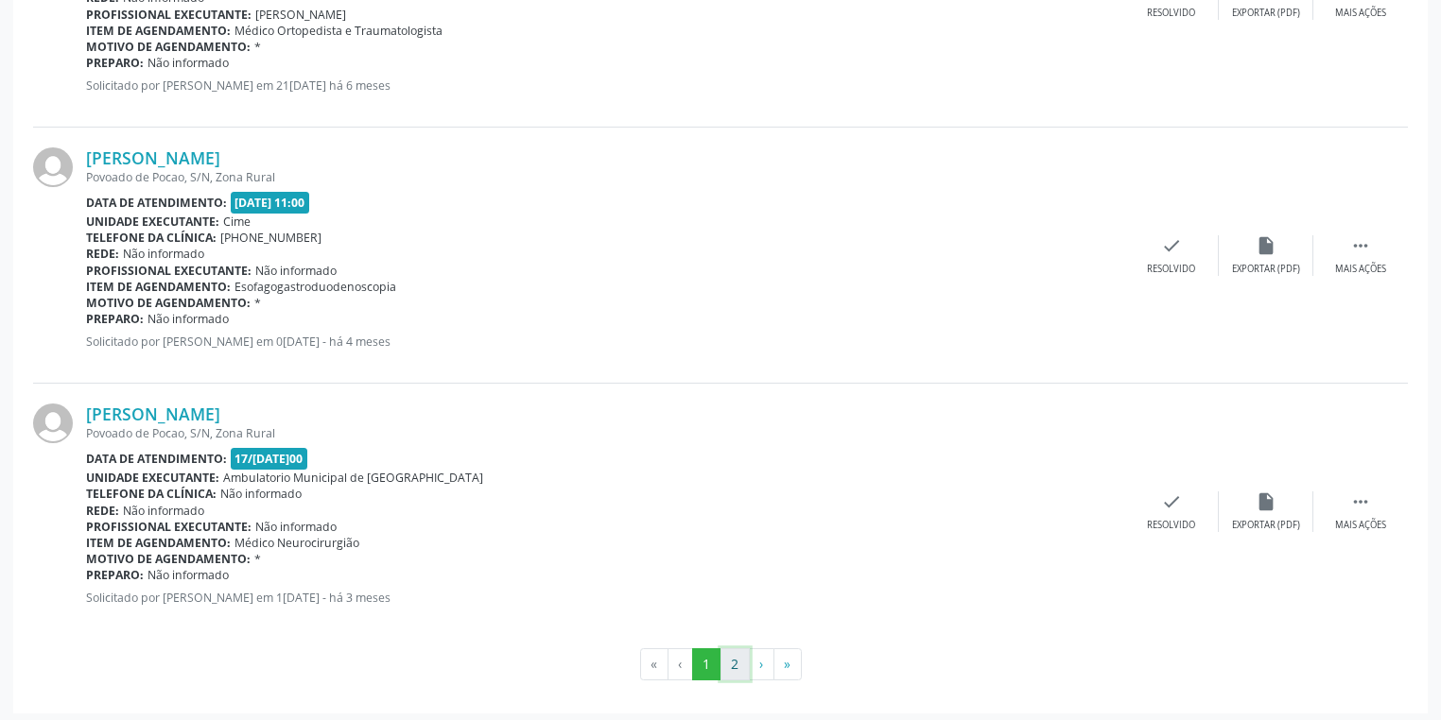
click at [735, 662] on button "2" at bounding box center [734, 664] width 29 height 32
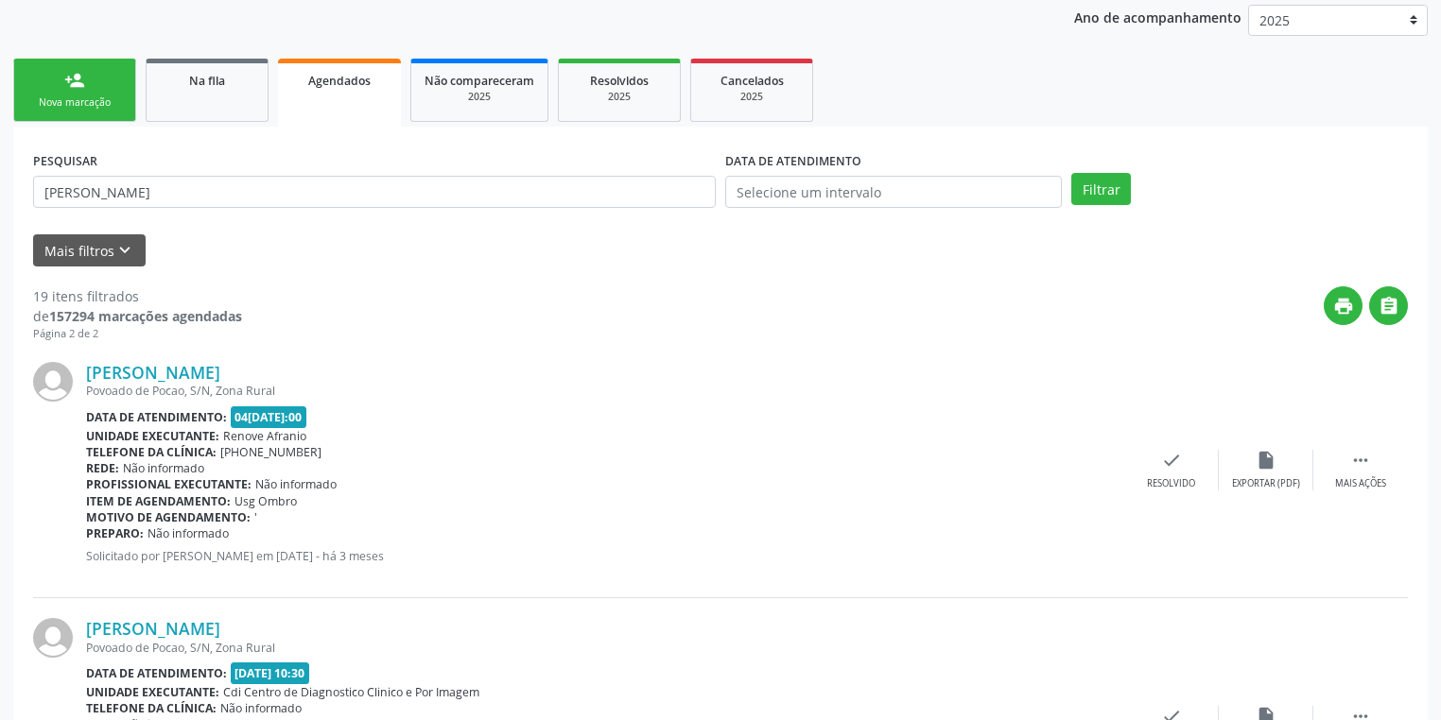
scroll to position [0, 0]
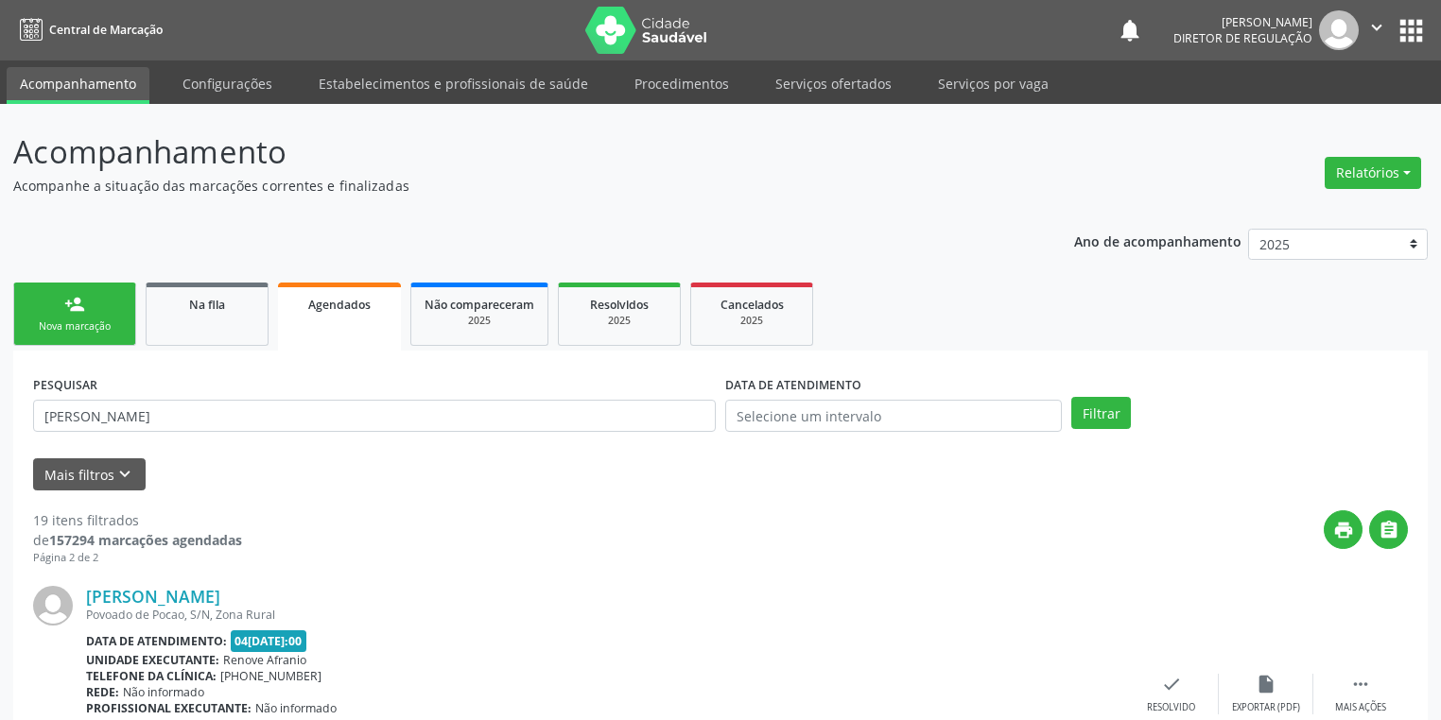
click at [321, 320] on link "Agendados" at bounding box center [339, 317] width 123 height 68
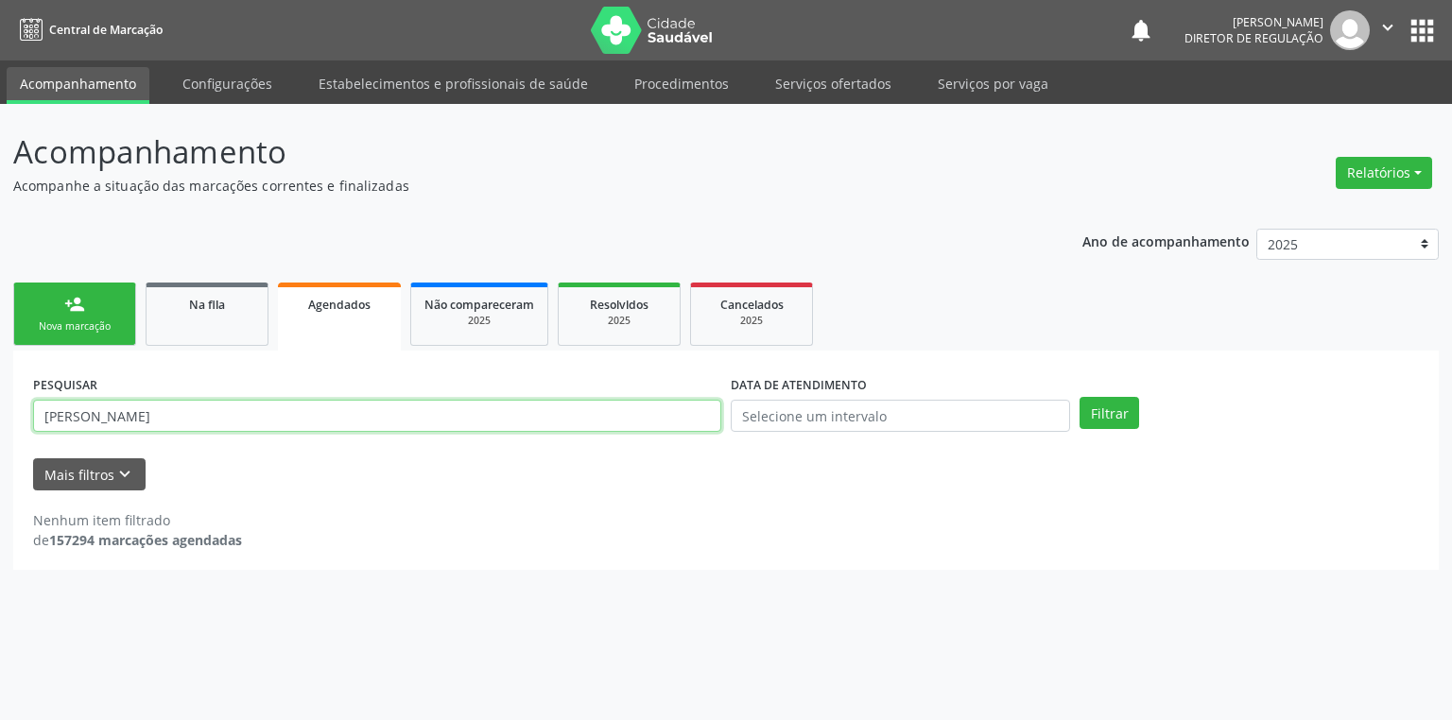
click at [284, 408] on input "[PERSON_NAME]" at bounding box center [377, 416] width 688 height 32
type input "J"
click at [130, 405] on input "text" at bounding box center [377, 416] width 688 height 32
type input "17516987425"
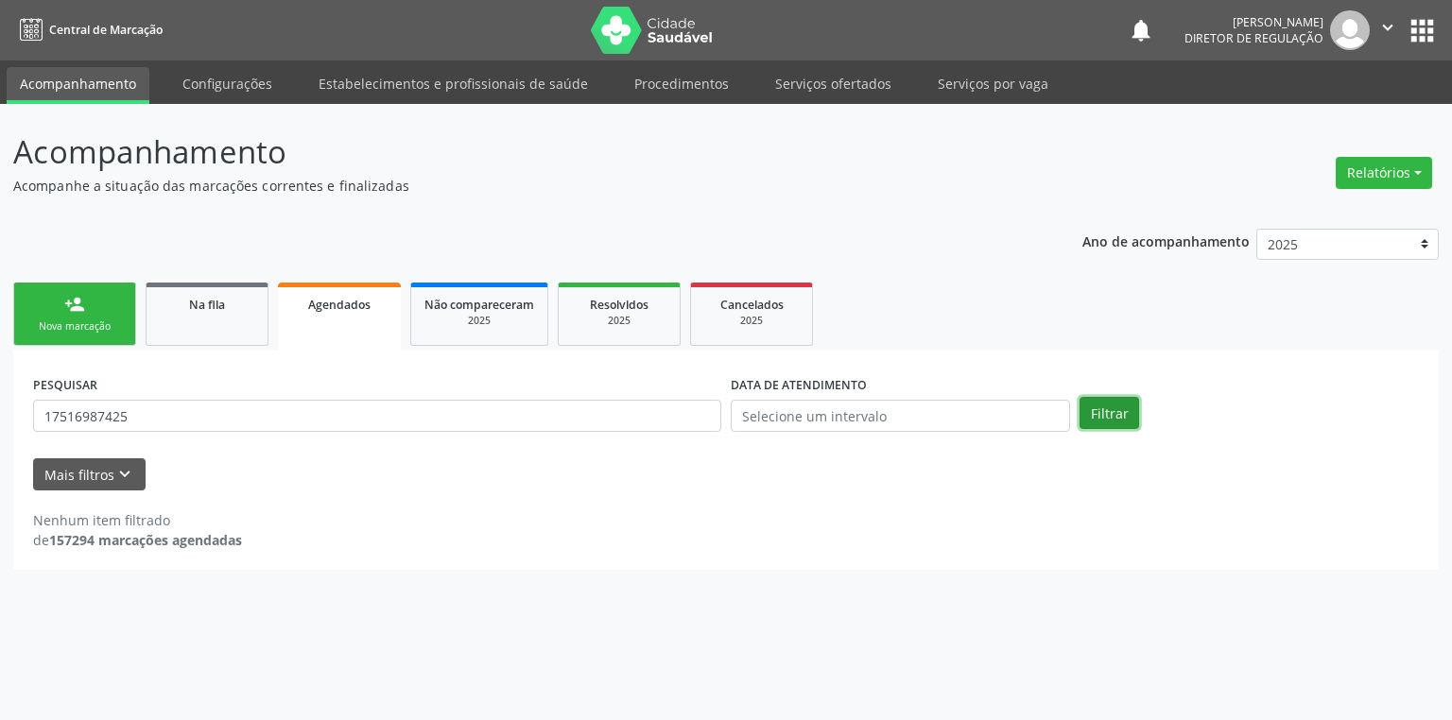
click at [1094, 416] on button "Filtrar" at bounding box center [1110, 413] width 60 height 32
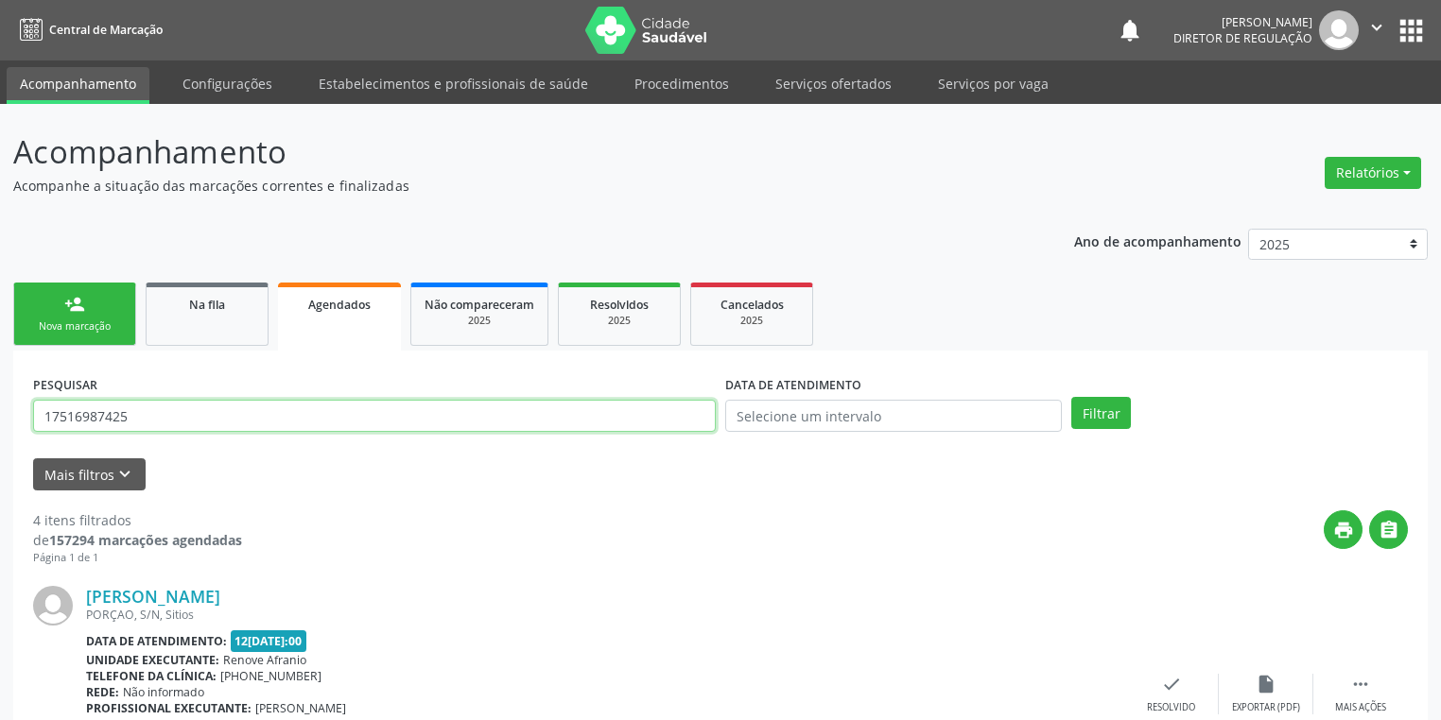
drag, startPoint x: 155, startPoint y: 411, endPoint x: 0, endPoint y: 412, distance: 155.0
click at [355, 319] on link "Agendados" at bounding box center [339, 317] width 123 height 68
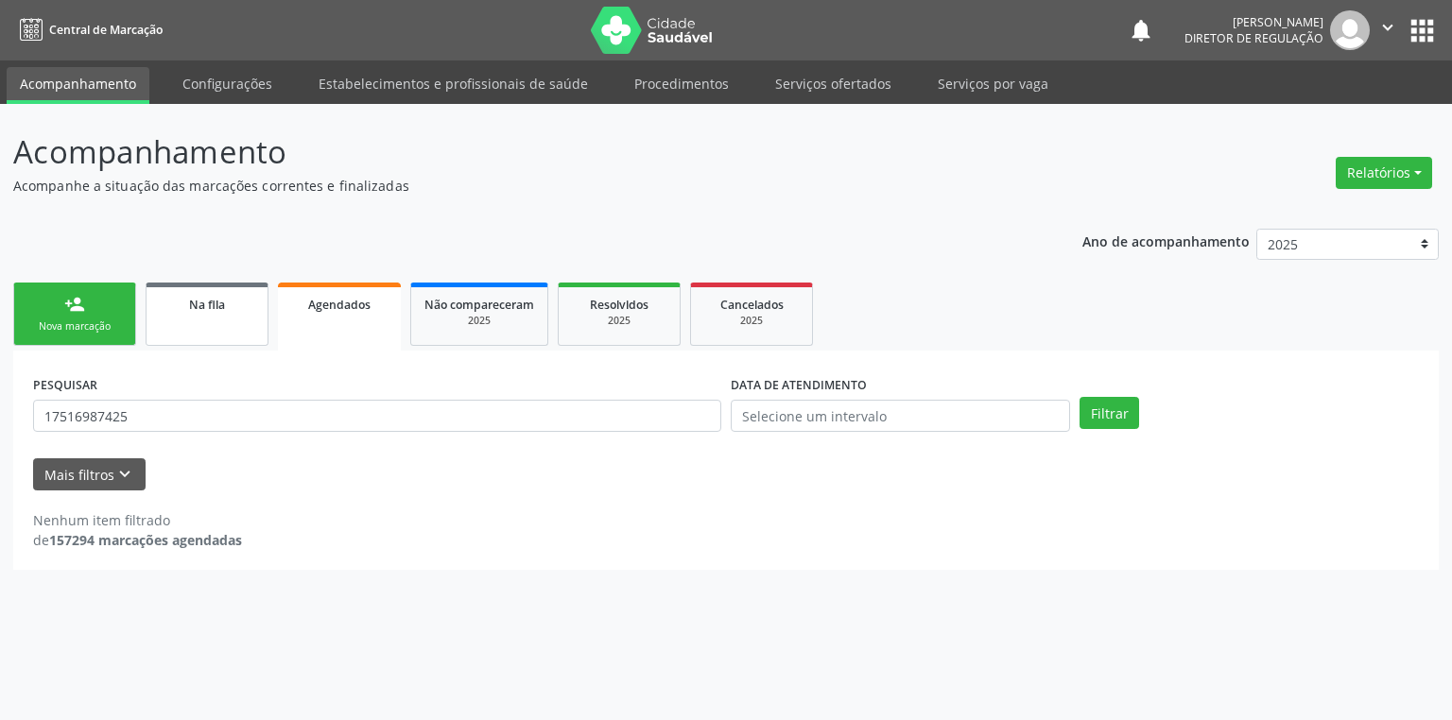
click at [212, 318] on link "Na fila" at bounding box center [207, 314] width 123 height 63
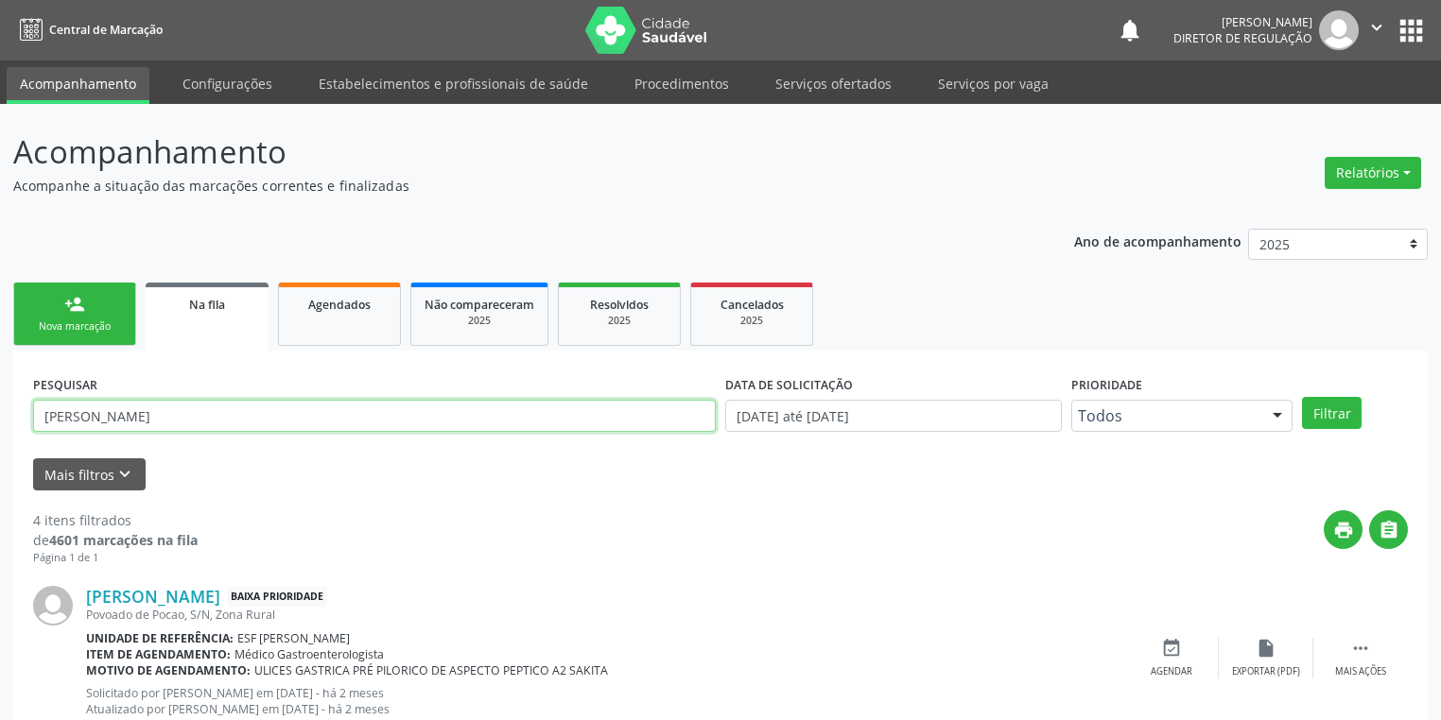
click at [262, 412] on input "[PERSON_NAME]" at bounding box center [374, 416] width 683 height 32
type input "J"
paste input "17516987425"
type input "17516987425"
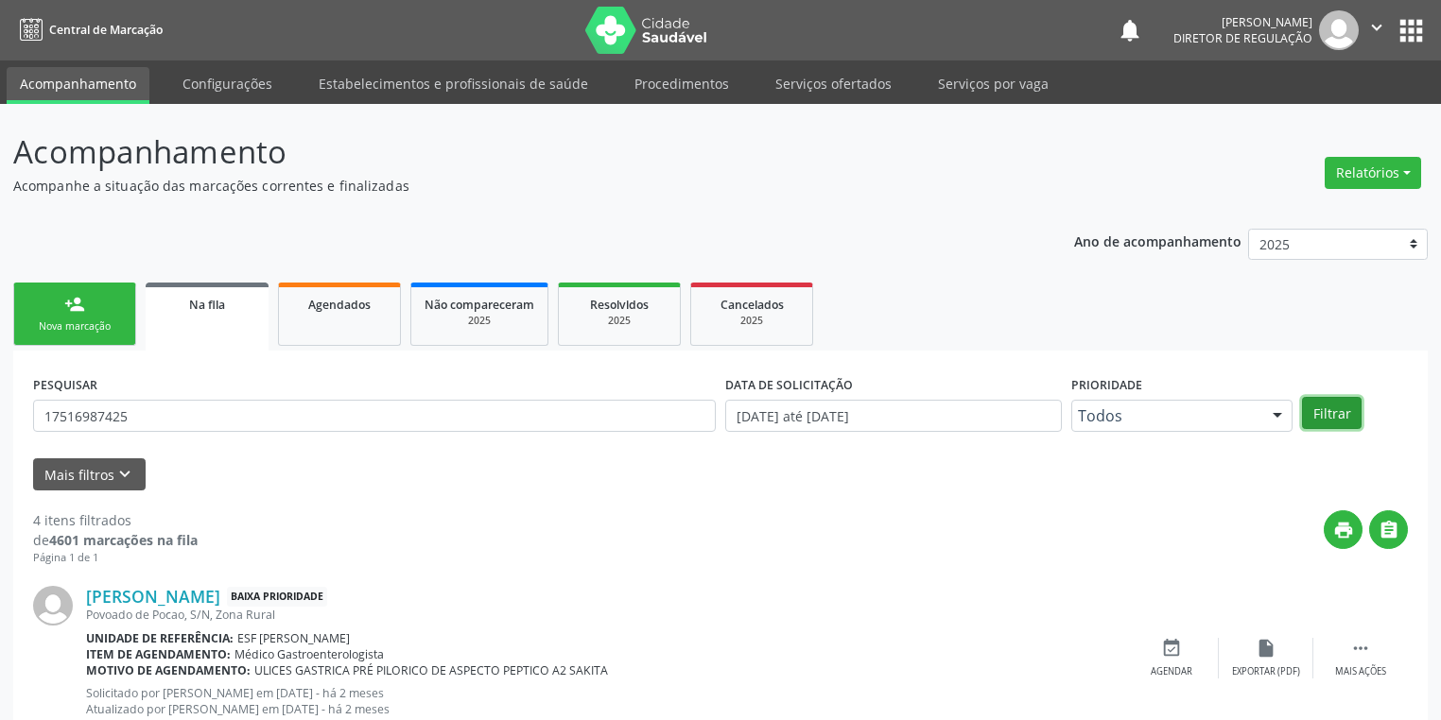
click at [1338, 418] on button "Filtrar" at bounding box center [1332, 413] width 60 height 32
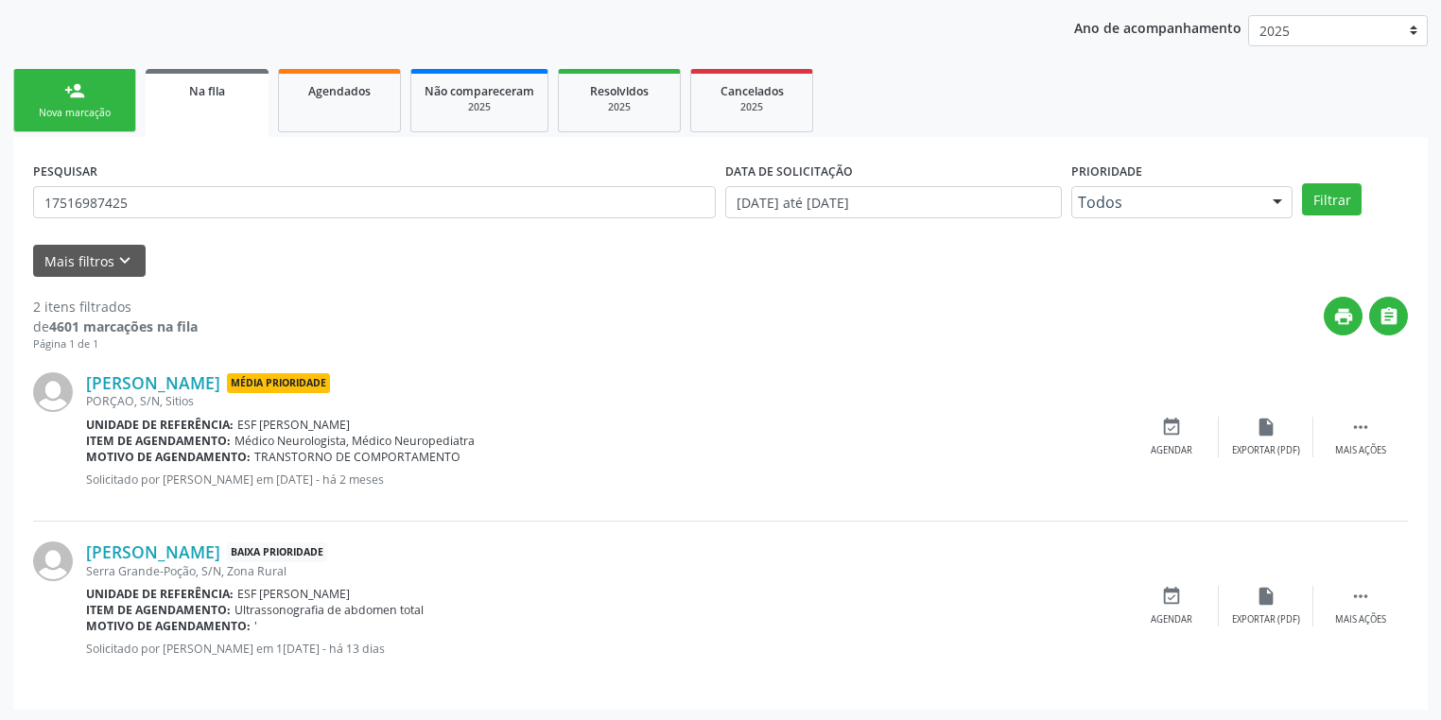
scroll to position [215, 0]
